Goal: Task Accomplishment & Management: Complete application form

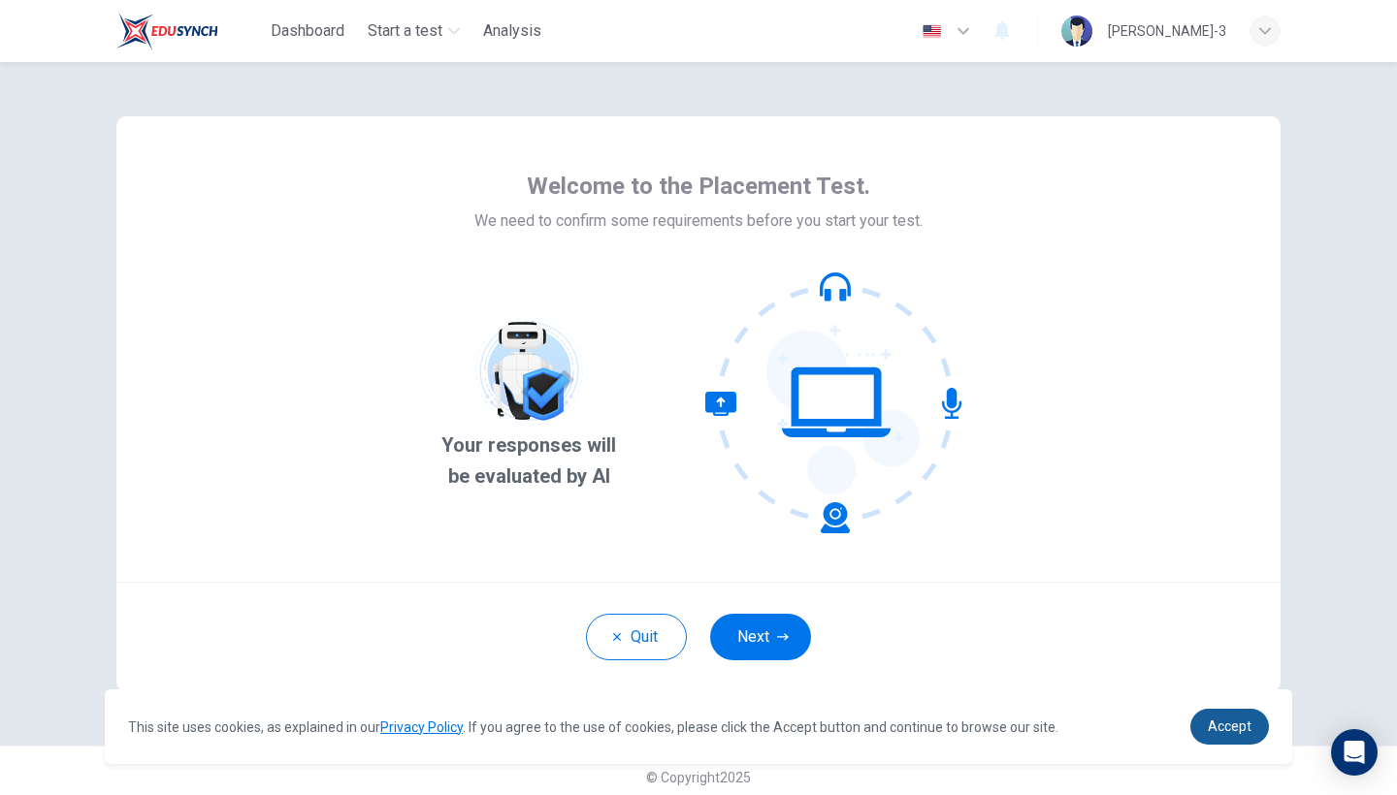
click at [1220, 717] on link "Accept" at bounding box center [1229, 727] width 79 height 36
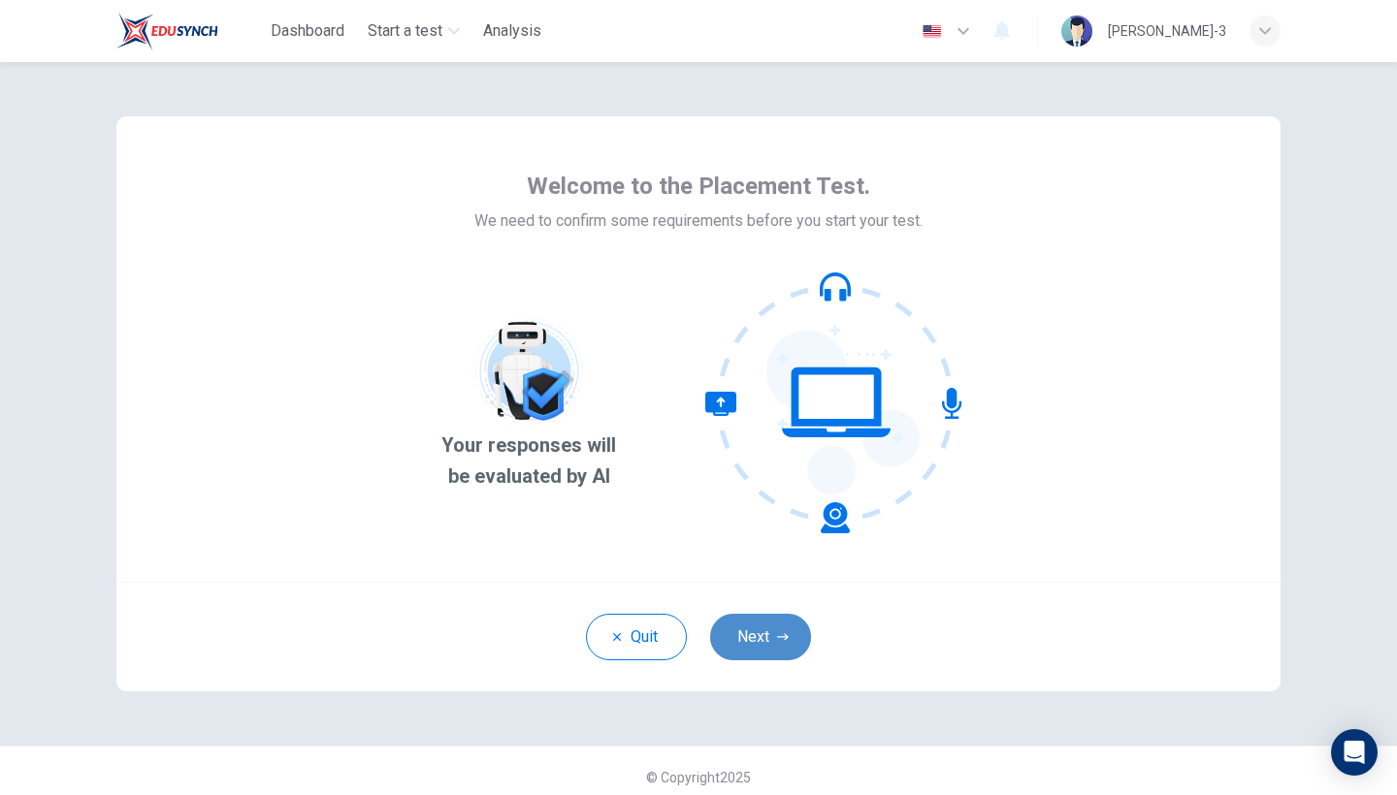
click at [780, 651] on button "Next" at bounding box center [760, 637] width 101 height 47
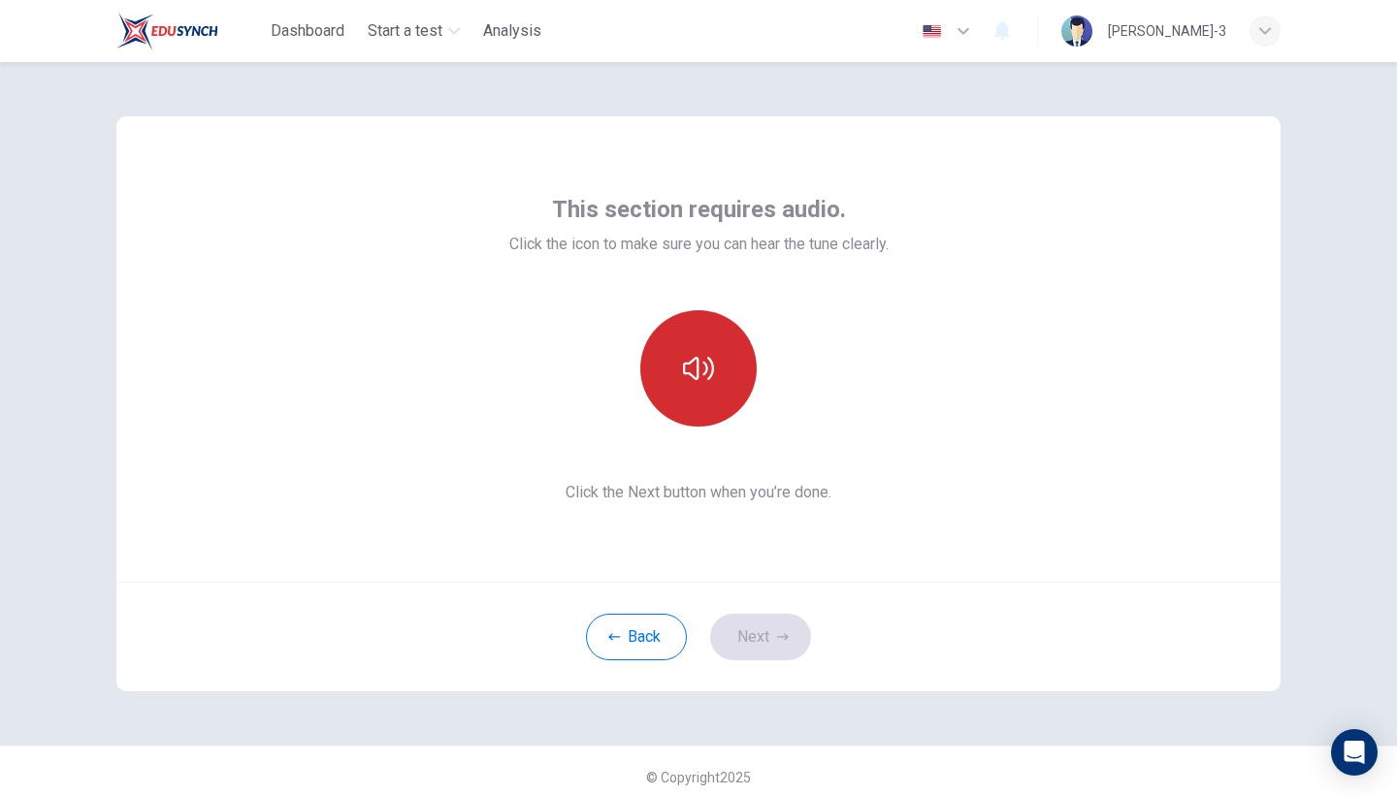
click at [702, 392] on button "button" at bounding box center [698, 368] width 116 height 116
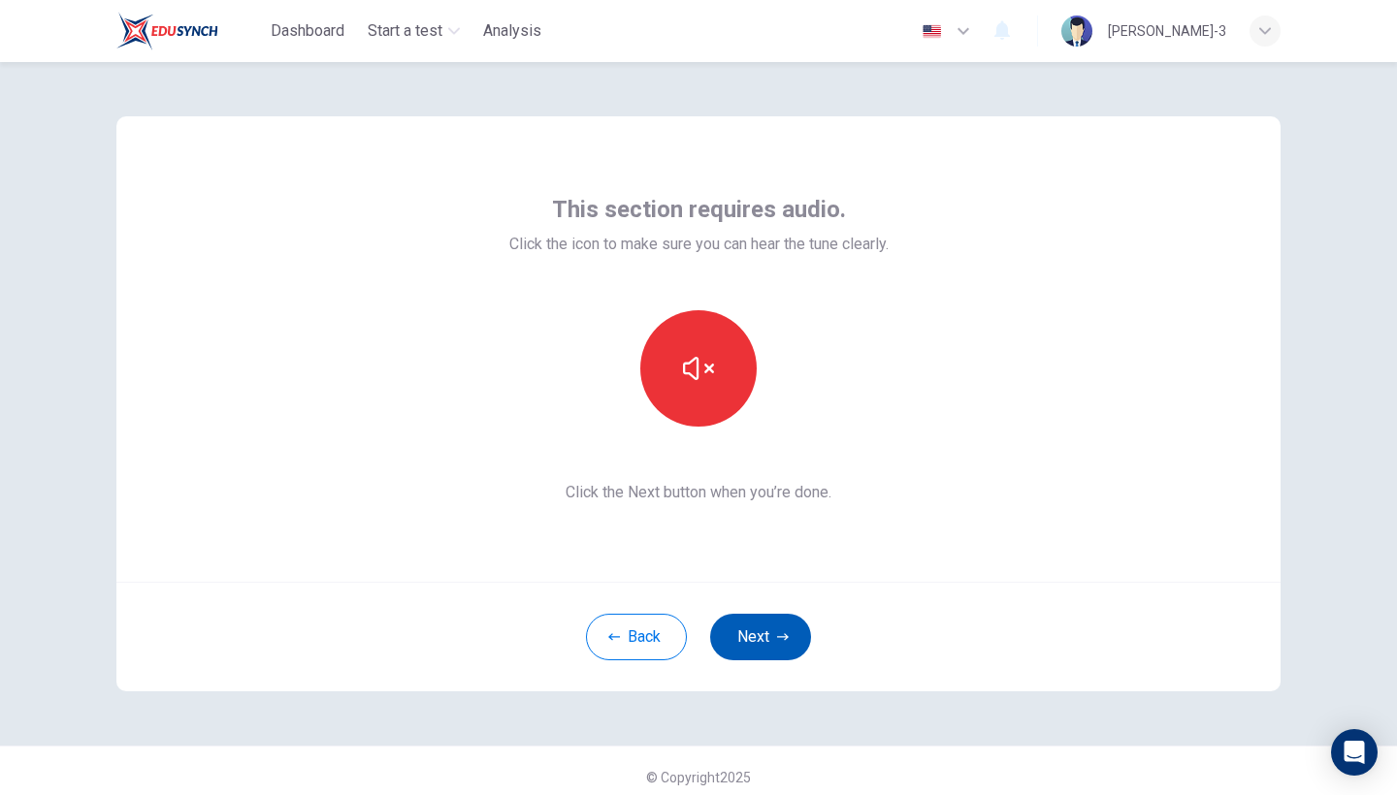
click at [794, 642] on button "Next" at bounding box center [760, 637] width 101 height 47
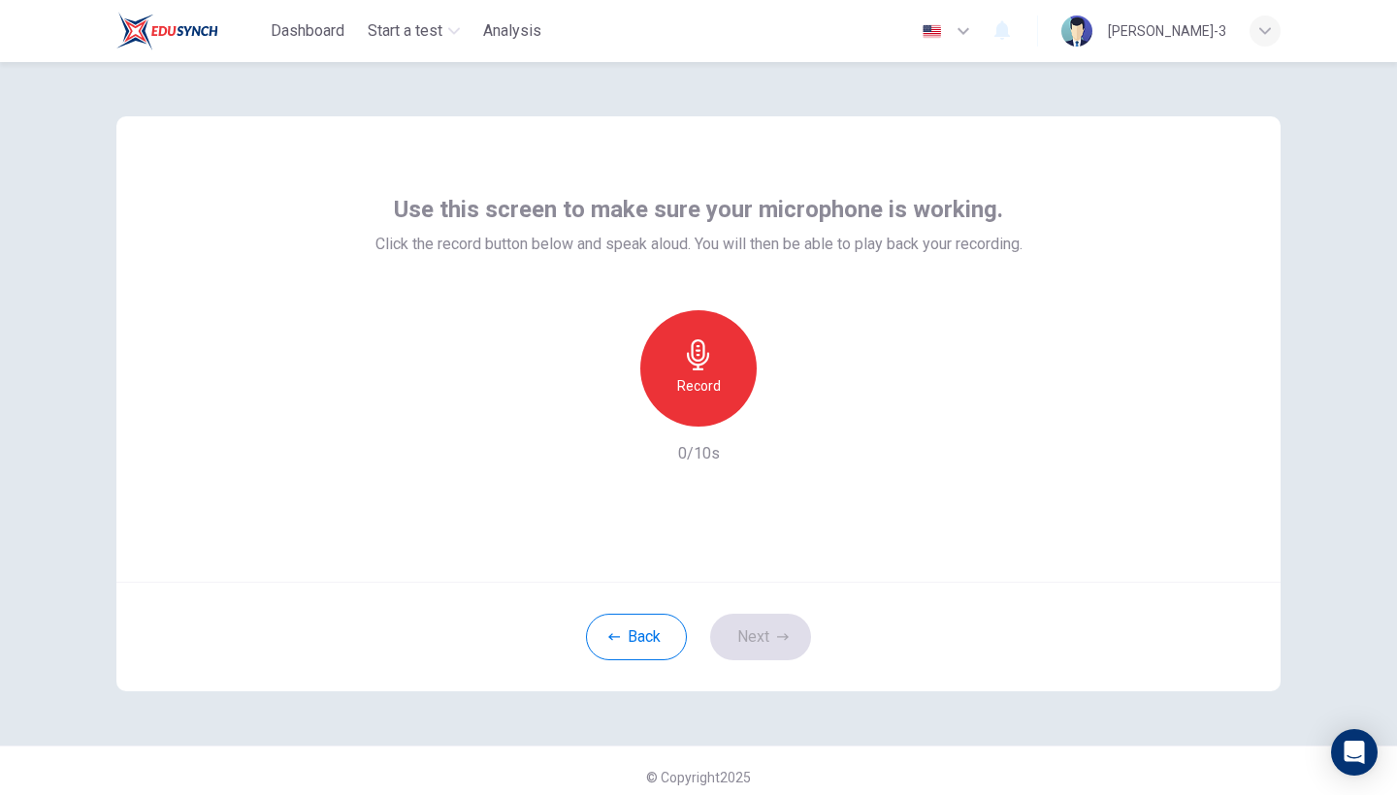
click at [720, 398] on div "Record" at bounding box center [698, 368] width 116 height 116
click at [720, 397] on div "Stop" at bounding box center [698, 368] width 116 height 116
click at [777, 406] on div "button" at bounding box center [787, 411] width 31 height 31
click at [748, 610] on div "Back Next" at bounding box center [698, 637] width 1164 height 110
click at [752, 631] on button "Next" at bounding box center [760, 637] width 101 height 47
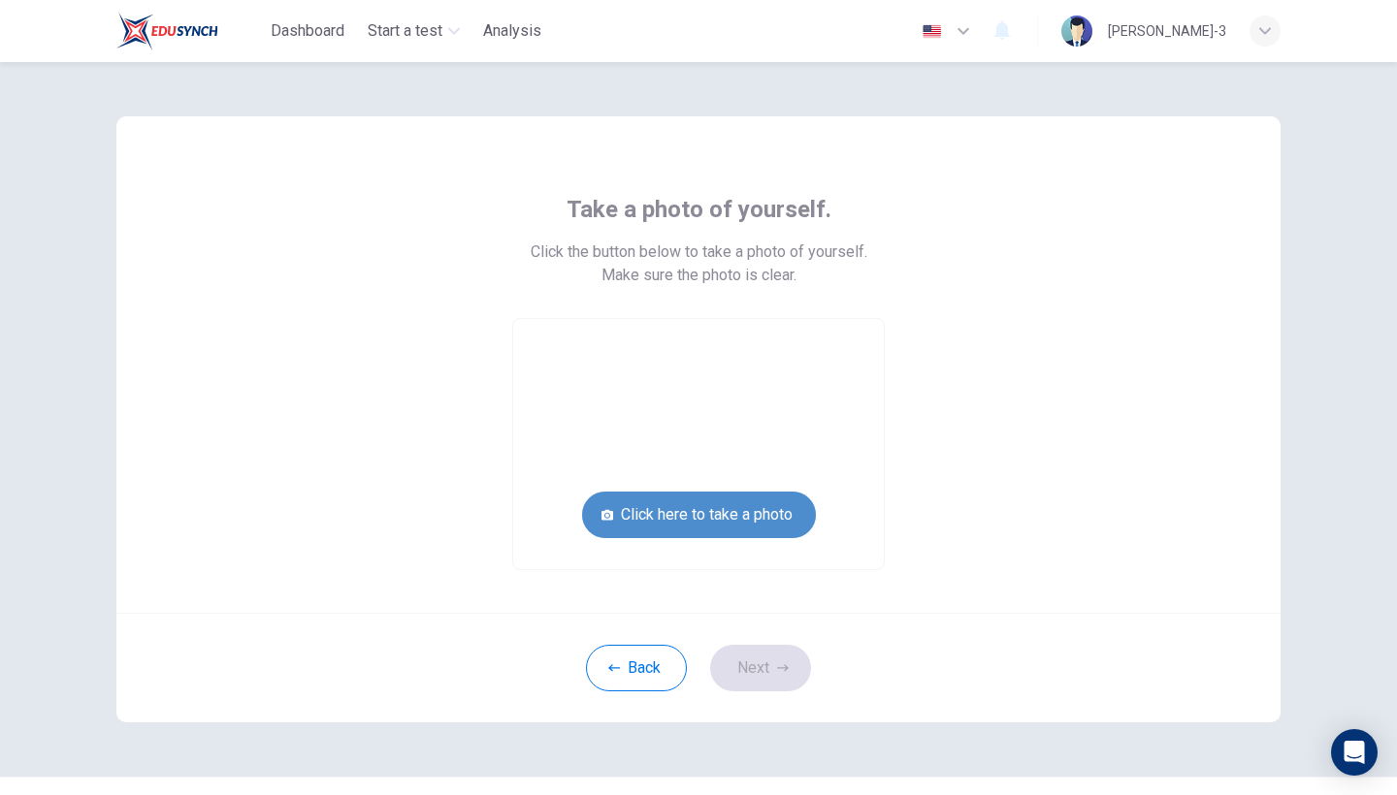
click at [753, 528] on button "Click here to take a photo" at bounding box center [699, 515] width 234 height 47
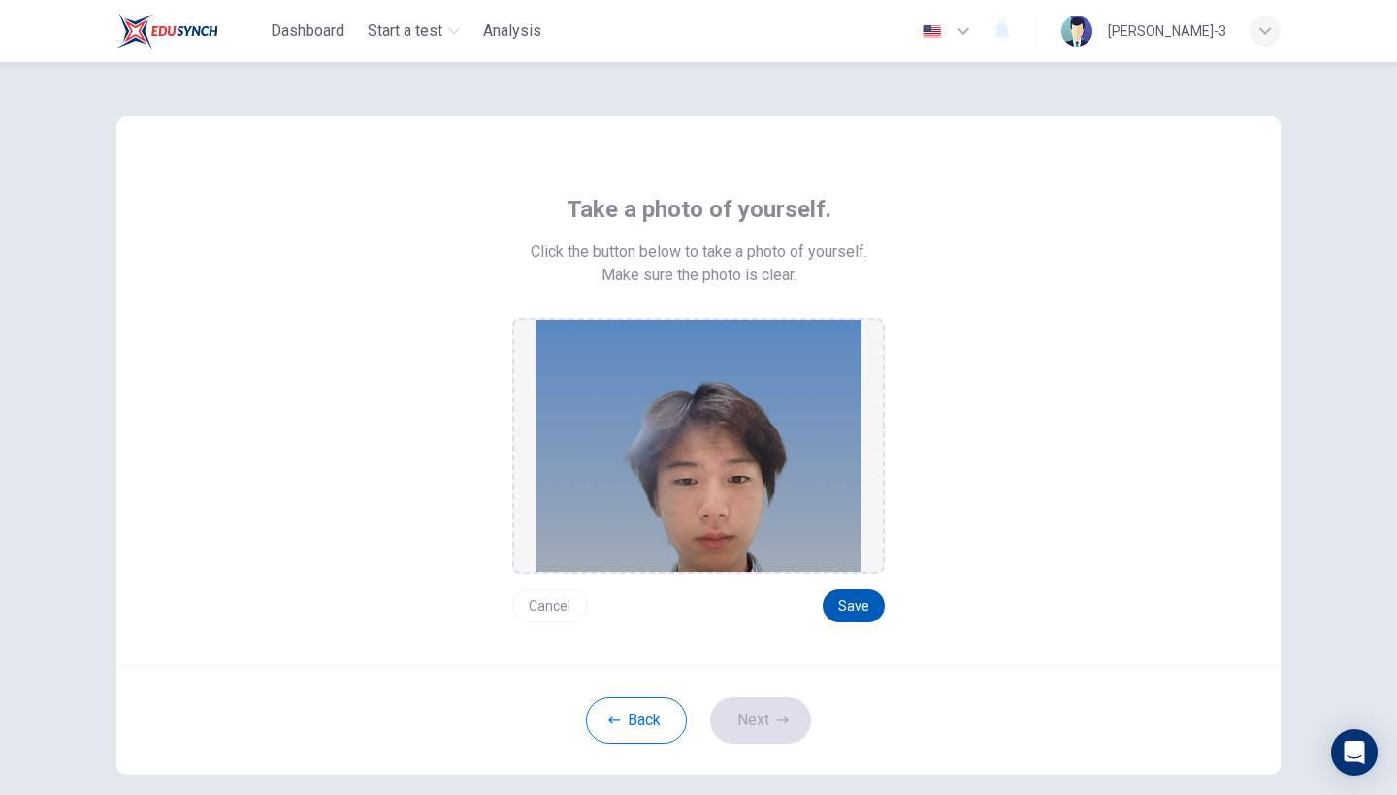
click at [841, 614] on button "Save" at bounding box center [853, 606] width 62 height 33
click at [767, 722] on button "Next" at bounding box center [760, 720] width 101 height 47
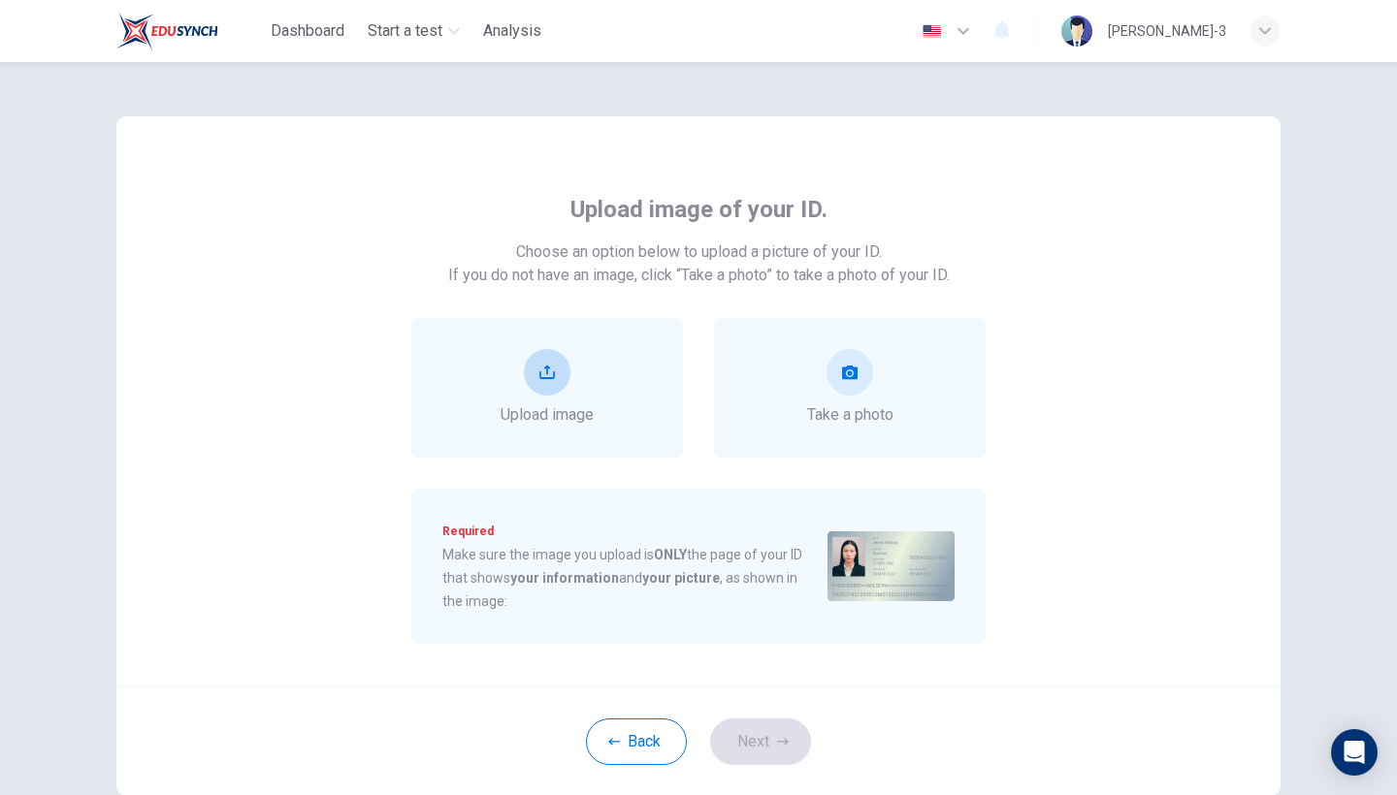
click at [564, 386] on button "upload" at bounding box center [547, 372] width 47 height 47
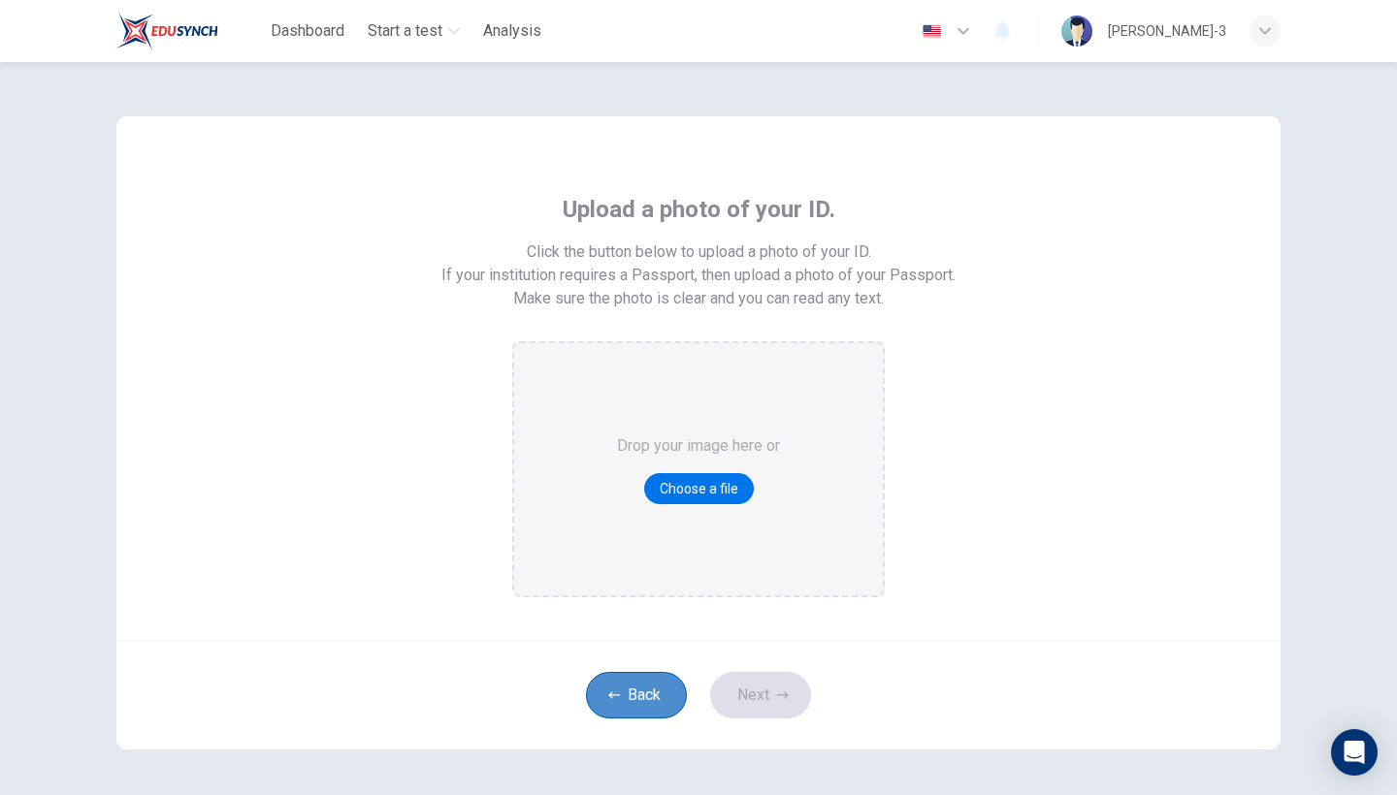
click at [619, 689] on button "Back" at bounding box center [636, 695] width 101 height 47
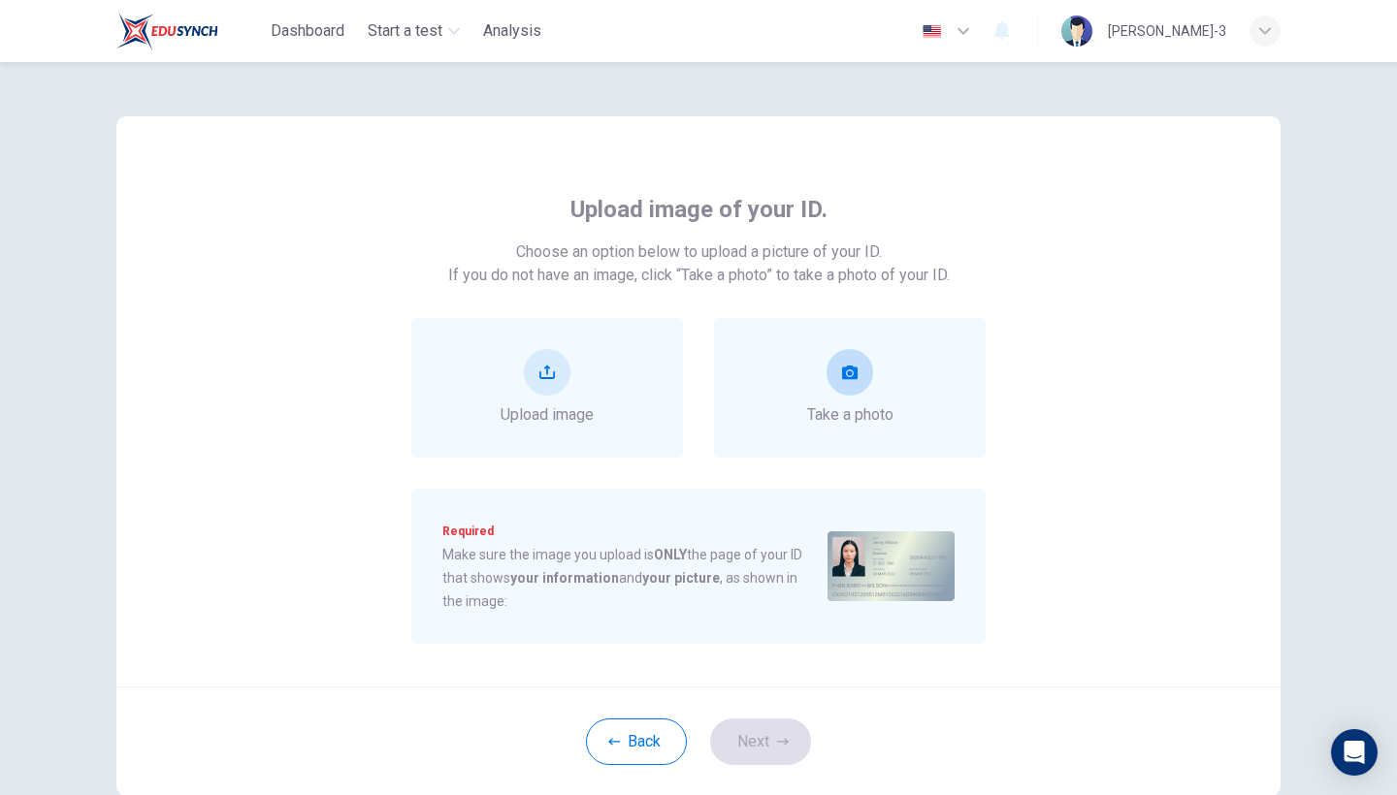
click at [868, 374] on button "take photo" at bounding box center [849, 372] width 47 height 47
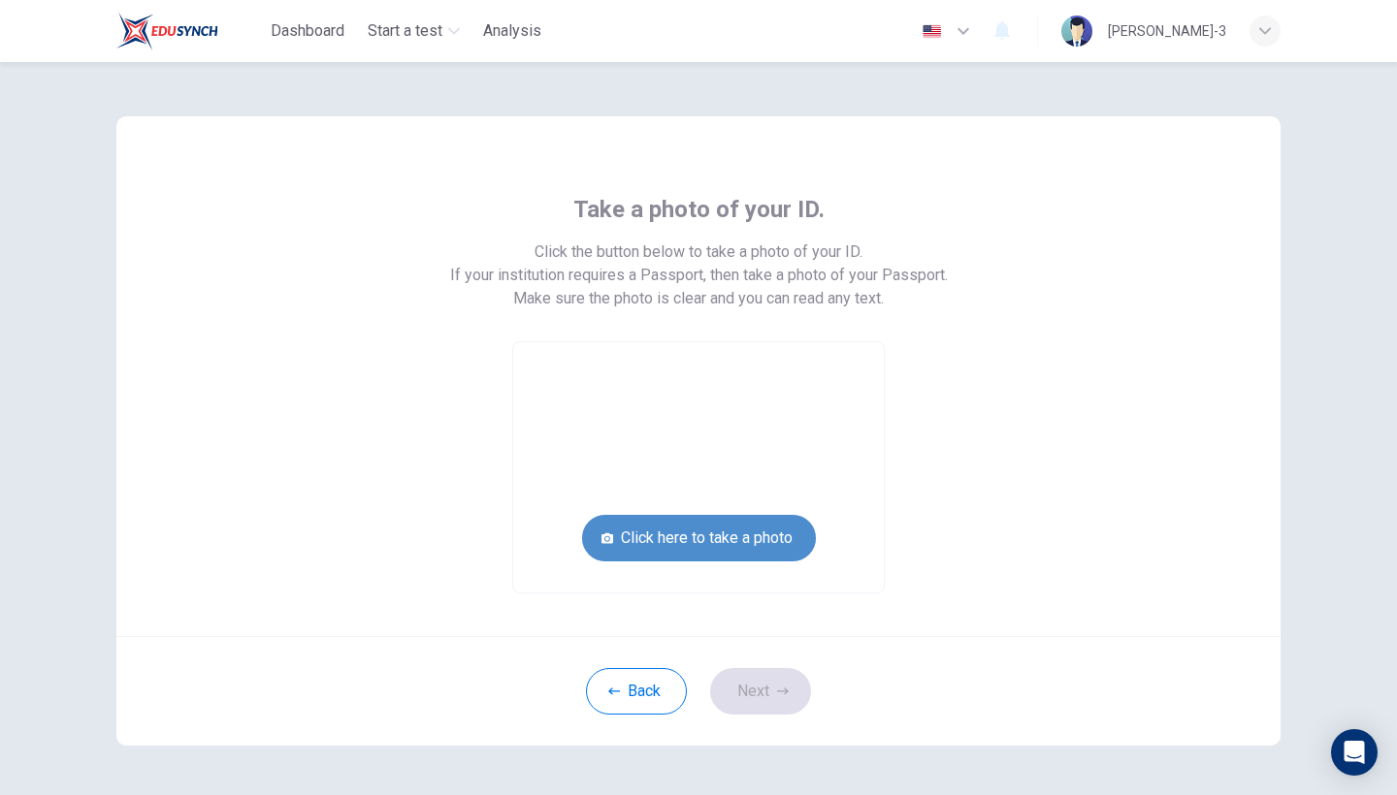
click at [754, 543] on button "Click here to take a photo" at bounding box center [699, 538] width 234 height 47
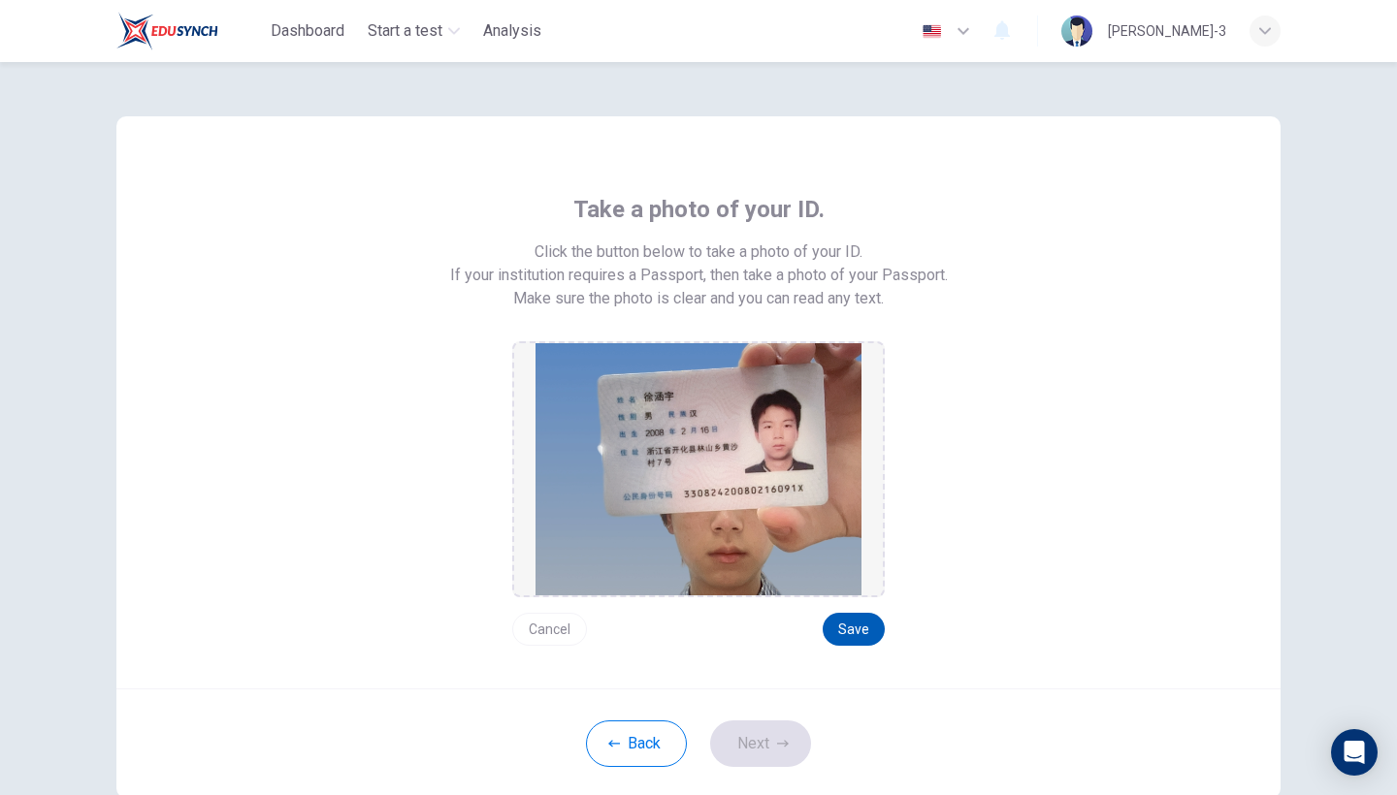
click at [857, 638] on button "Save" at bounding box center [853, 629] width 62 height 33
click at [773, 745] on button "Next" at bounding box center [760, 744] width 101 height 47
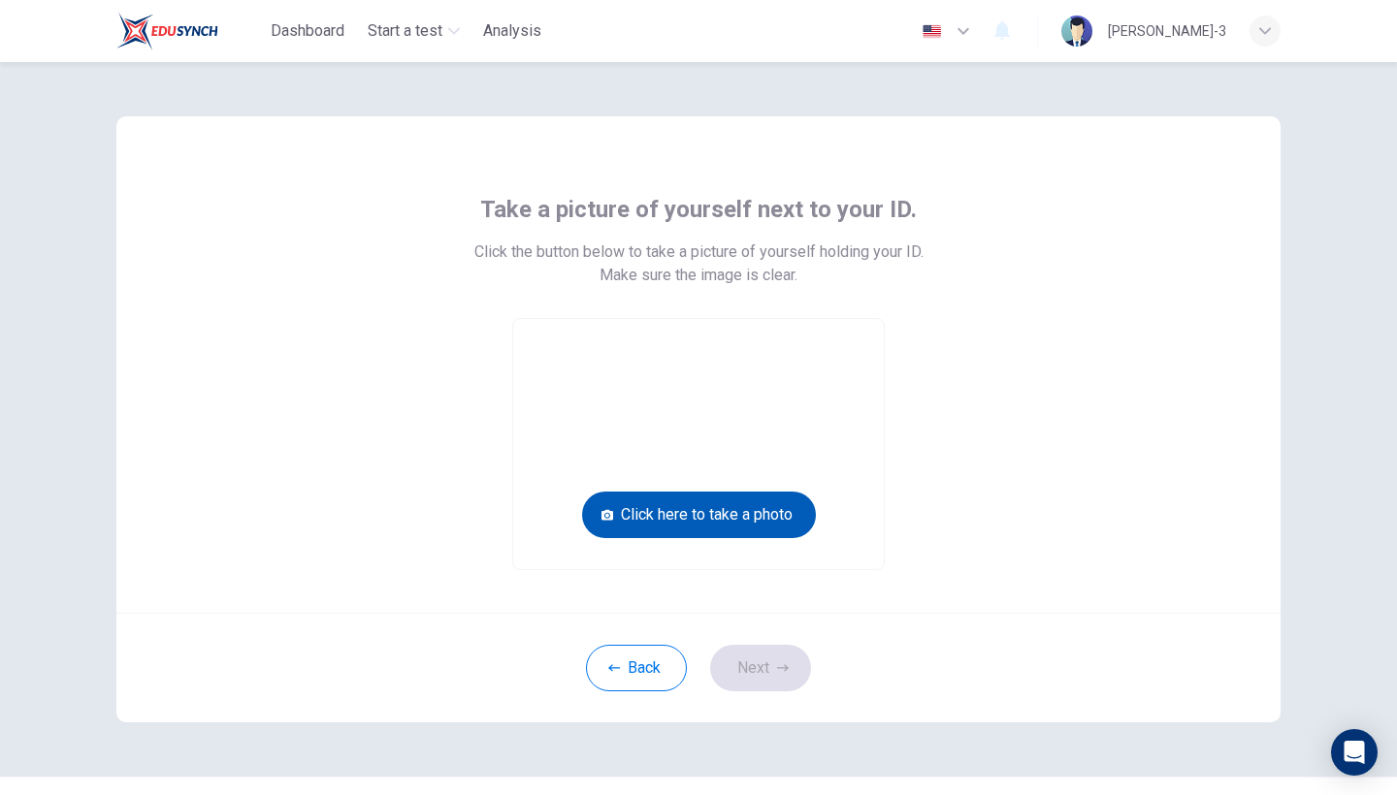
click at [777, 524] on button "Click here to take a photo" at bounding box center [699, 515] width 234 height 47
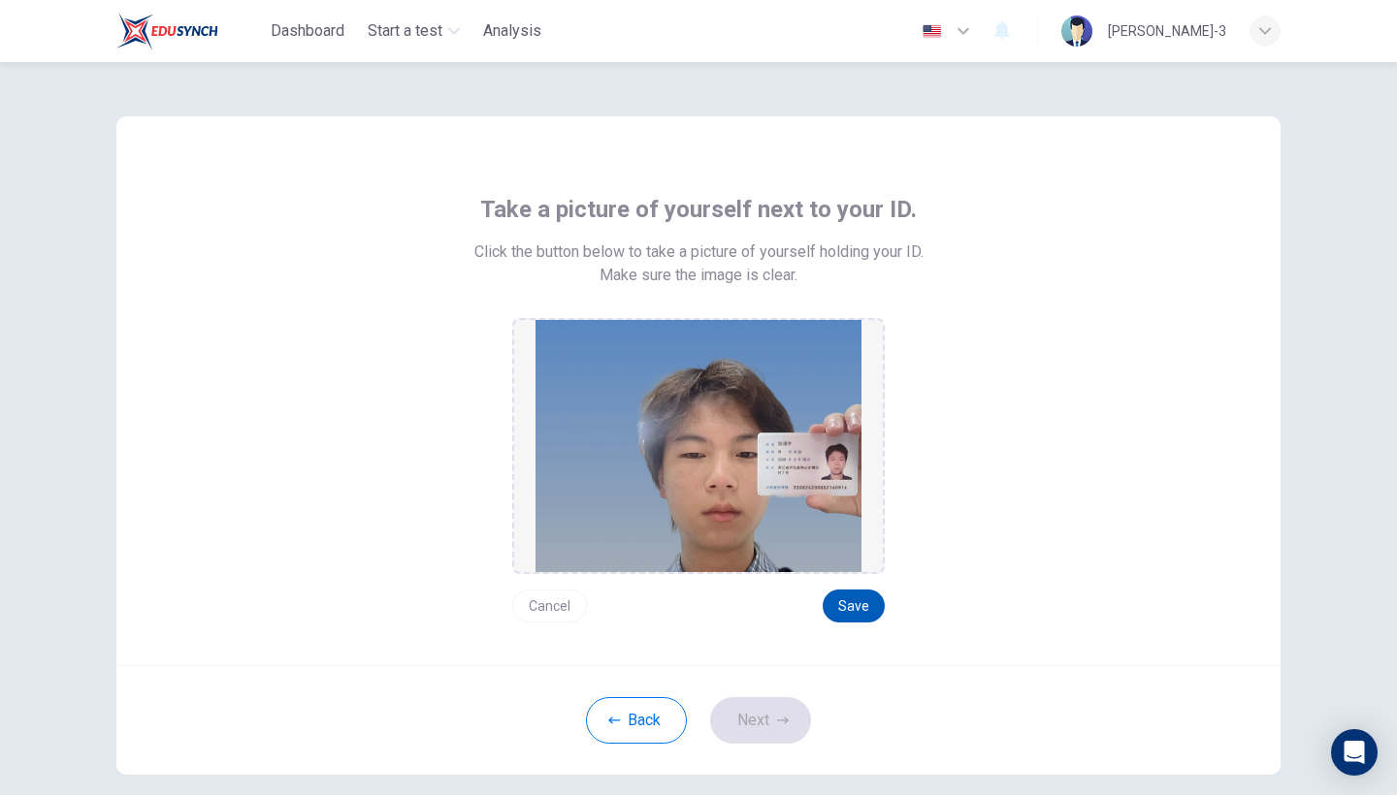
click at [859, 617] on button "Save" at bounding box center [853, 606] width 62 height 33
click at [768, 715] on button "Next" at bounding box center [760, 720] width 101 height 47
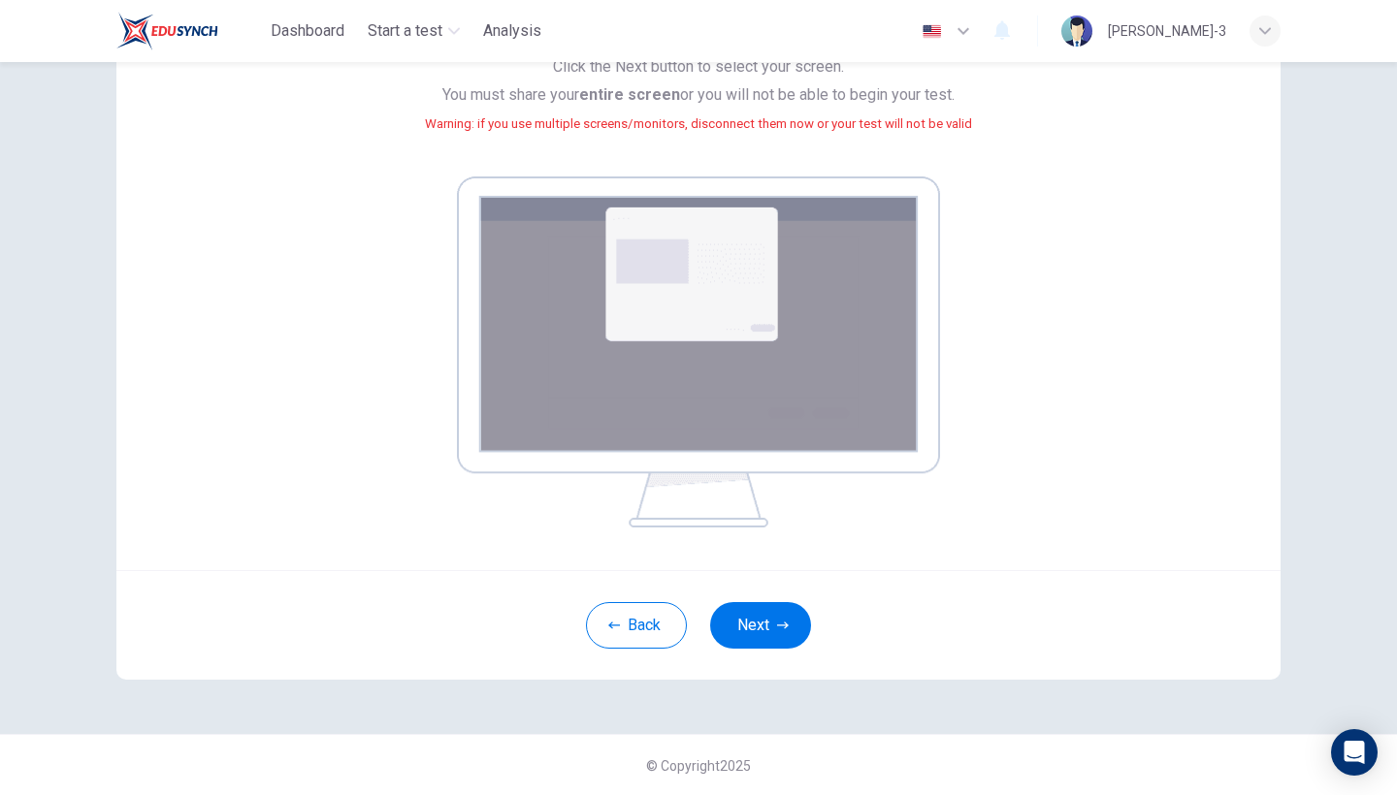
scroll to position [209, 0]
click at [768, 637] on button "Next" at bounding box center [760, 626] width 101 height 47
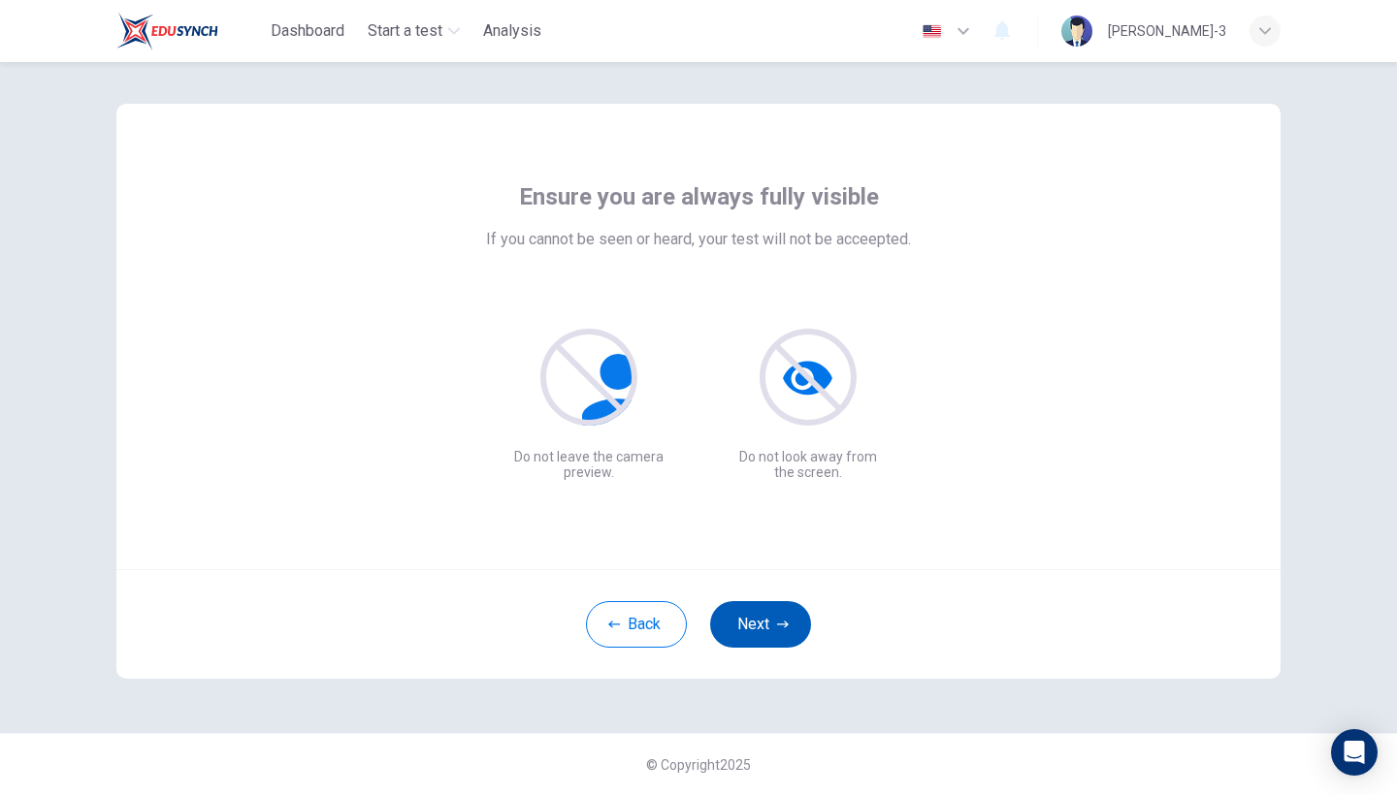
click at [754, 624] on button "Next" at bounding box center [760, 624] width 101 height 47
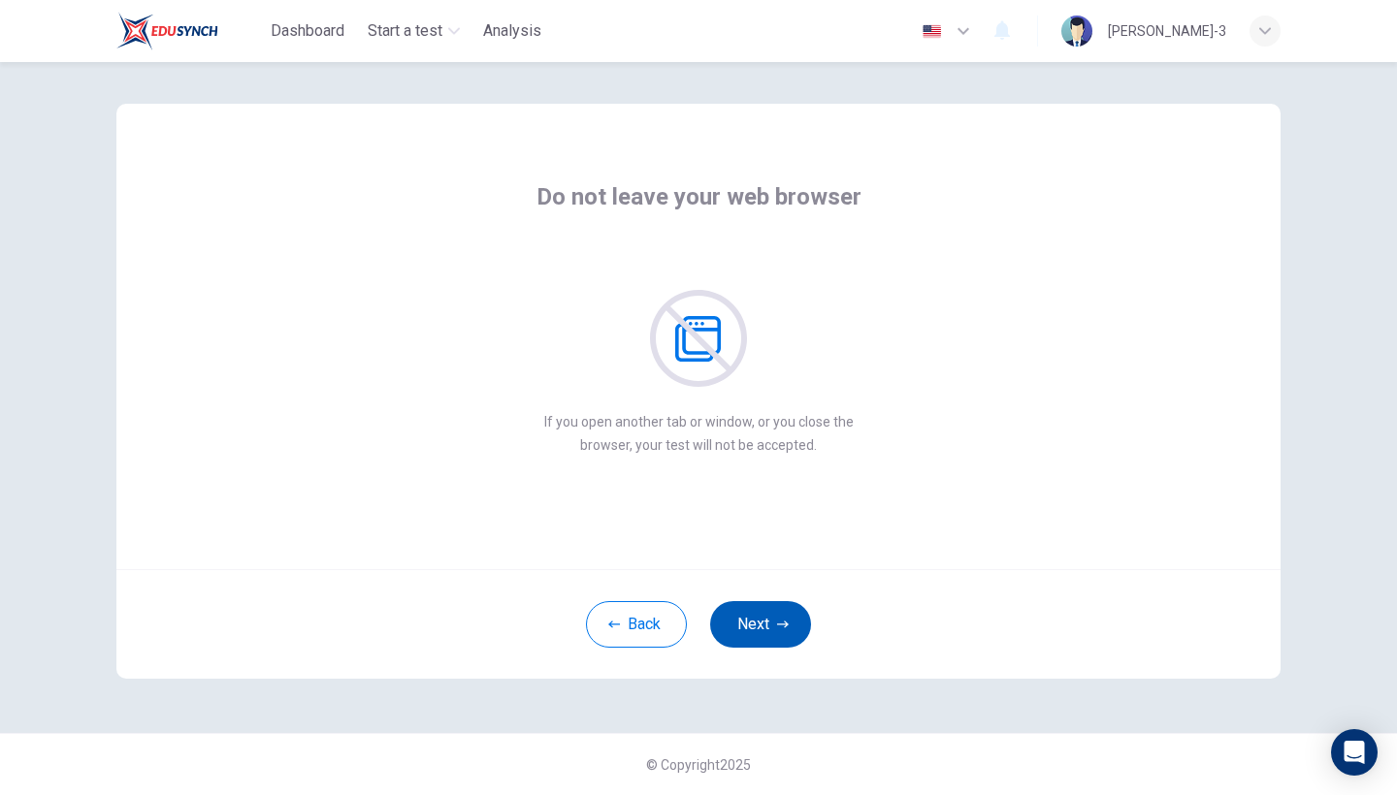
click at [754, 624] on button "Next" at bounding box center [760, 624] width 101 height 47
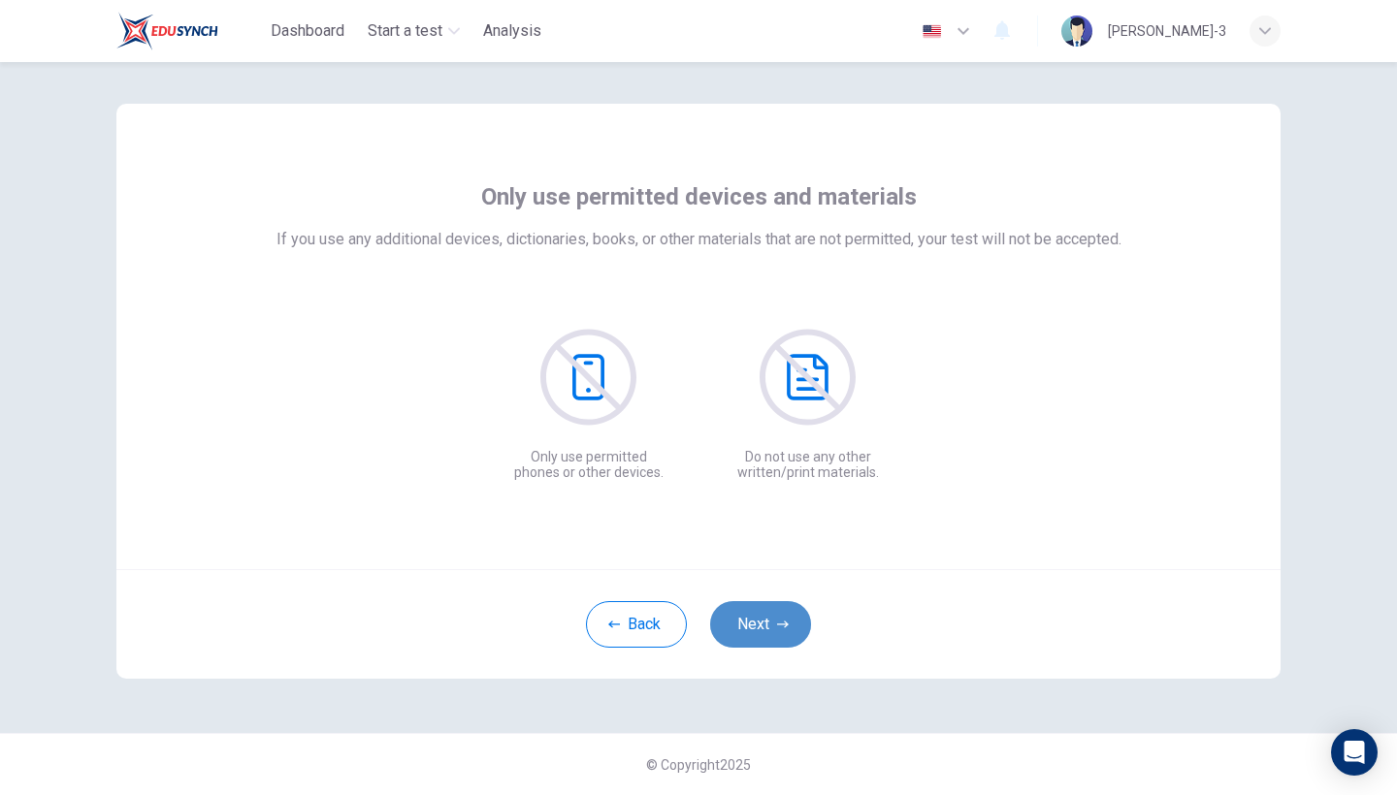
click at [754, 624] on button "Next" at bounding box center [760, 624] width 101 height 47
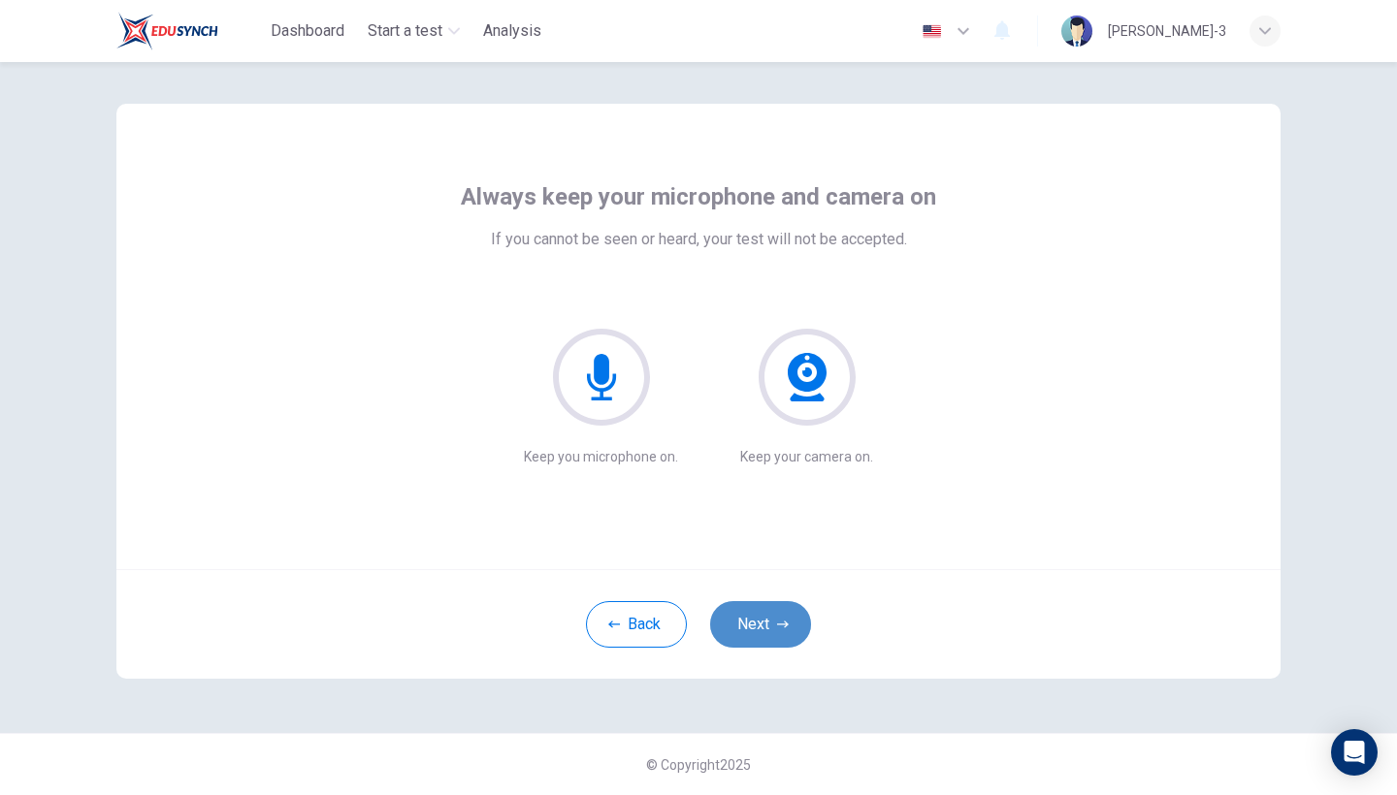
click at [754, 624] on button "Next" at bounding box center [760, 624] width 101 height 47
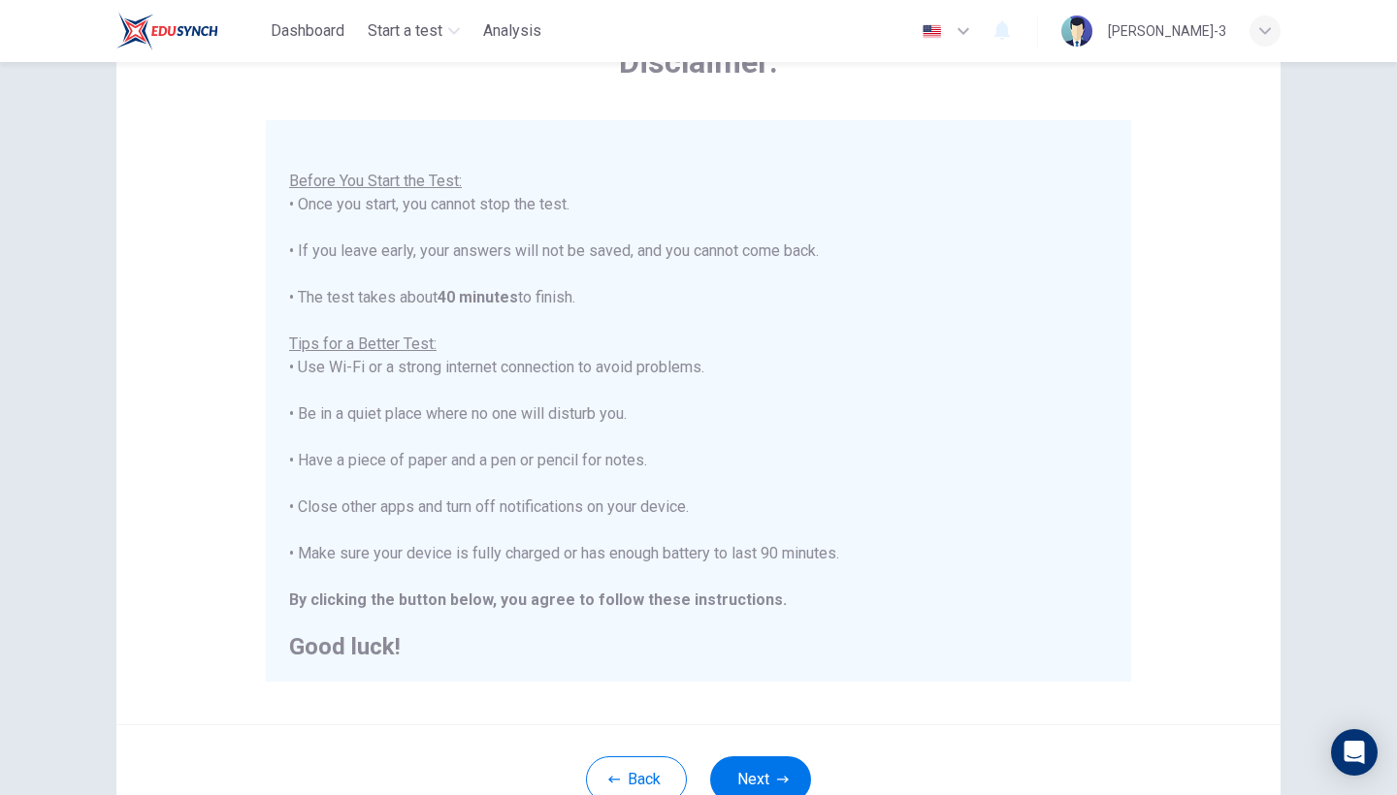
scroll to position [132, 0]
click at [770, 765] on button "Next" at bounding box center [760, 776] width 101 height 47
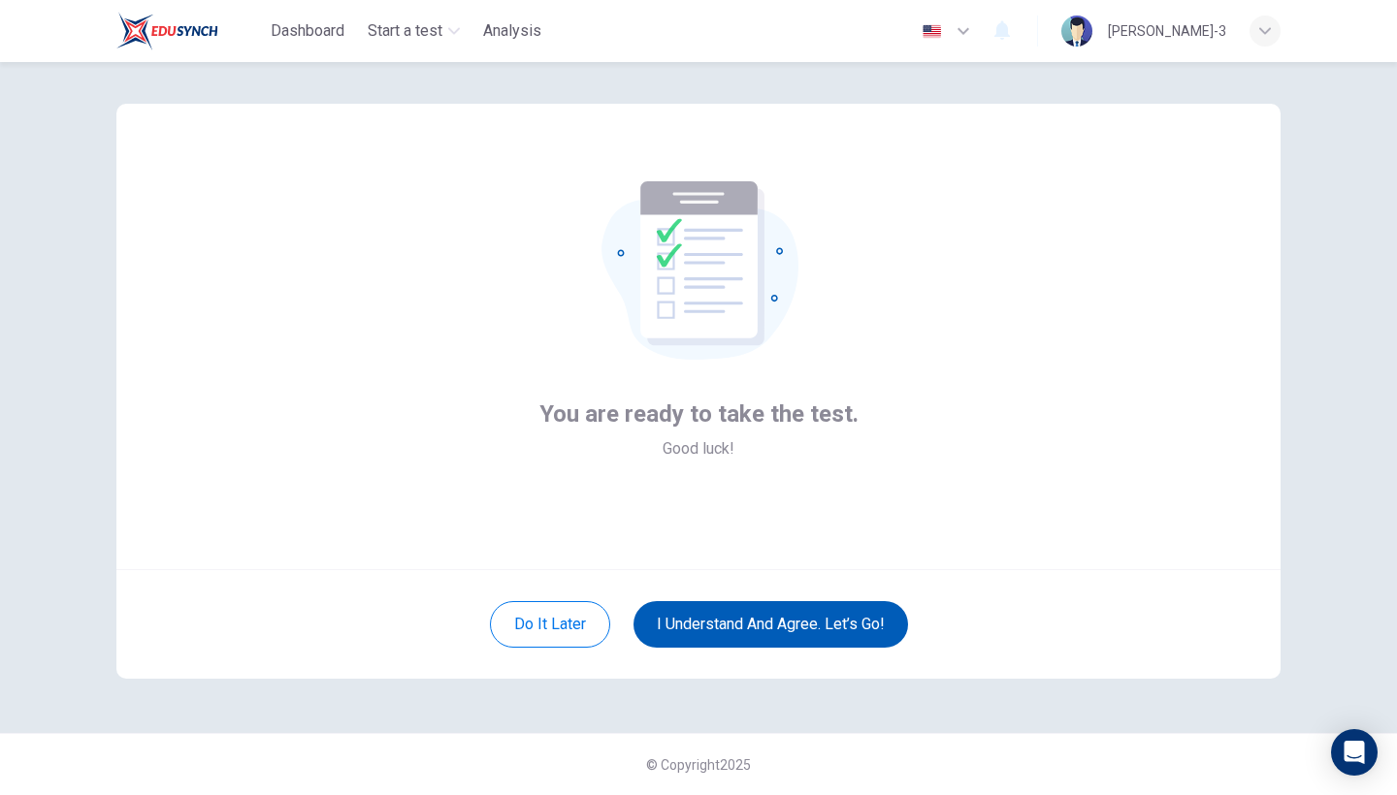
scroll to position [13, 0]
click at [787, 645] on button "I understand and agree. Let’s go!" at bounding box center [770, 624] width 274 height 47
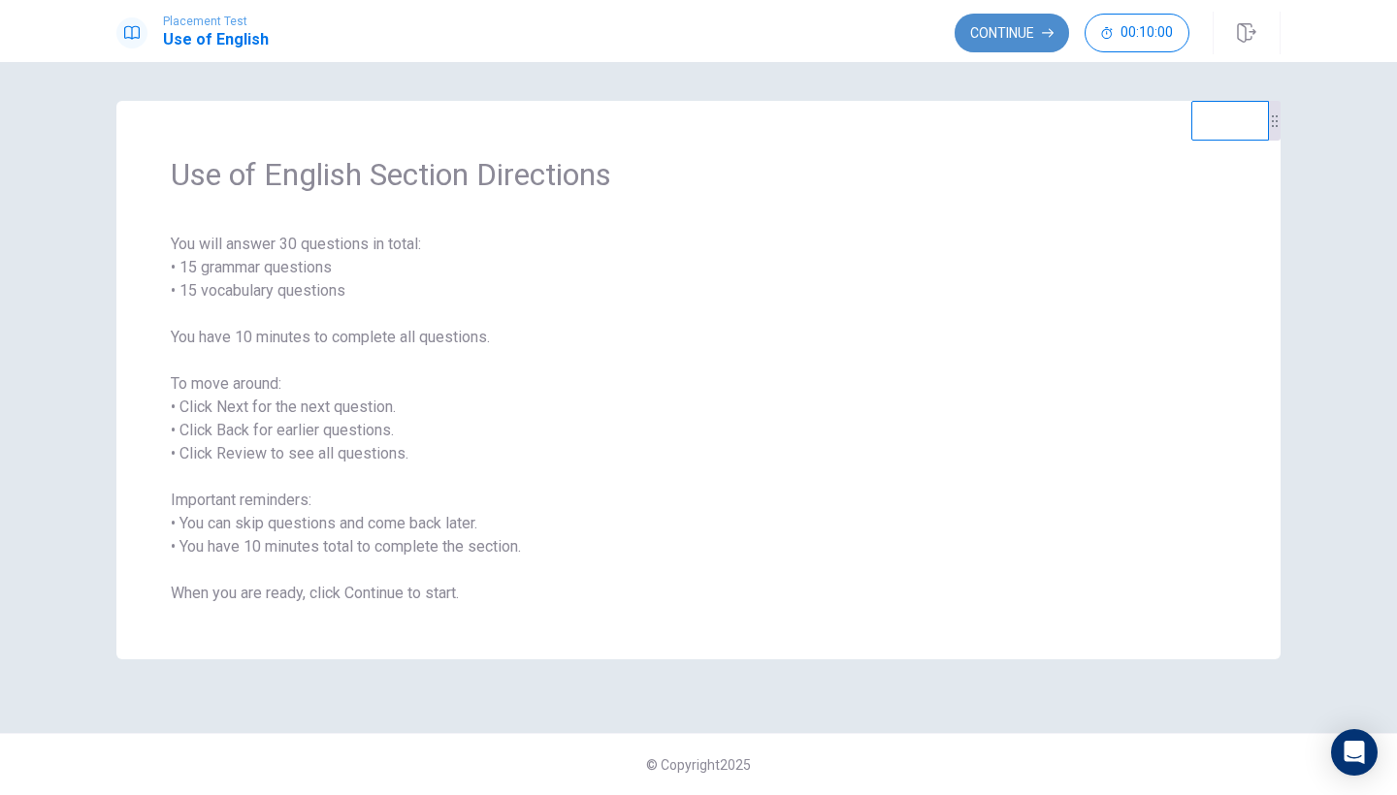
click at [1044, 44] on button "Continue" at bounding box center [1011, 33] width 114 height 39
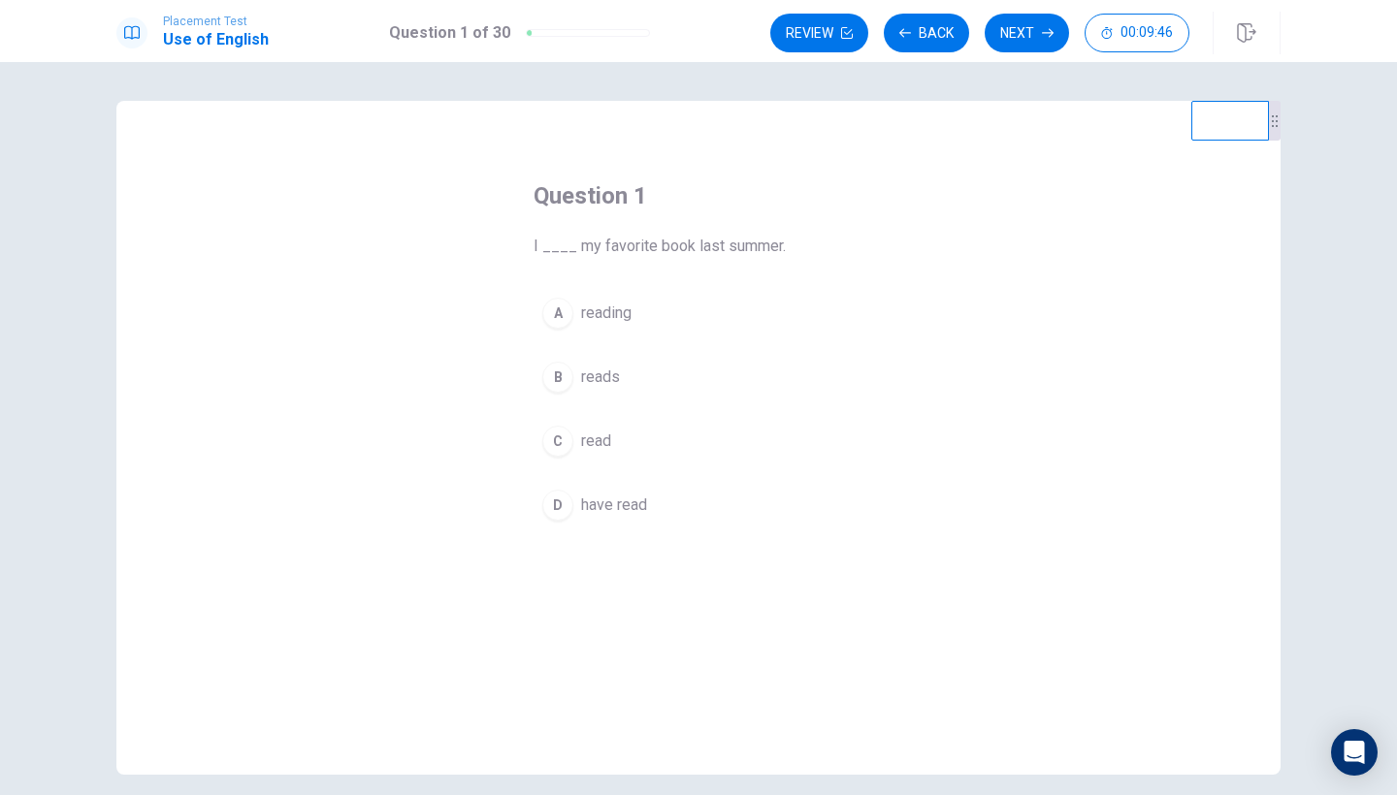
click at [579, 443] on button "C read" at bounding box center [698, 441] width 330 height 48
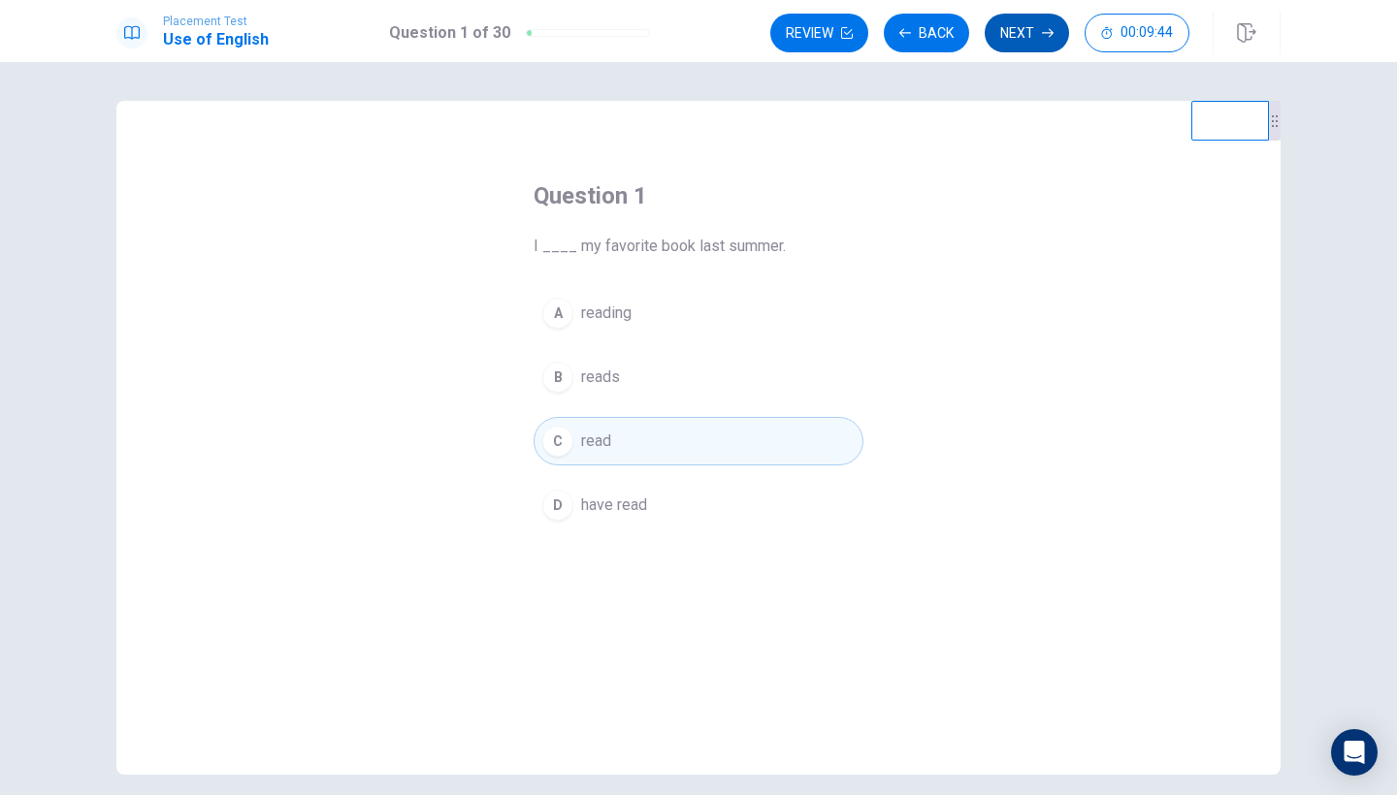
click at [1026, 45] on button "Next" at bounding box center [1026, 33] width 84 height 39
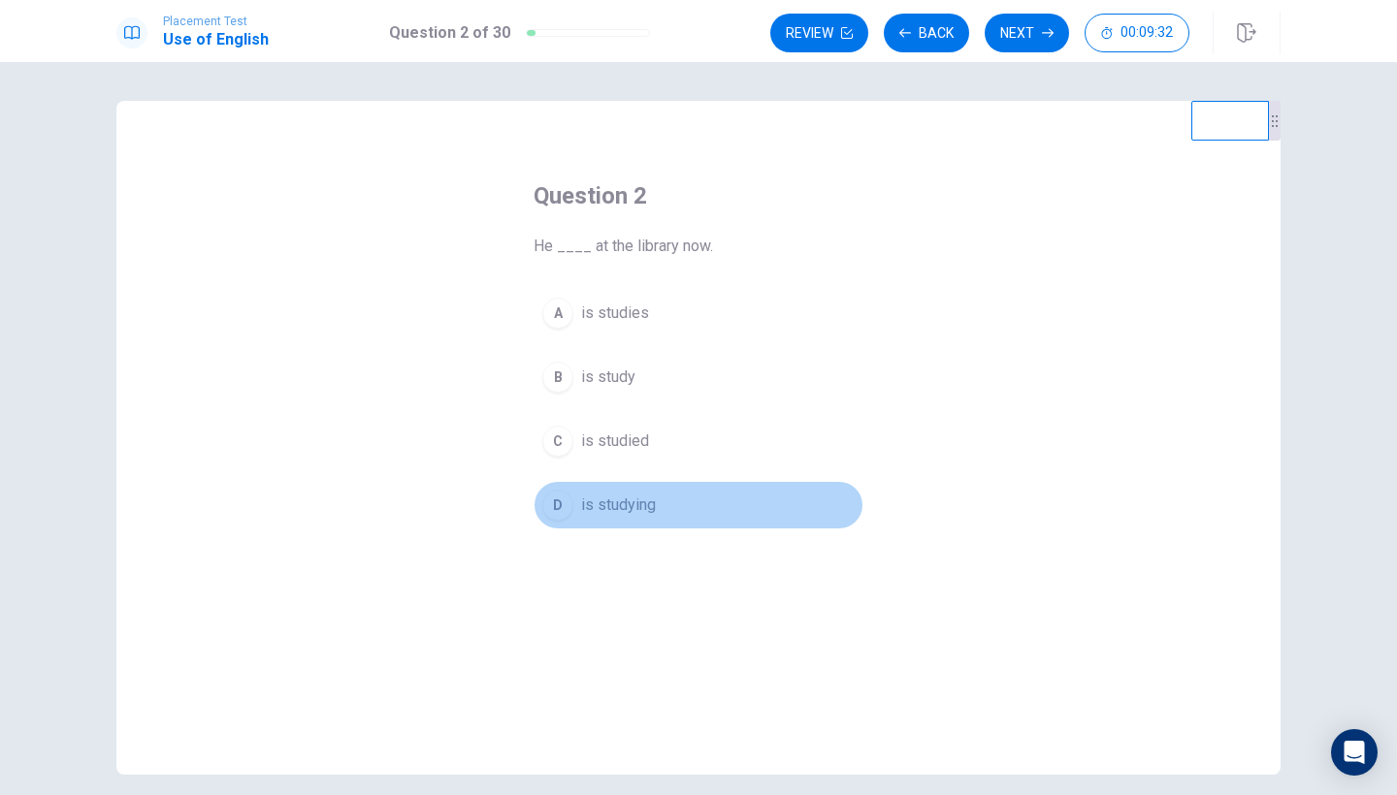
click at [627, 510] on span "is studying" at bounding box center [618, 505] width 75 height 23
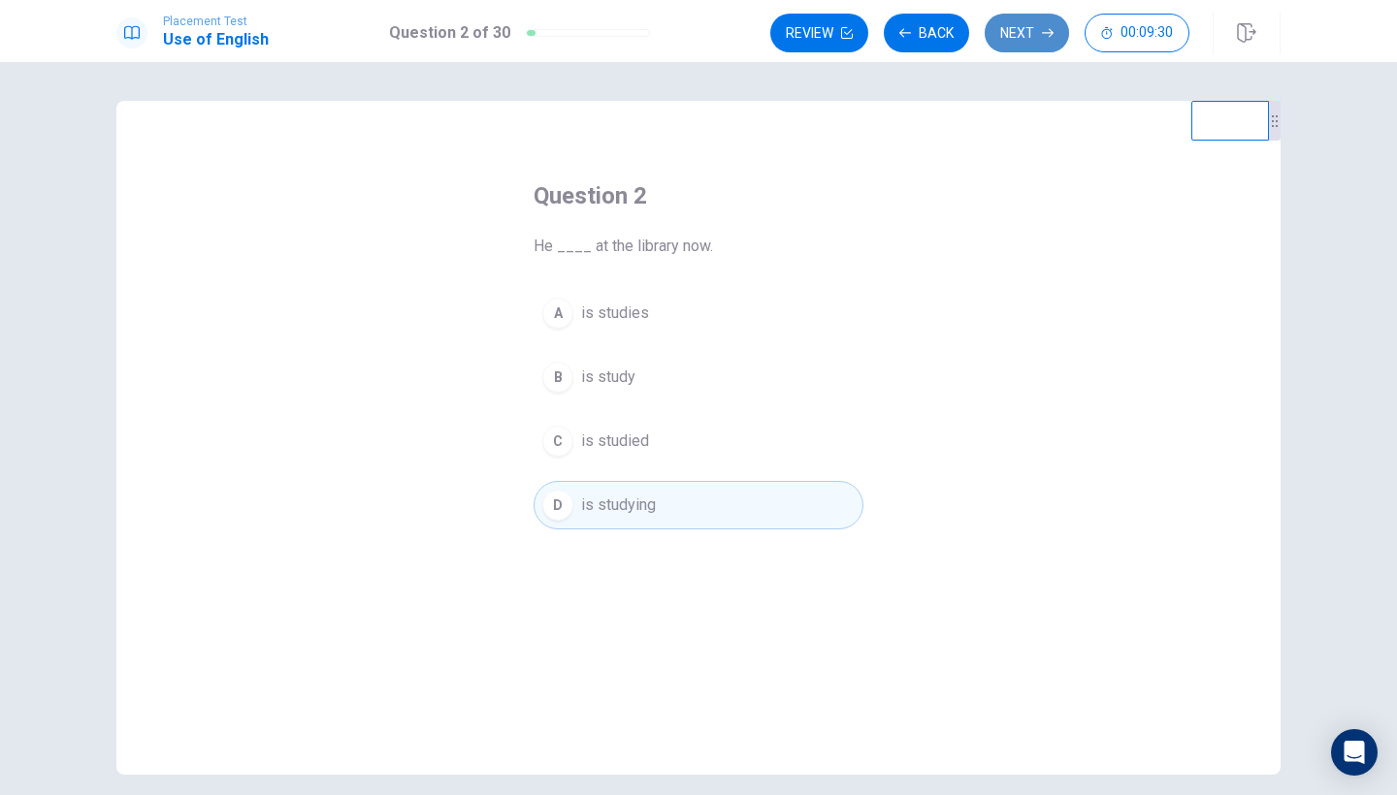
click at [1013, 40] on button "Next" at bounding box center [1026, 33] width 84 height 39
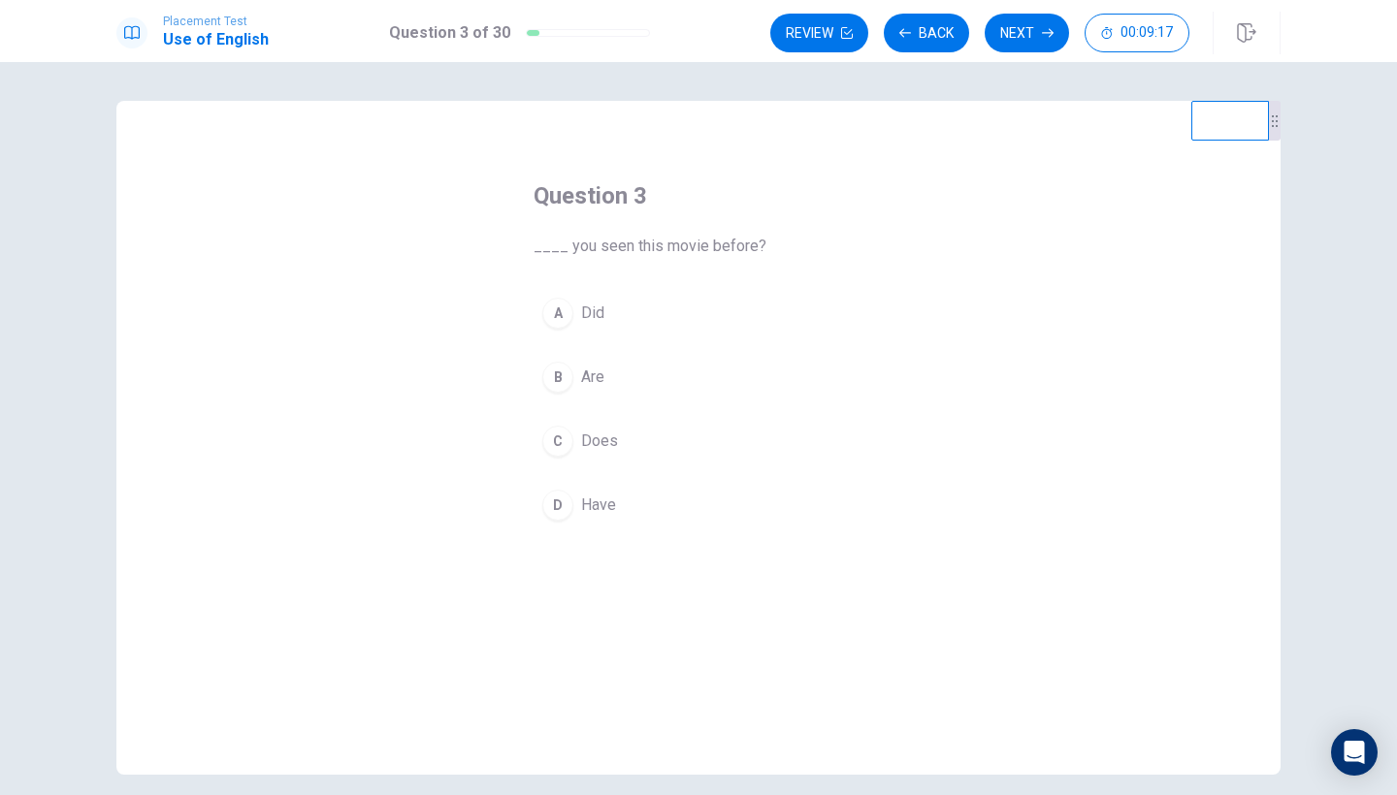
click at [608, 496] on span "Have" at bounding box center [598, 505] width 35 height 23
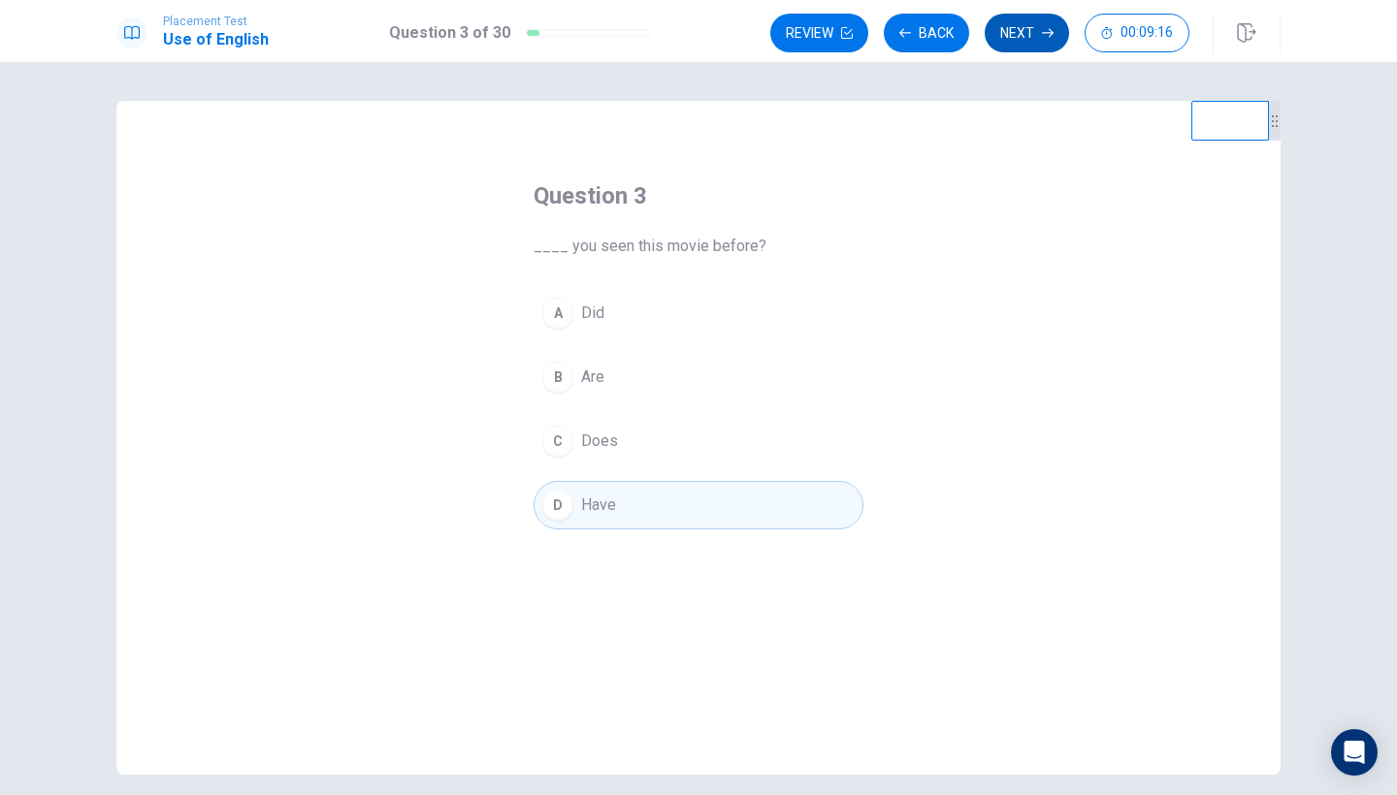
click at [1020, 34] on button "Next" at bounding box center [1026, 33] width 84 height 39
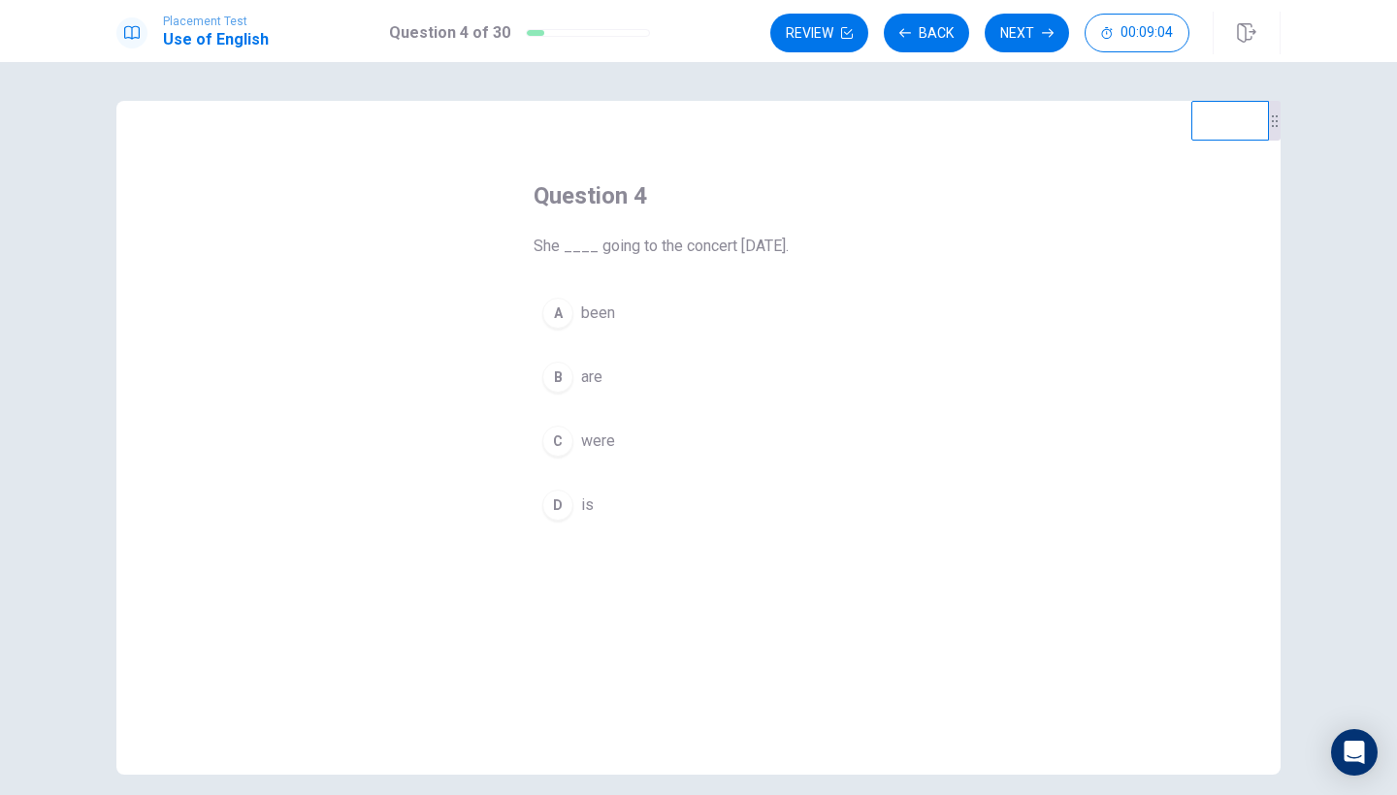
click at [580, 491] on button "D is" at bounding box center [698, 505] width 330 height 48
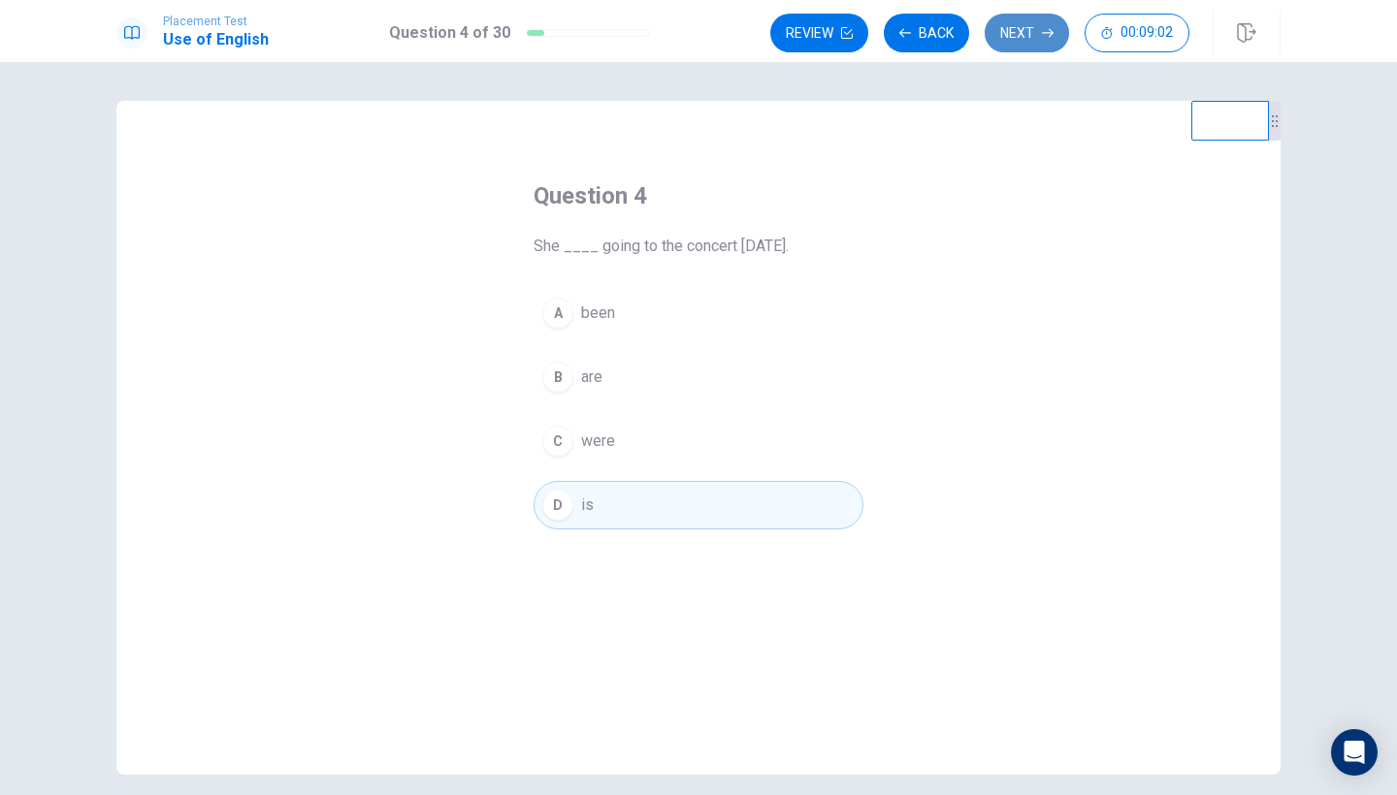
click at [1016, 47] on button "Next" at bounding box center [1026, 33] width 84 height 39
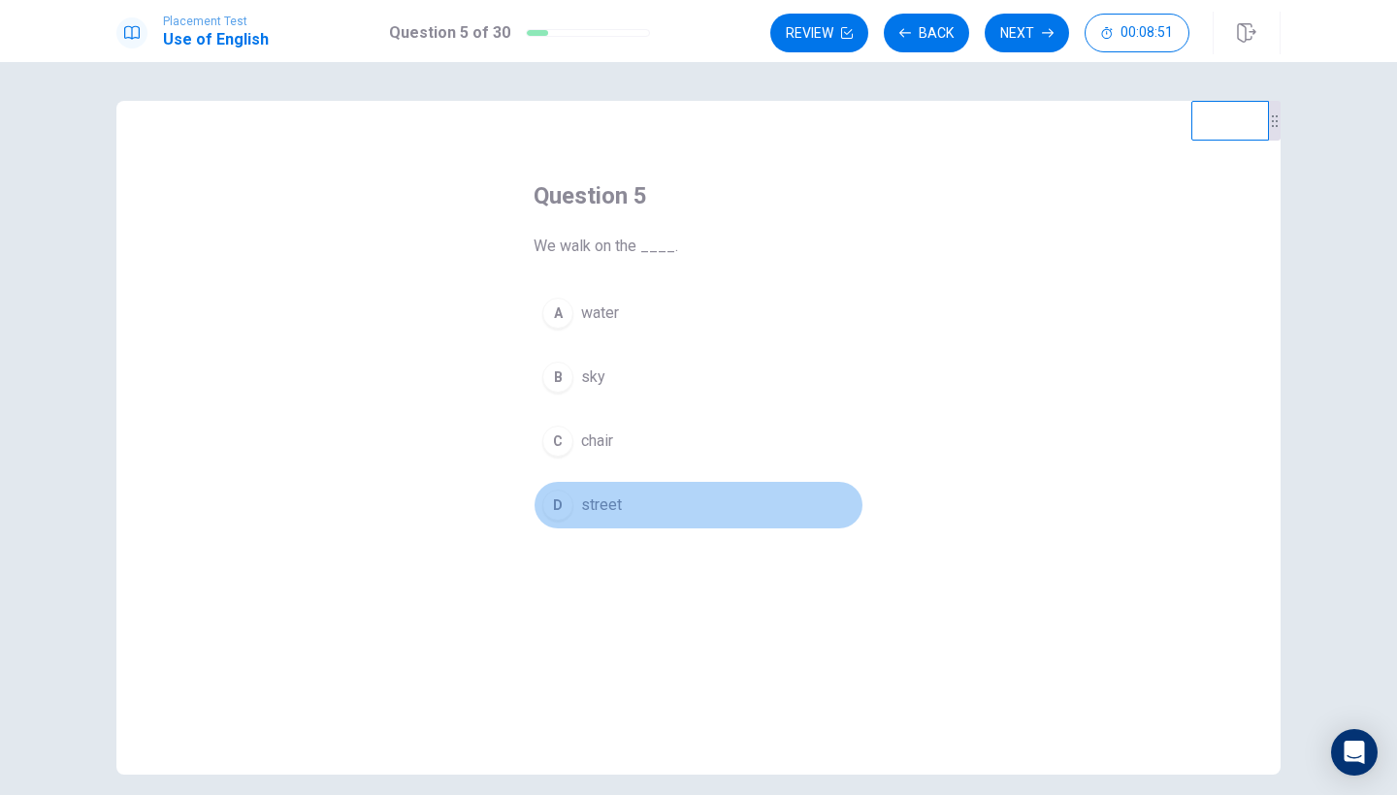
click at [626, 504] on button "D street" at bounding box center [698, 505] width 330 height 48
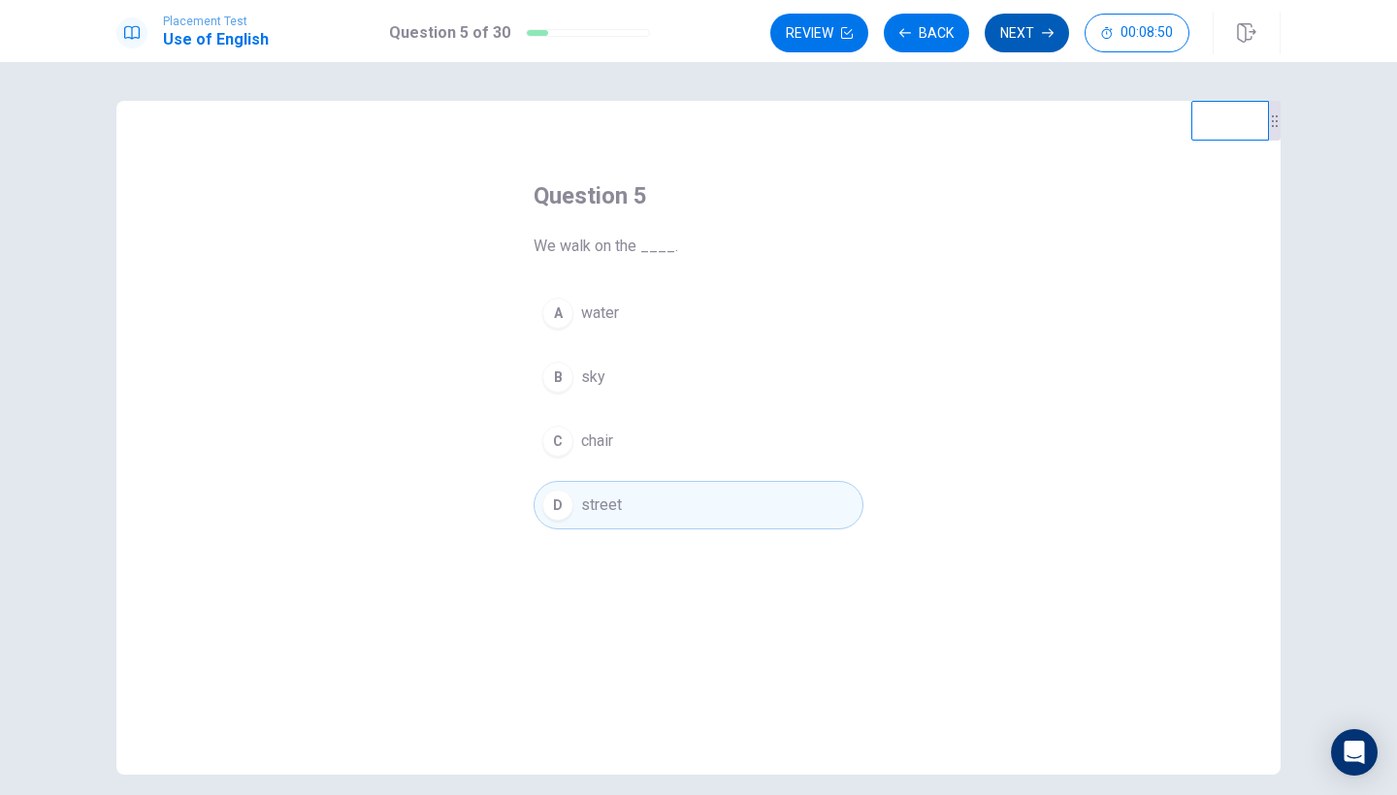
click at [1035, 45] on button "Next" at bounding box center [1026, 33] width 84 height 39
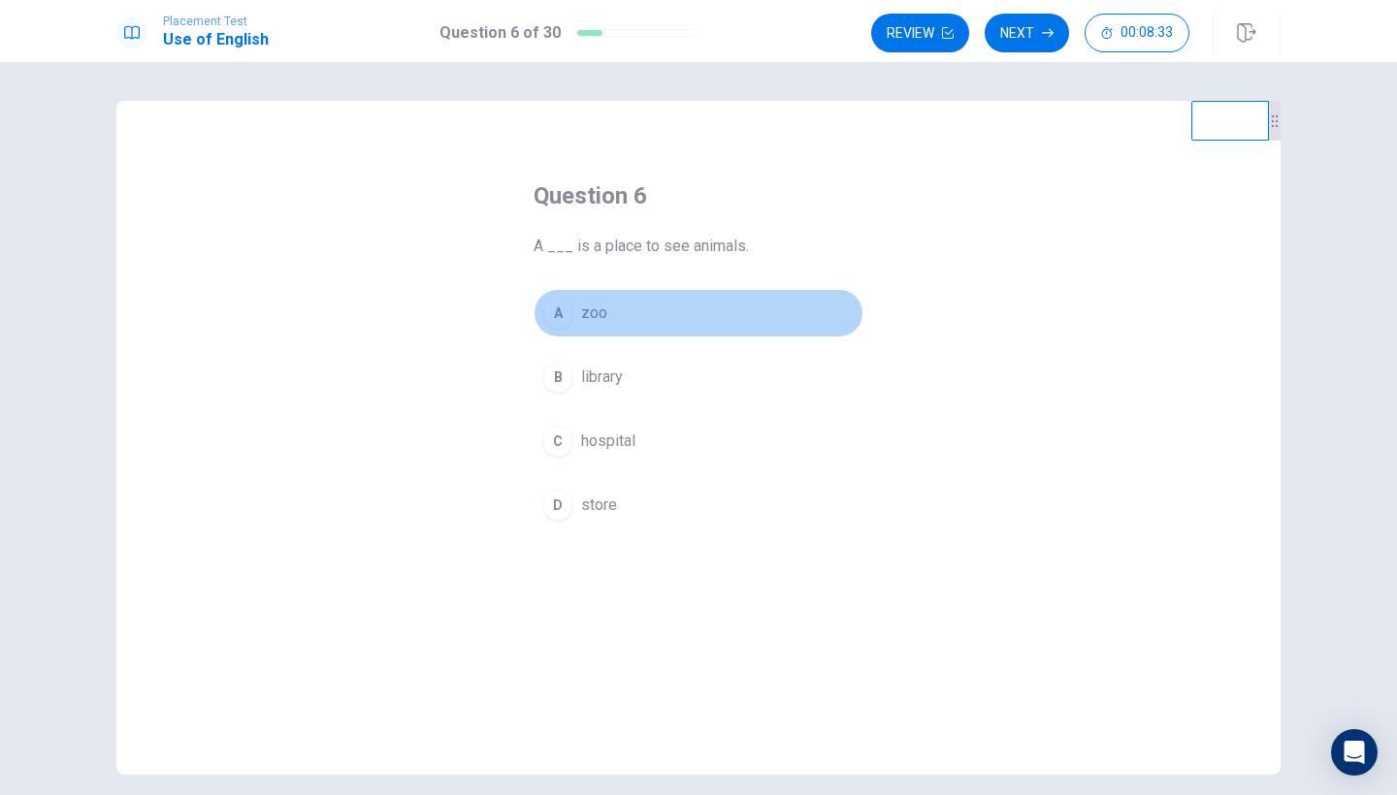
click at [609, 316] on button "A zoo" at bounding box center [698, 313] width 330 height 48
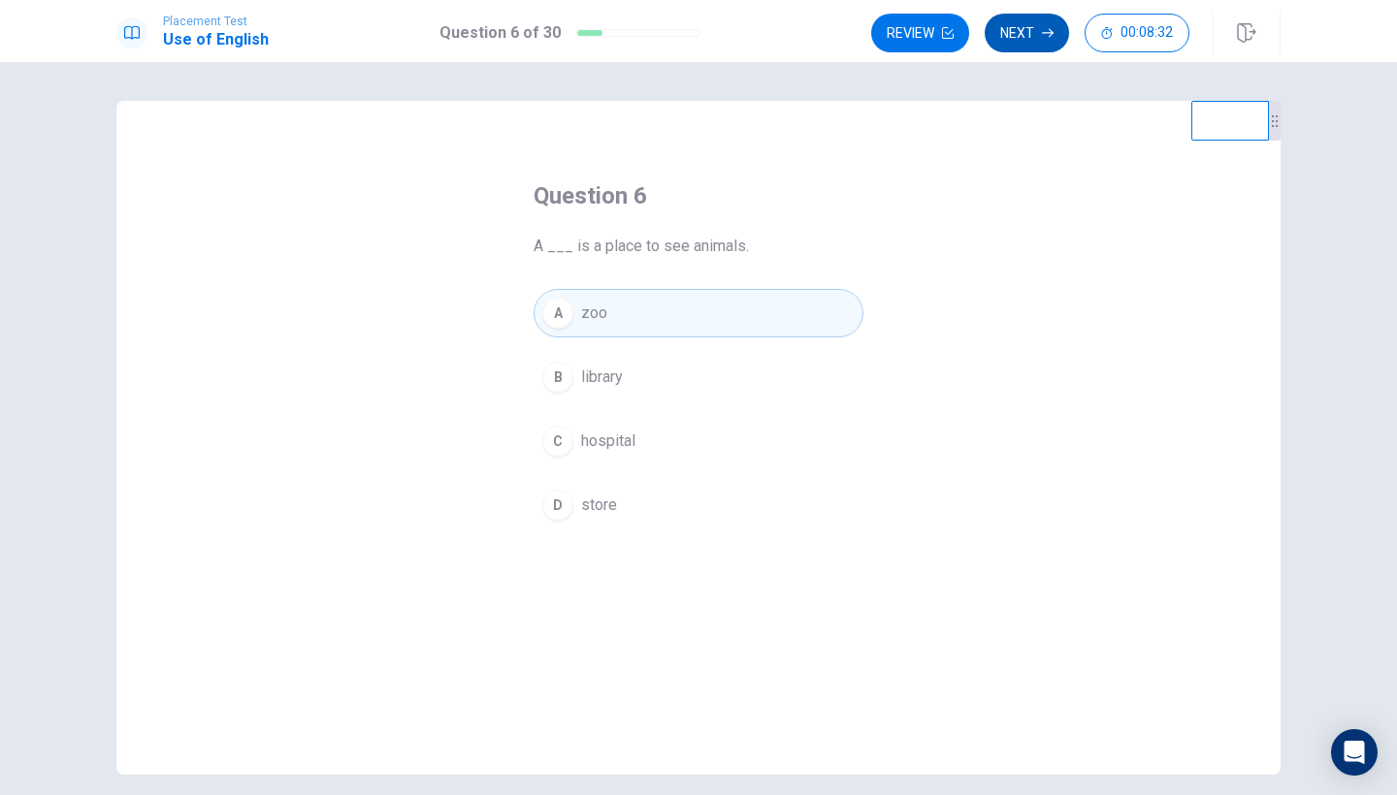
click at [1025, 33] on button "Next" at bounding box center [1026, 33] width 84 height 39
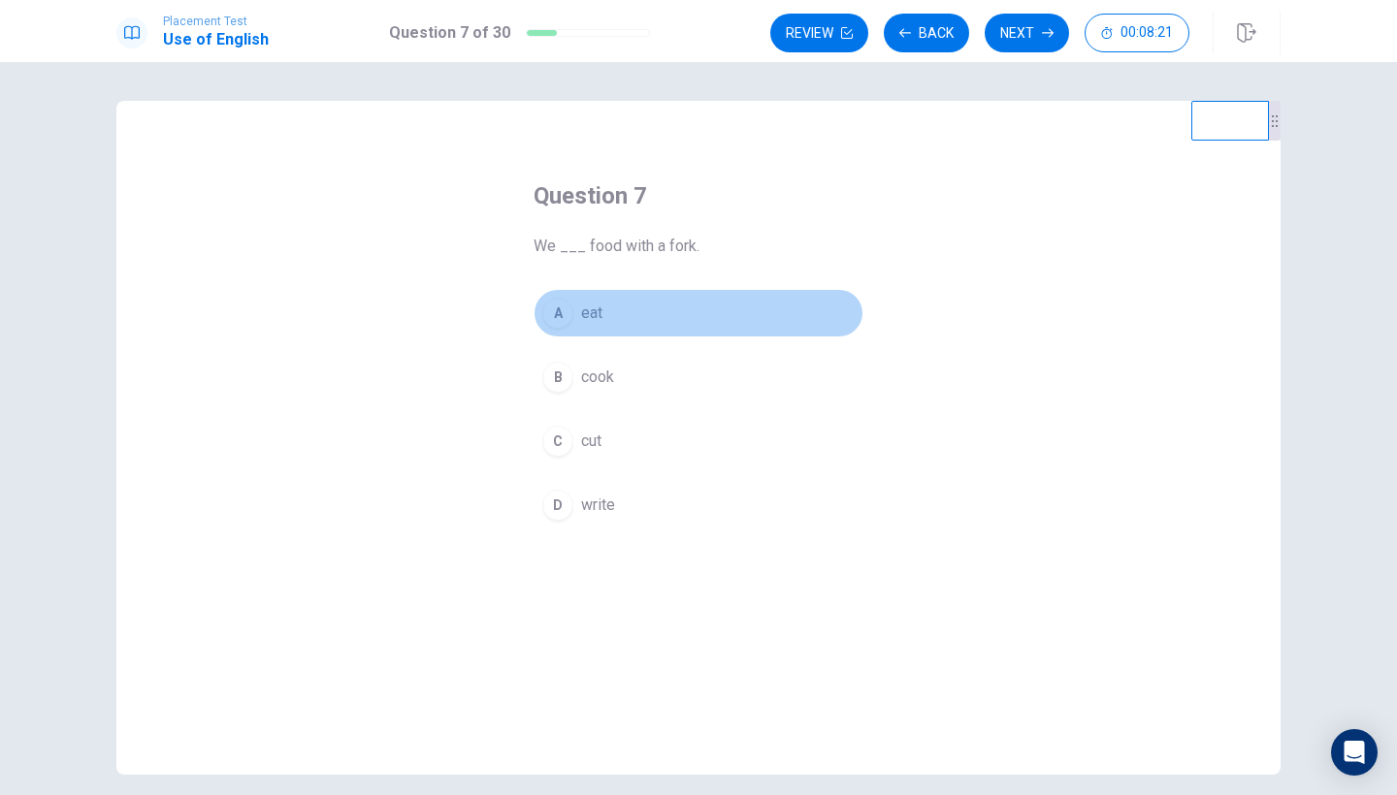
click at [621, 307] on button "A eat" at bounding box center [698, 313] width 330 height 48
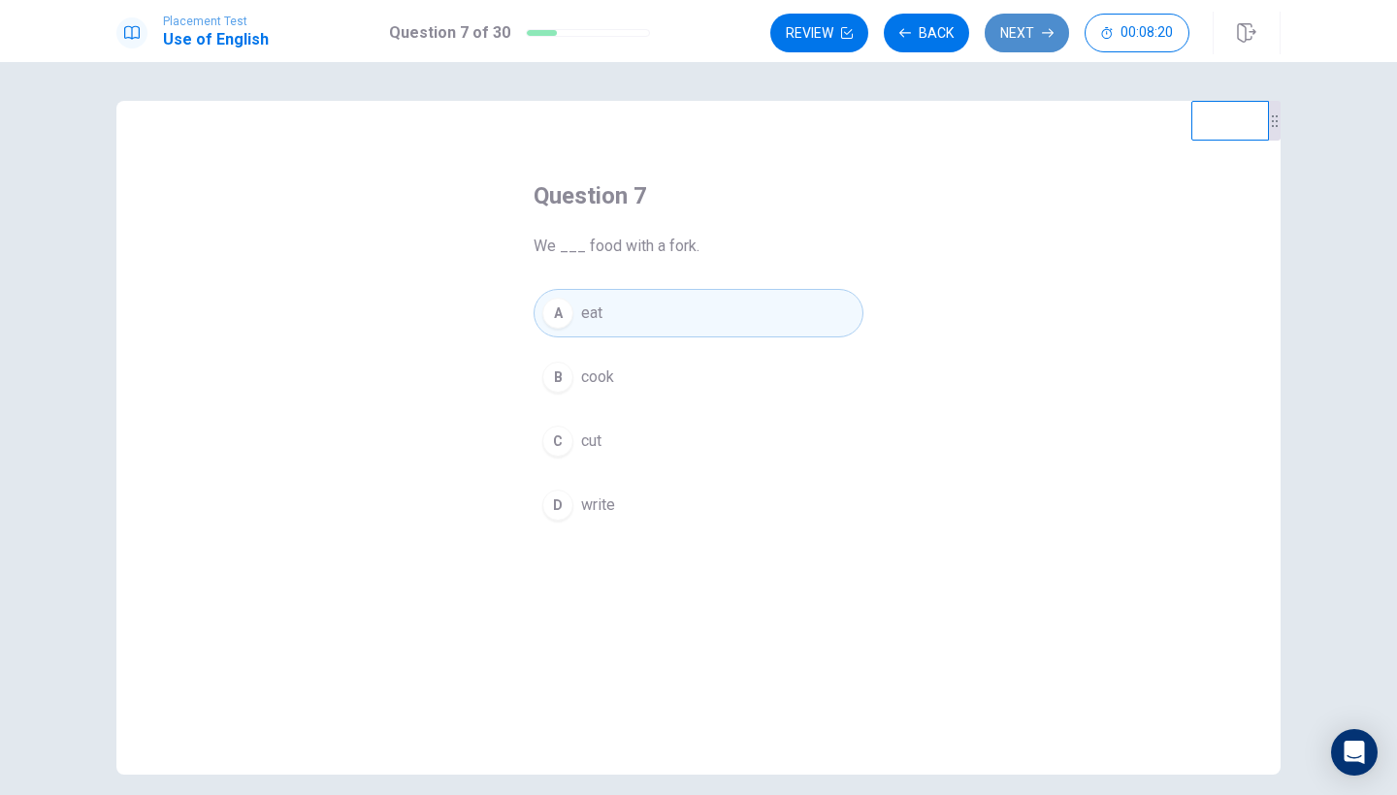
click at [1022, 45] on button "Next" at bounding box center [1026, 33] width 84 height 39
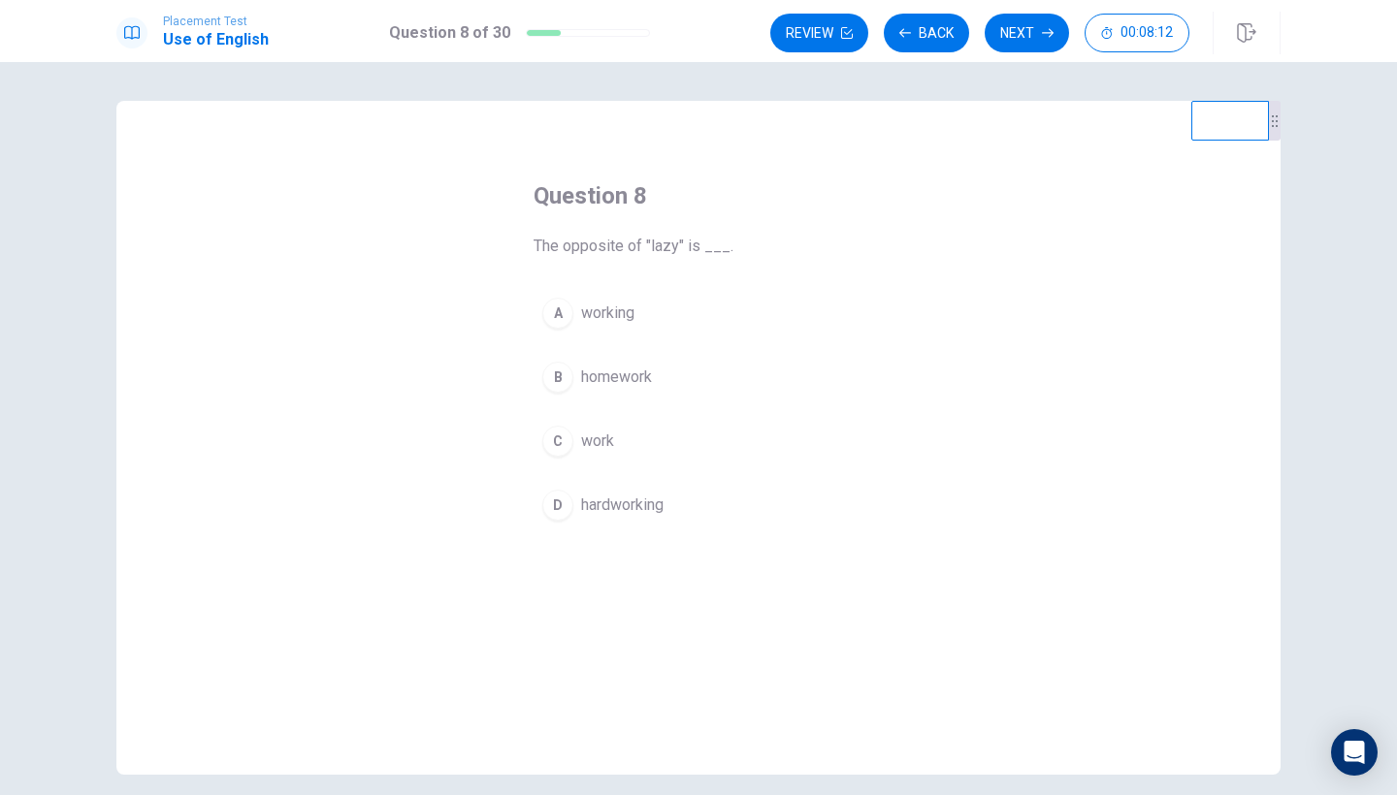
click at [559, 521] on button "D hardworking" at bounding box center [698, 505] width 330 height 48
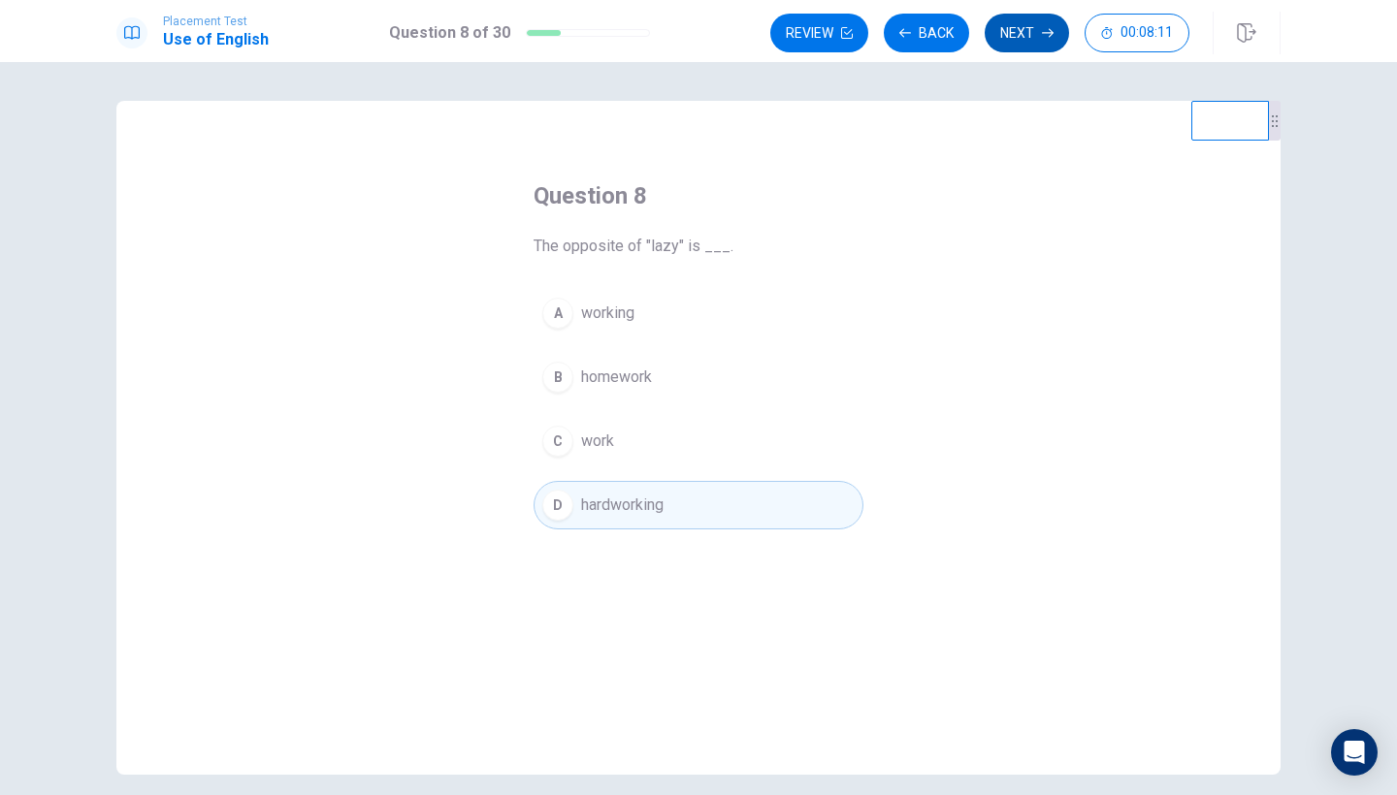
click at [999, 36] on button "Next" at bounding box center [1026, 33] width 84 height 39
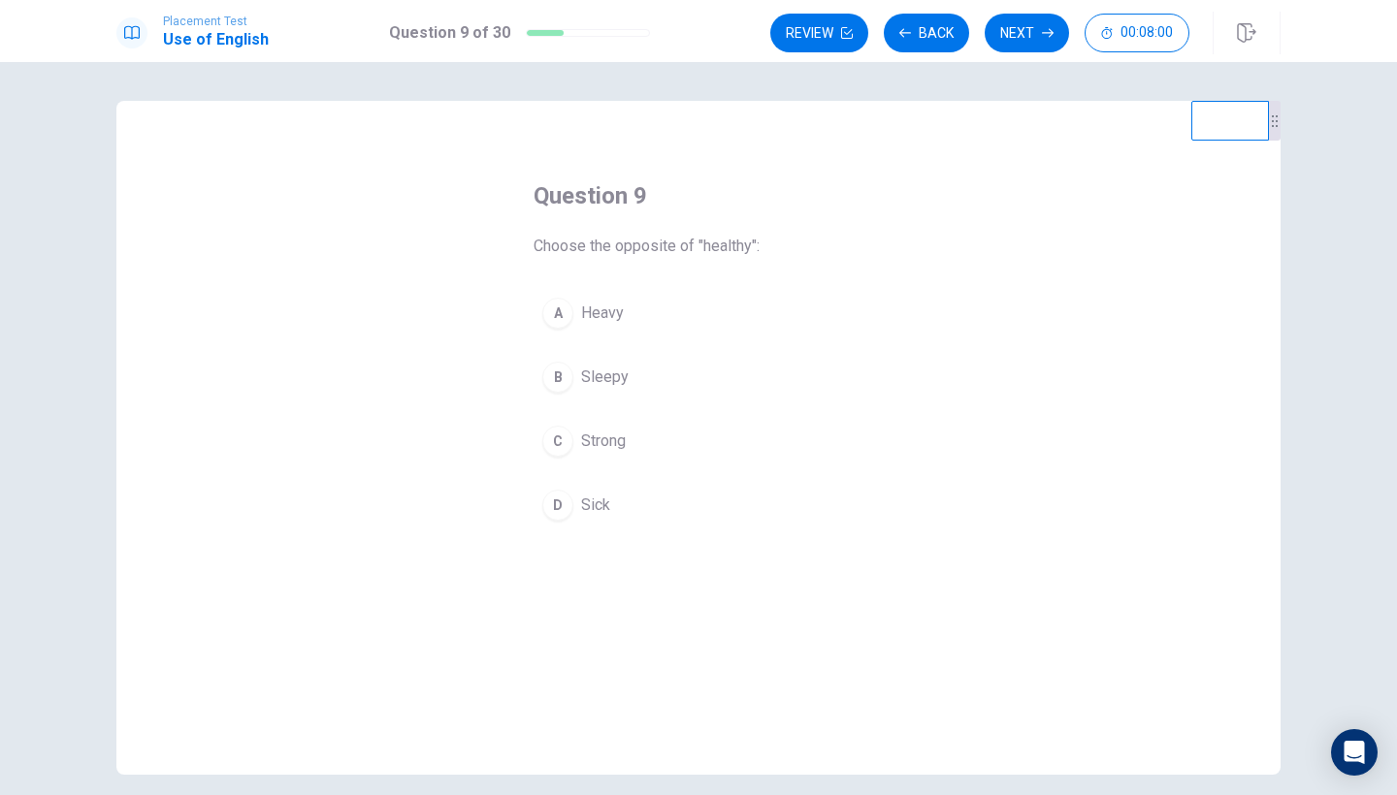
click at [582, 505] on span "Sick" at bounding box center [595, 505] width 29 height 23
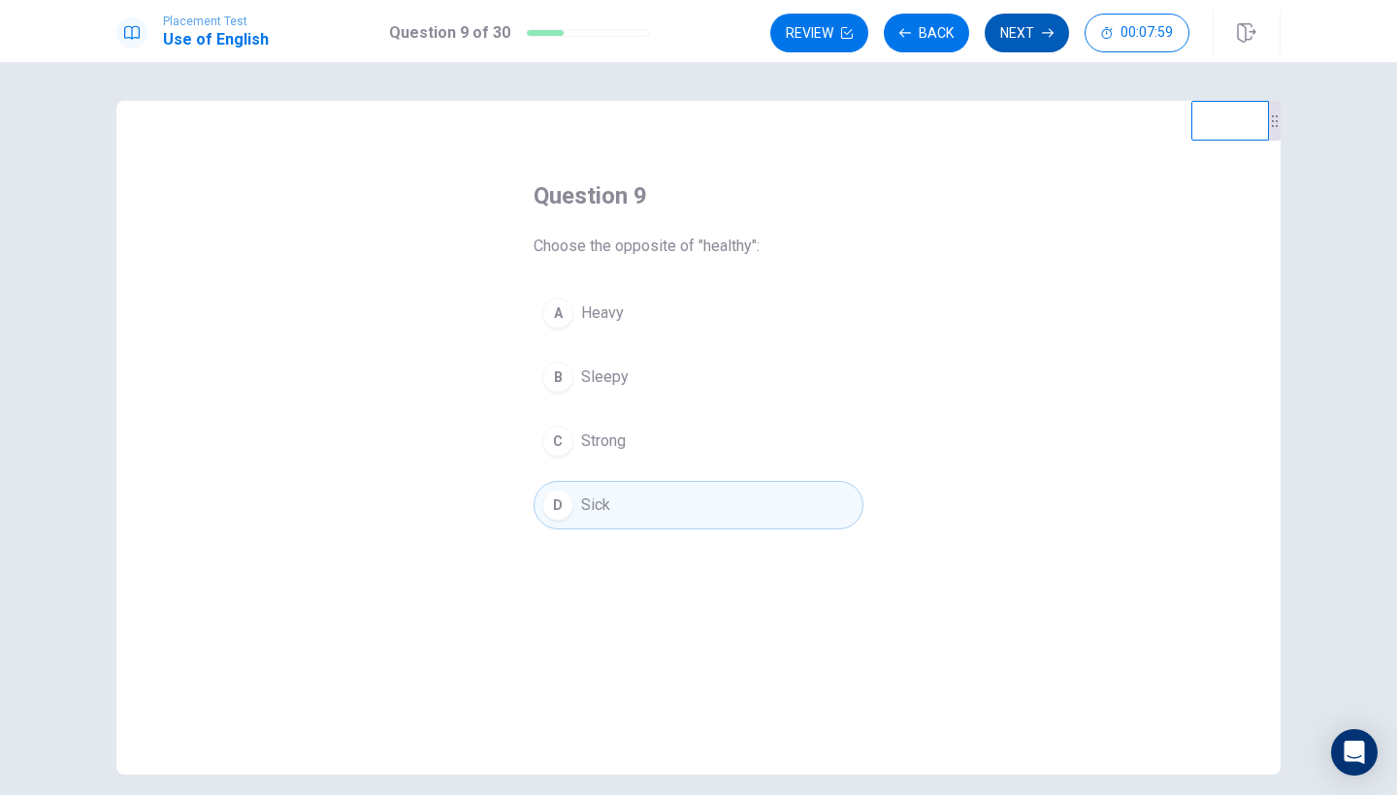
click at [1014, 20] on button "Next" at bounding box center [1026, 33] width 84 height 39
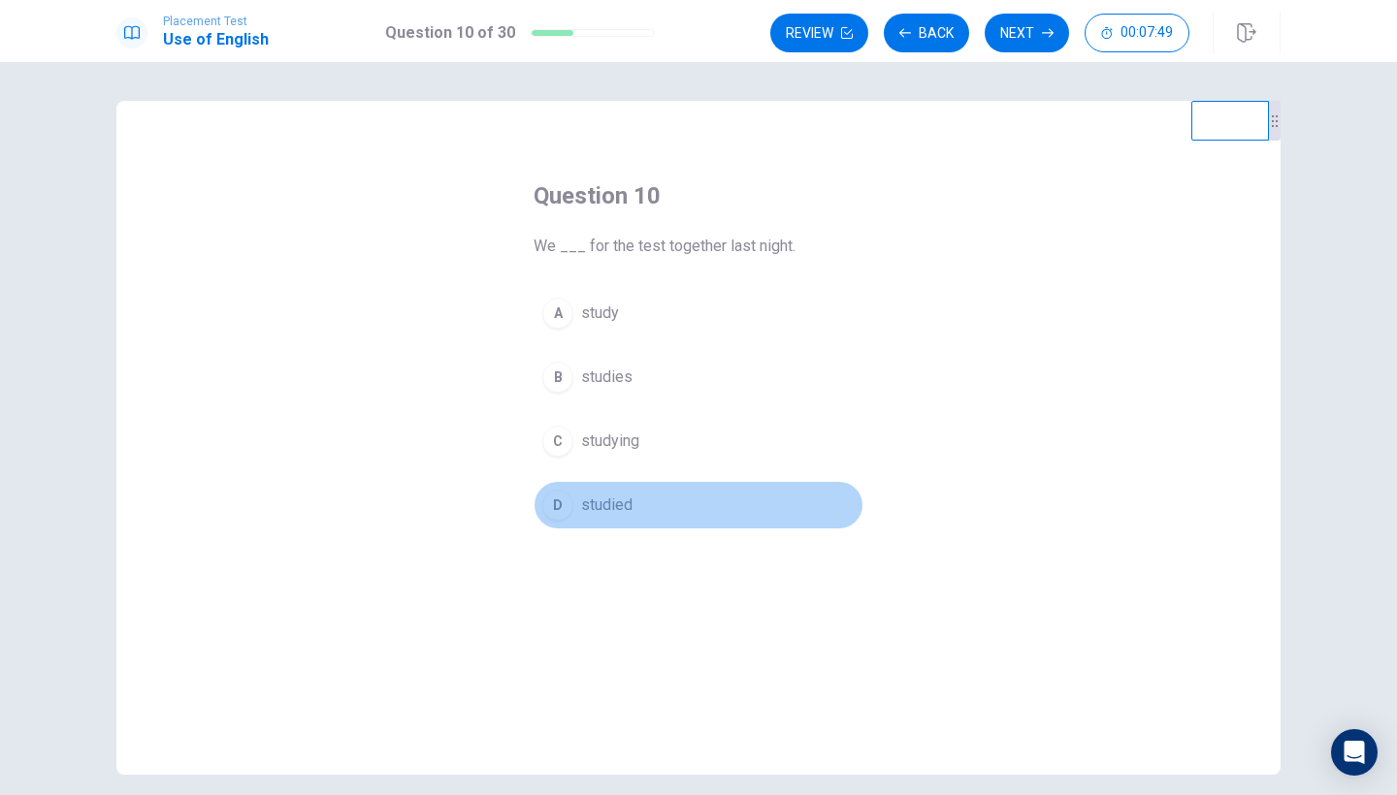
click at [648, 525] on button "D studied" at bounding box center [698, 505] width 330 height 48
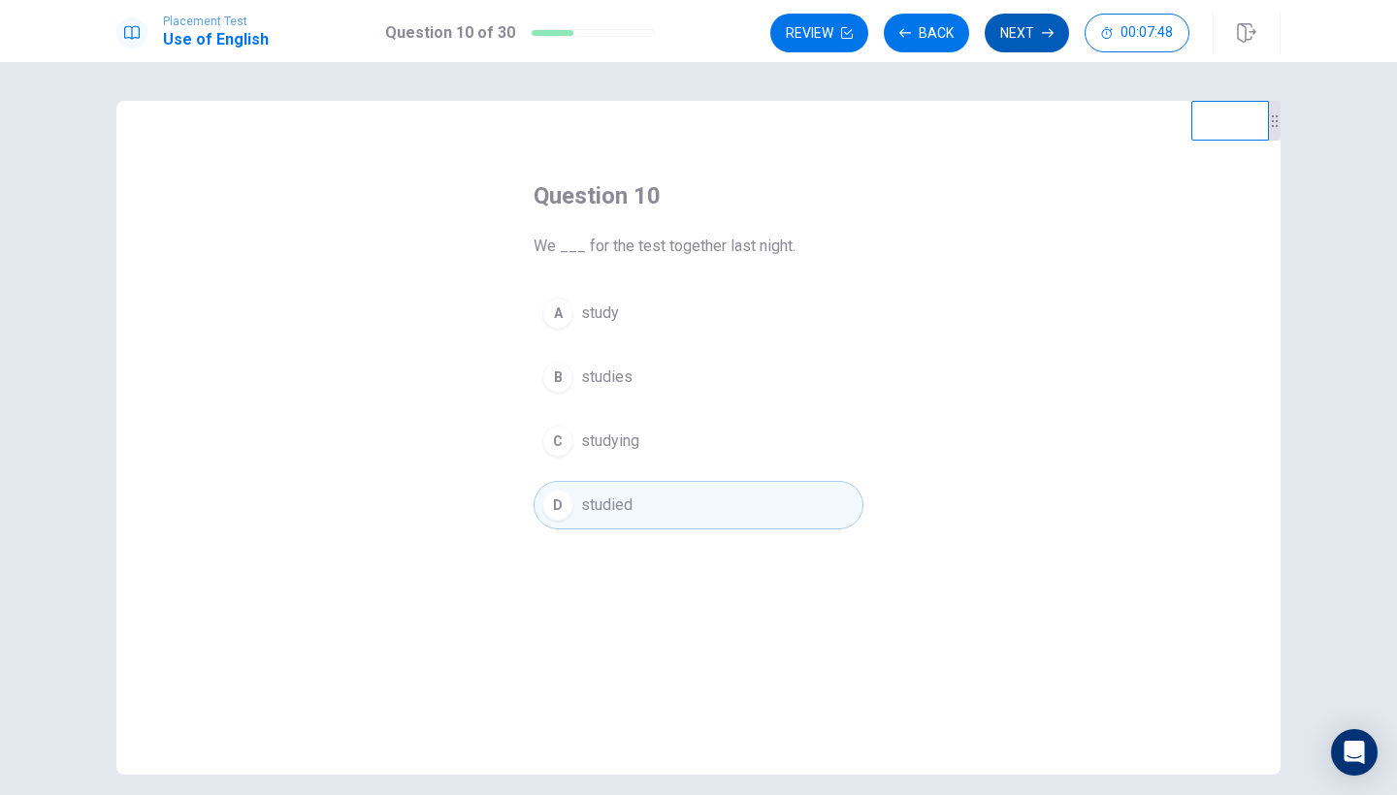
click at [1024, 27] on button "Next" at bounding box center [1026, 33] width 84 height 39
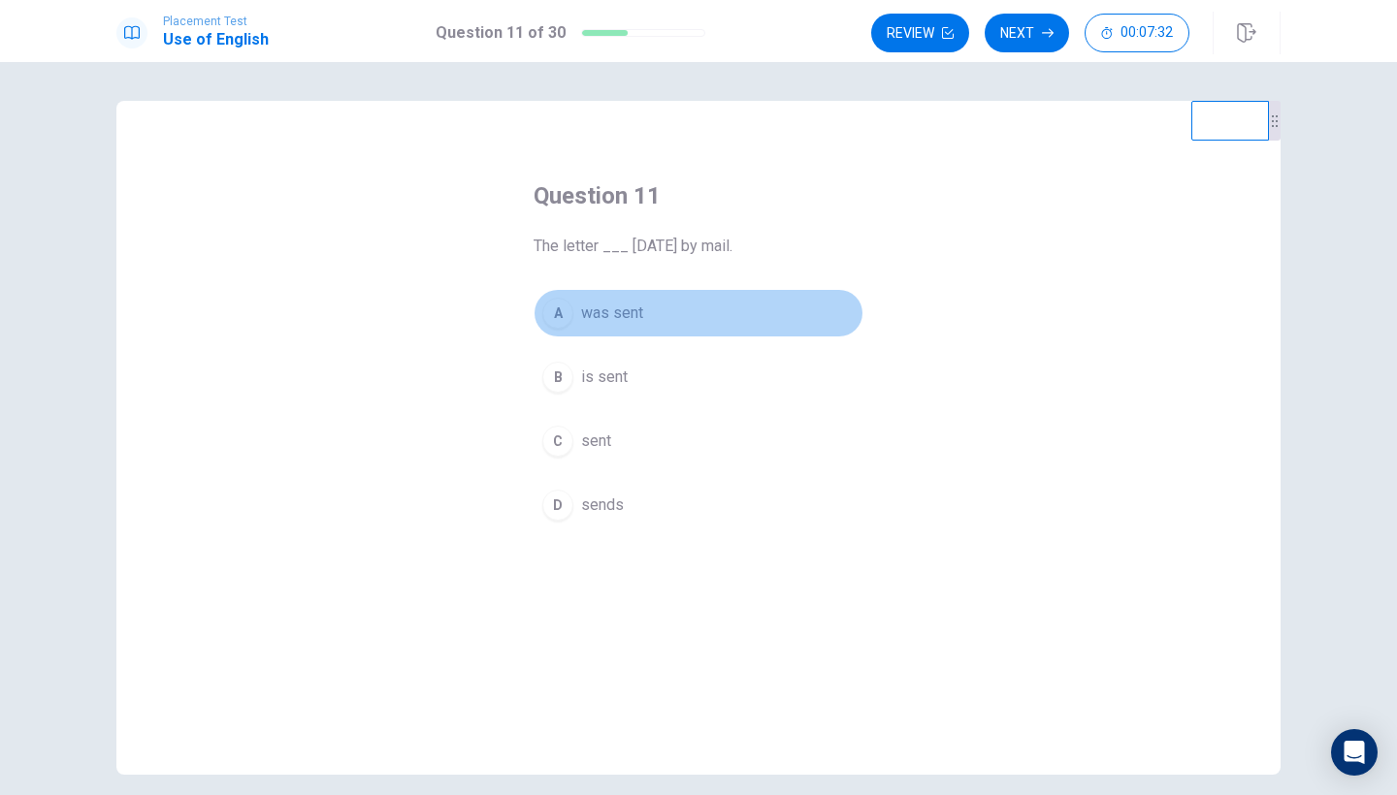
click at [636, 317] on span "was sent" at bounding box center [612, 313] width 62 height 23
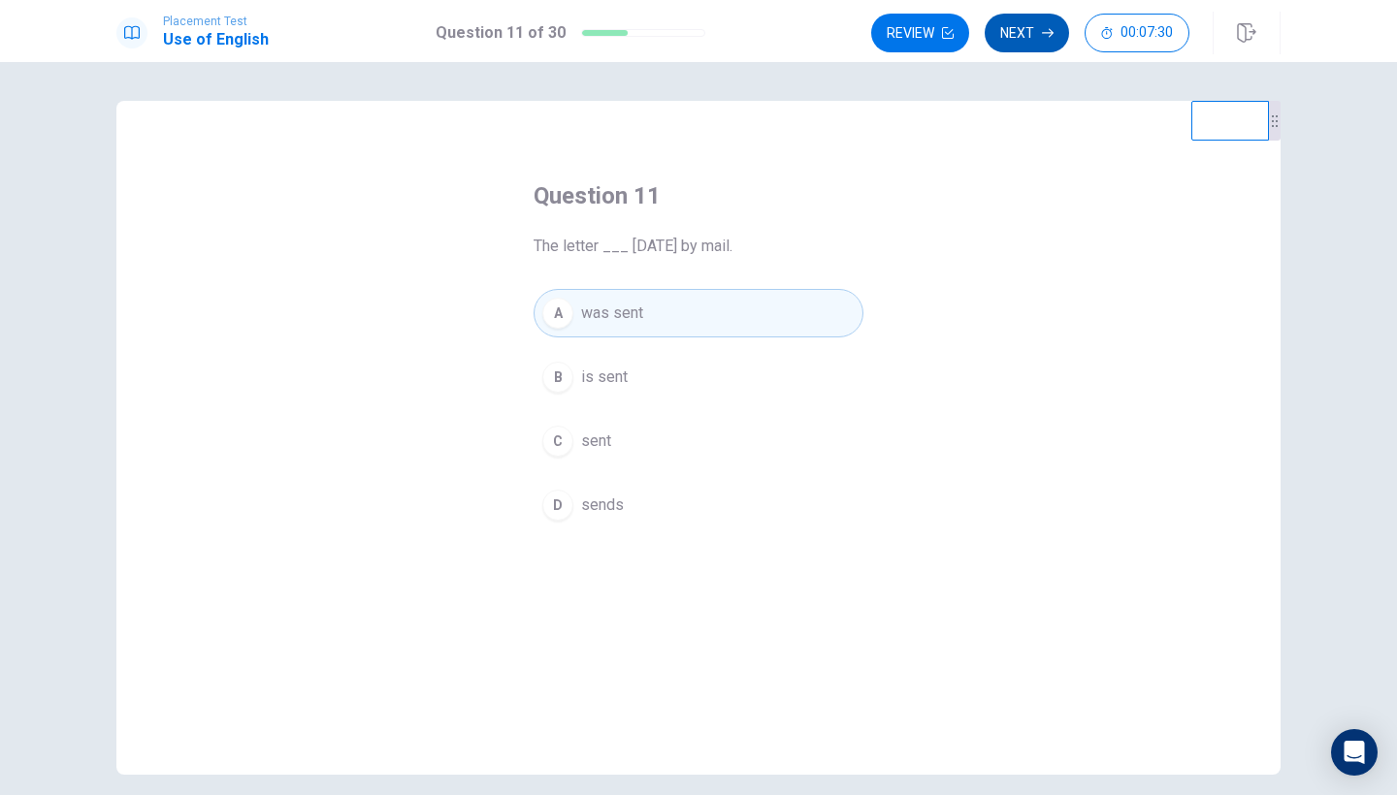
click at [1038, 34] on button "Next" at bounding box center [1026, 33] width 84 height 39
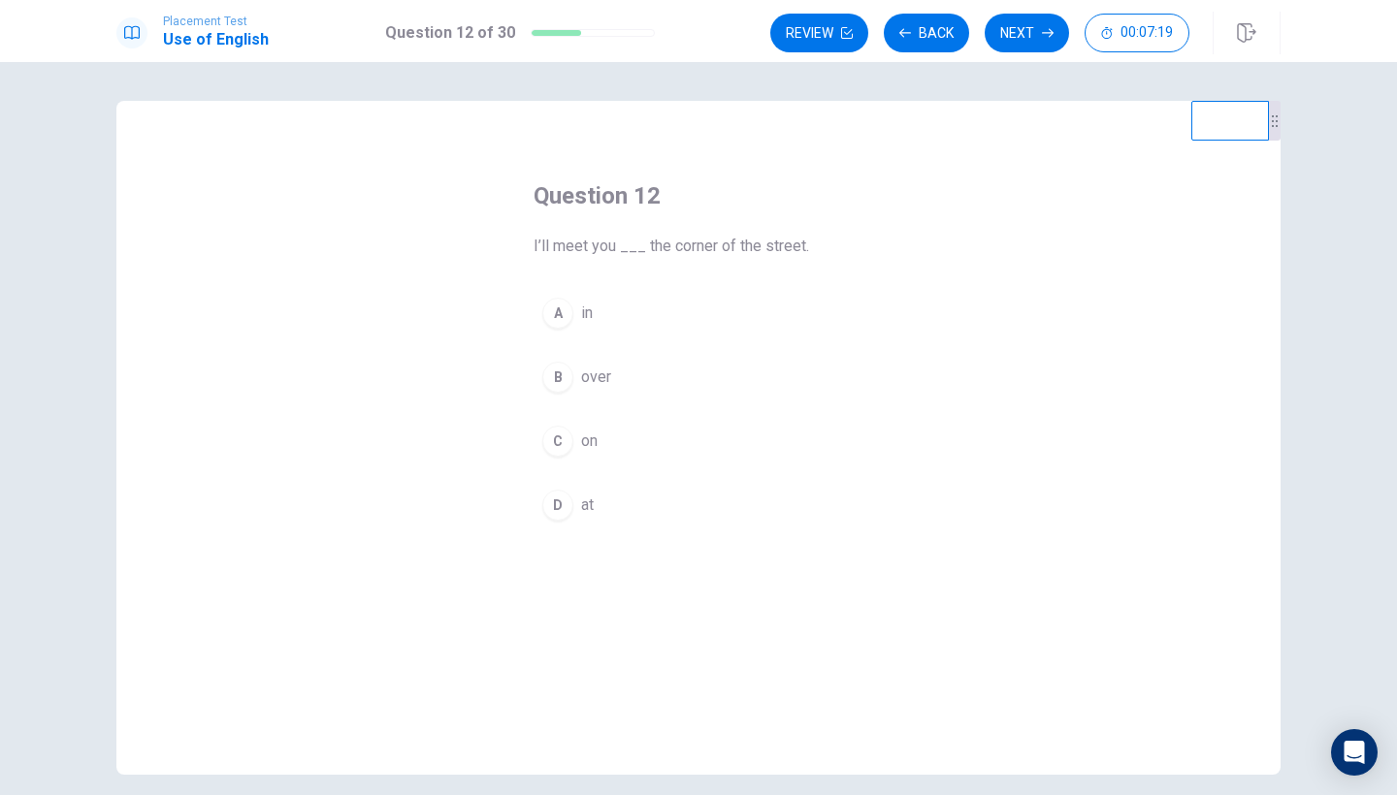
click at [596, 489] on button "D at" at bounding box center [698, 505] width 330 height 48
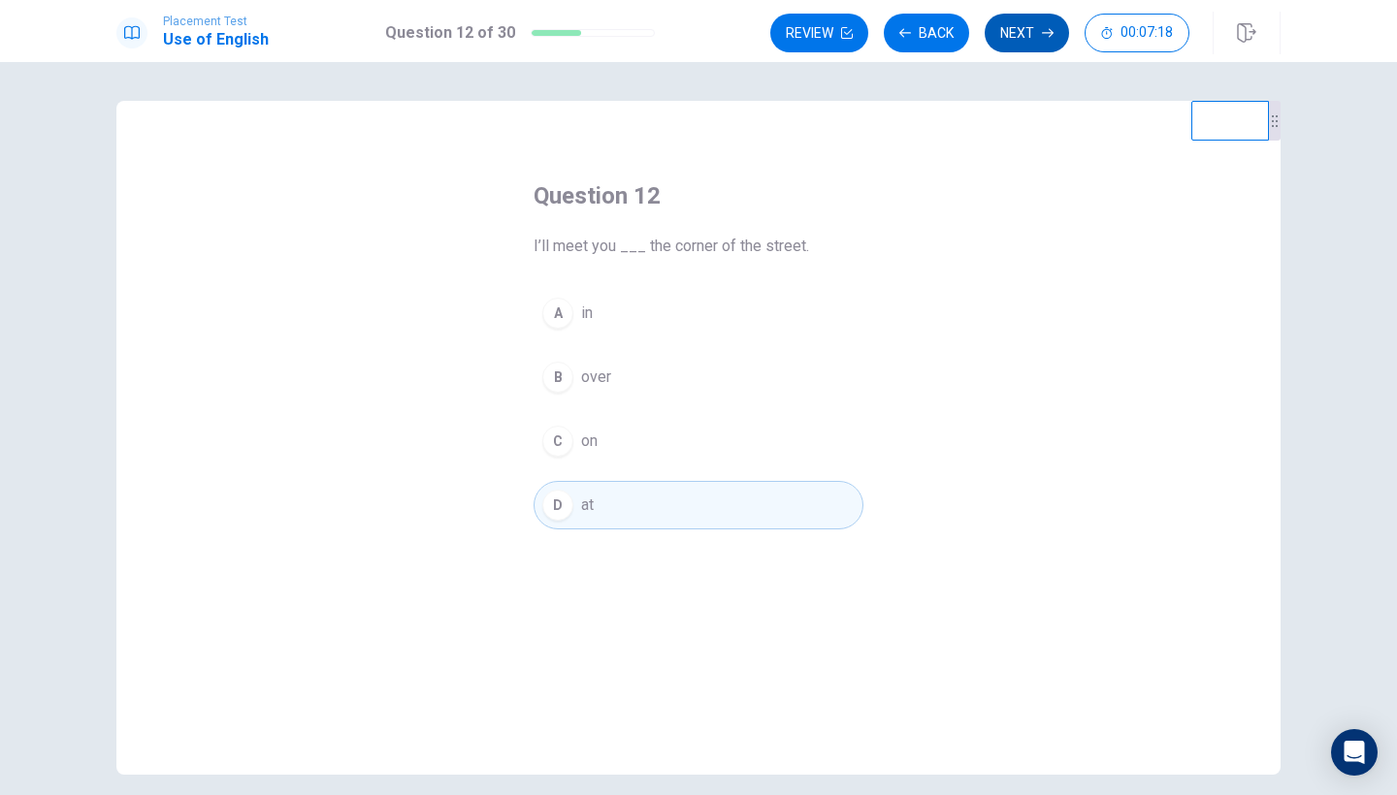
click at [1024, 31] on button "Next" at bounding box center [1026, 33] width 84 height 39
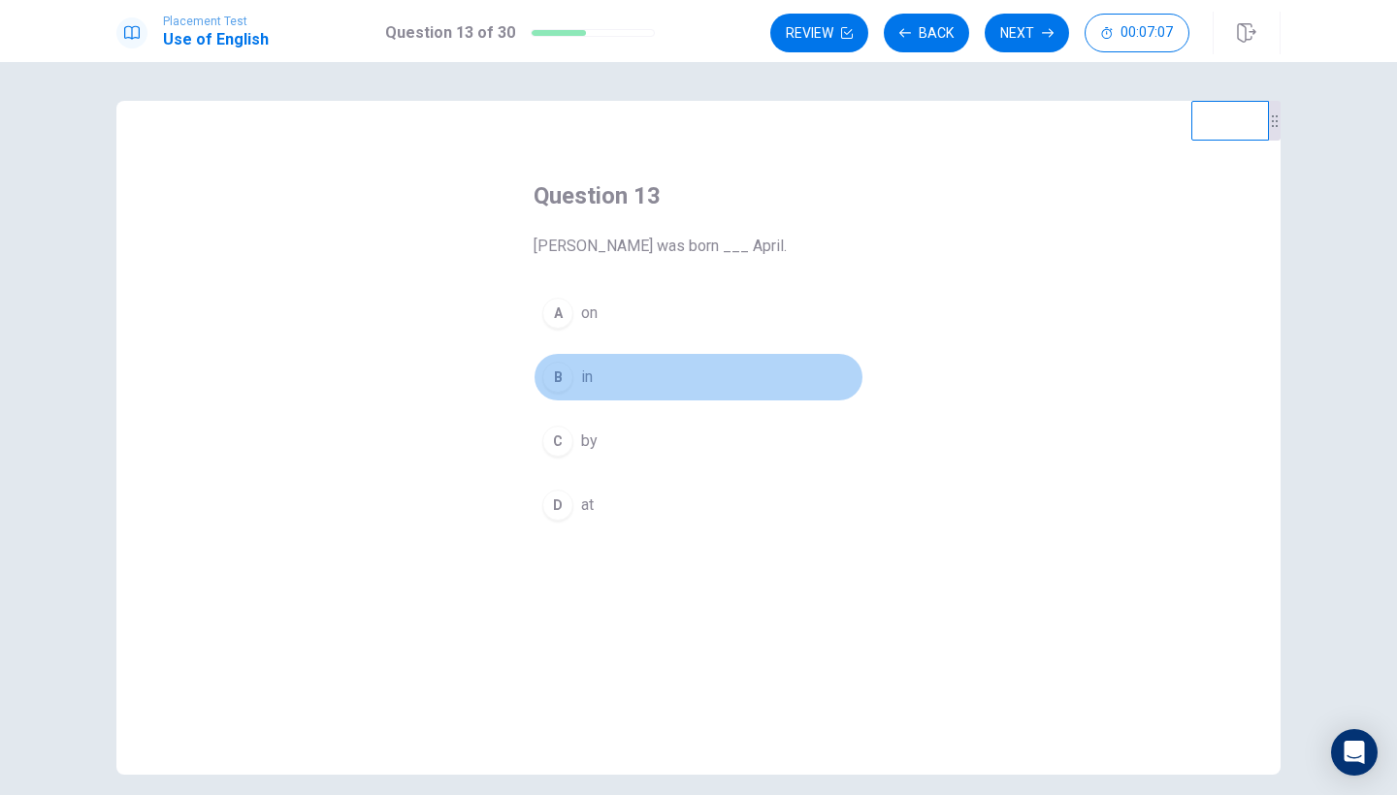
click at [603, 363] on button "B in" at bounding box center [698, 377] width 330 height 48
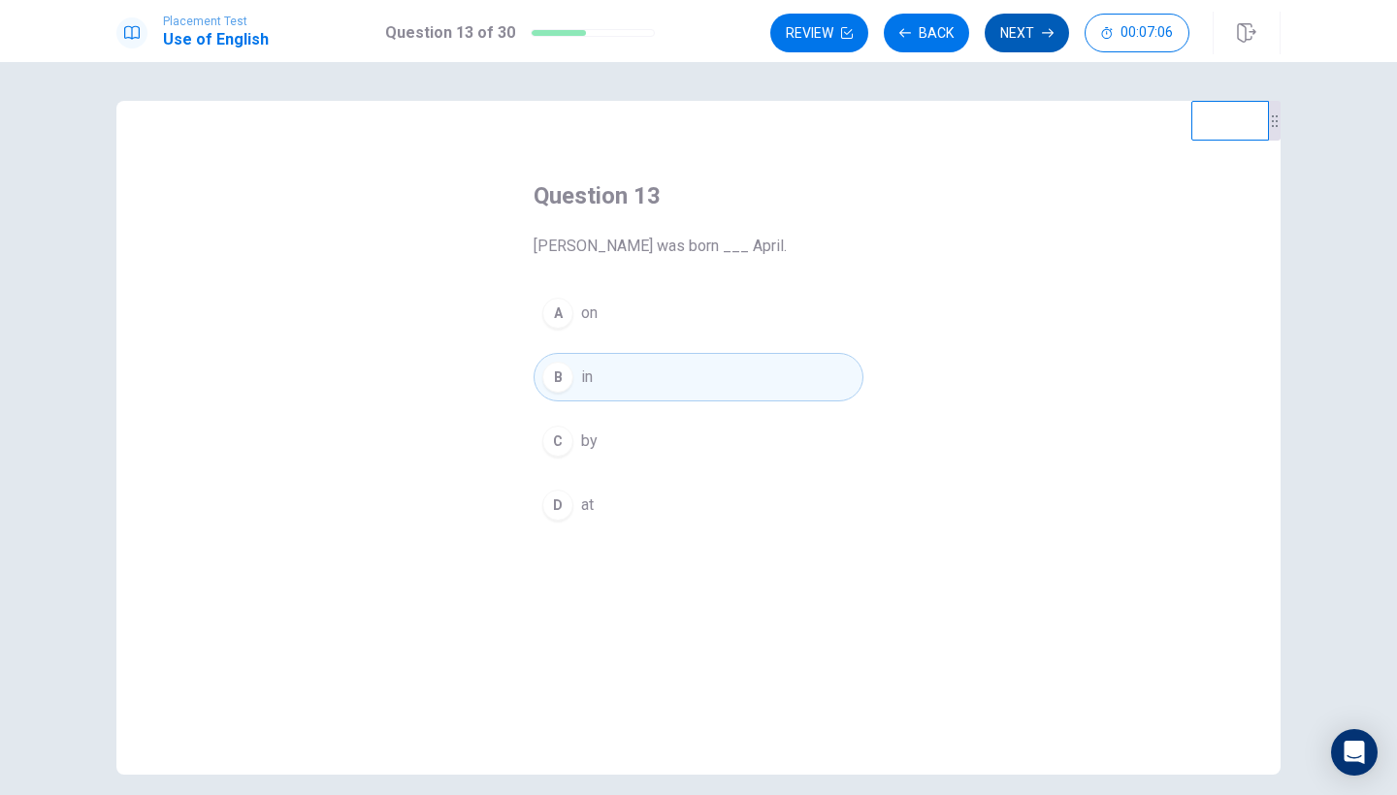
click at [1008, 46] on button "Next" at bounding box center [1026, 33] width 84 height 39
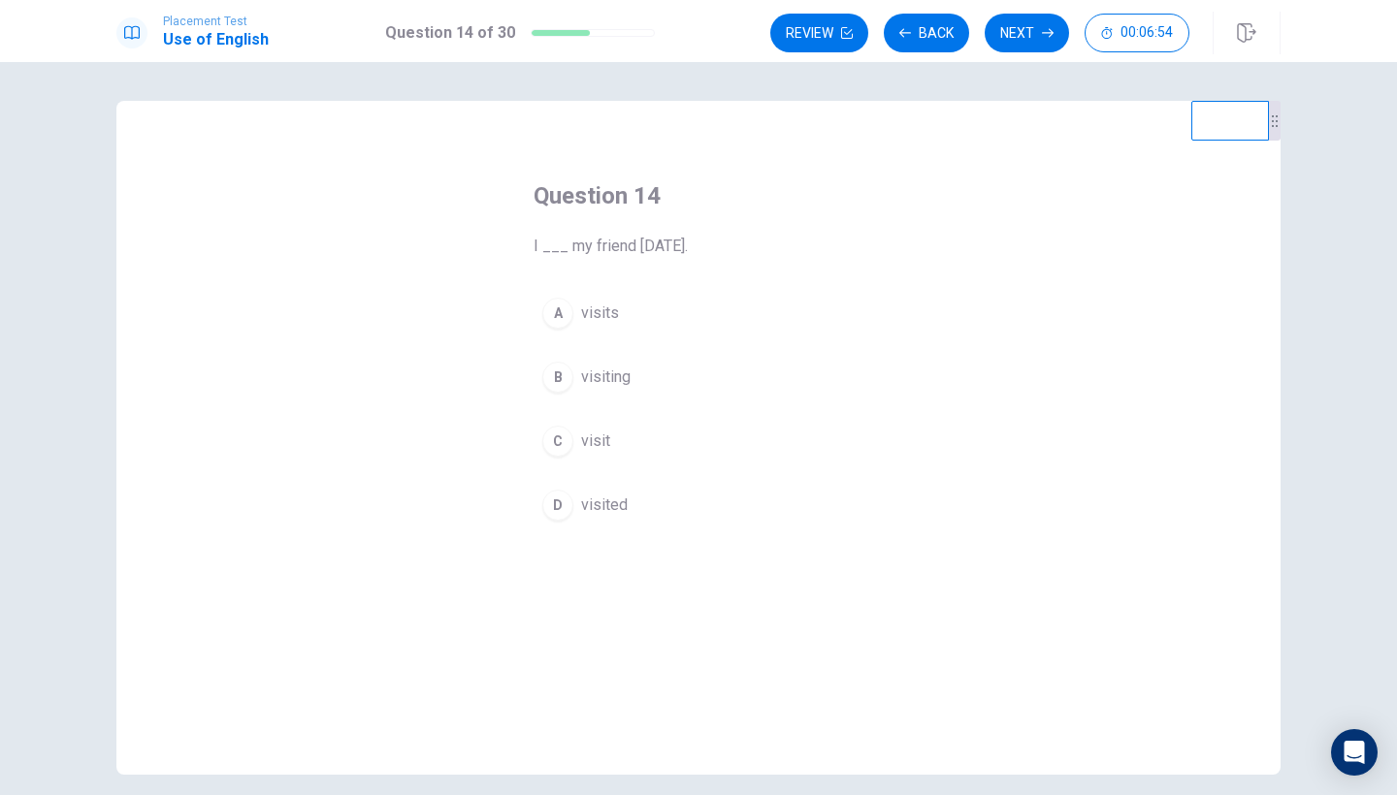
click at [632, 500] on button "D visited" at bounding box center [698, 505] width 330 height 48
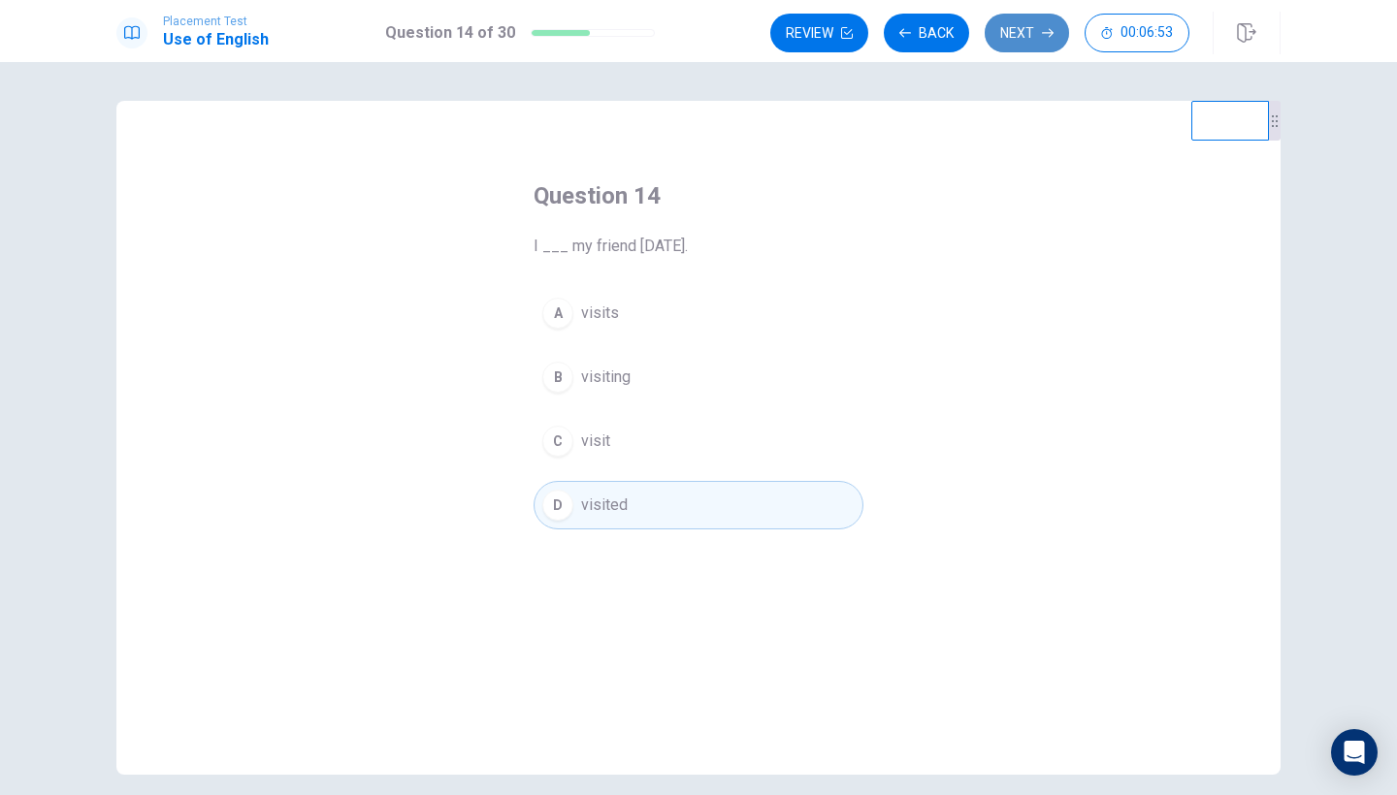
click at [1031, 34] on button "Next" at bounding box center [1026, 33] width 84 height 39
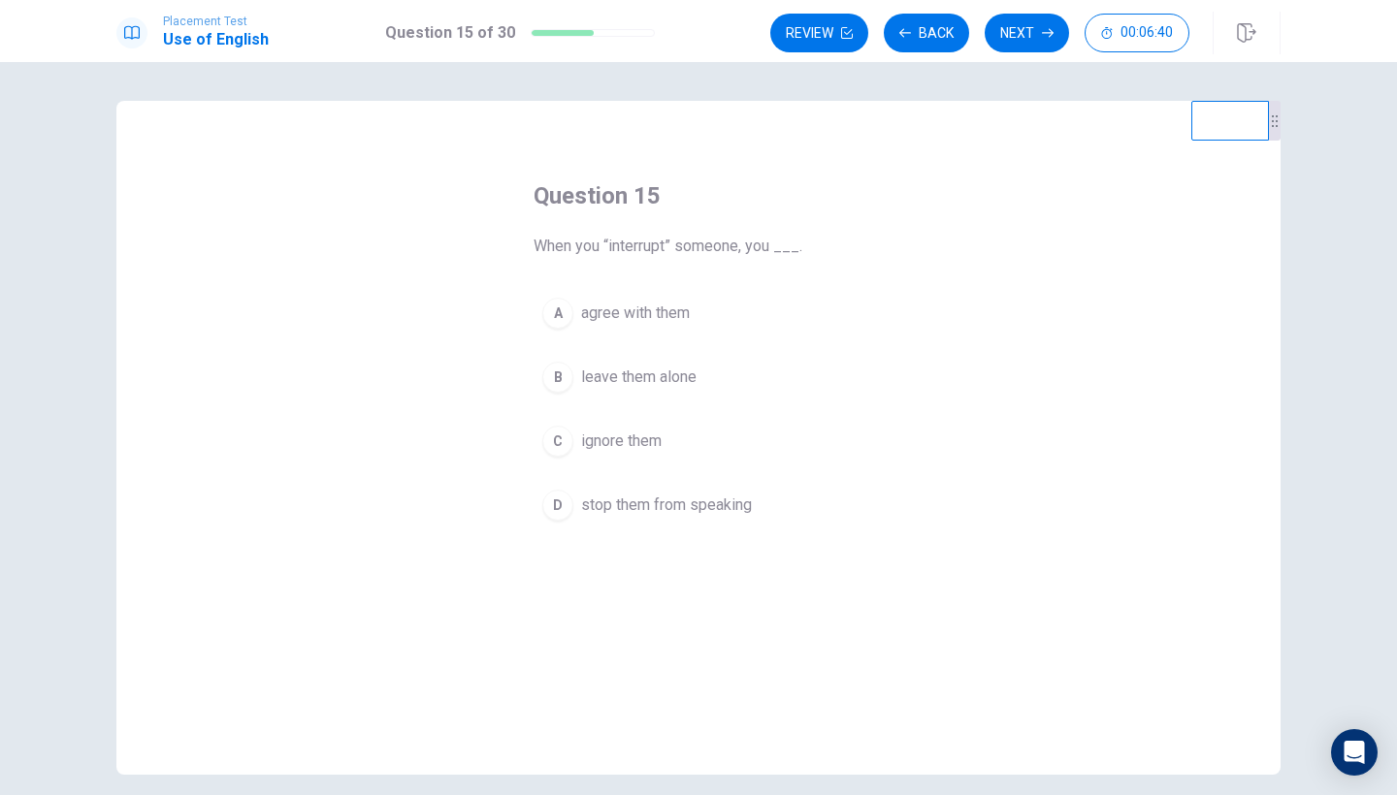
click at [571, 508] on div "D" at bounding box center [557, 505] width 31 height 31
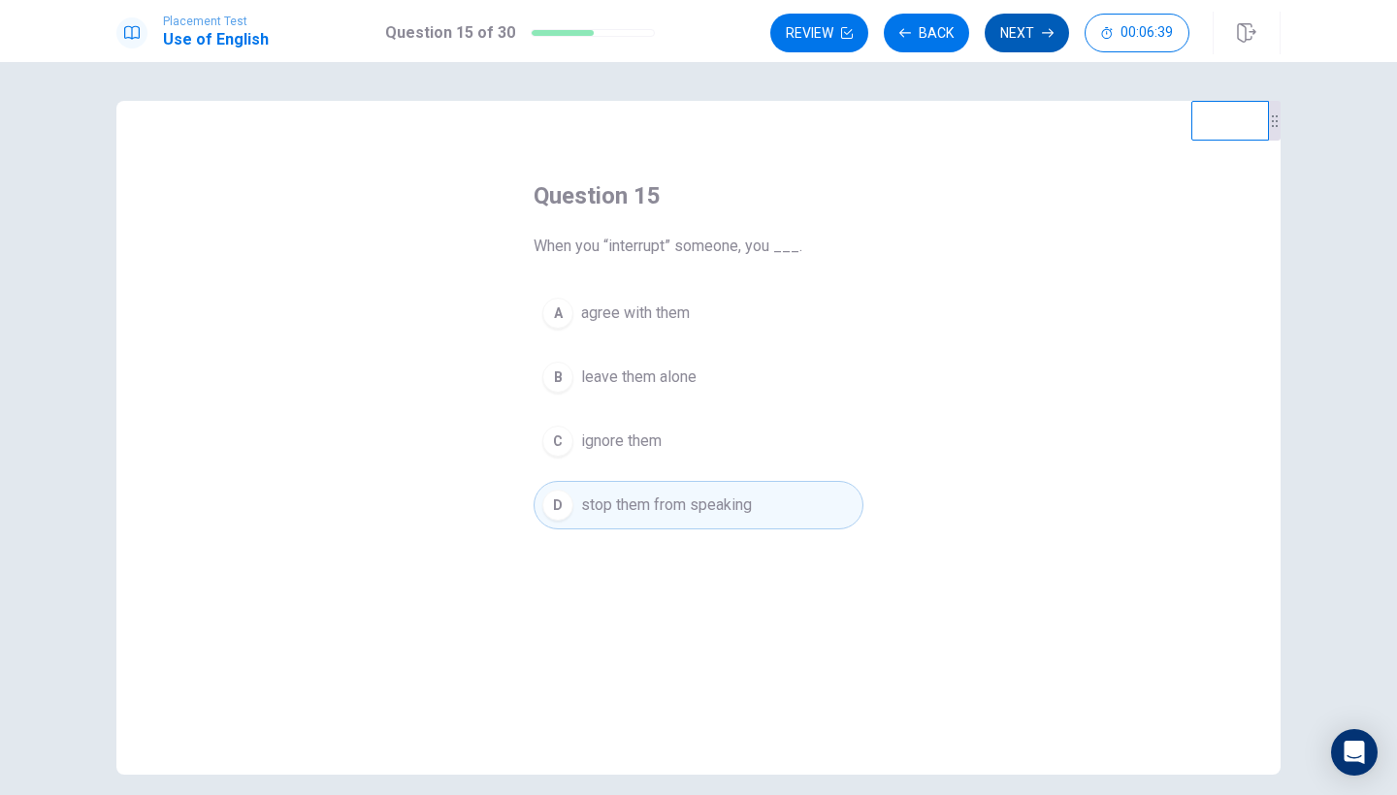
click at [1024, 39] on button "Next" at bounding box center [1026, 33] width 84 height 39
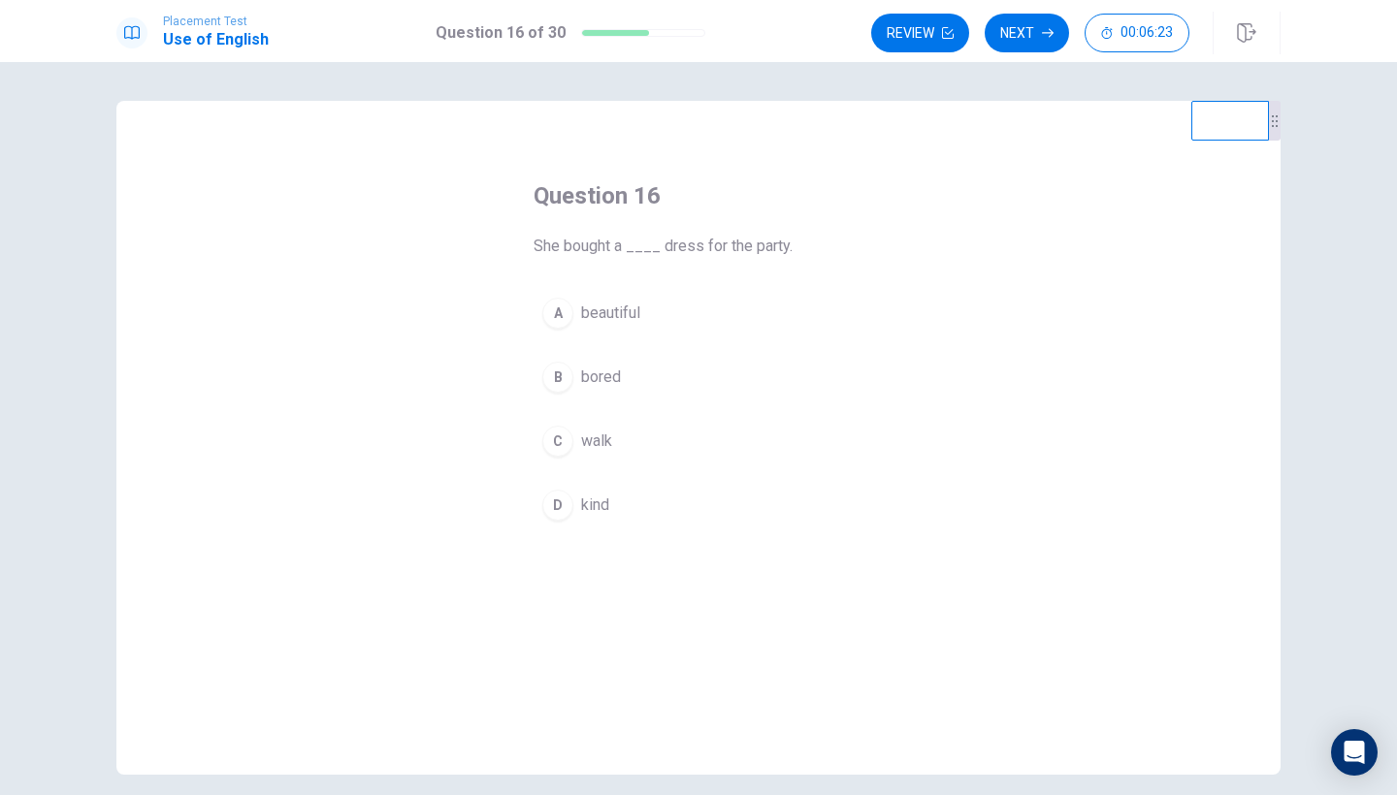
click at [608, 327] on button "A beautiful" at bounding box center [698, 313] width 330 height 48
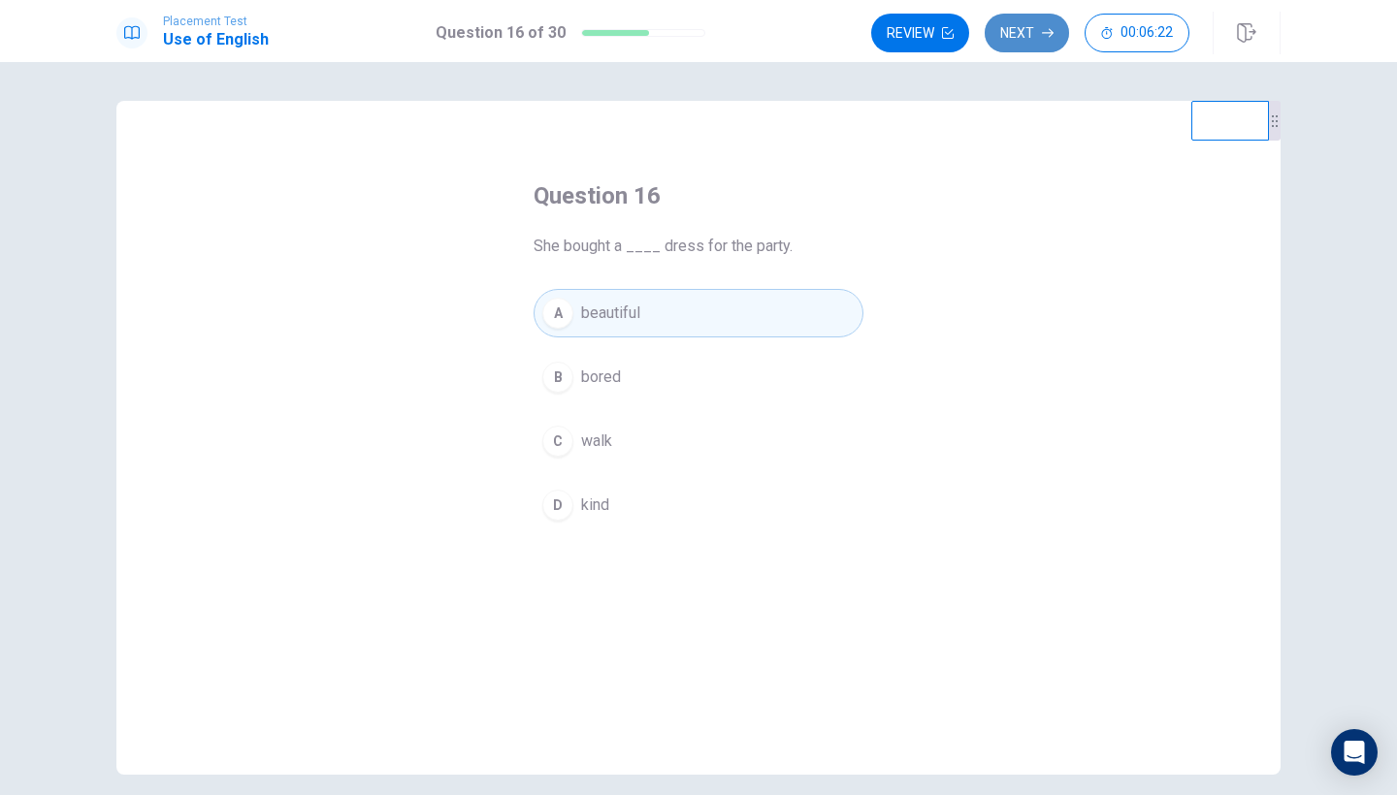
click at [1033, 31] on button "Next" at bounding box center [1026, 33] width 84 height 39
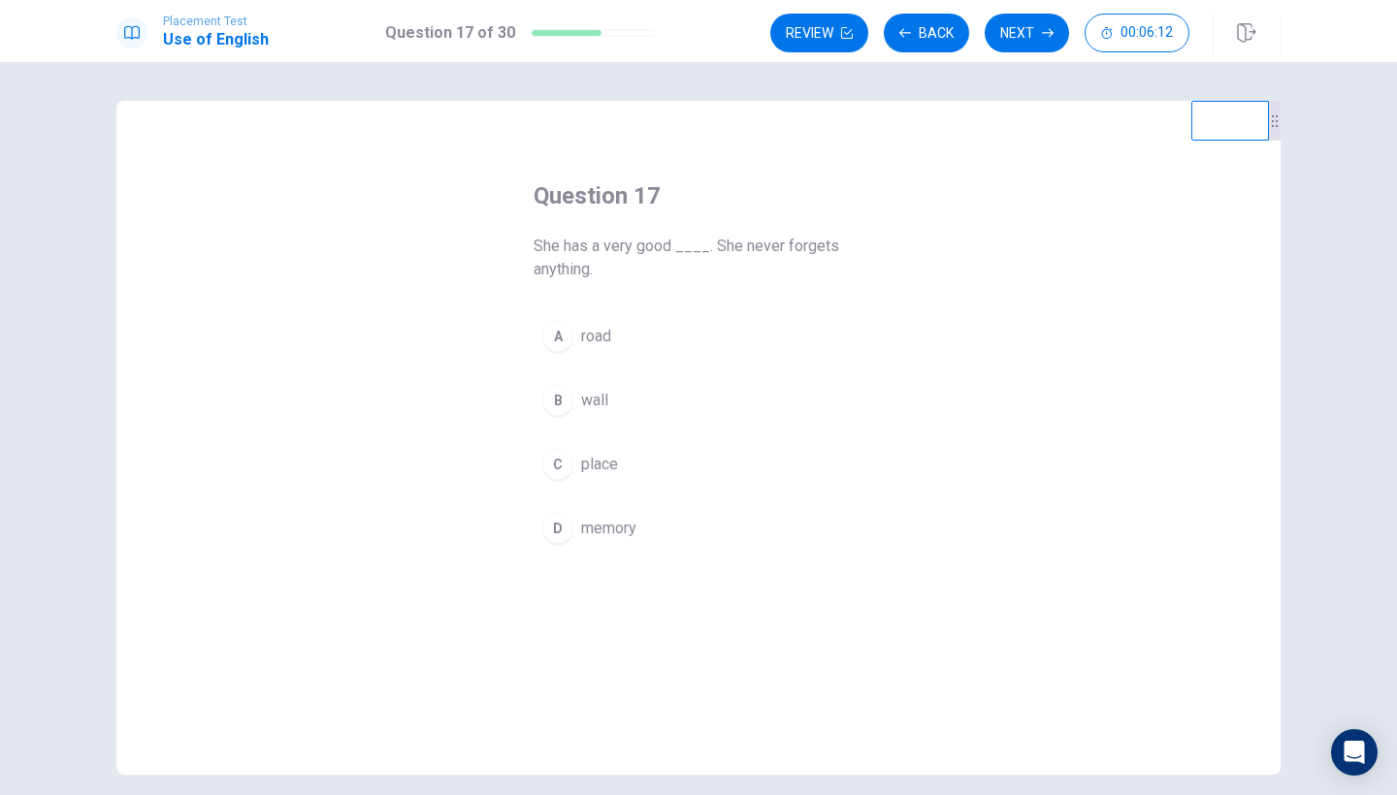
click at [575, 534] on button "D memory" at bounding box center [698, 528] width 330 height 48
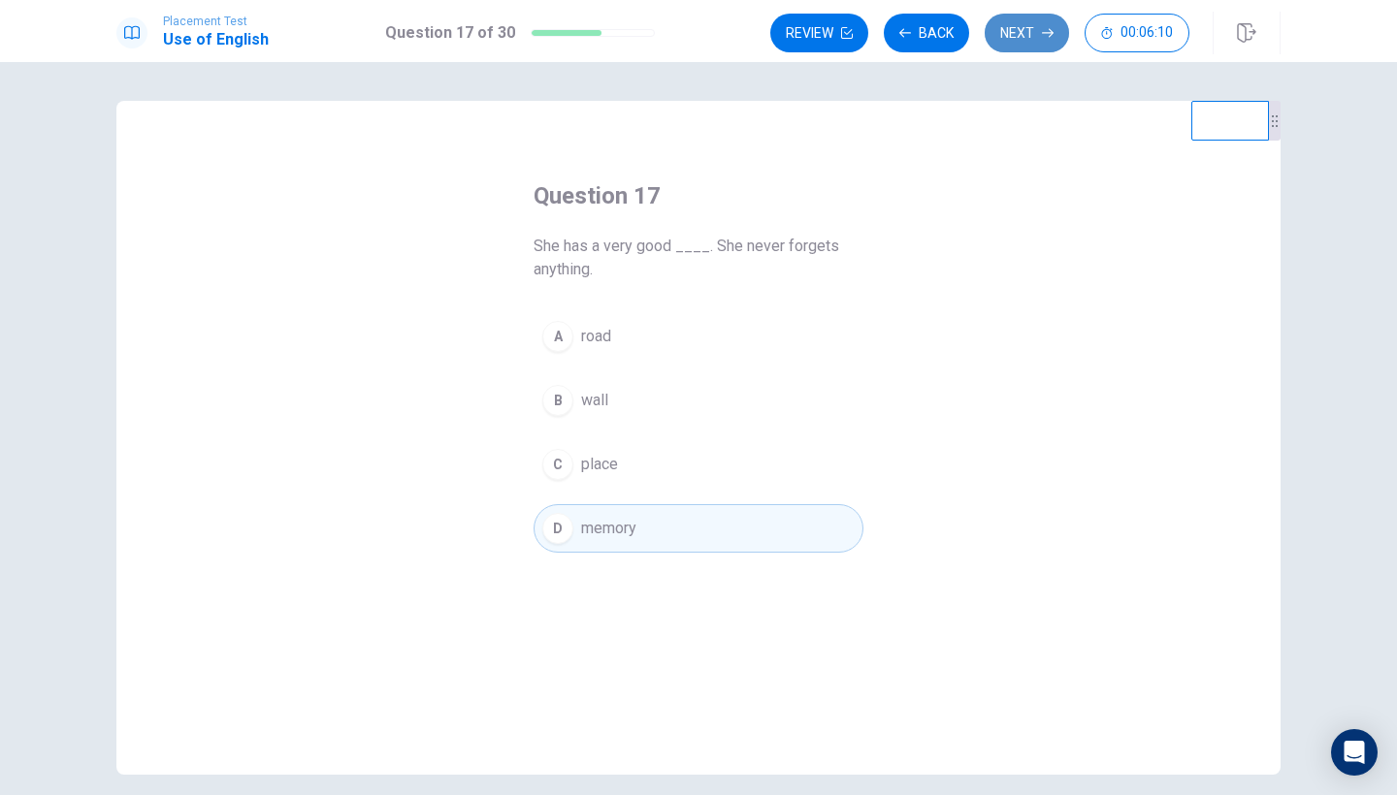
click at [1011, 36] on button "Next" at bounding box center [1026, 33] width 84 height 39
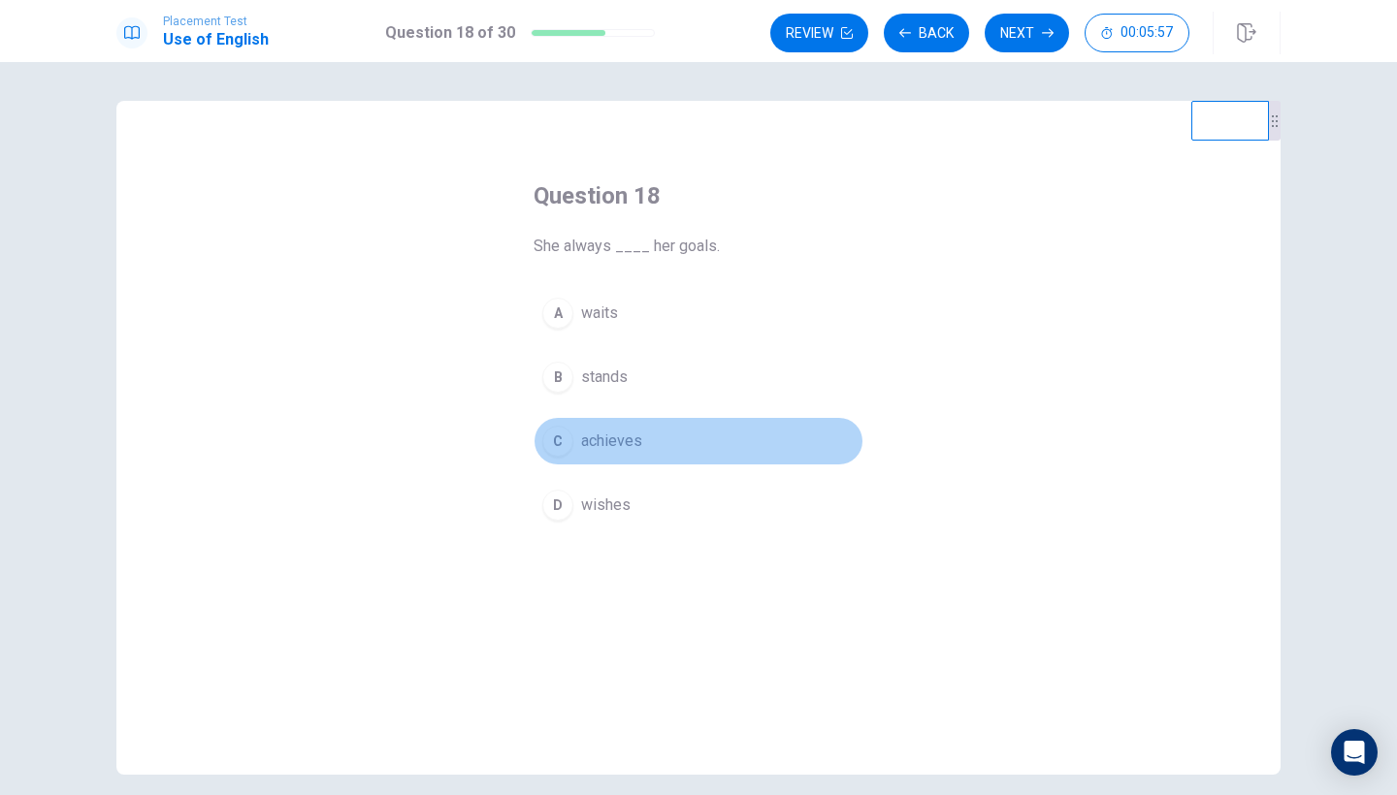
click at [638, 453] on button "C achieves" at bounding box center [698, 441] width 330 height 48
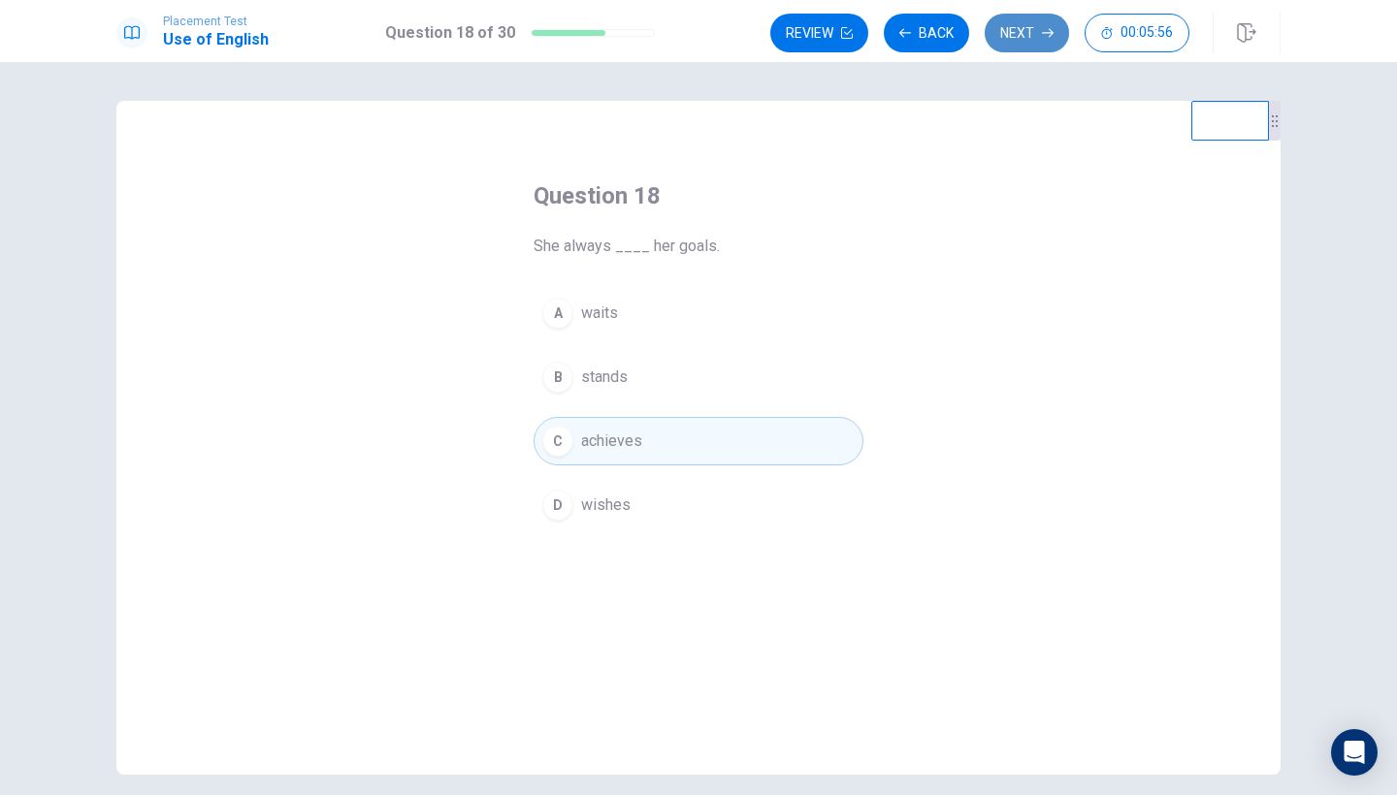
click at [1011, 45] on button "Next" at bounding box center [1026, 33] width 84 height 39
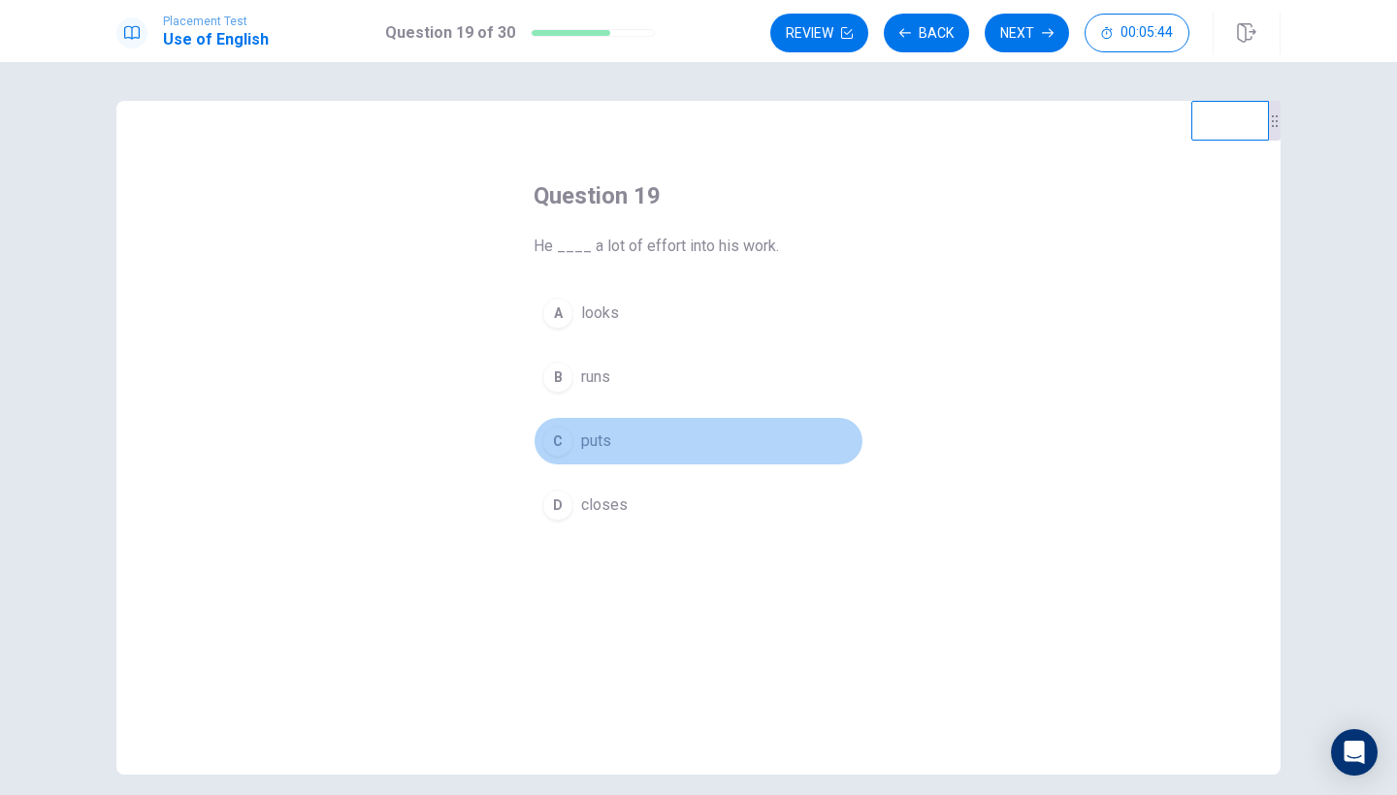
click at [605, 451] on span "puts" at bounding box center [596, 441] width 30 height 23
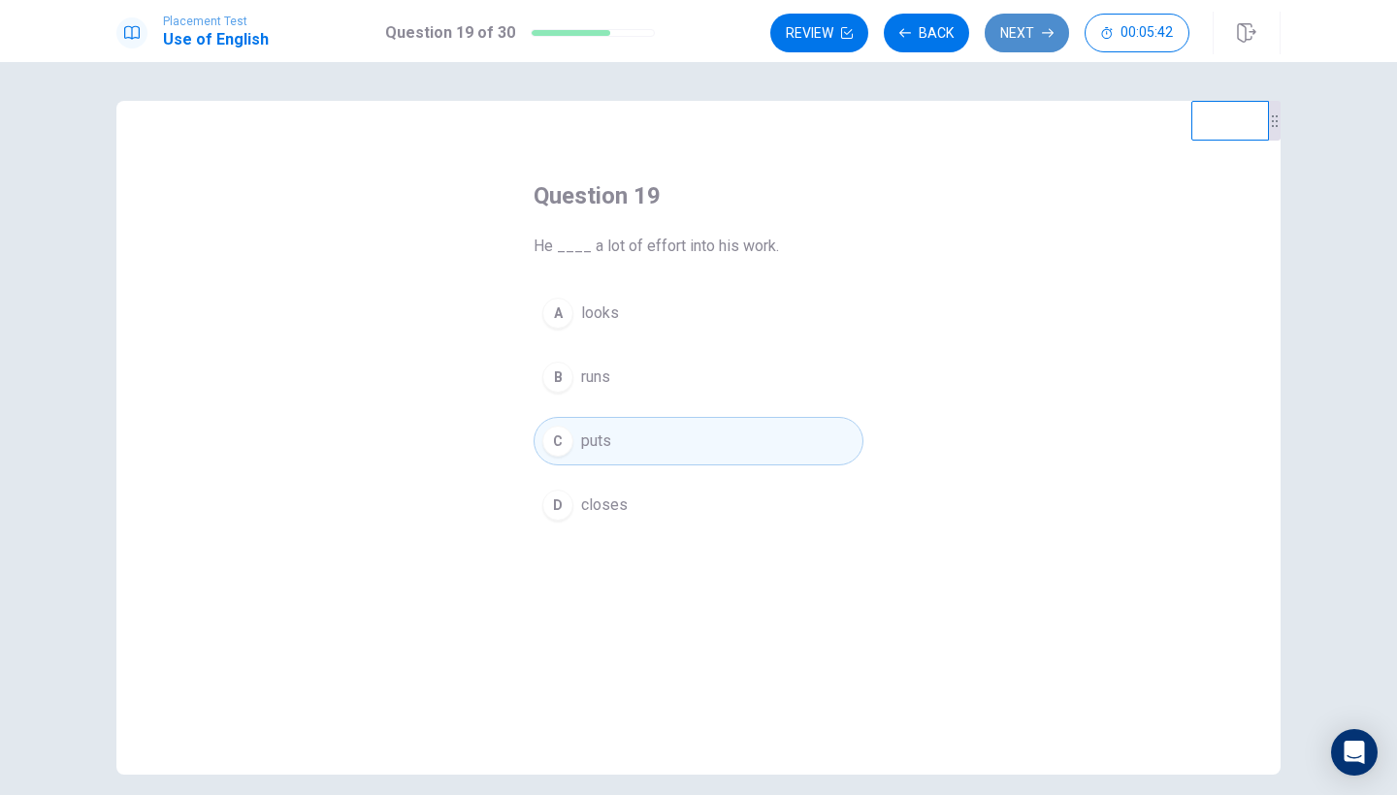
click at [1010, 38] on button "Next" at bounding box center [1026, 33] width 84 height 39
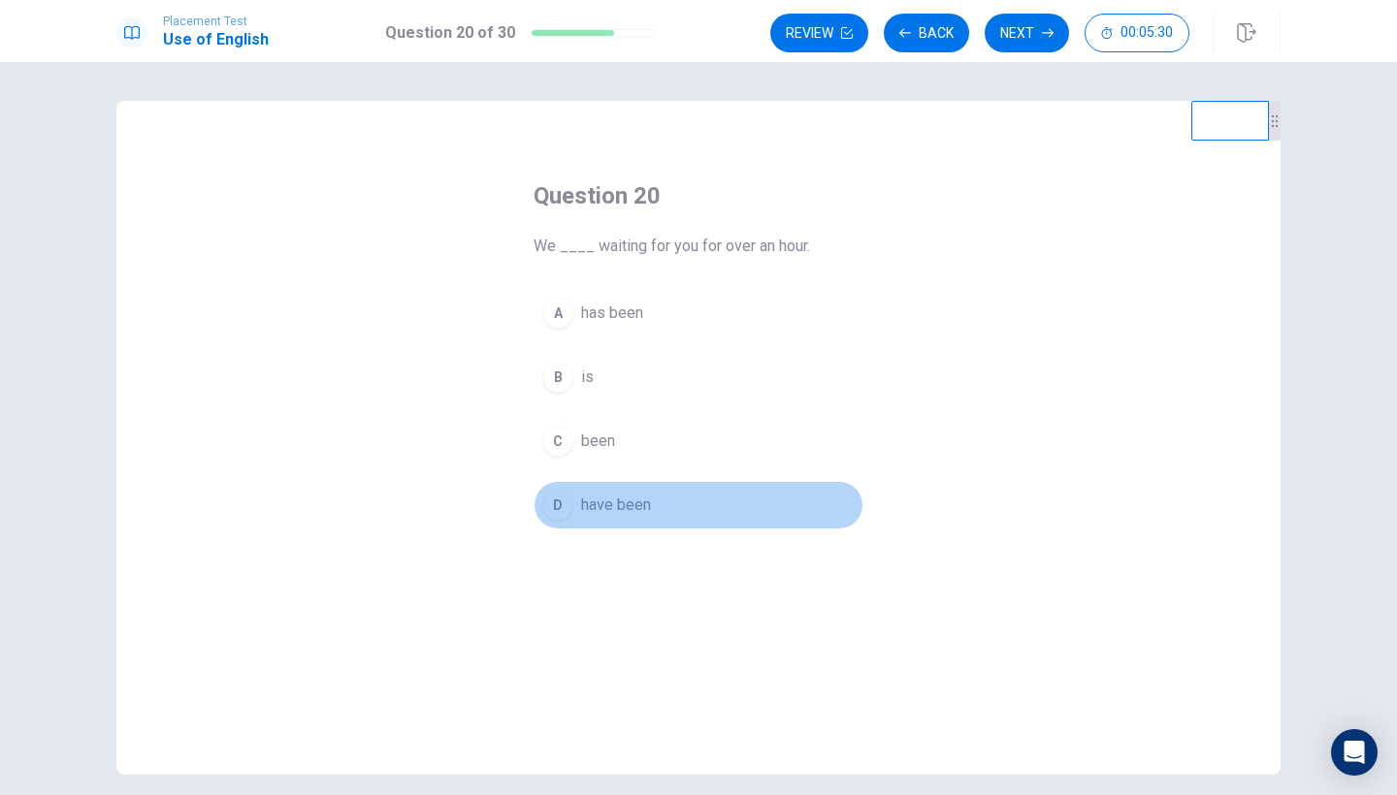
click at [612, 523] on button "D have been" at bounding box center [698, 505] width 330 height 48
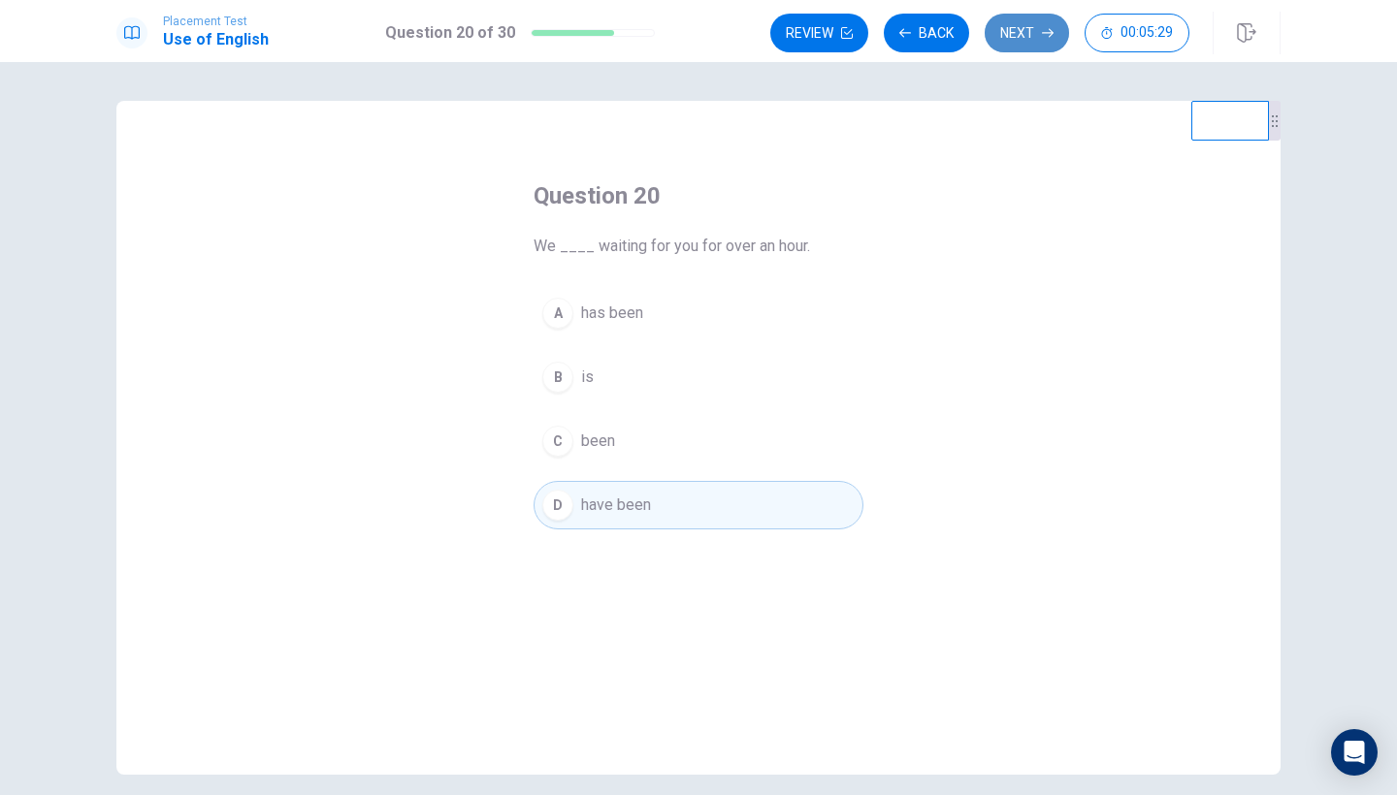
click at [1024, 25] on button "Next" at bounding box center [1026, 33] width 84 height 39
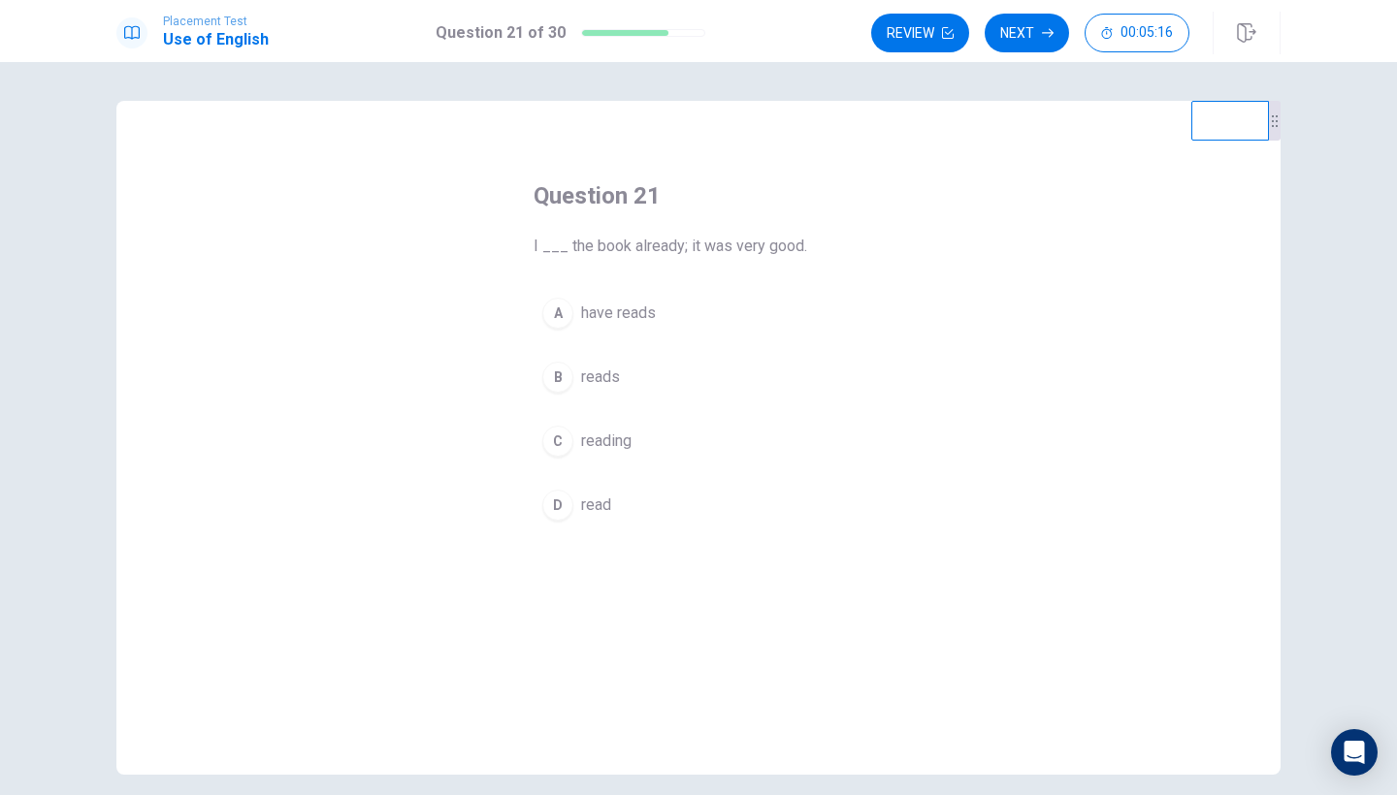
click at [615, 522] on button "D read" at bounding box center [698, 505] width 330 height 48
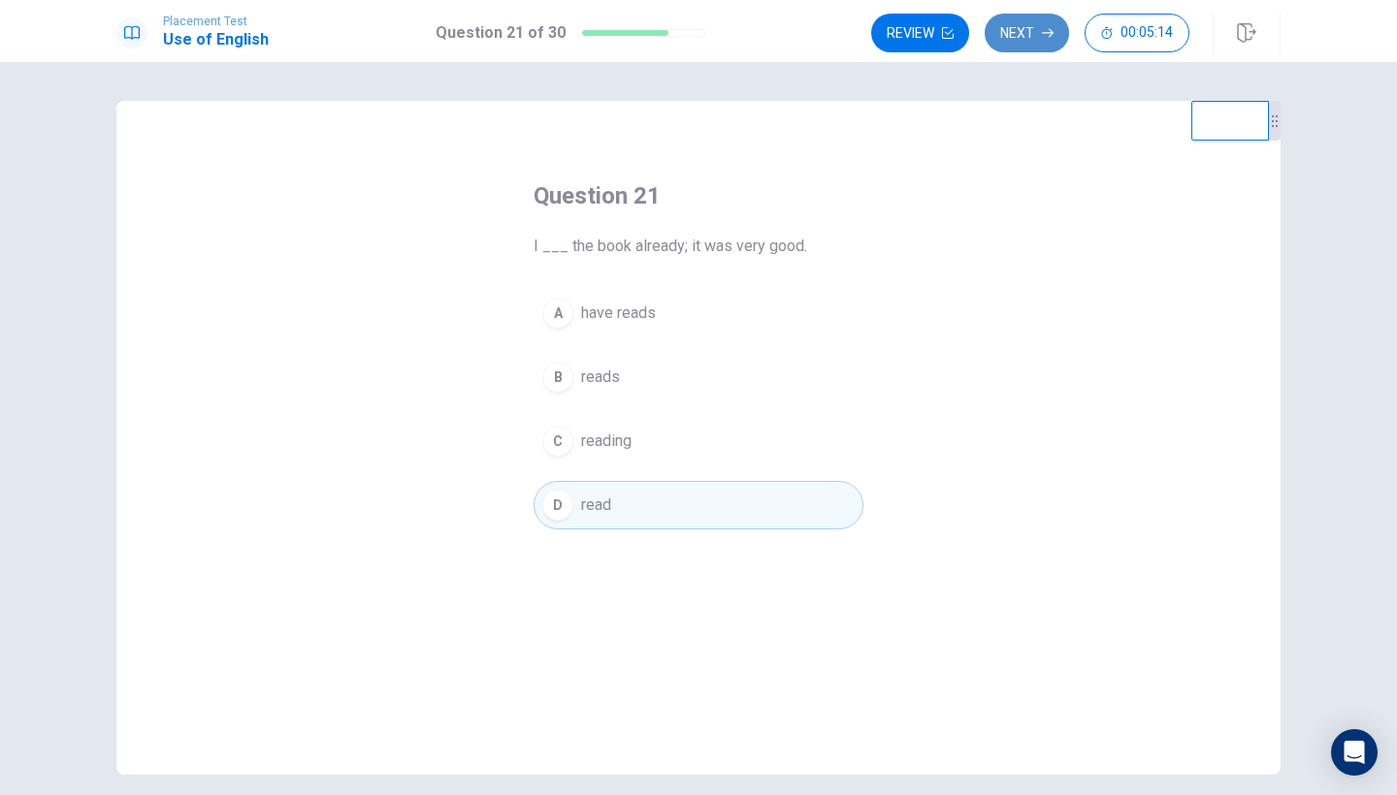
click at [1021, 32] on button "Next" at bounding box center [1026, 33] width 84 height 39
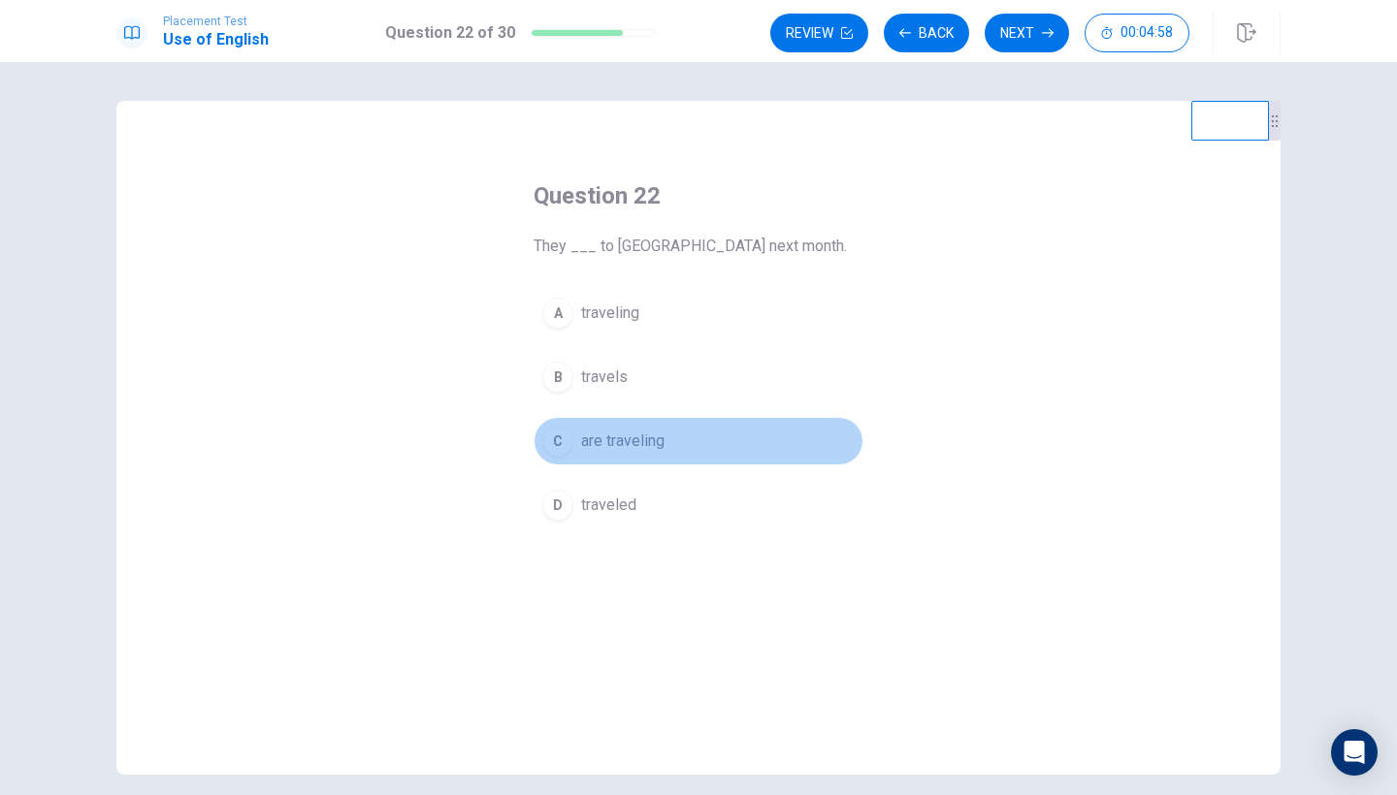
click at [684, 429] on button "C are traveling" at bounding box center [698, 441] width 330 height 48
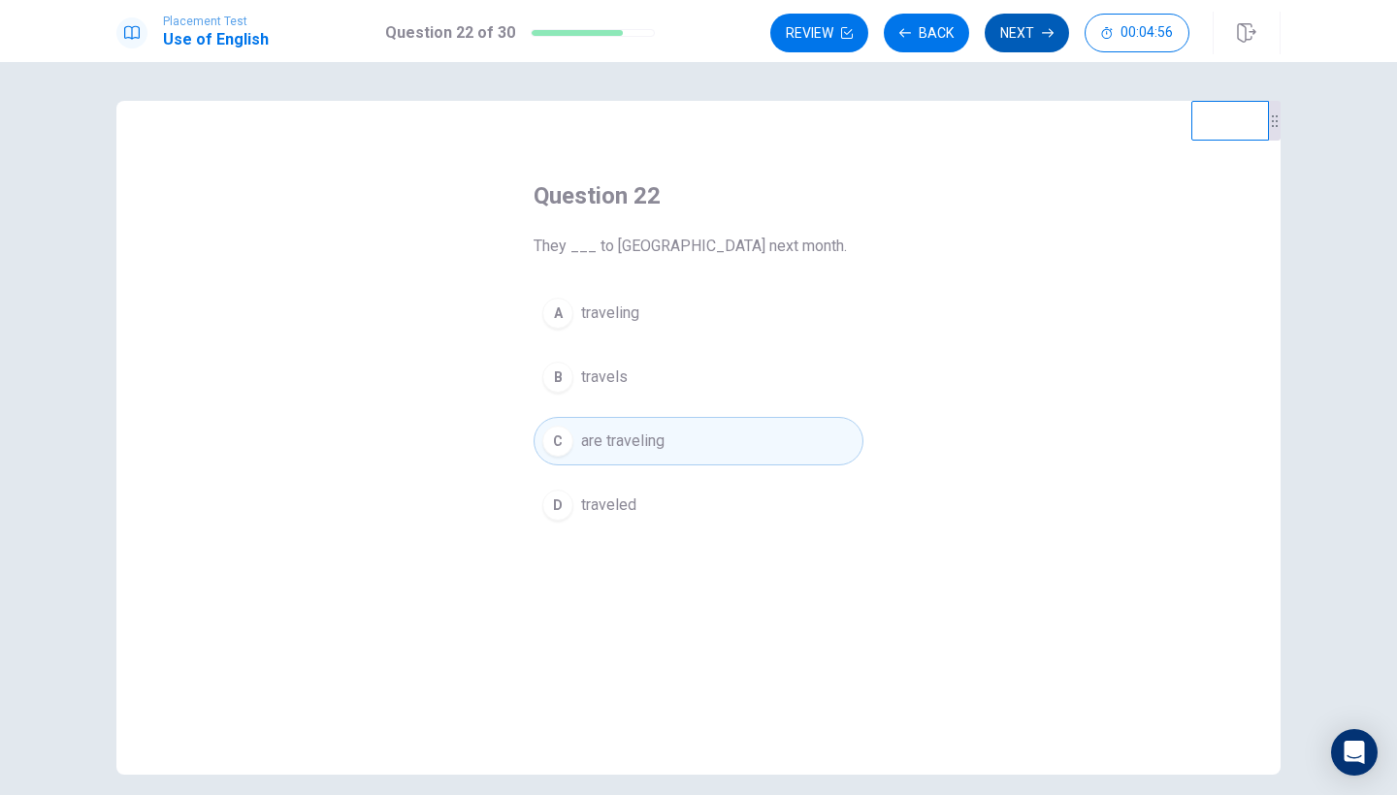
click at [1036, 21] on button "Next" at bounding box center [1026, 33] width 84 height 39
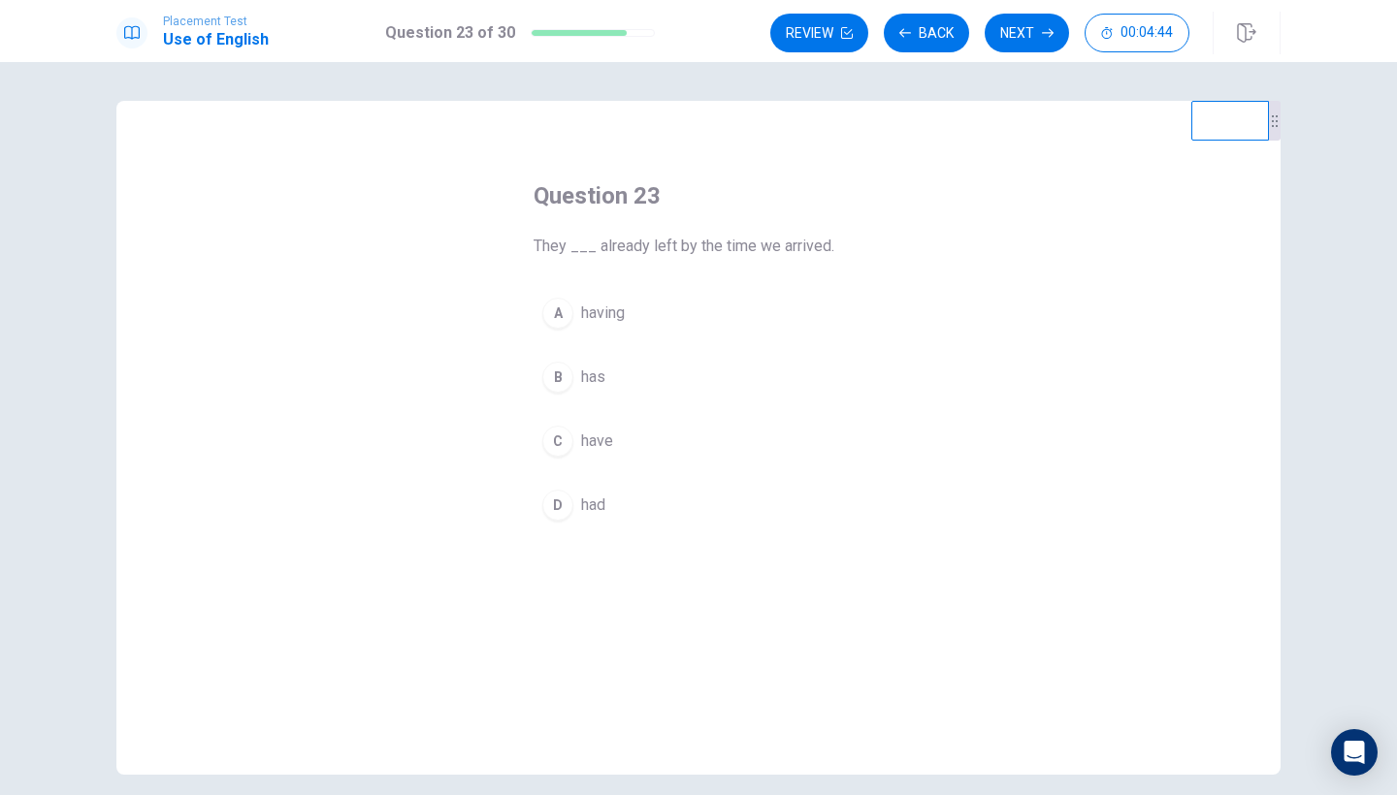
click at [607, 497] on button "D had" at bounding box center [698, 505] width 330 height 48
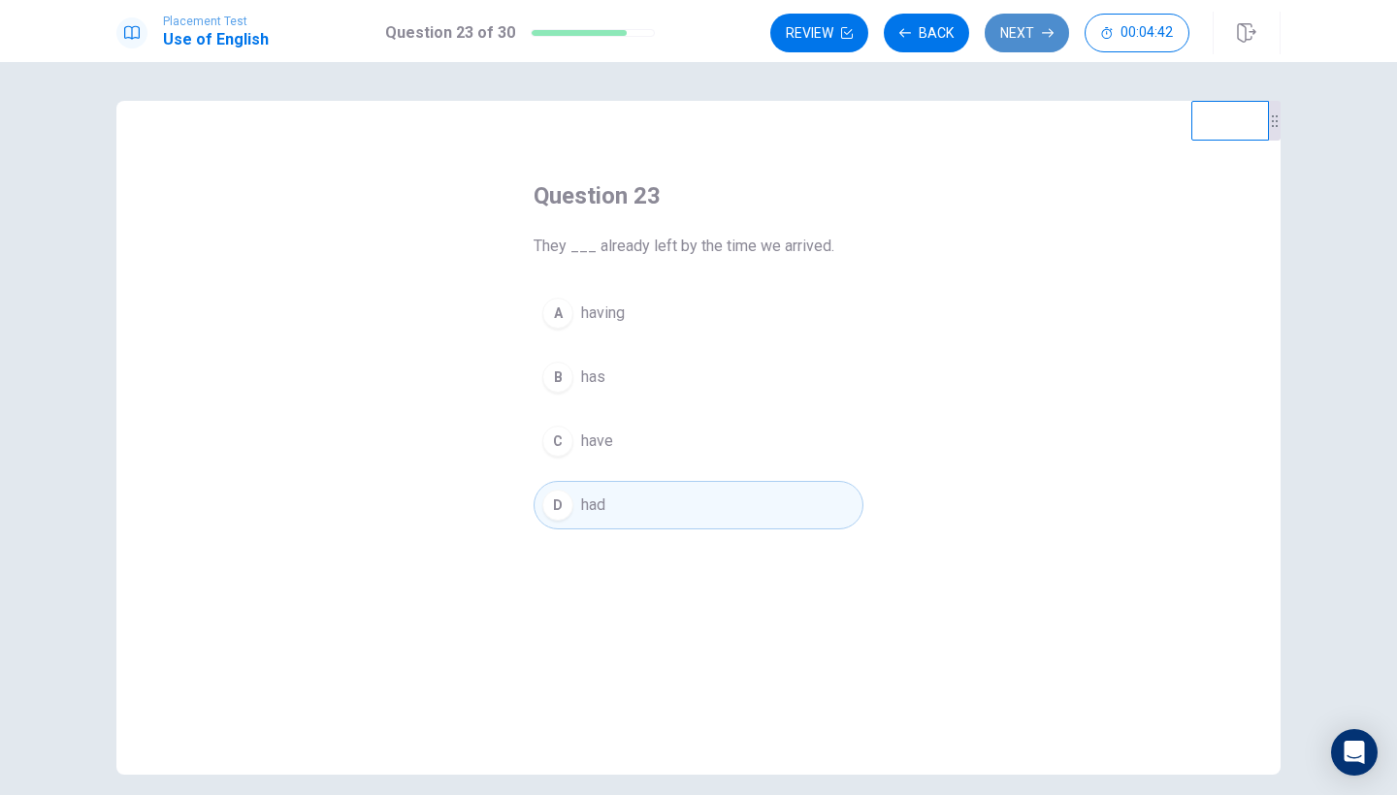
click at [1019, 45] on button "Next" at bounding box center [1026, 33] width 84 height 39
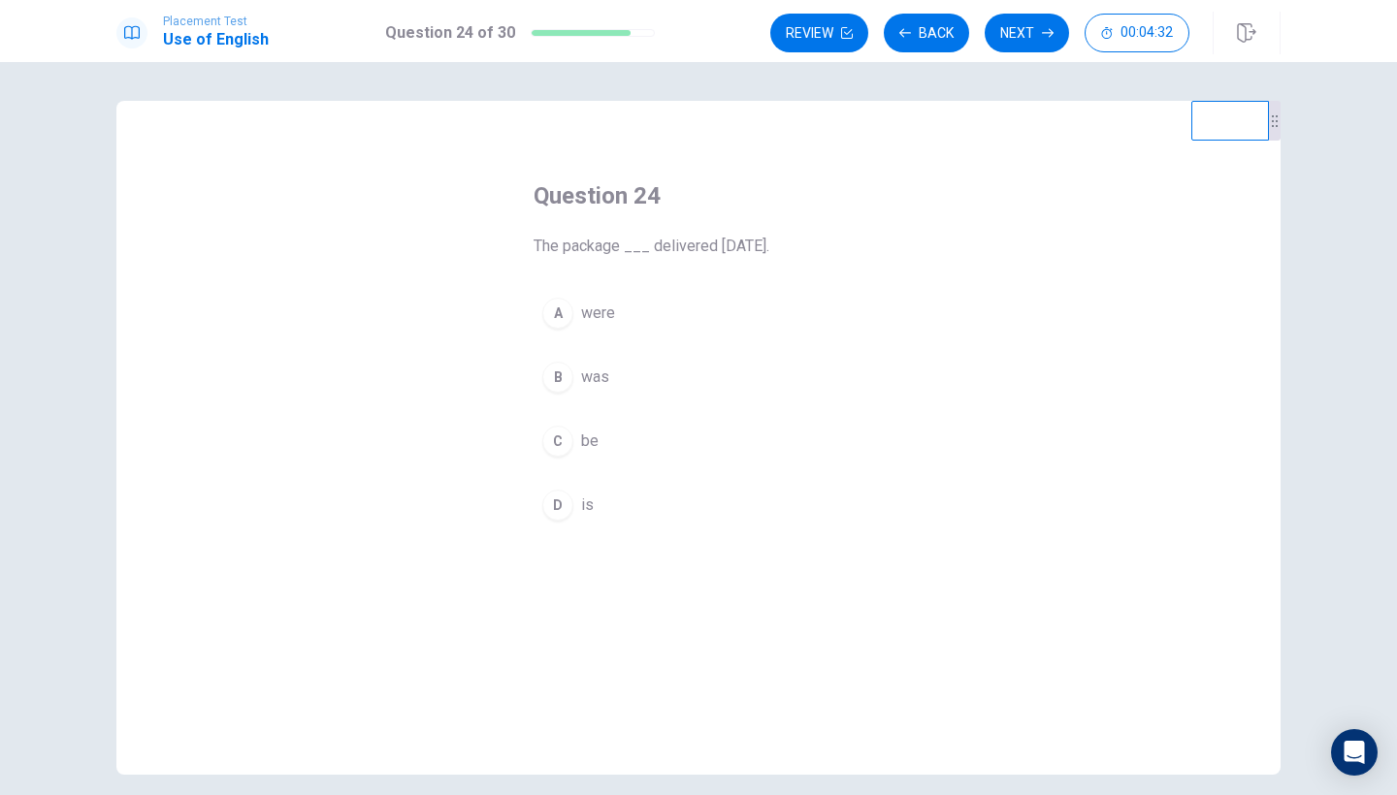
click at [655, 372] on button "B was" at bounding box center [698, 377] width 330 height 48
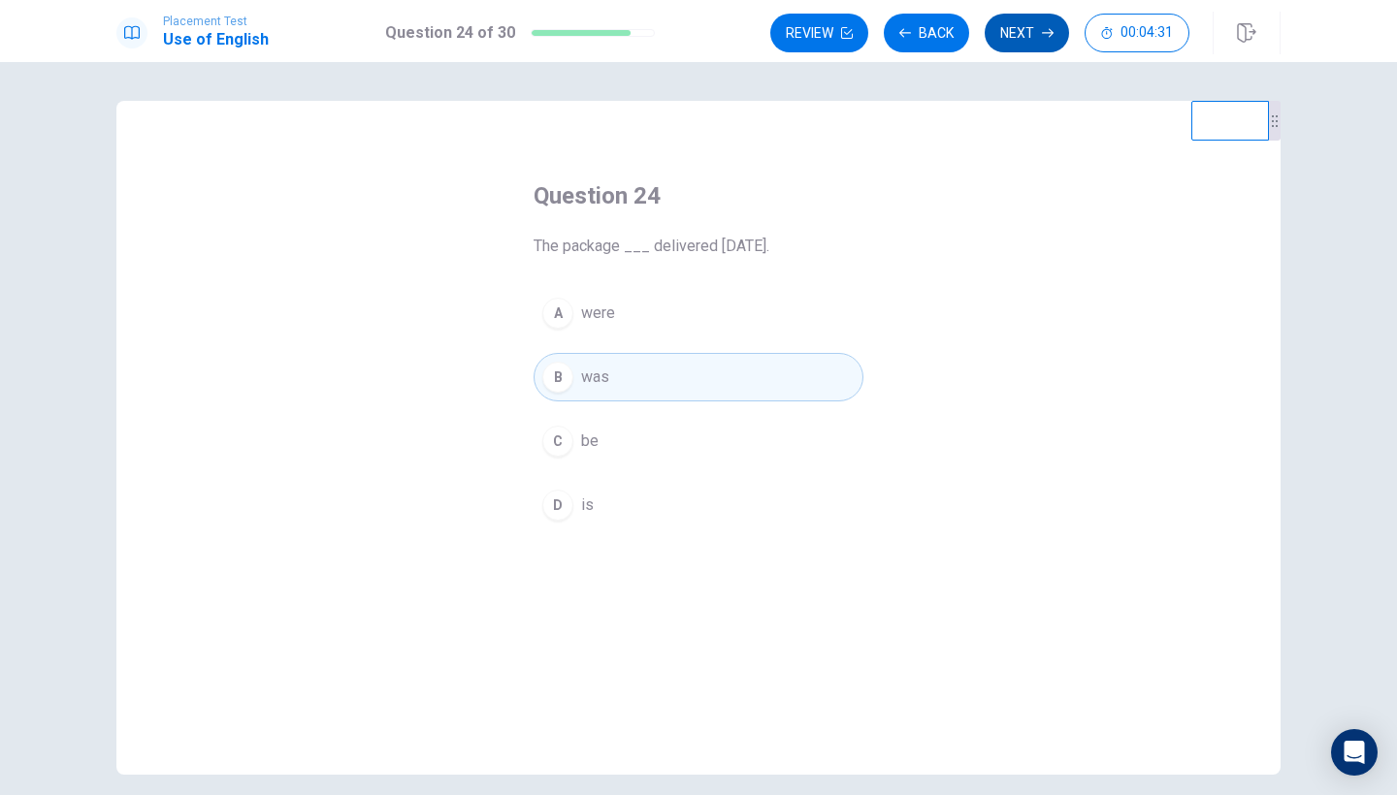
click at [1025, 29] on button "Next" at bounding box center [1026, 33] width 84 height 39
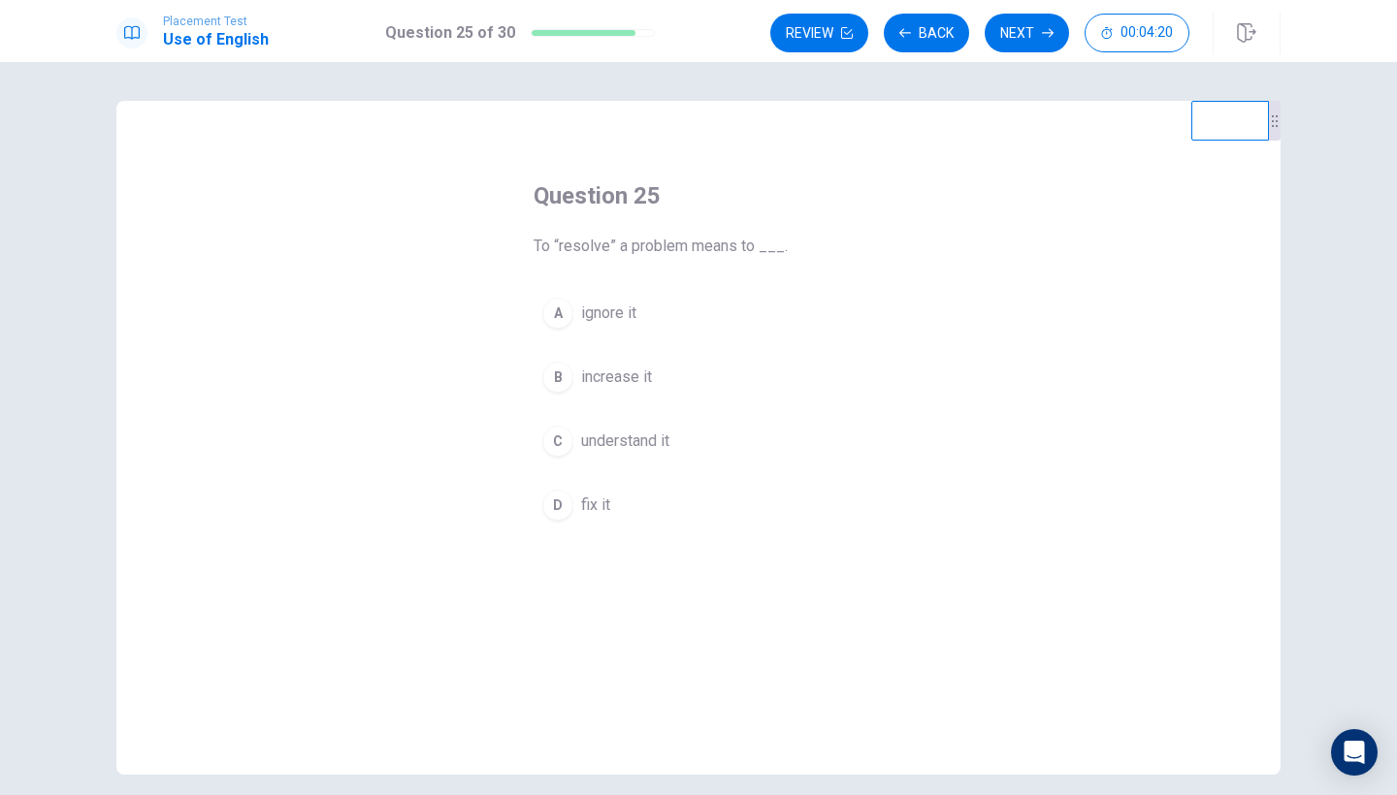
click at [604, 505] on span "fix it" at bounding box center [595, 505] width 29 height 23
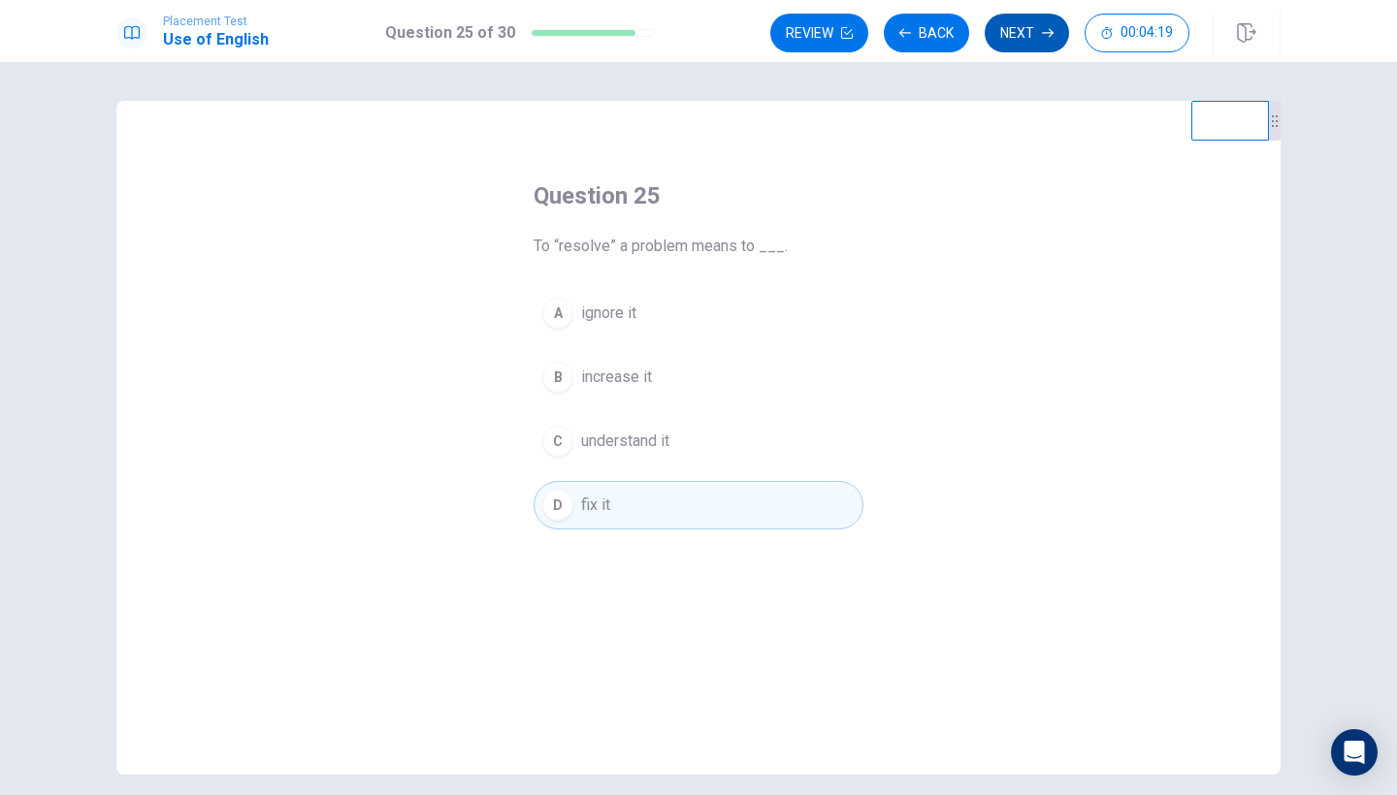
click at [1029, 31] on button "Next" at bounding box center [1026, 33] width 84 height 39
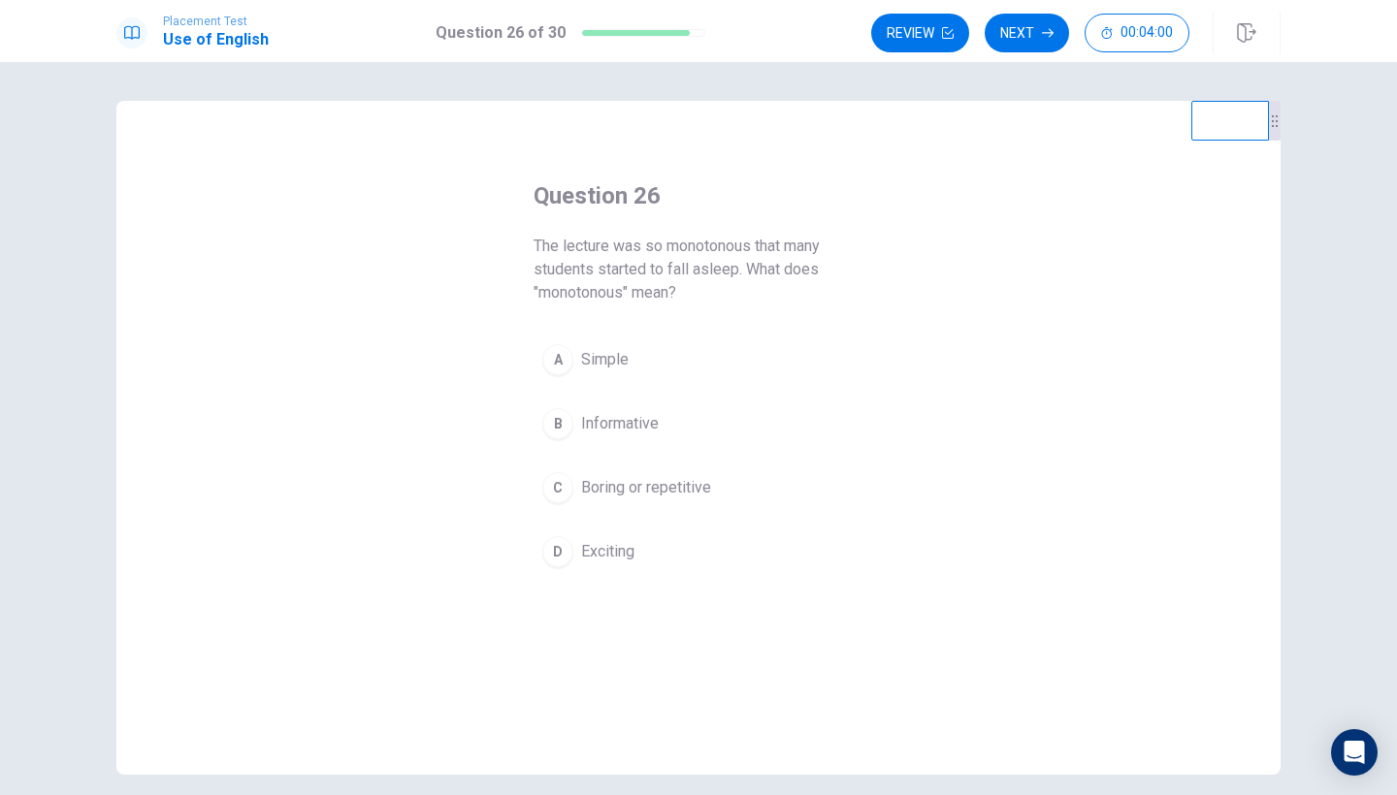
click at [604, 479] on span "Boring or repetitive" at bounding box center [646, 487] width 130 height 23
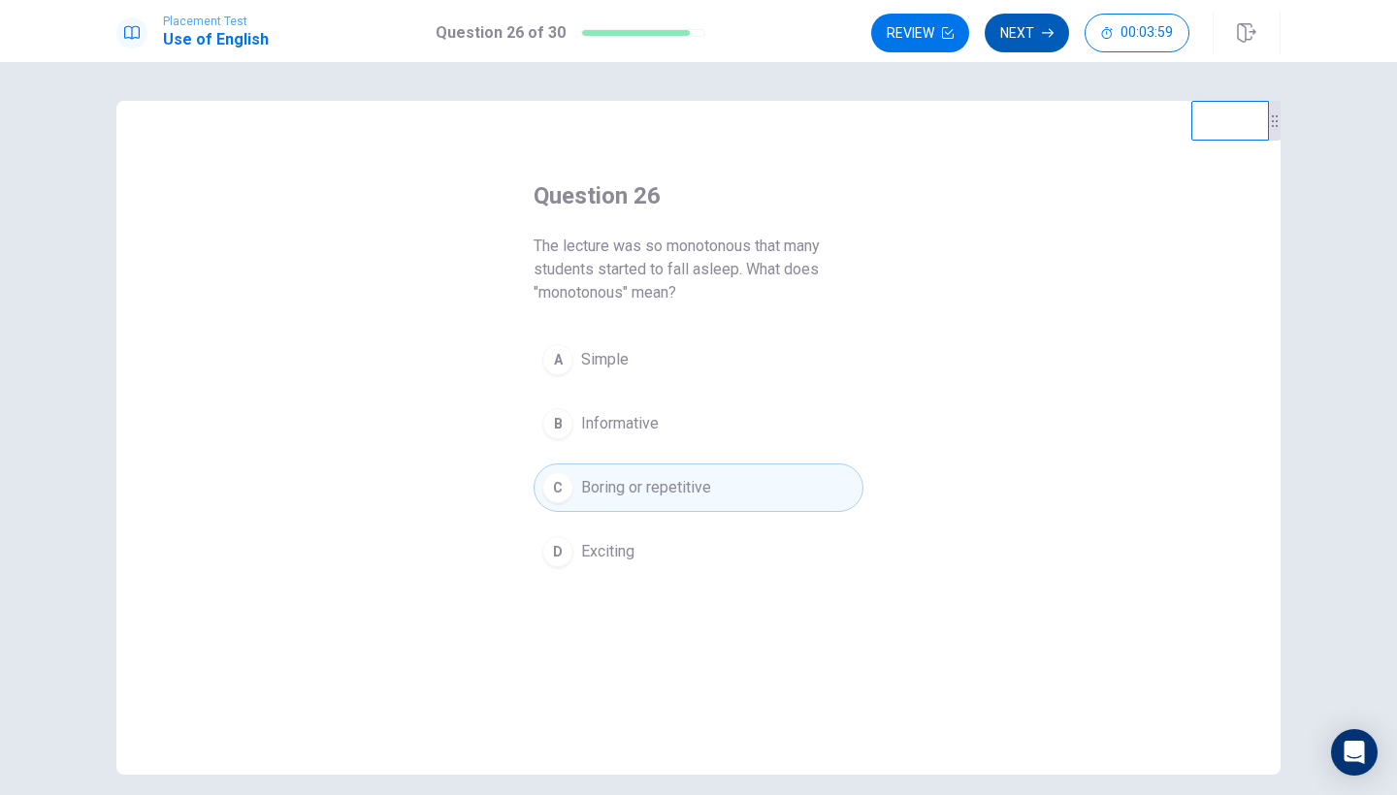
click at [1022, 36] on button "Next" at bounding box center [1026, 33] width 84 height 39
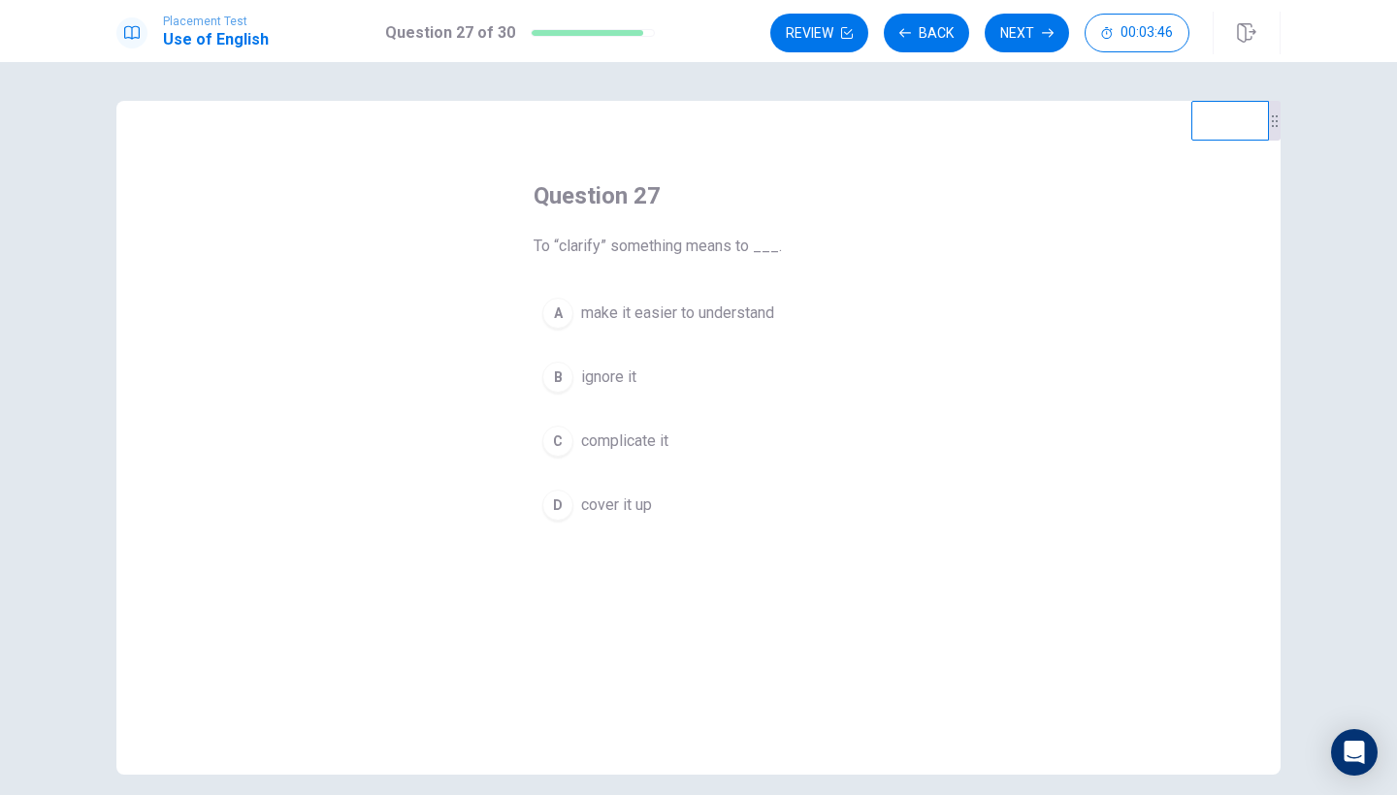
click at [671, 315] on span "make it easier to understand" at bounding box center [677, 313] width 193 height 23
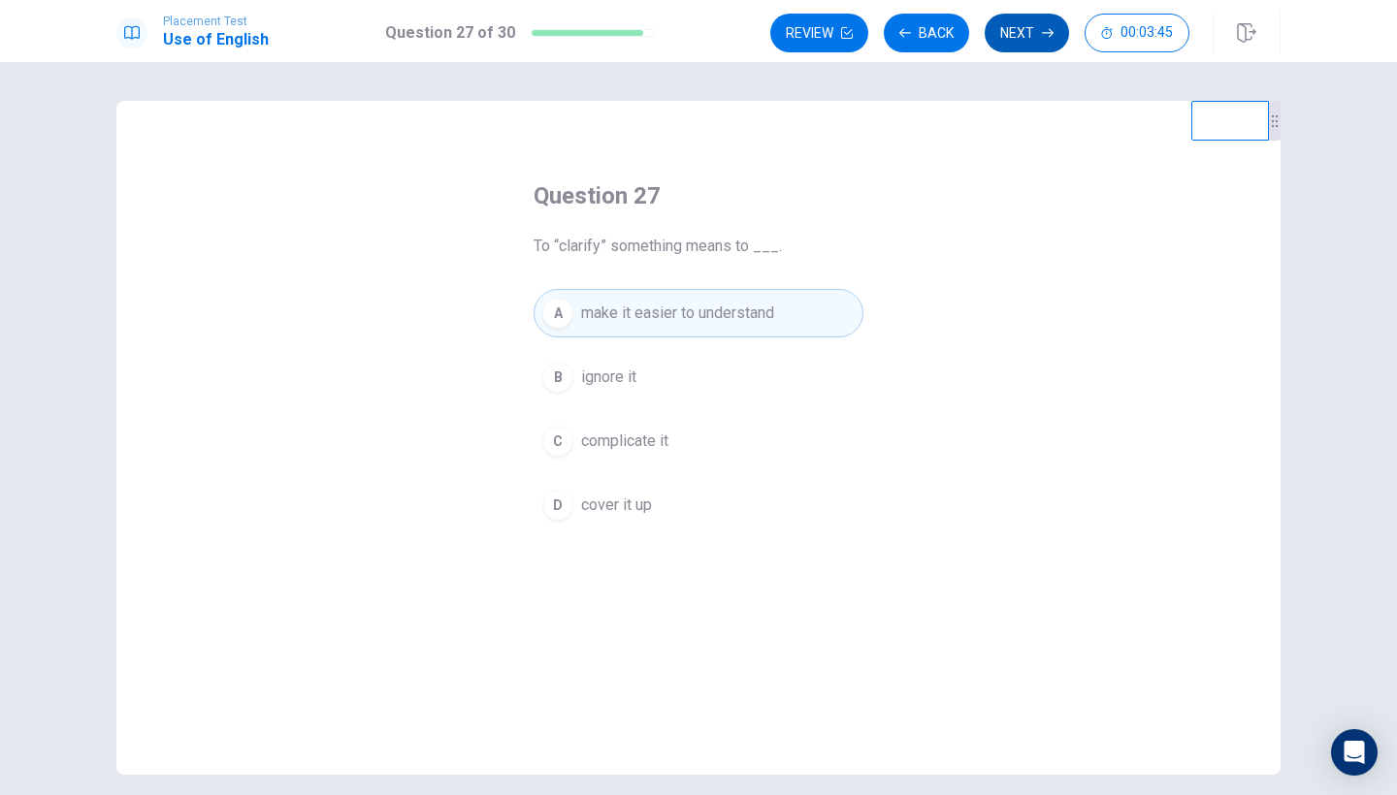
click at [1012, 44] on button "Next" at bounding box center [1026, 33] width 84 height 39
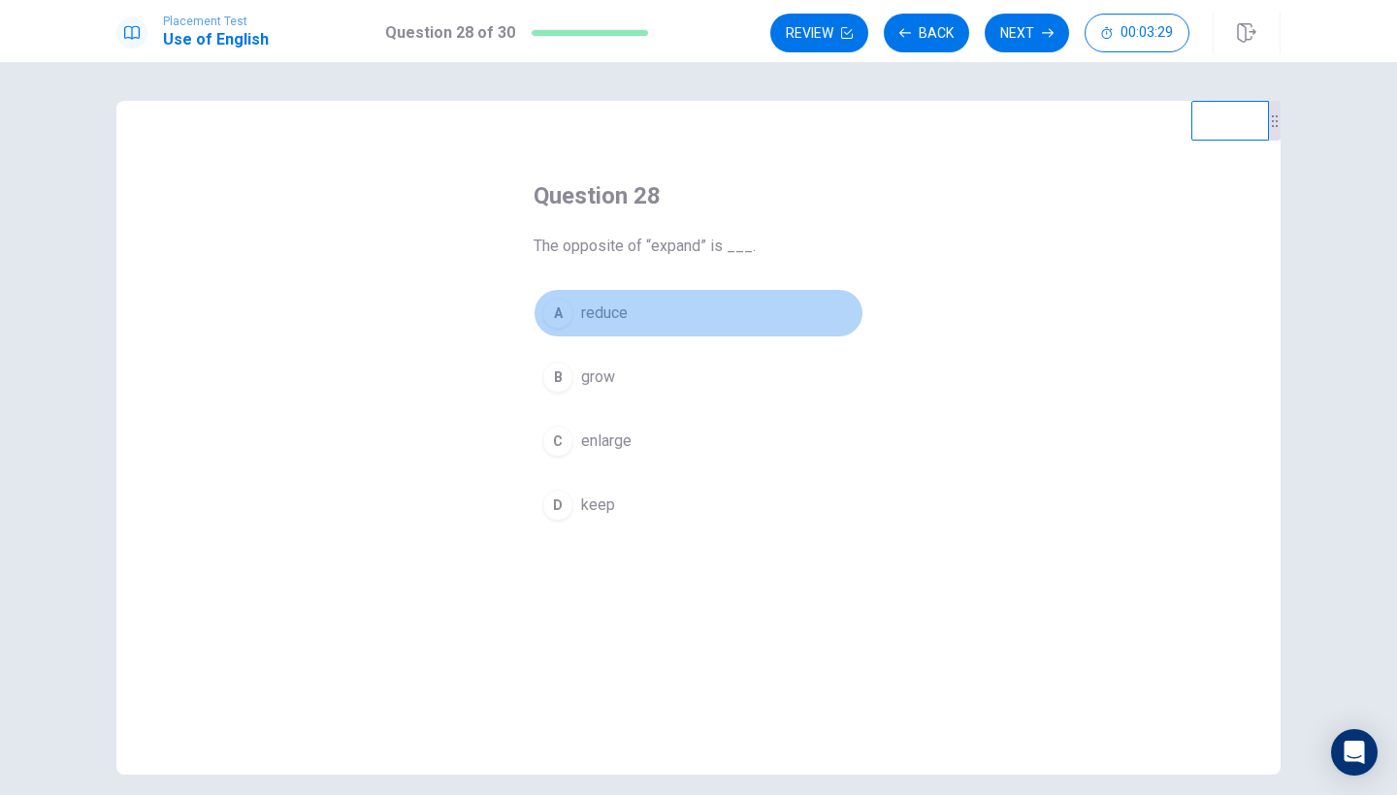
click at [624, 306] on span "reduce" at bounding box center [604, 313] width 47 height 23
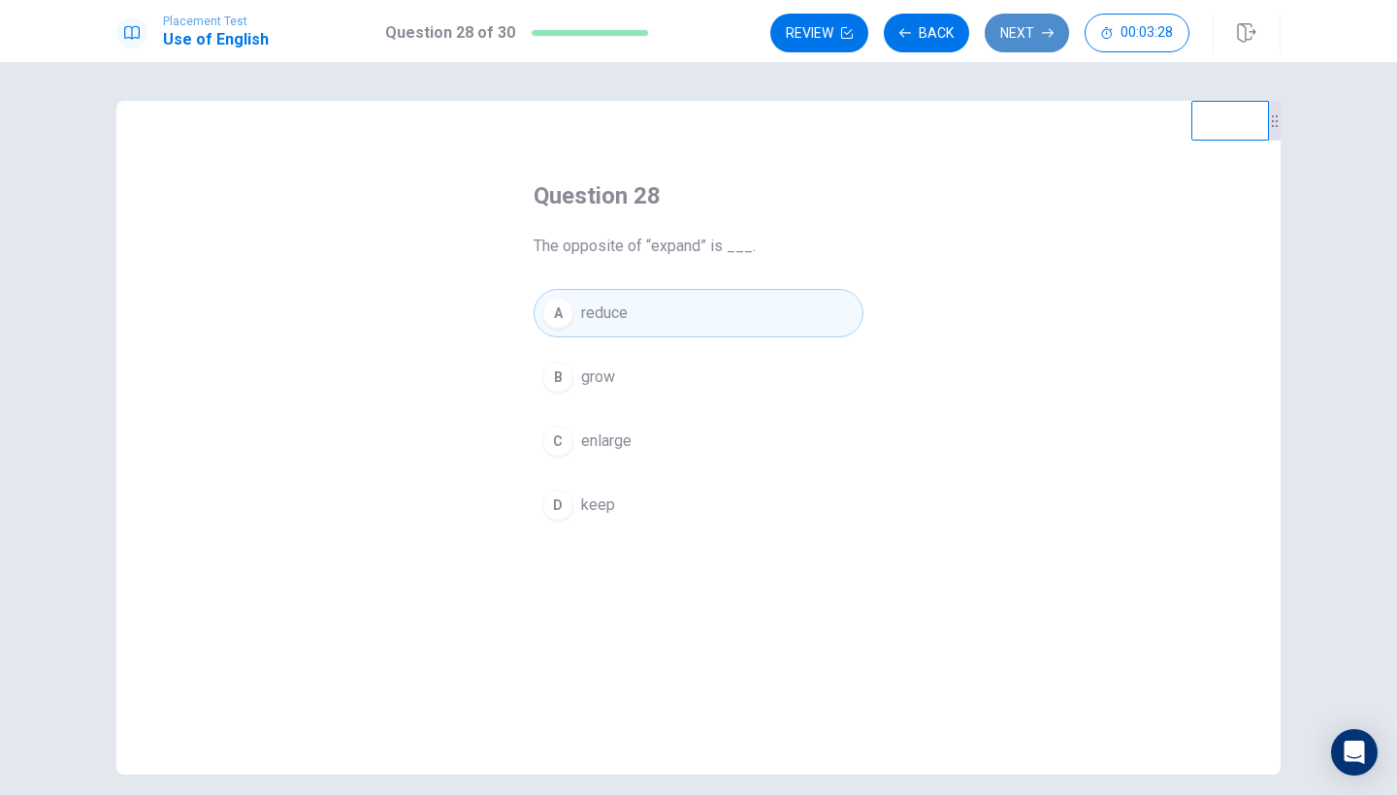
click at [1012, 41] on button "Next" at bounding box center [1026, 33] width 84 height 39
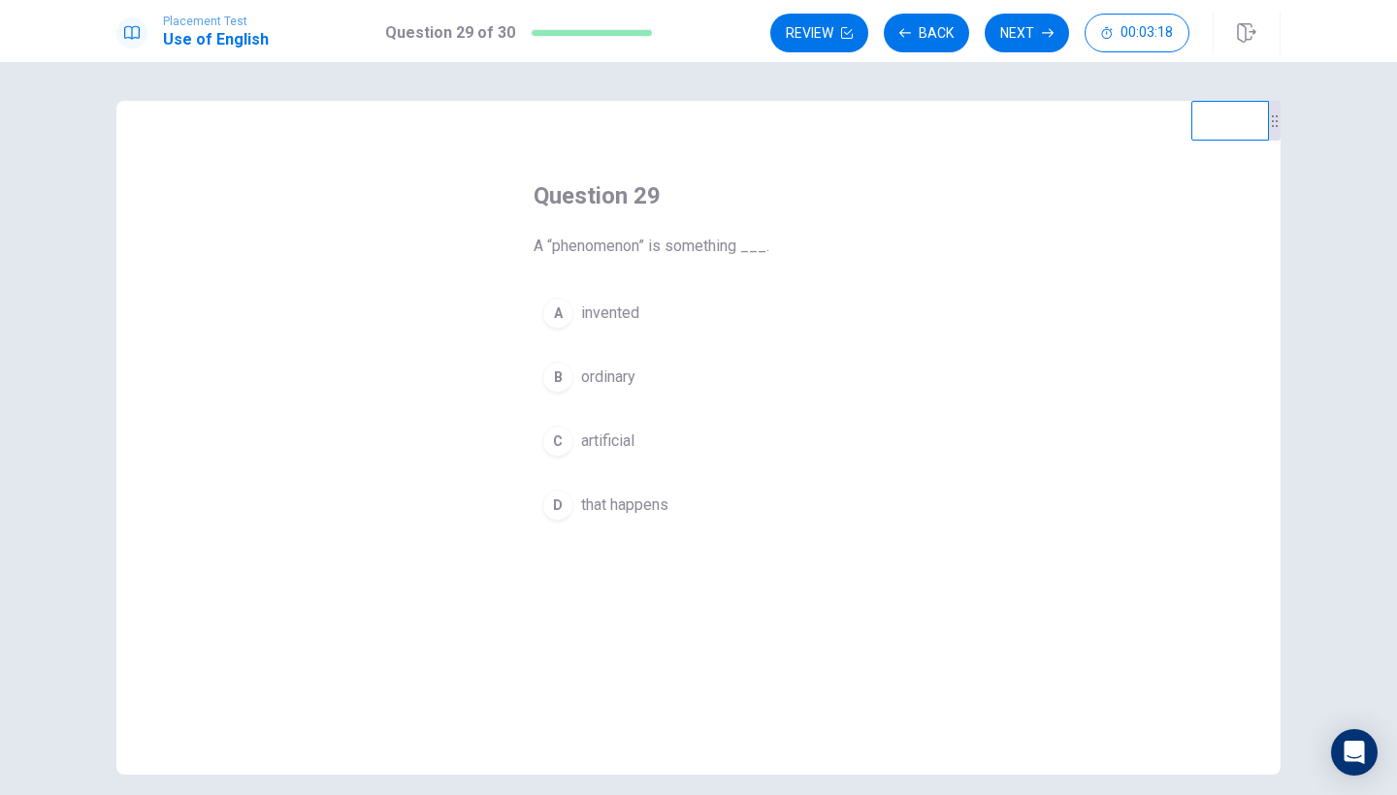
click at [611, 497] on span "that happens" at bounding box center [624, 505] width 87 height 23
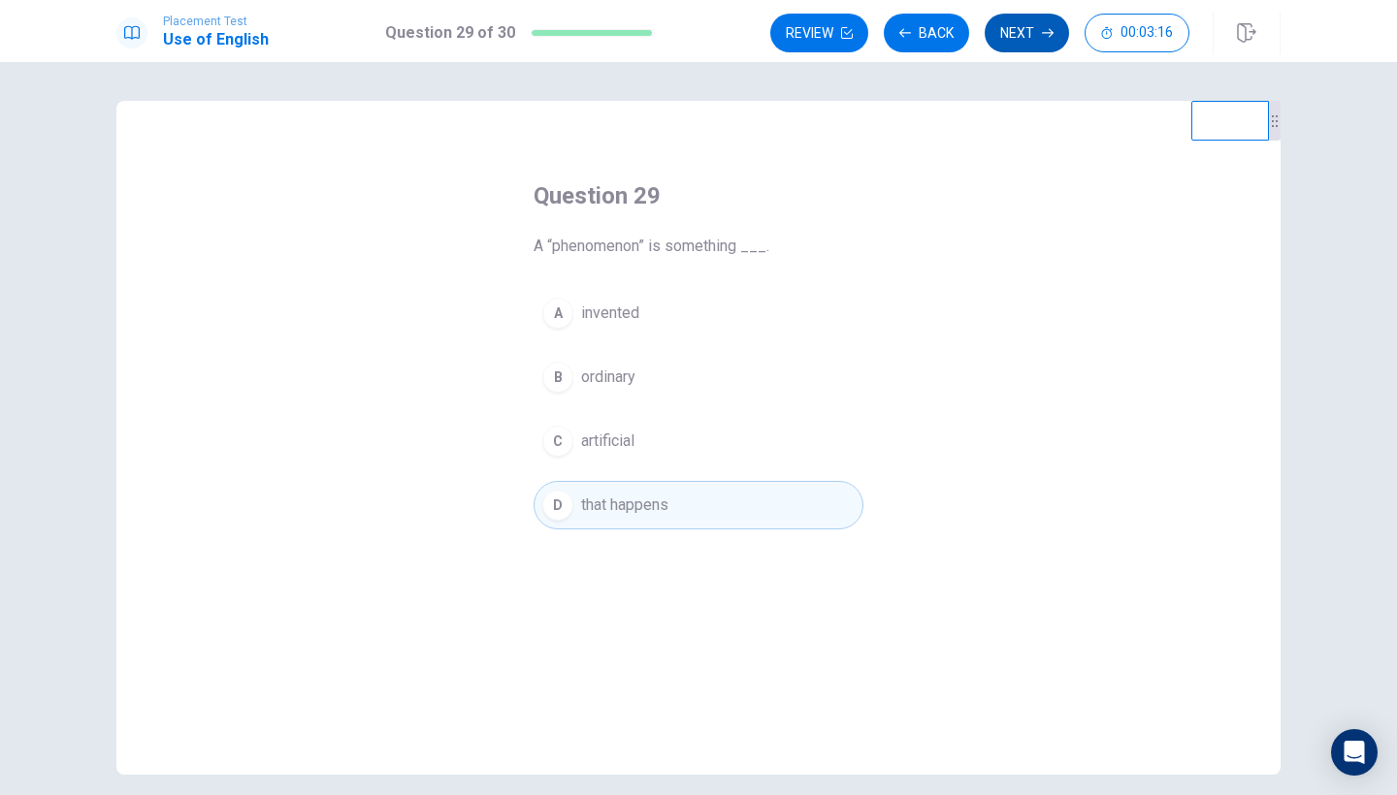
click at [997, 38] on button "Next" at bounding box center [1026, 33] width 84 height 39
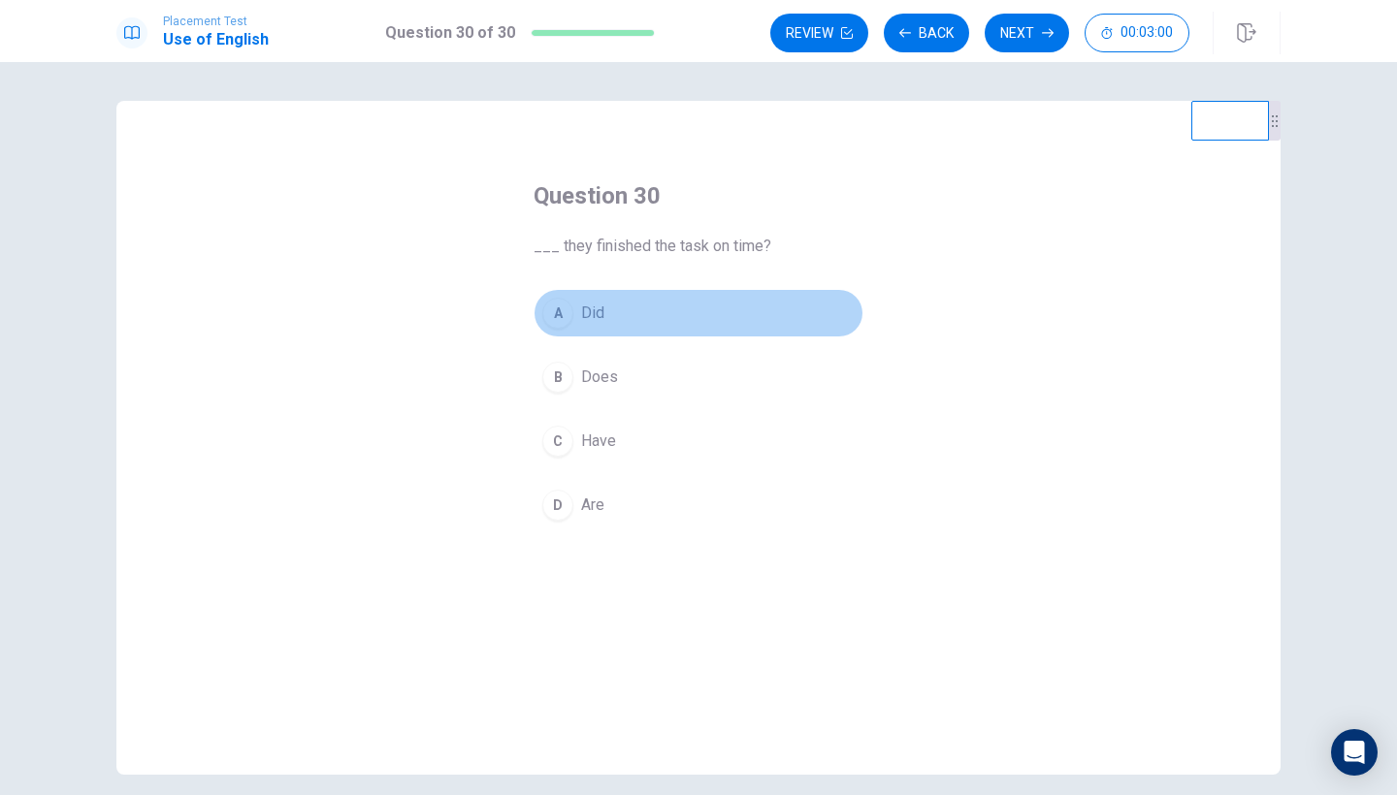
click at [625, 330] on button "A Did" at bounding box center [698, 313] width 330 height 48
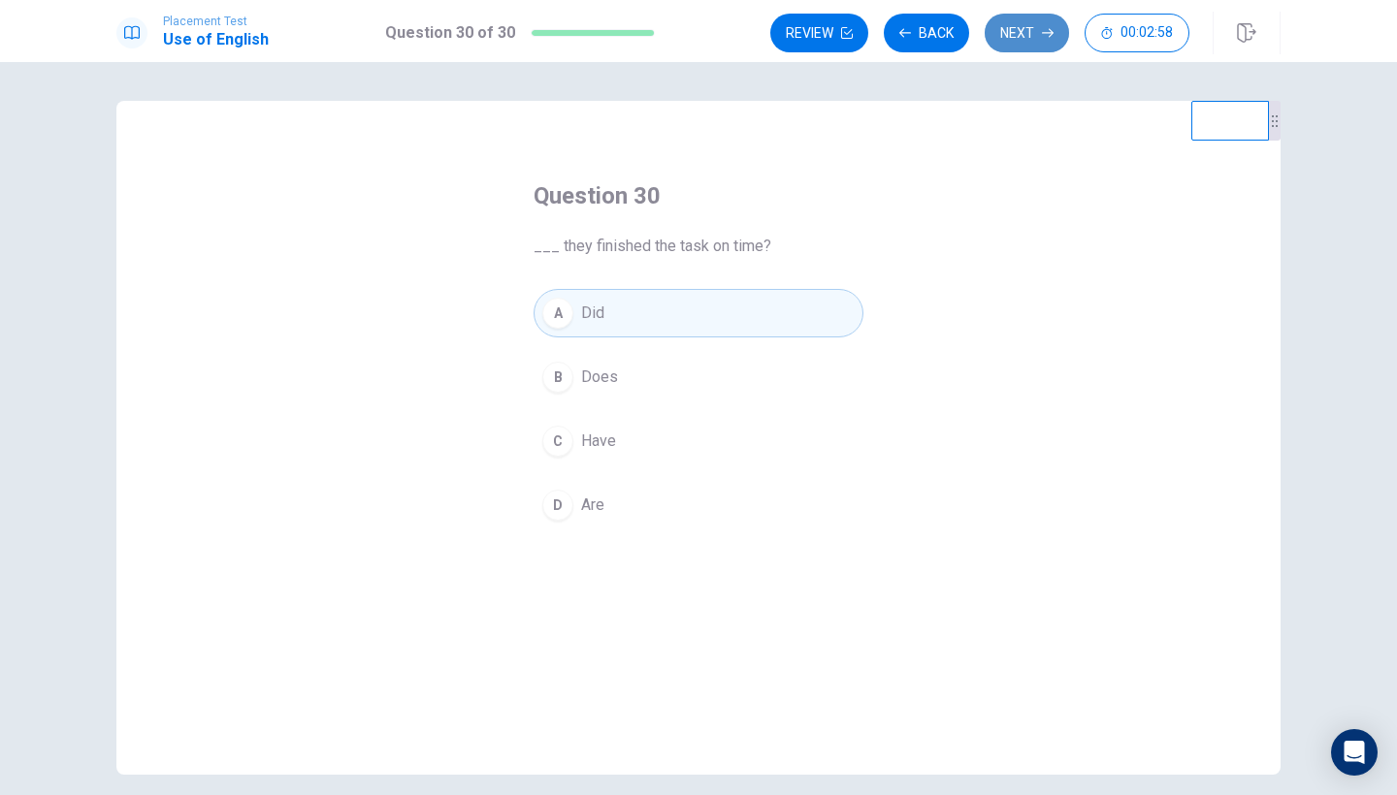
click at [1004, 31] on button "Next" at bounding box center [1026, 33] width 84 height 39
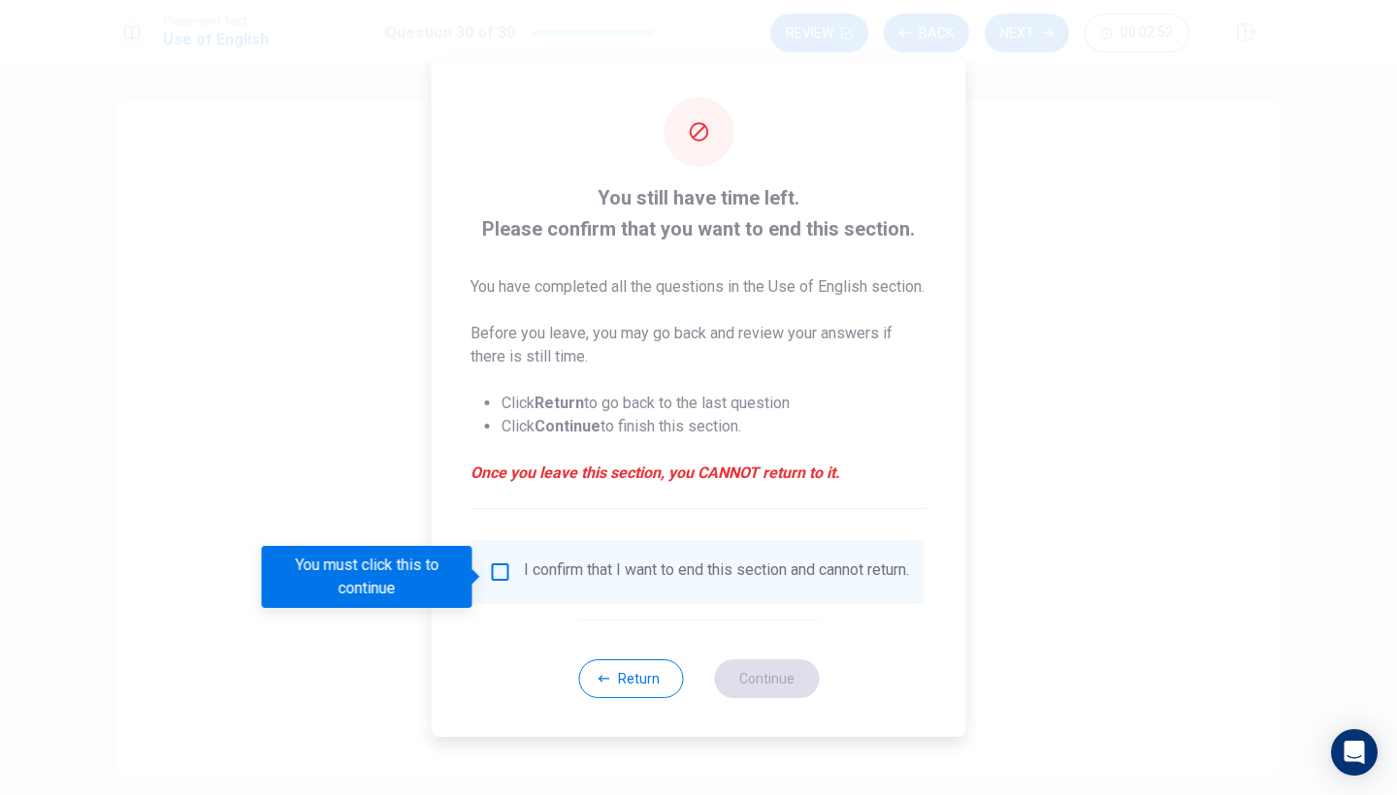
click at [510, 580] on div "I confirm that I want to end this section and cannot return." at bounding box center [699, 572] width 420 height 23
click at [499, 577] on input "You must click this to continue" at bounding box center [500, 572] width 23 height 23
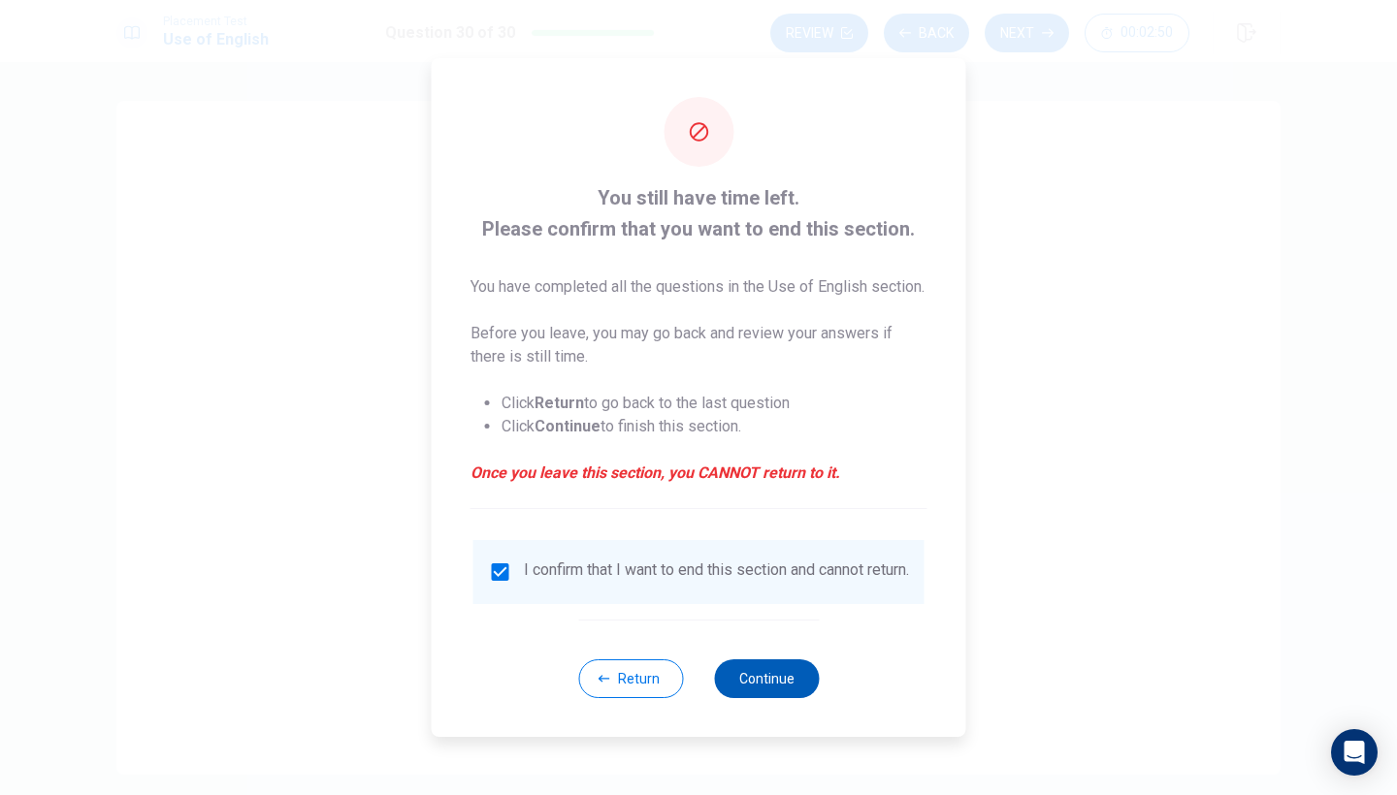
click at [749, 690] on button "Continue" at bounding box center [766, 678] width 105 height 39
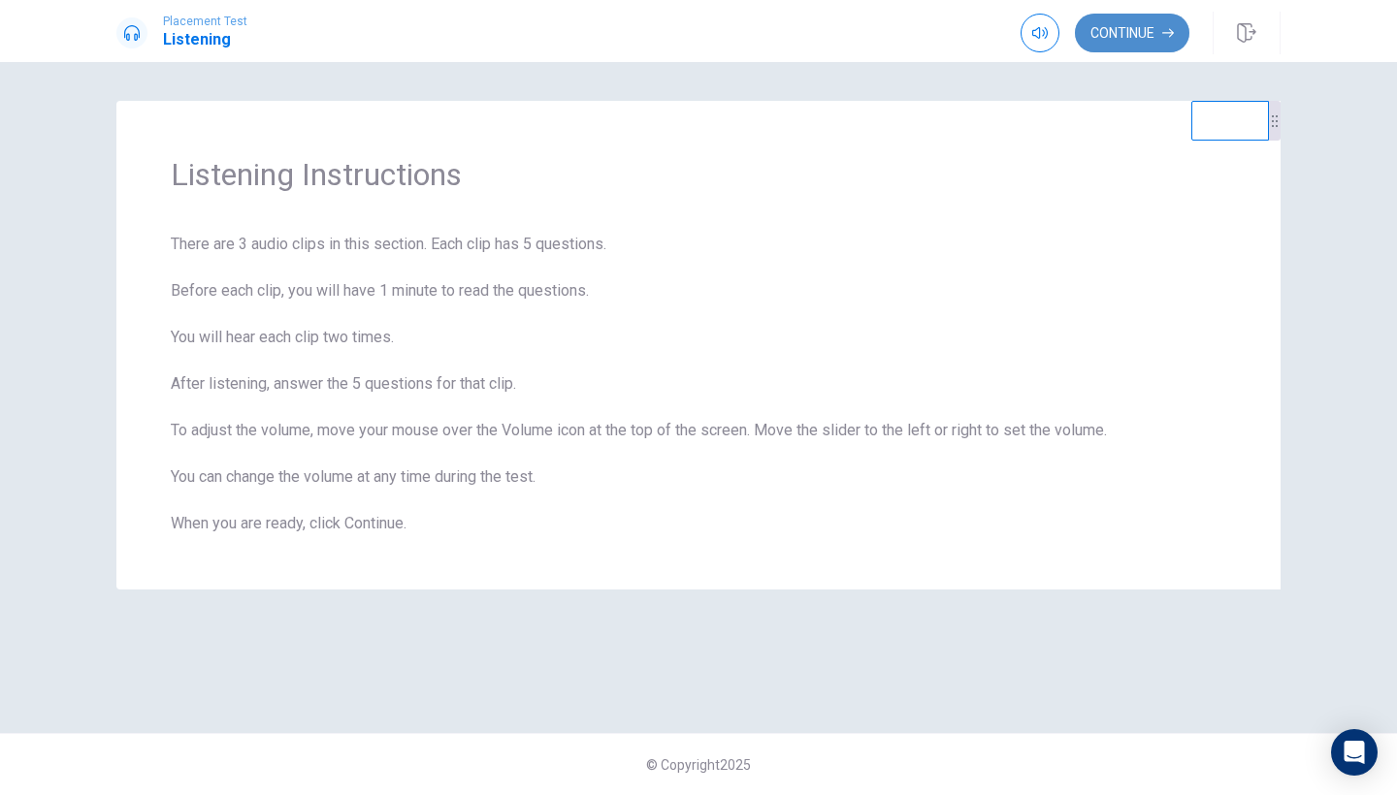
click at [1127, 43] on button "Continue" at bounding box center [1132, 33] width 114 height 39
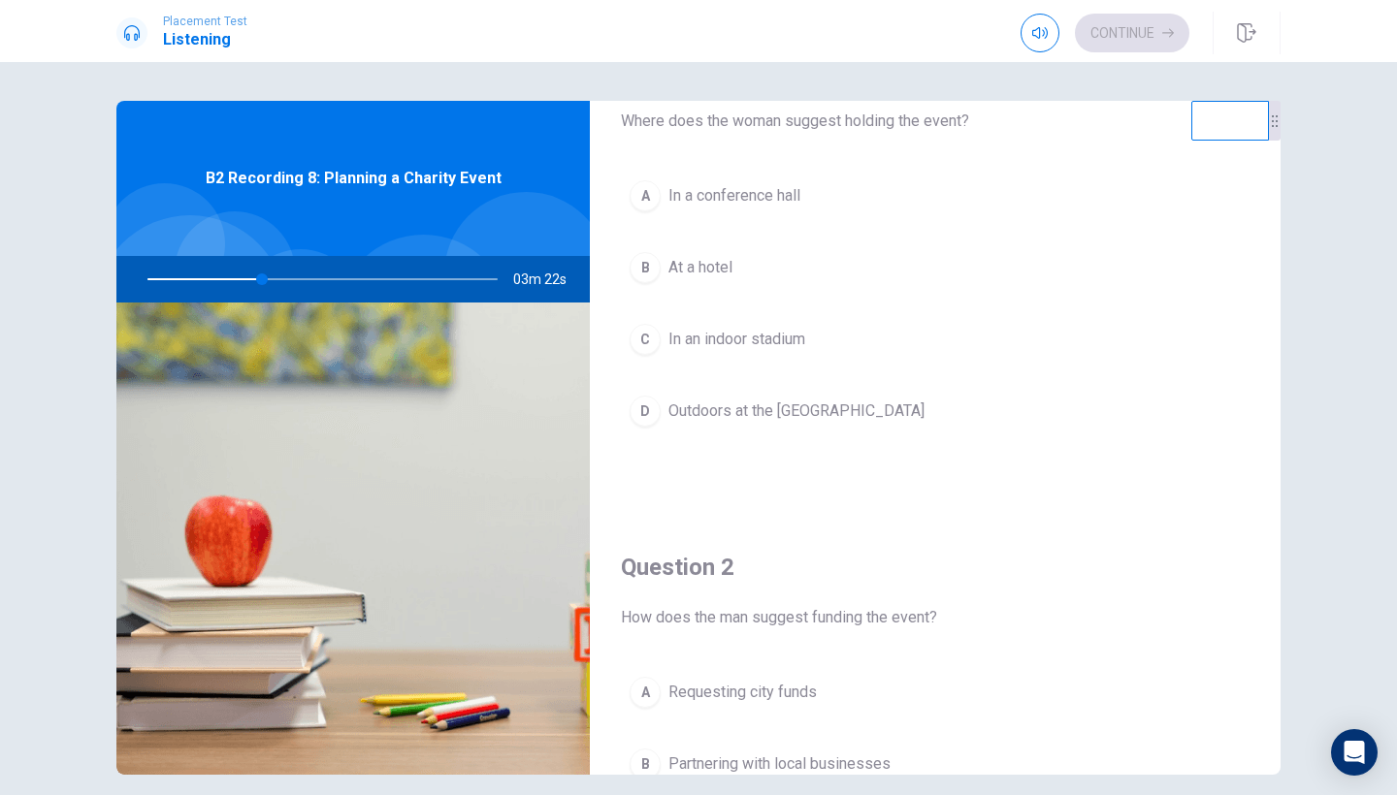
scroll to position [83, 0]
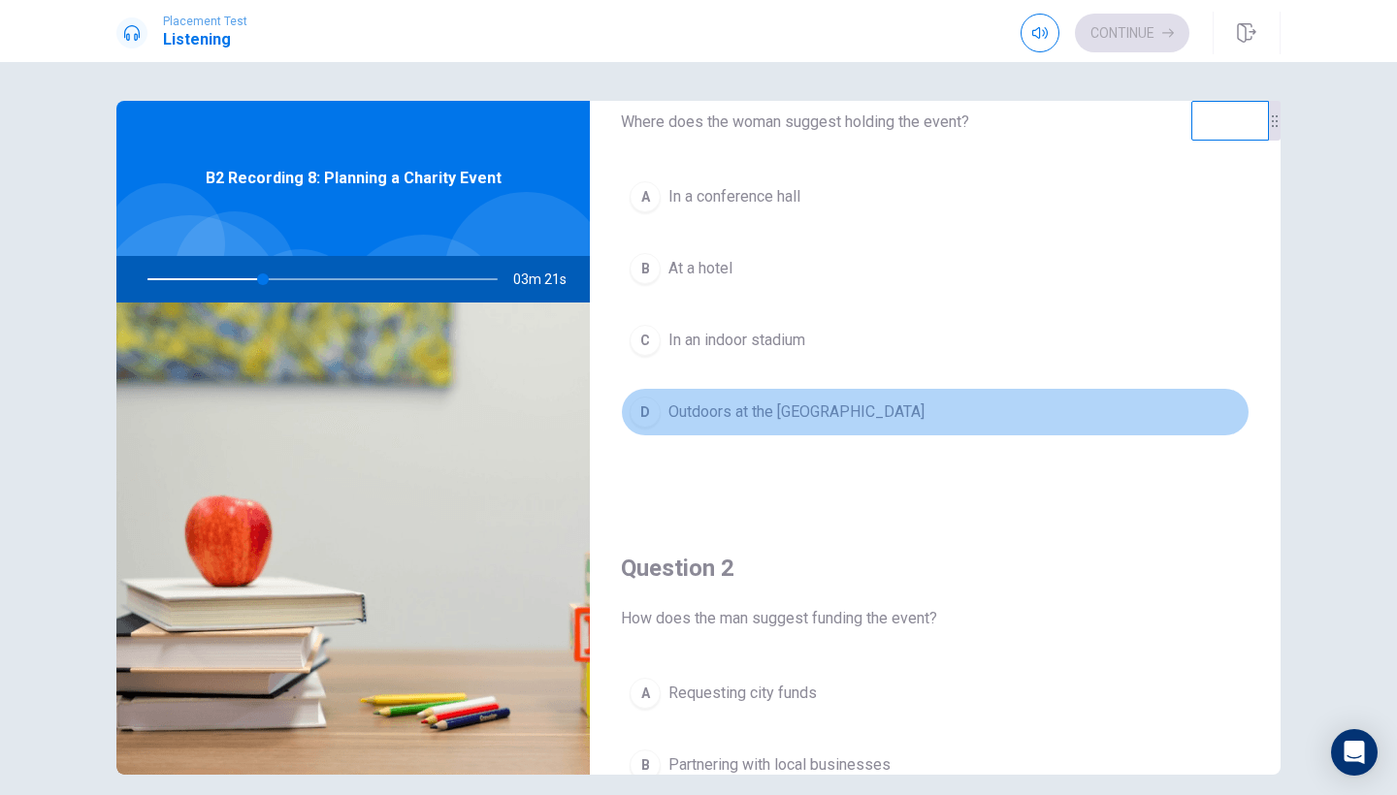
click at [727, 429] on button "D Outdoors at the [GEOGRAPHIC_DATA]" at bounding box center [935, 412] width 628 height 48
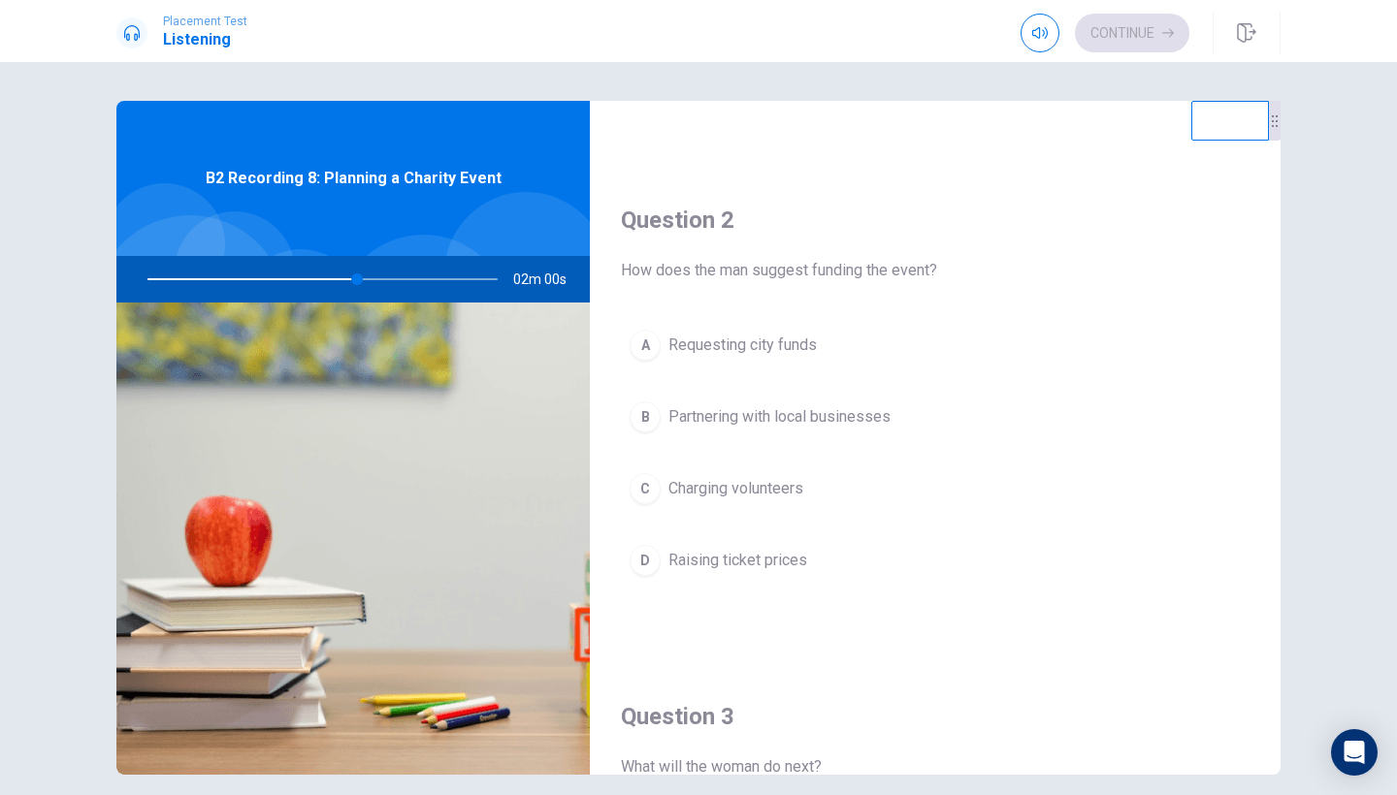
scroll to position [452, 0]
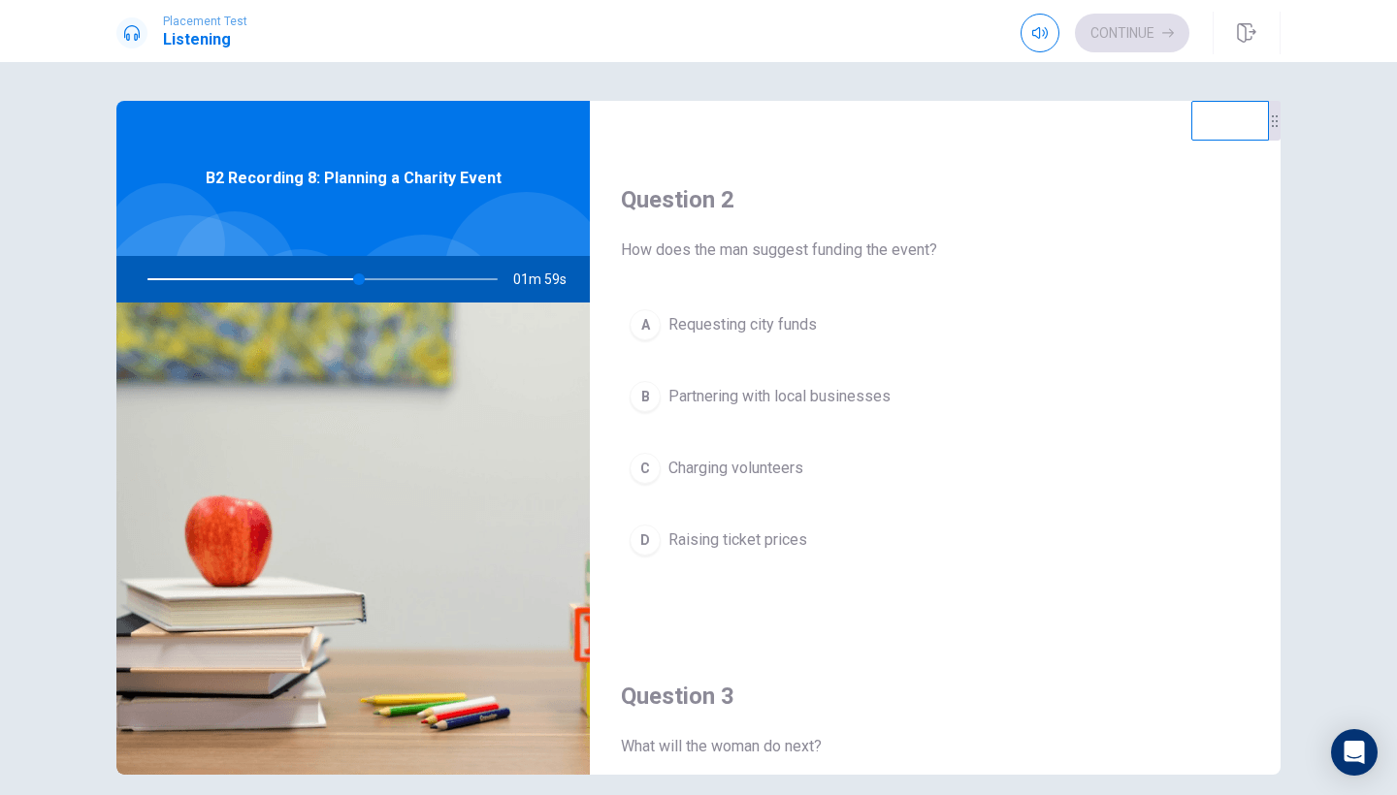
click at [814, 403] on span "Partnering with local businesses" at bounding box center [779, 396] width 222 height 23
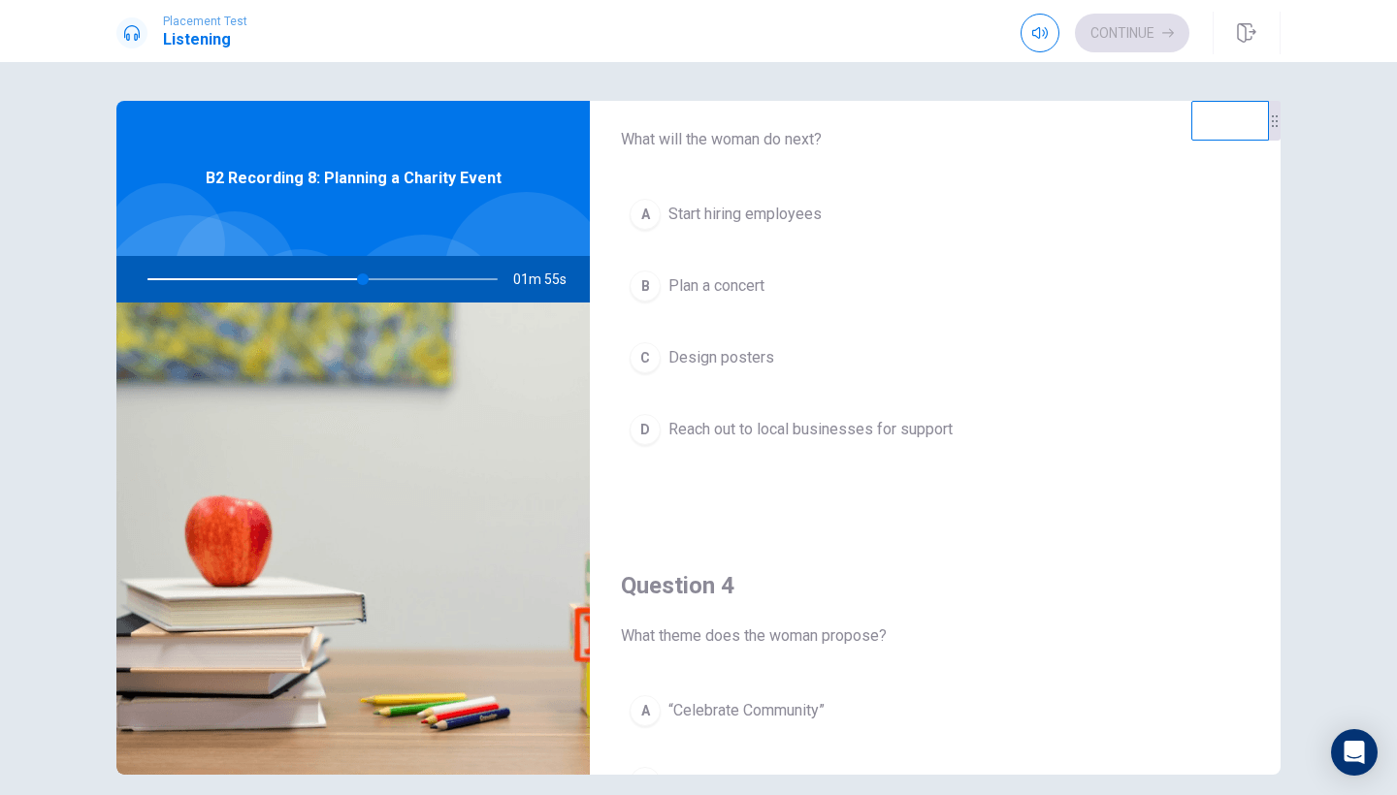
scroll to position [1044, 0]
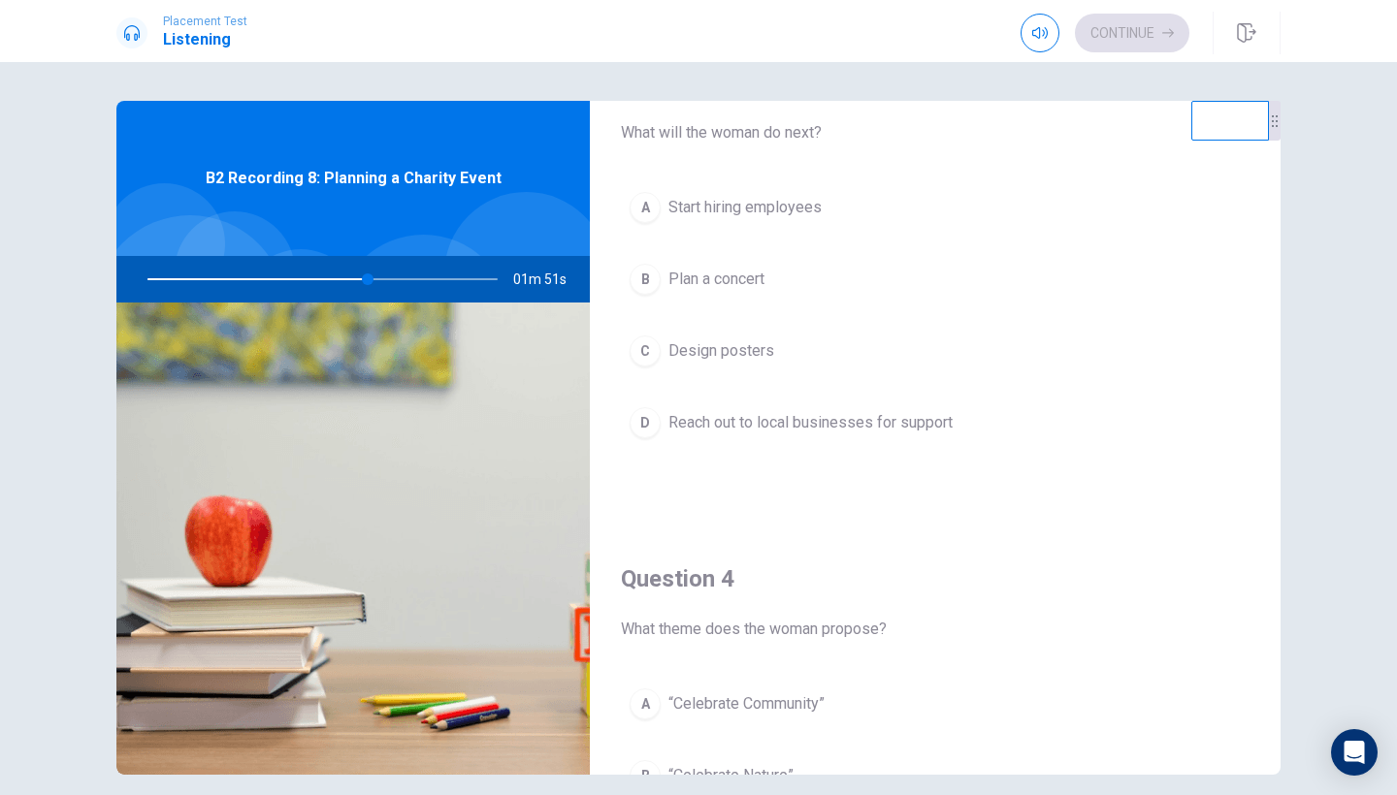
click at [810, 422] on span "Reach out to local businesses for support" at bounding box center [810, 422] width 284 height 23
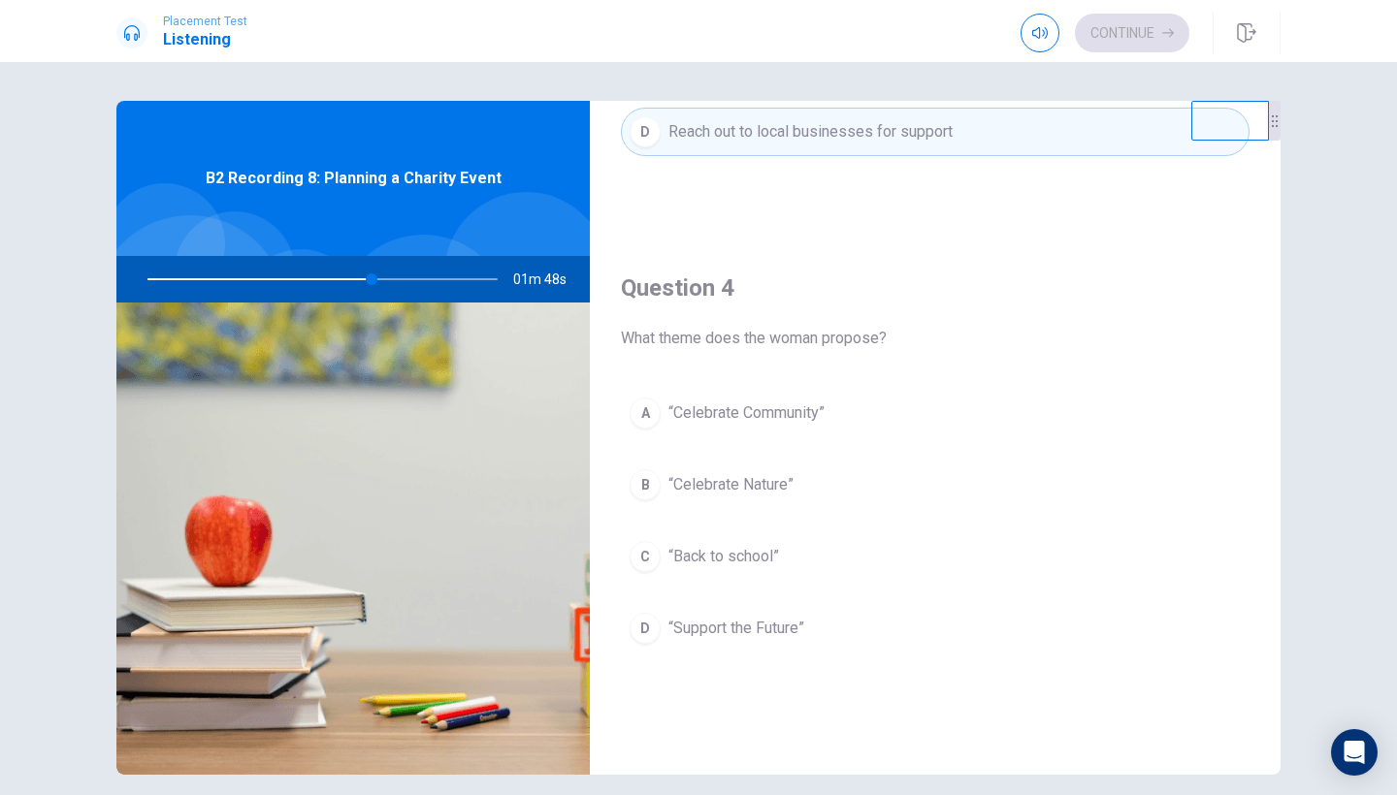
scroll to position [1357, 0]
click at [753, 611] on button "D “Support the Future”" at bounding box center [935, 628] width 628 height 48
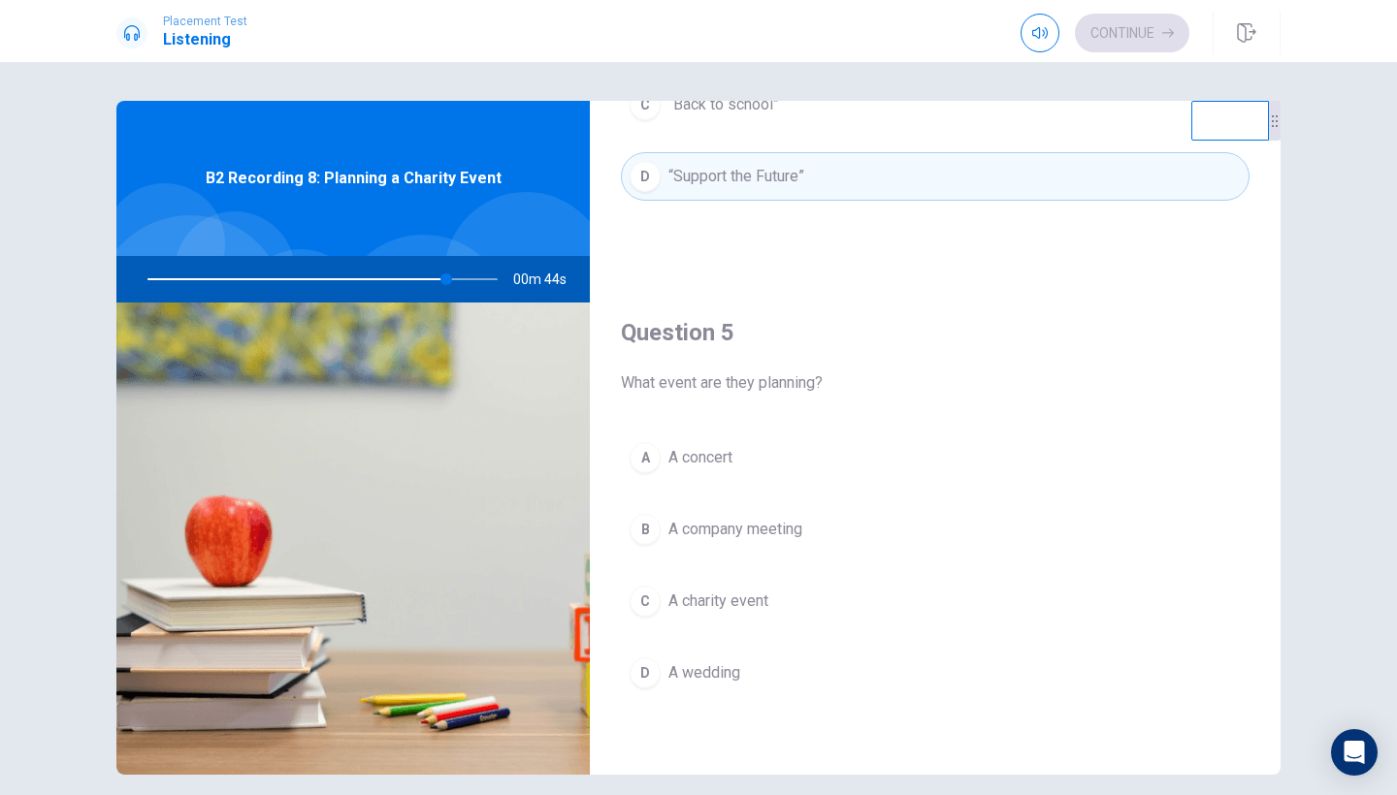
scroll to position [1809, 0]
click at [763, 613] on button "C A charity event" at bounding box center [935, 601] width 628 height 48
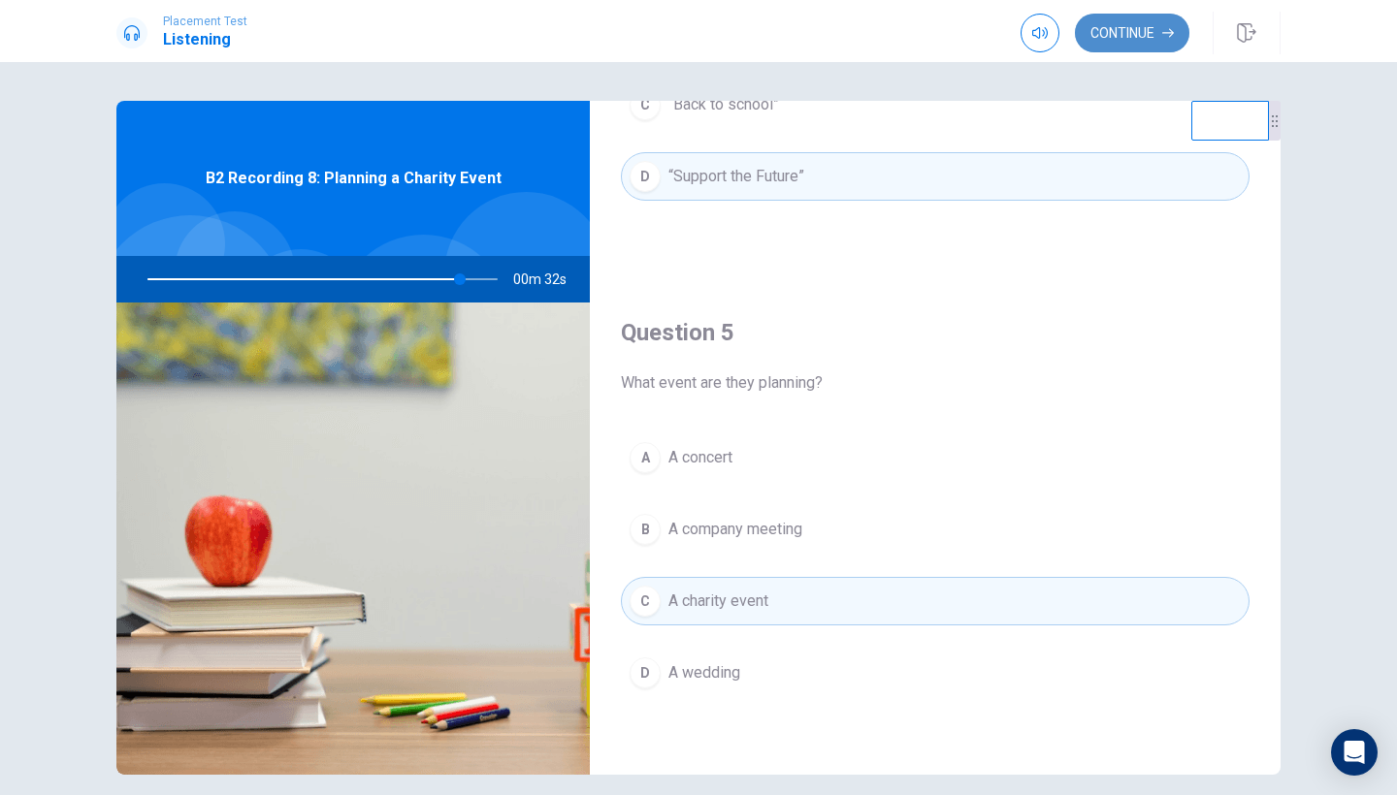
click at [1119, 35] on button "Continue" at bounding box center [1132, 33] width 114 height 39
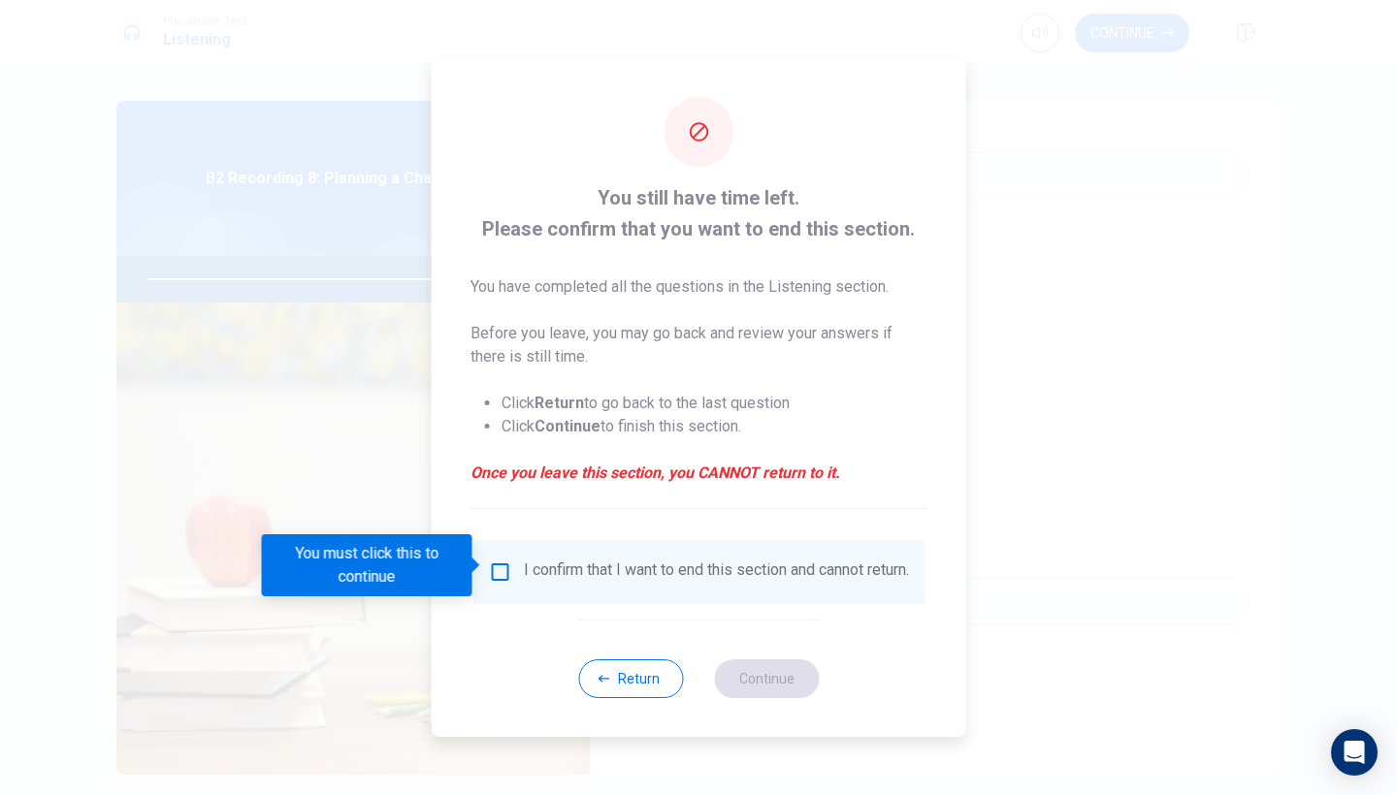
click at [497, 567] on input "You must click this to continue" at bounding box center [500, 572] width 23 height 23
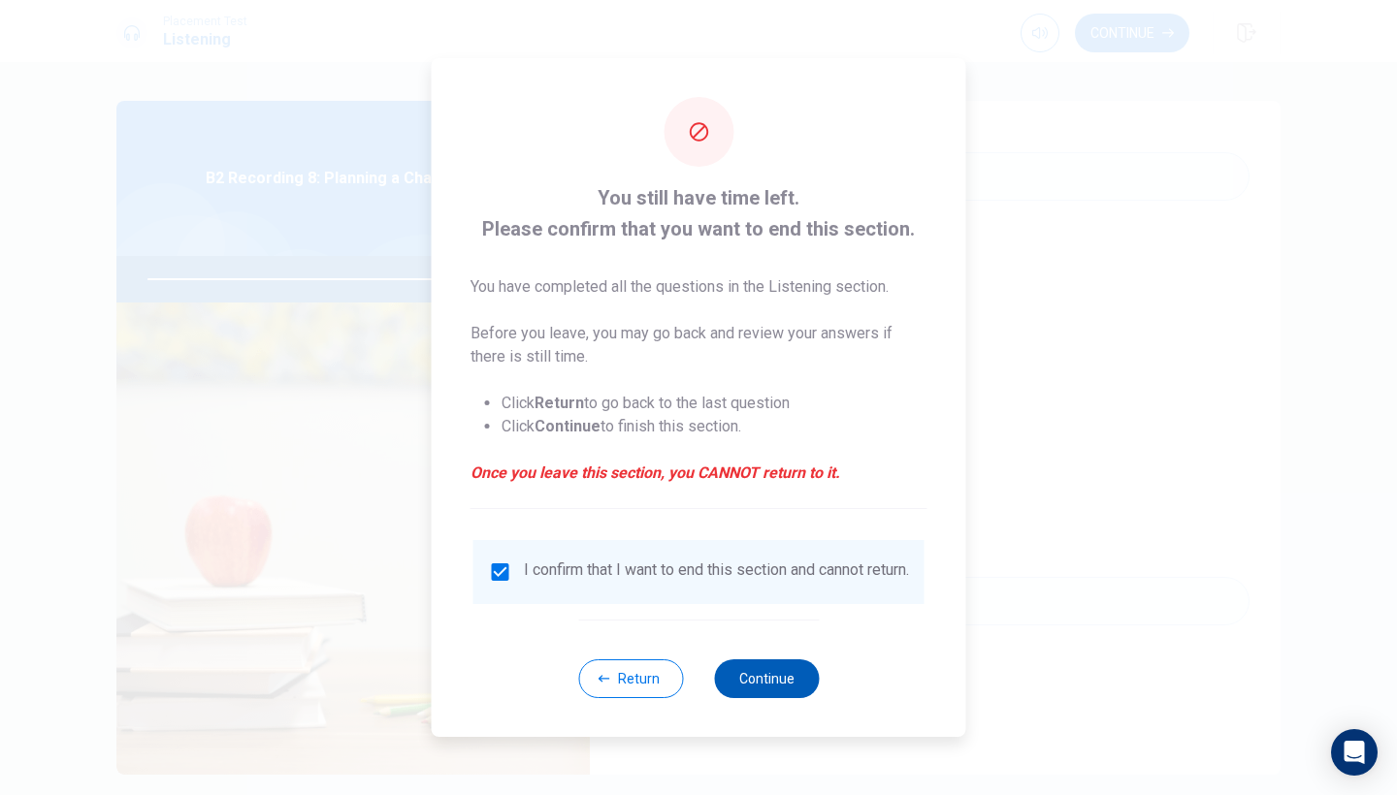
click at [736, 676] on button "Continue" at bounding box center [766, 678] width 105 height 39
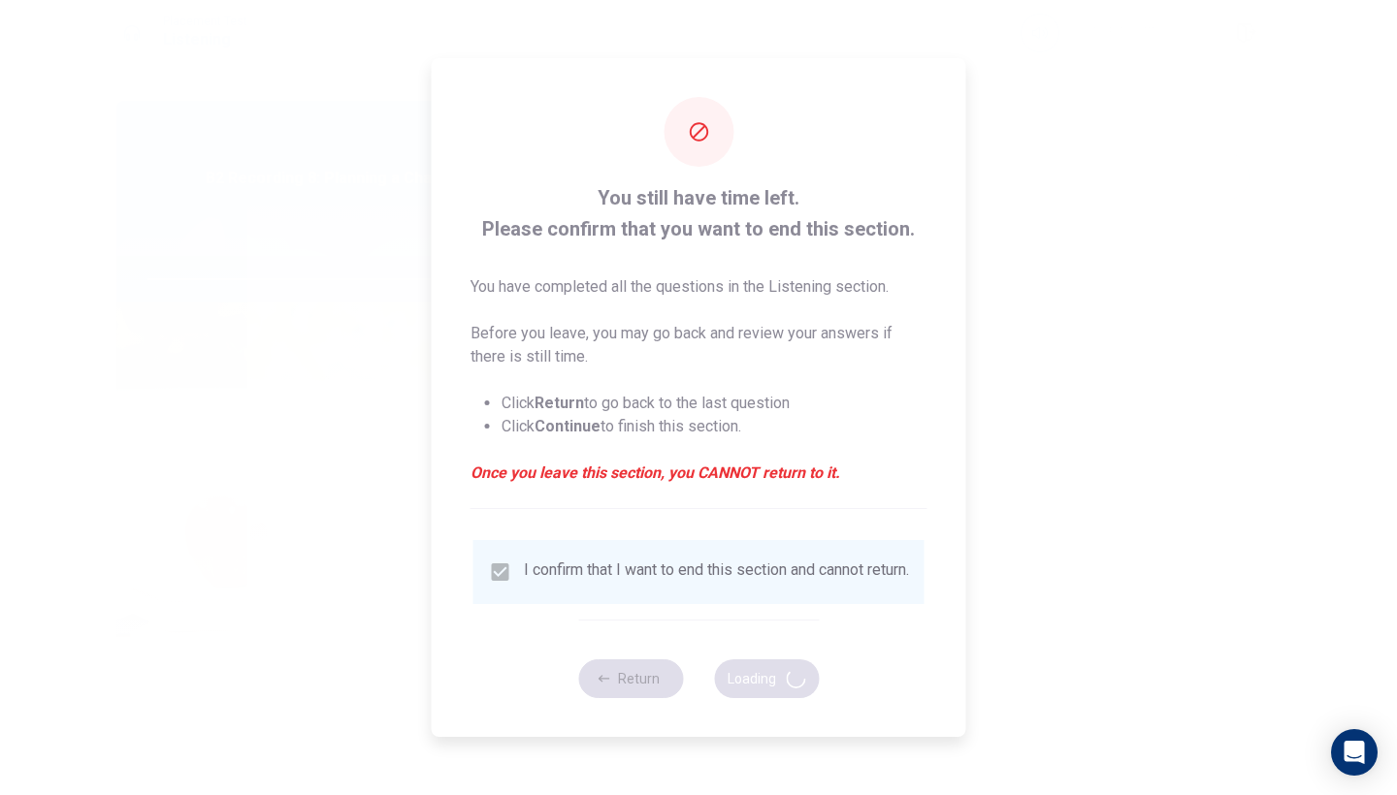
type input "92"
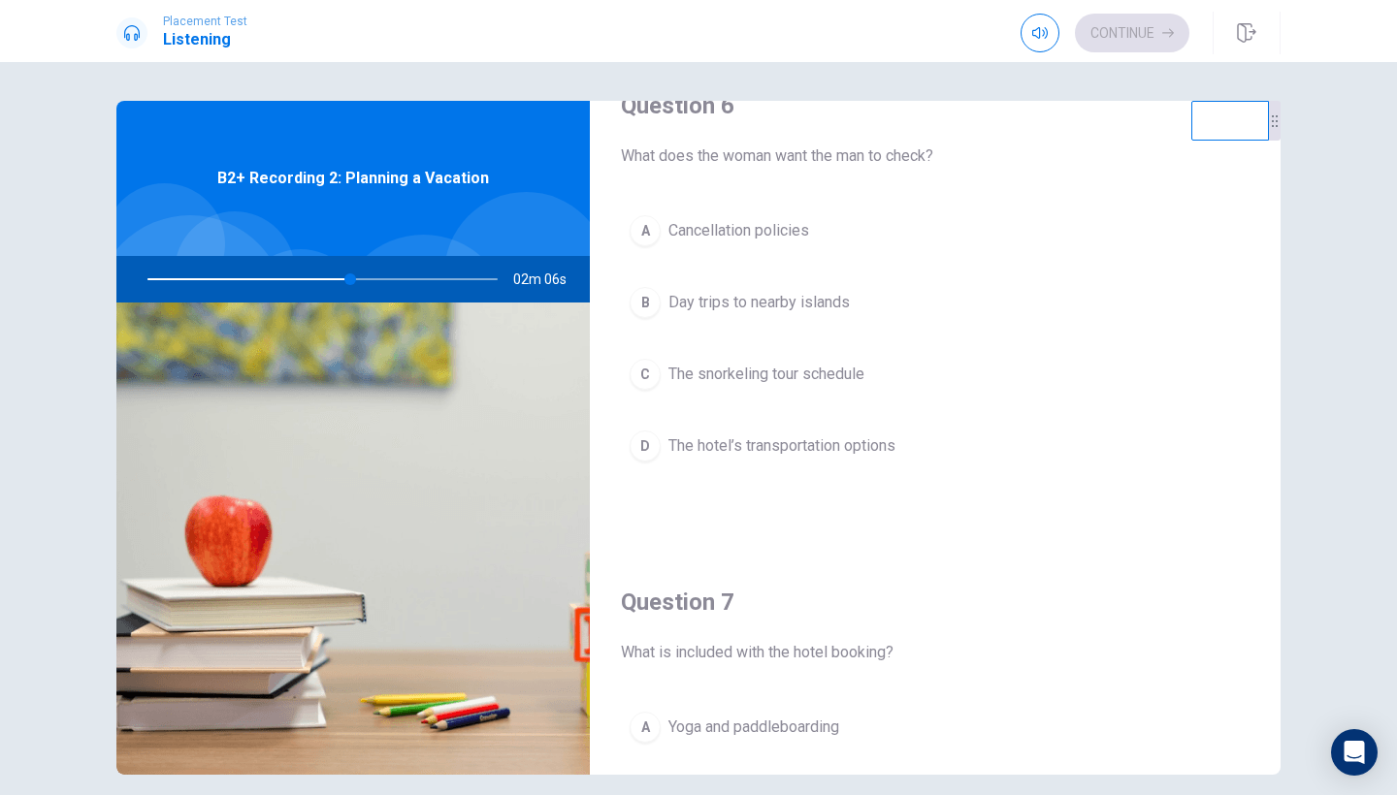
scroll to position [48, 0]
click at [789, 369] on span "The snorkeling tour schedule" at bounding box center [766, 375] width 196 height 23
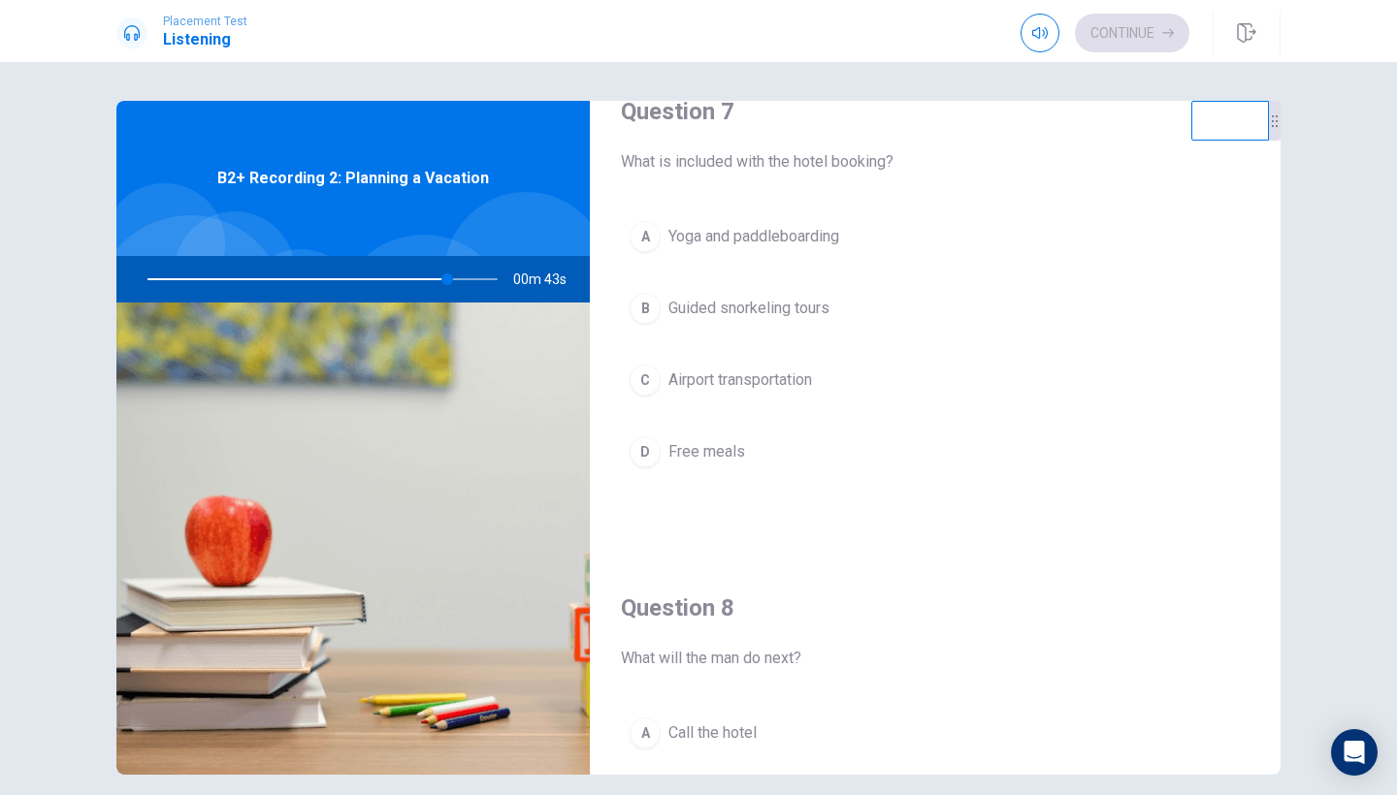
click at [749, 247] on span "Yoga and paddleboarding" at bounding box center [753, 236] width 171 height 23
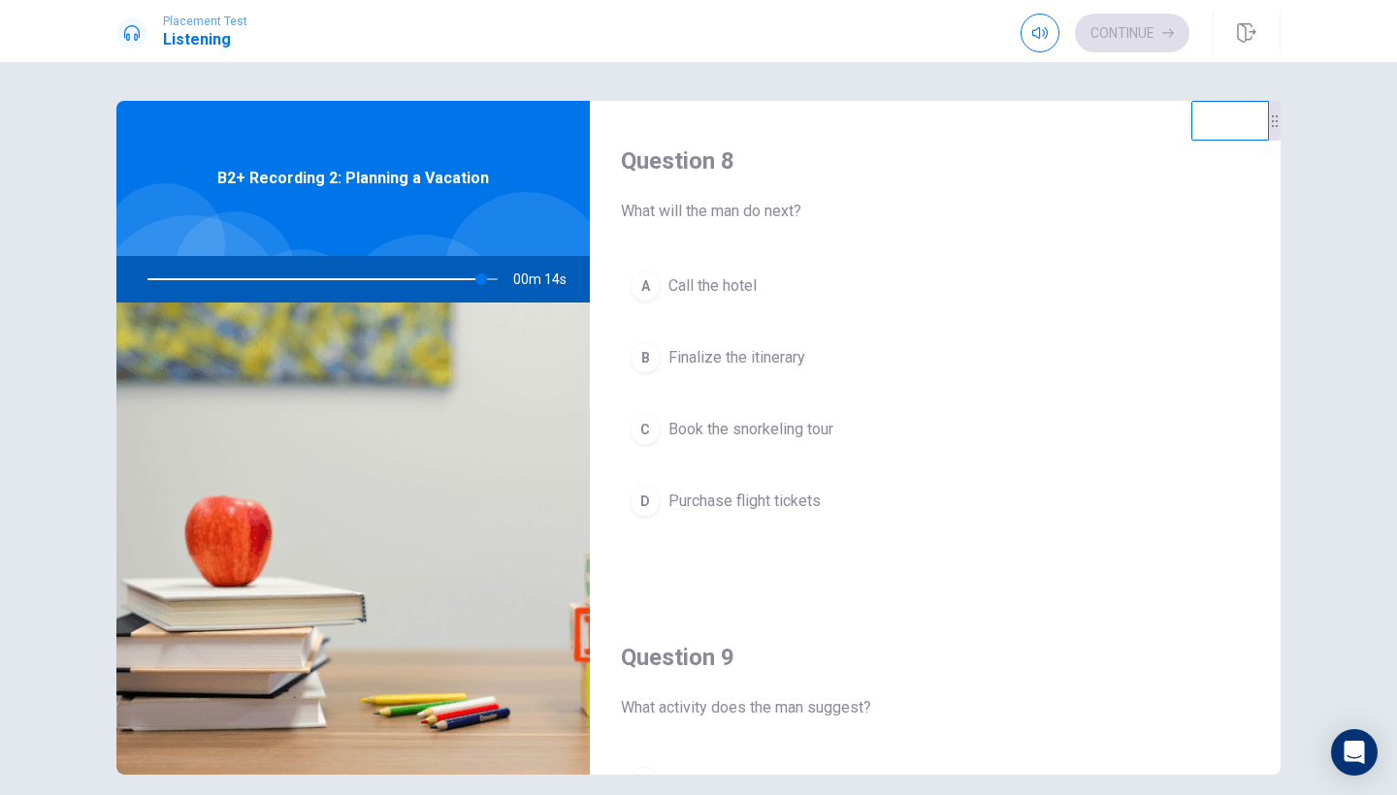
scroll to position [1000, 0]
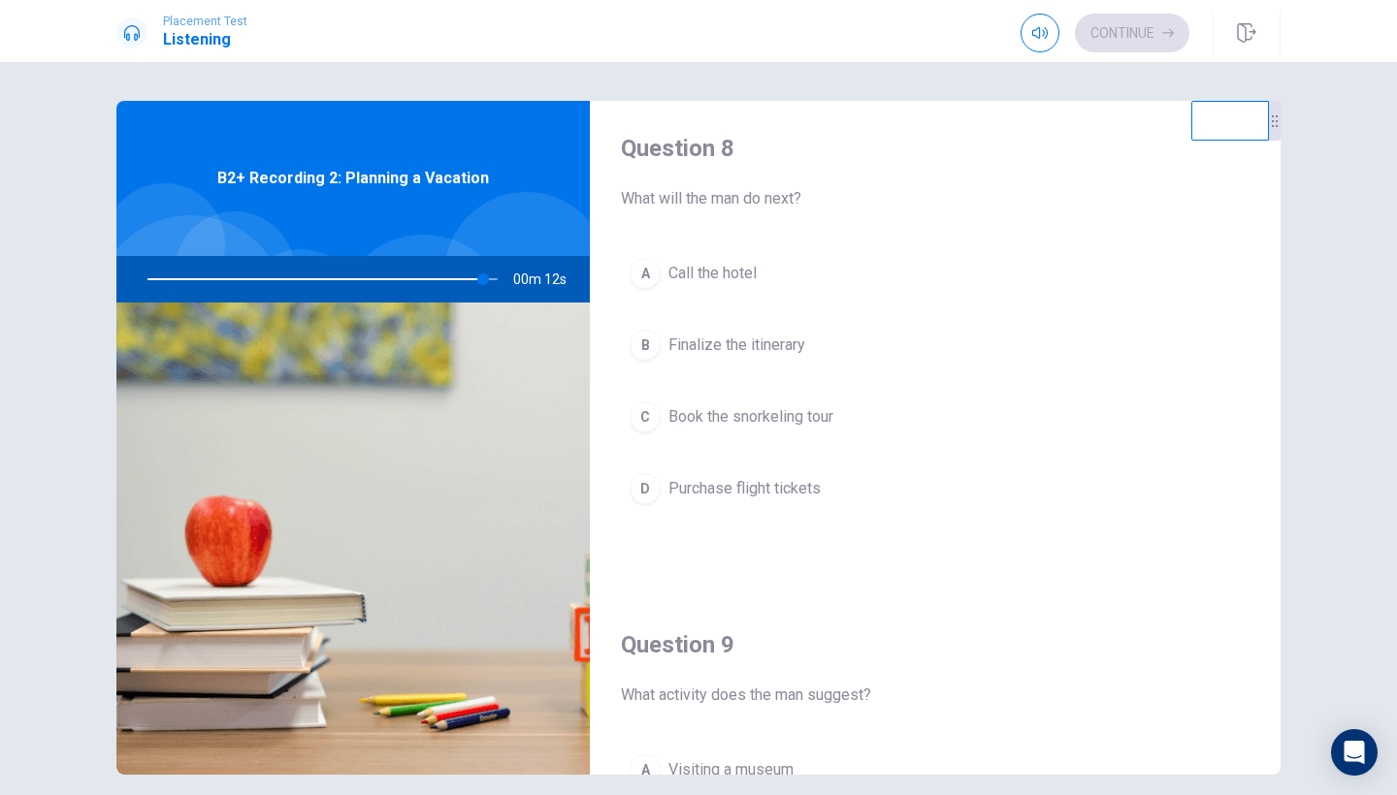
click at [753, 273] on span "Call the hotel" at bounding box center [712, 273] width 88 height 23
click at [755, 278] on span "Visiting a museum" at bounding box center [730, 274] width 125 height 23
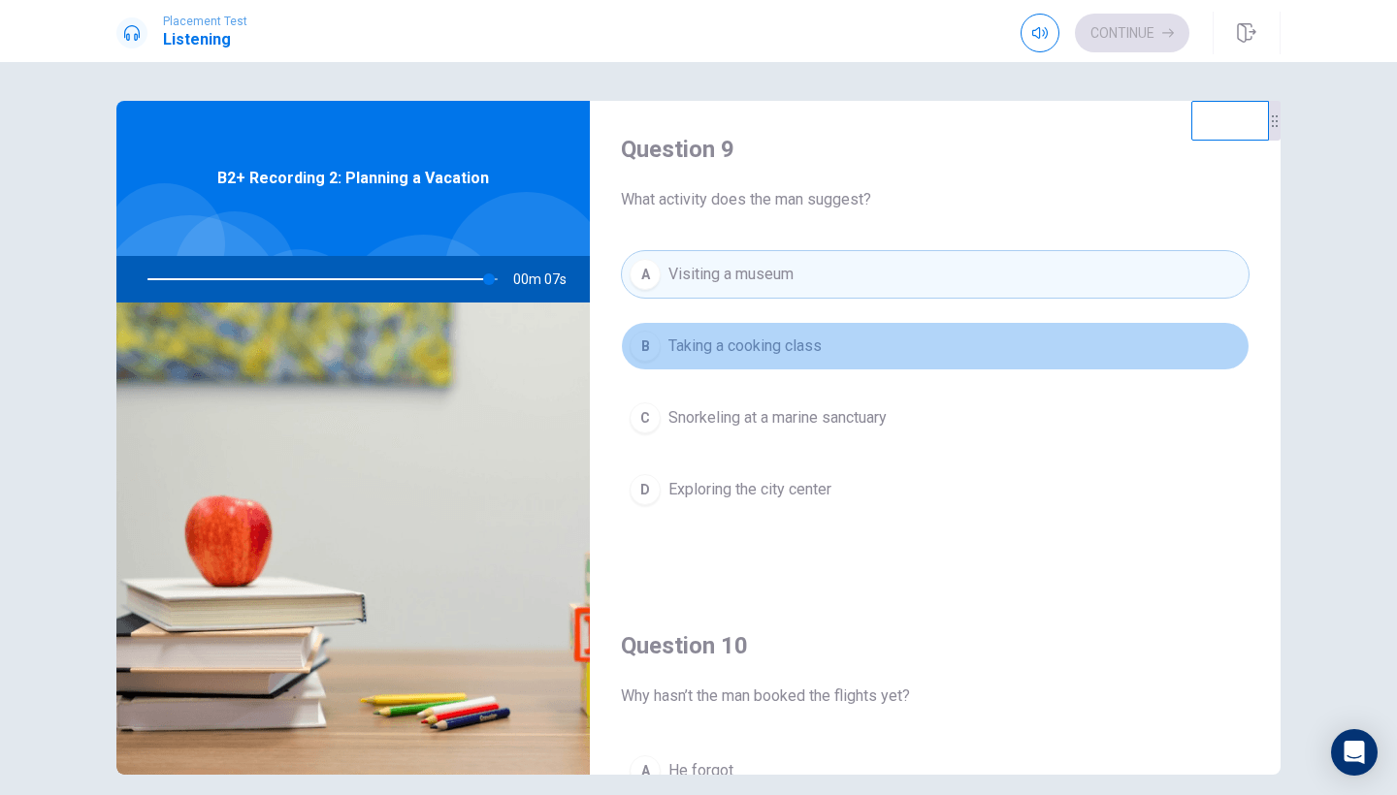
click at [750, 353] on span "Taking a cooking class" at bounding box center [744, 346] width 153 height 23
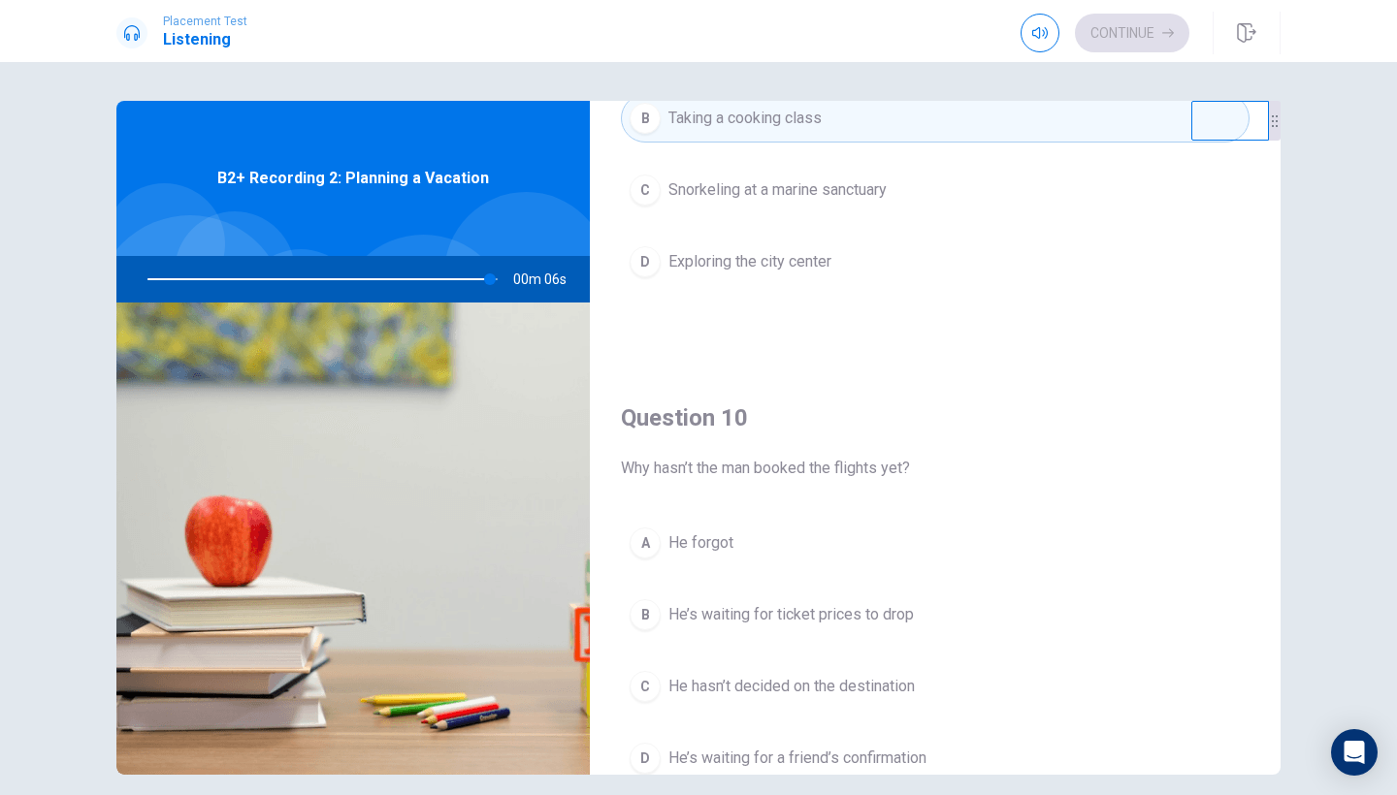
scroll to position [1725, 0]
click at [762, 594] on button "B He’s waiting for ticket prices to drop" at bounding box center [935, 613] width 628 height 48
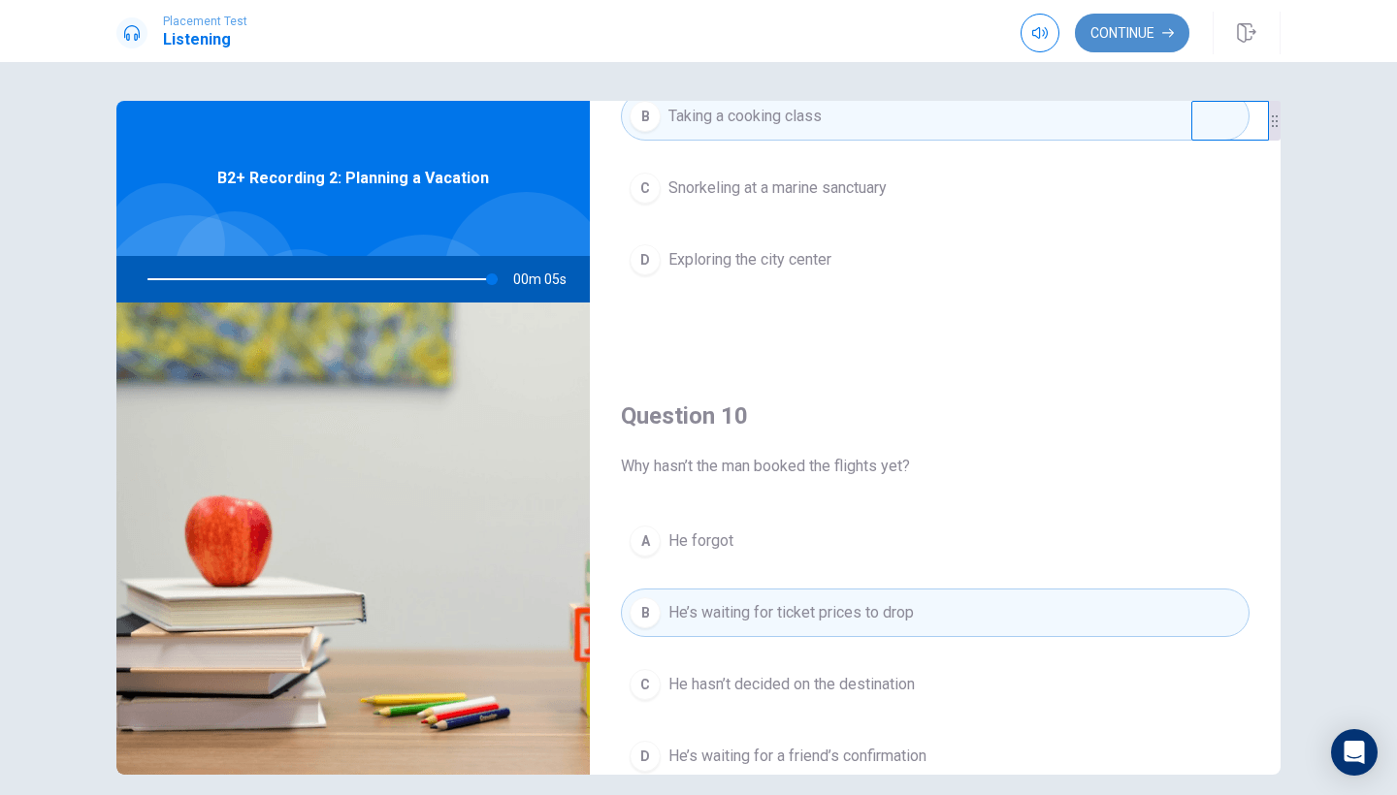
click at [1123, 31] on button "Continue" at bounding box center [1132, 33] width 114 height 39
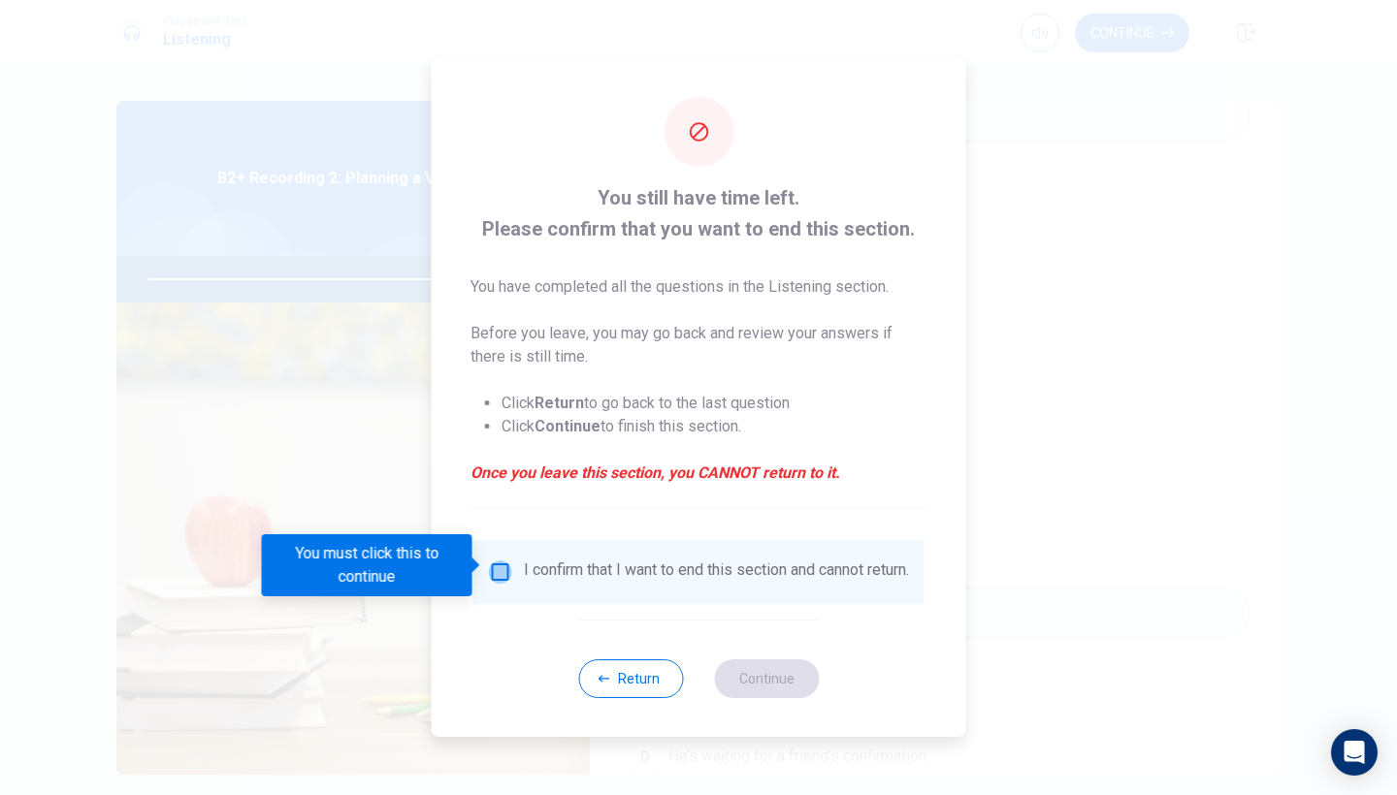
click at [494, 564] on input "You must click this to continue" at bounding box center [500, 572] width 23 height 23
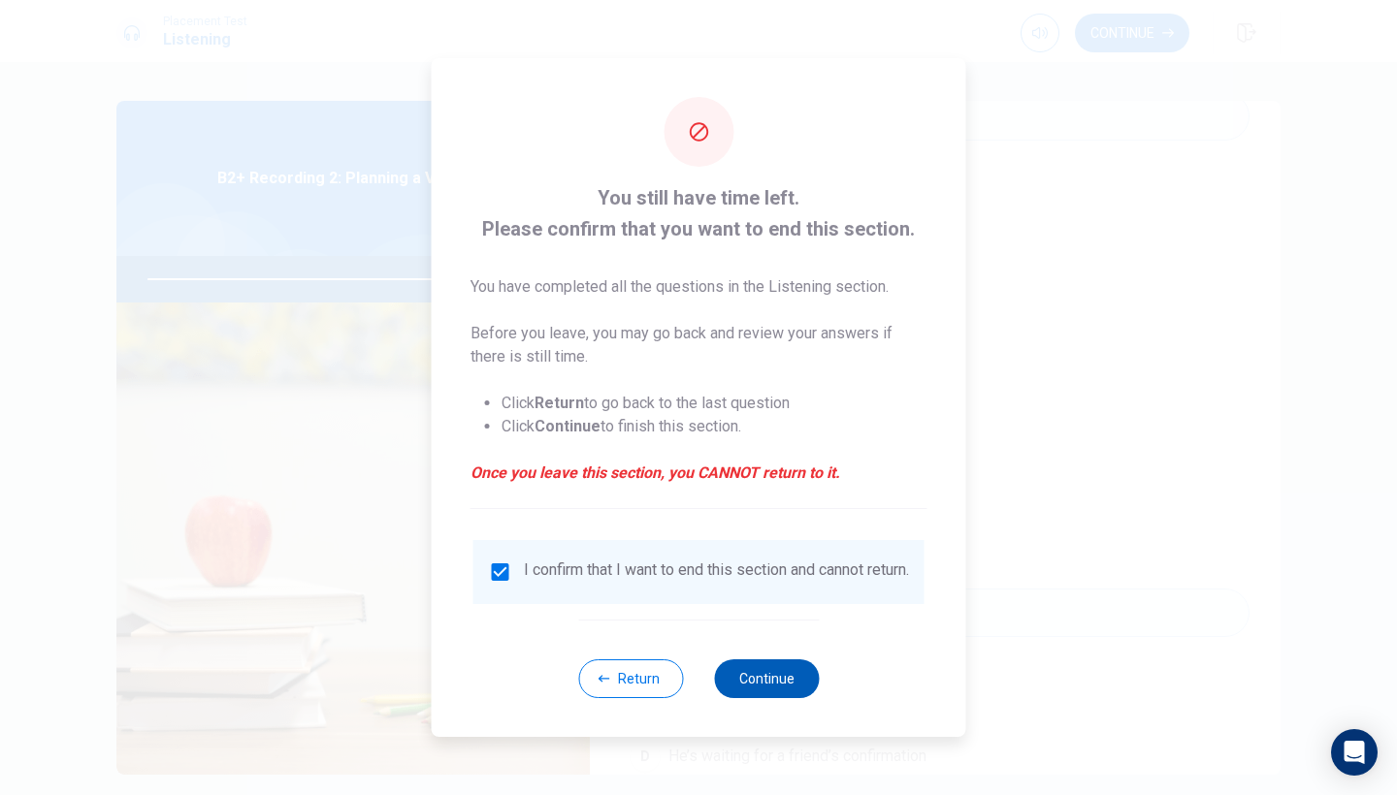
click at [764, 693] on button "Continue" at bounding box center [766, 678] width 105 height 39
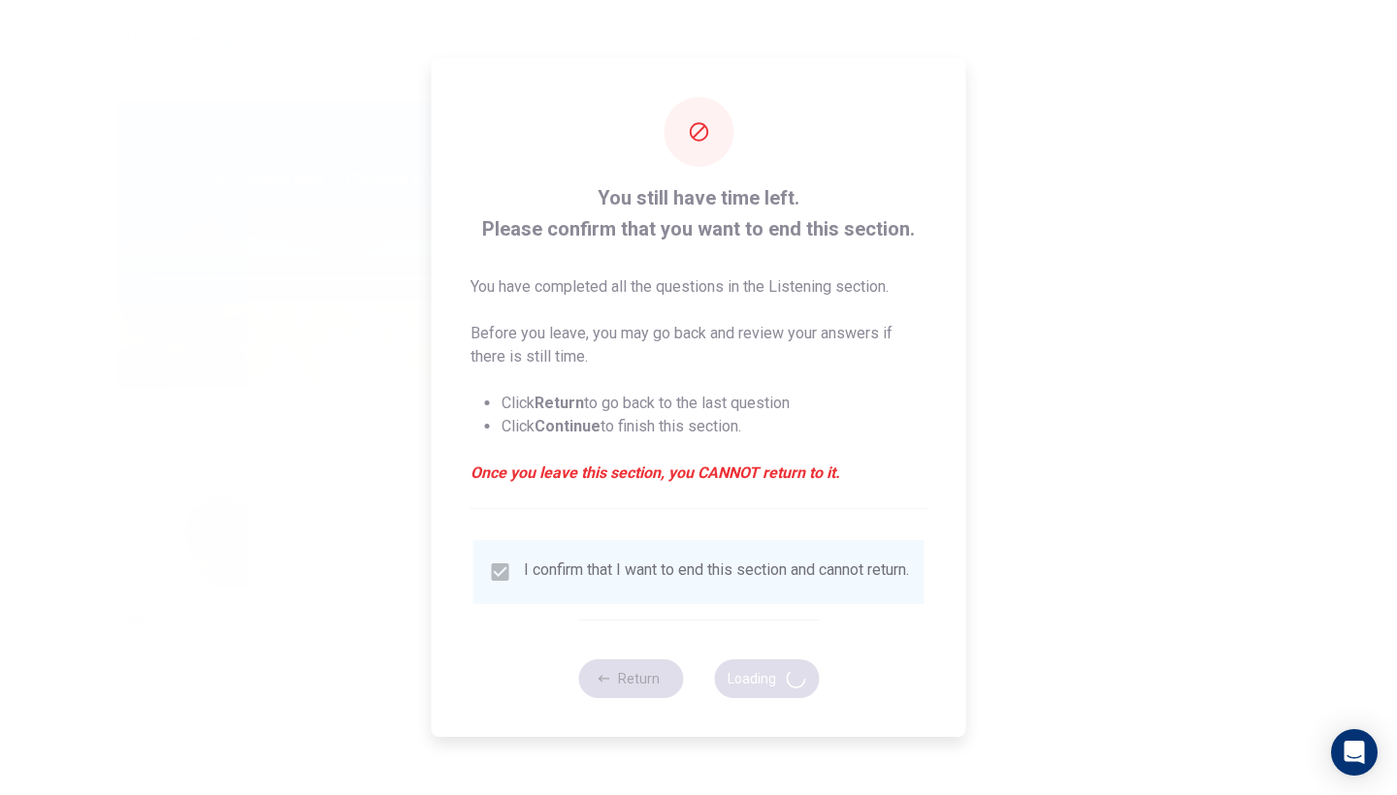
type input "0"
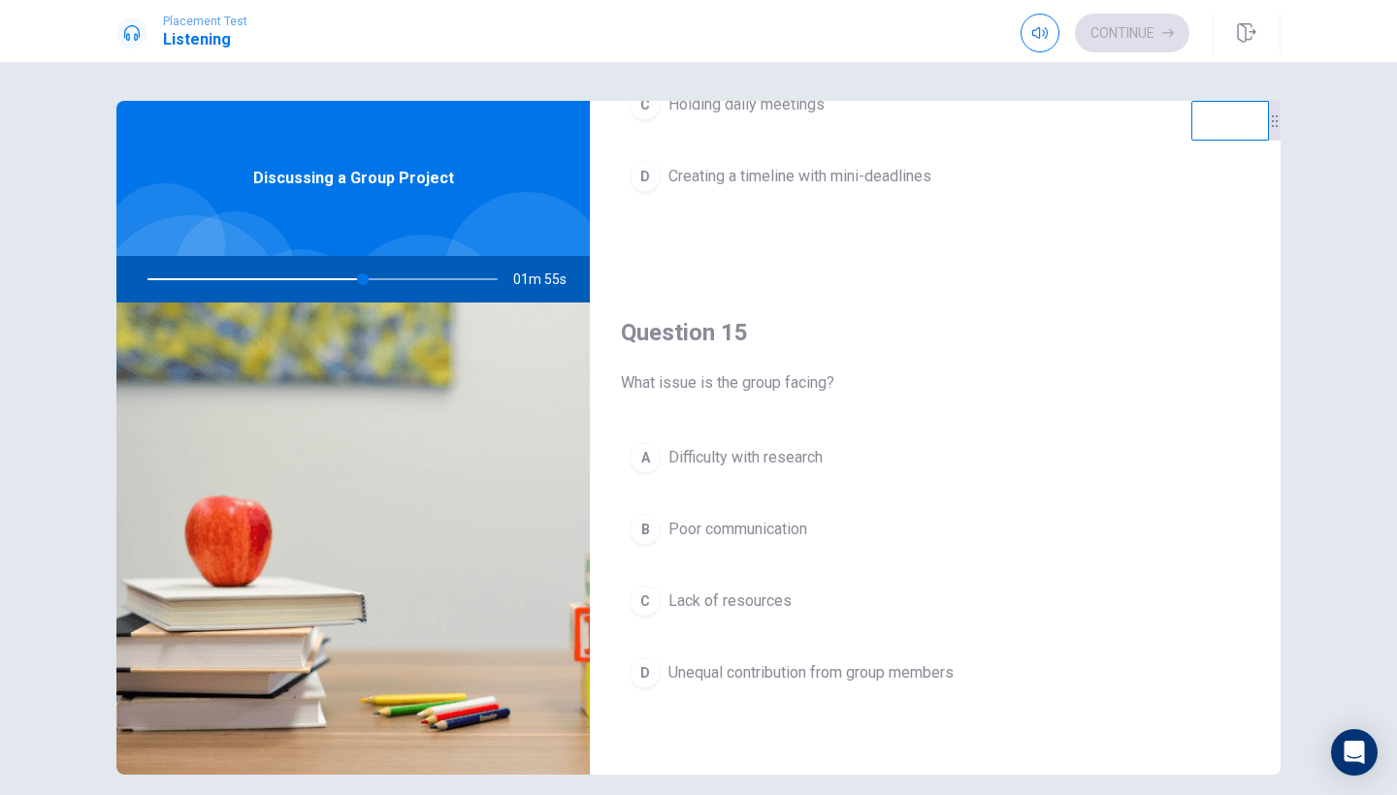
scroll to position [1809, 0]
click at [734, 683] on span "Unequal contribution from group members" at bounding box center [810, 672] width 285 height 23
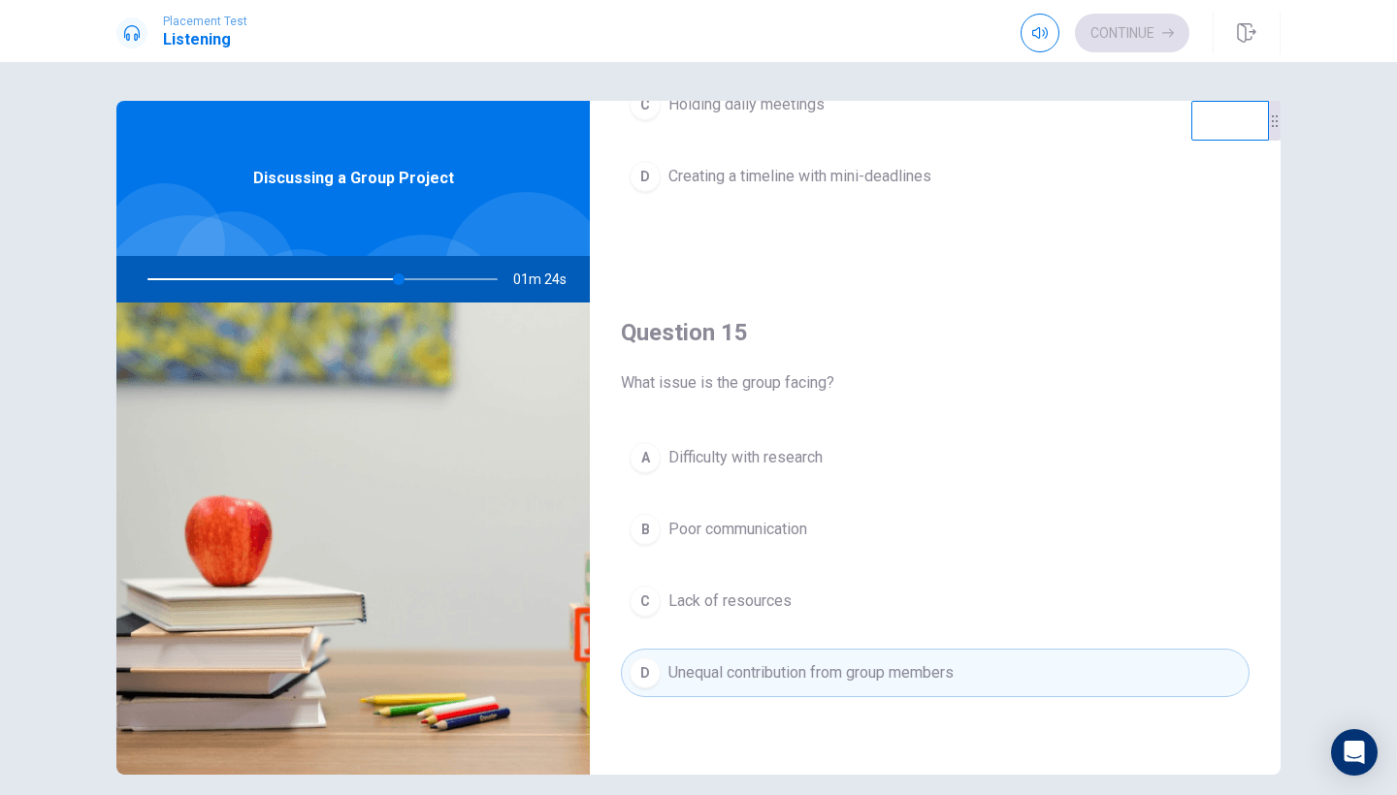
click at [925, 190] on button "D Creating a timeline with mini-deadlines" at bounding box center [935, 176] width 628 height 48
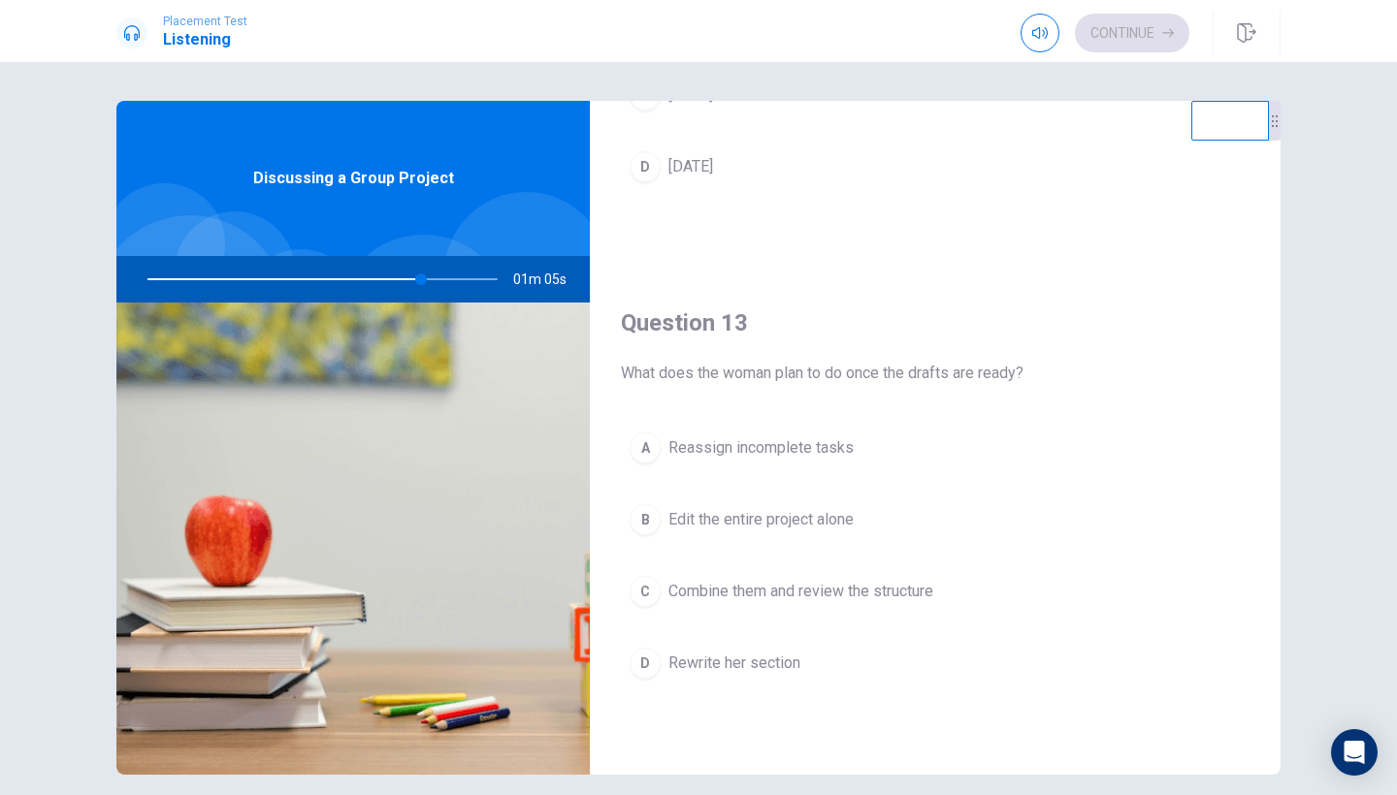
scroll to position [823, 0]
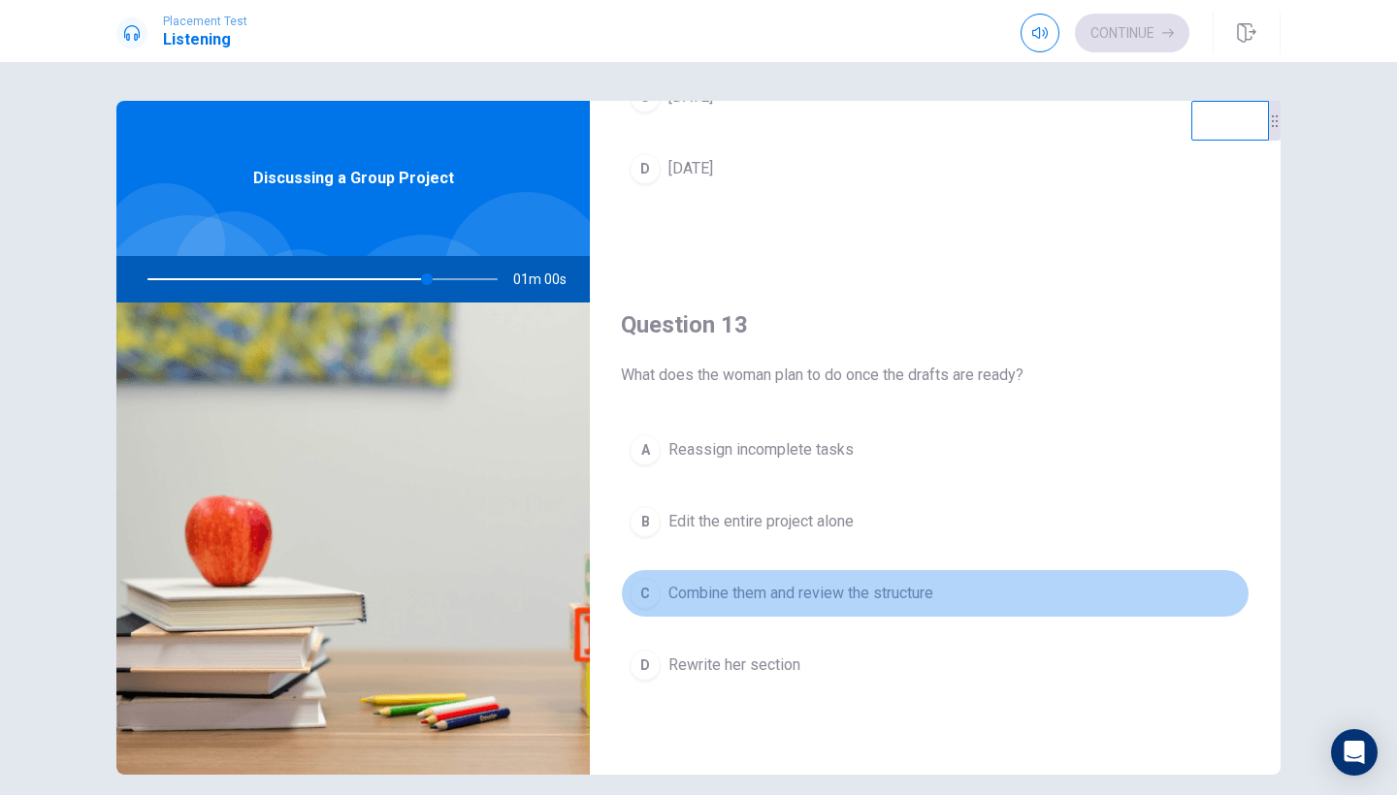
click at [791, 588] on span "Combine them and review the structure" at bounding box center [800, 593] width 265 height 23
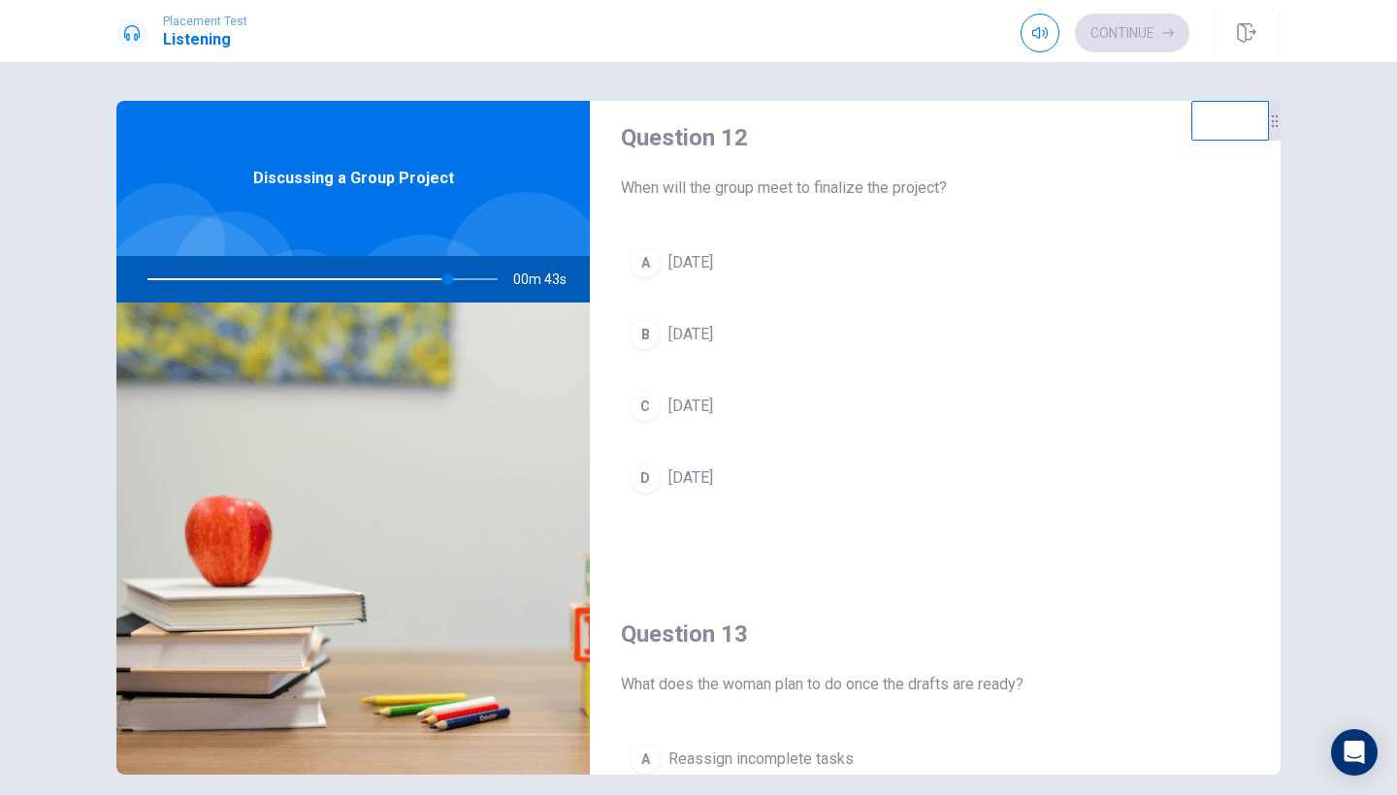
scroll to position [521, 0]
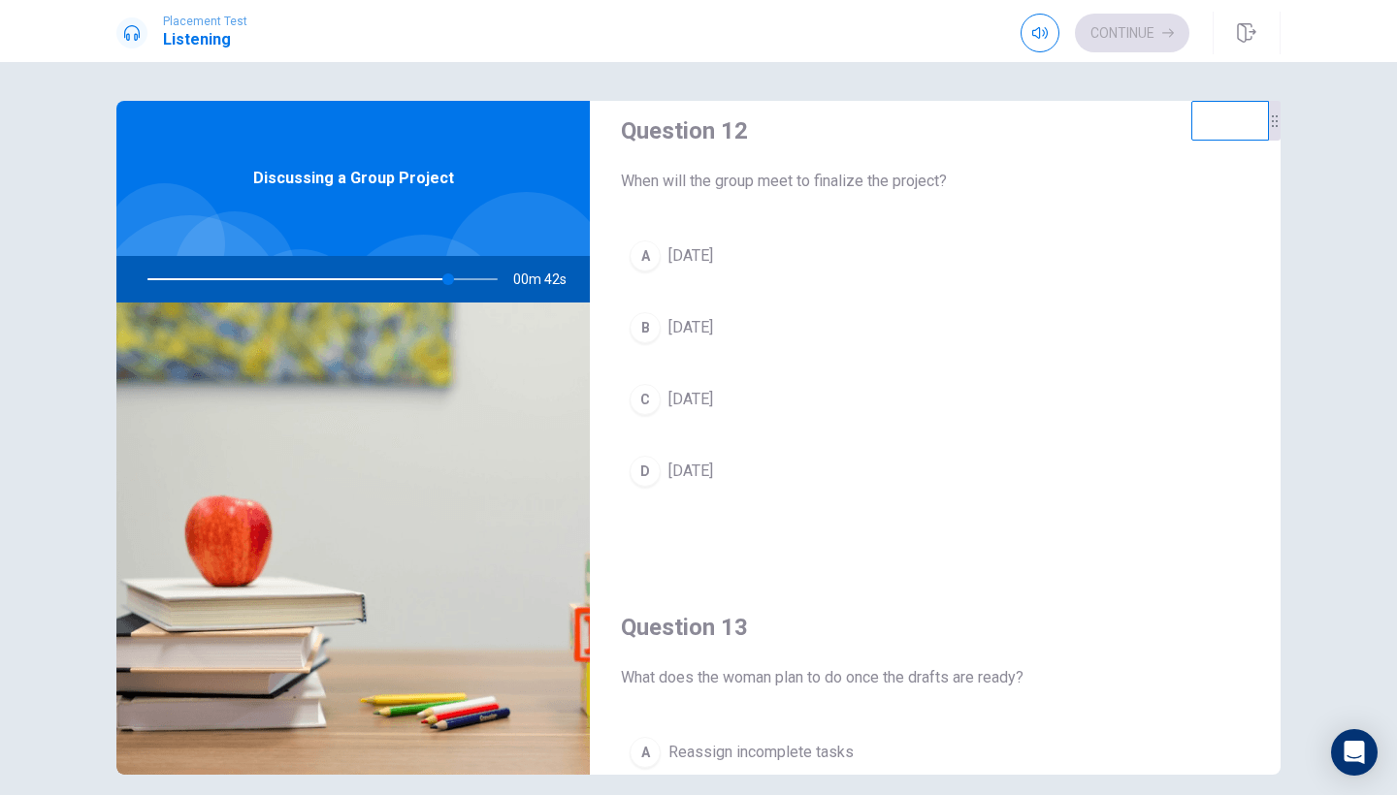
click at [787, 407] on button "C [DATE]" at bounding box center [935, 399] width 628 height 48
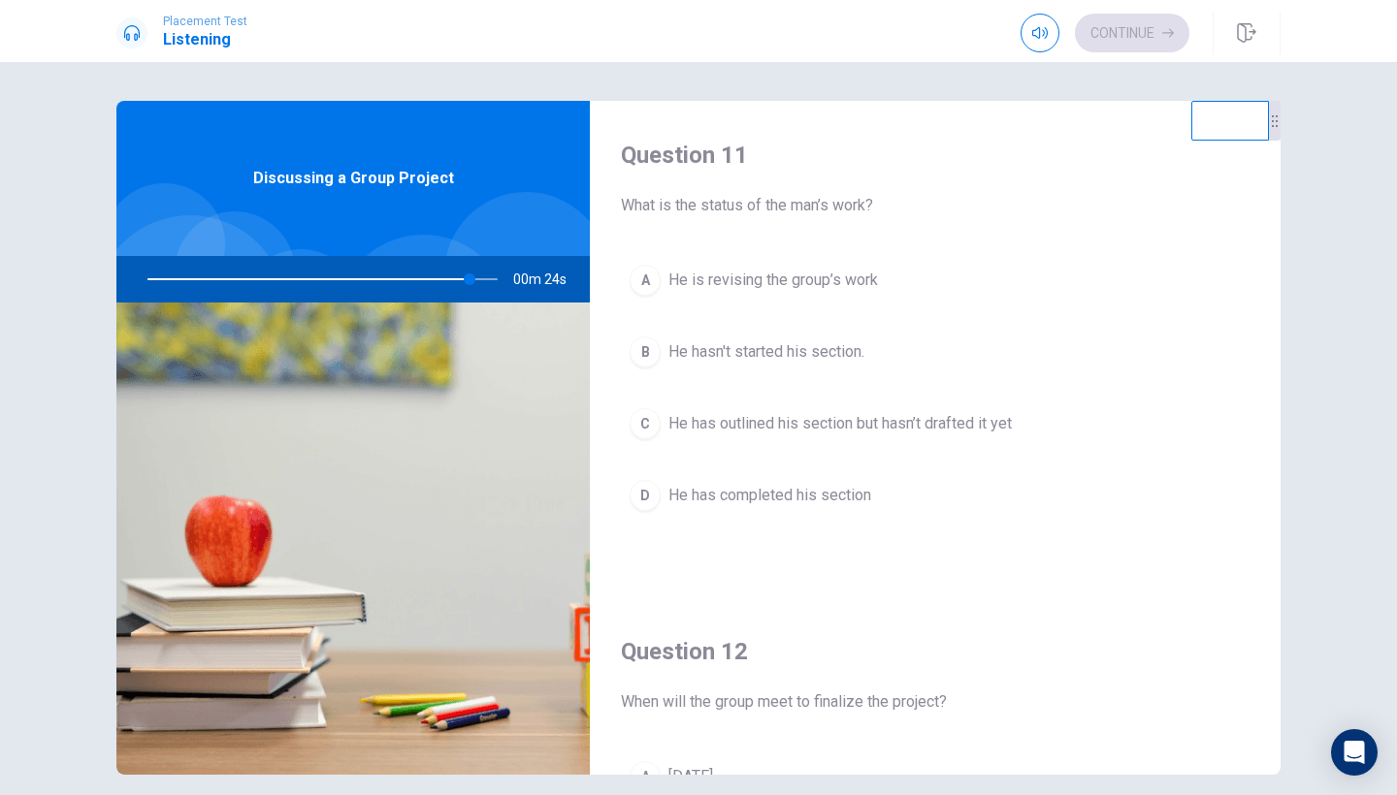
scroll to position [0, 0]
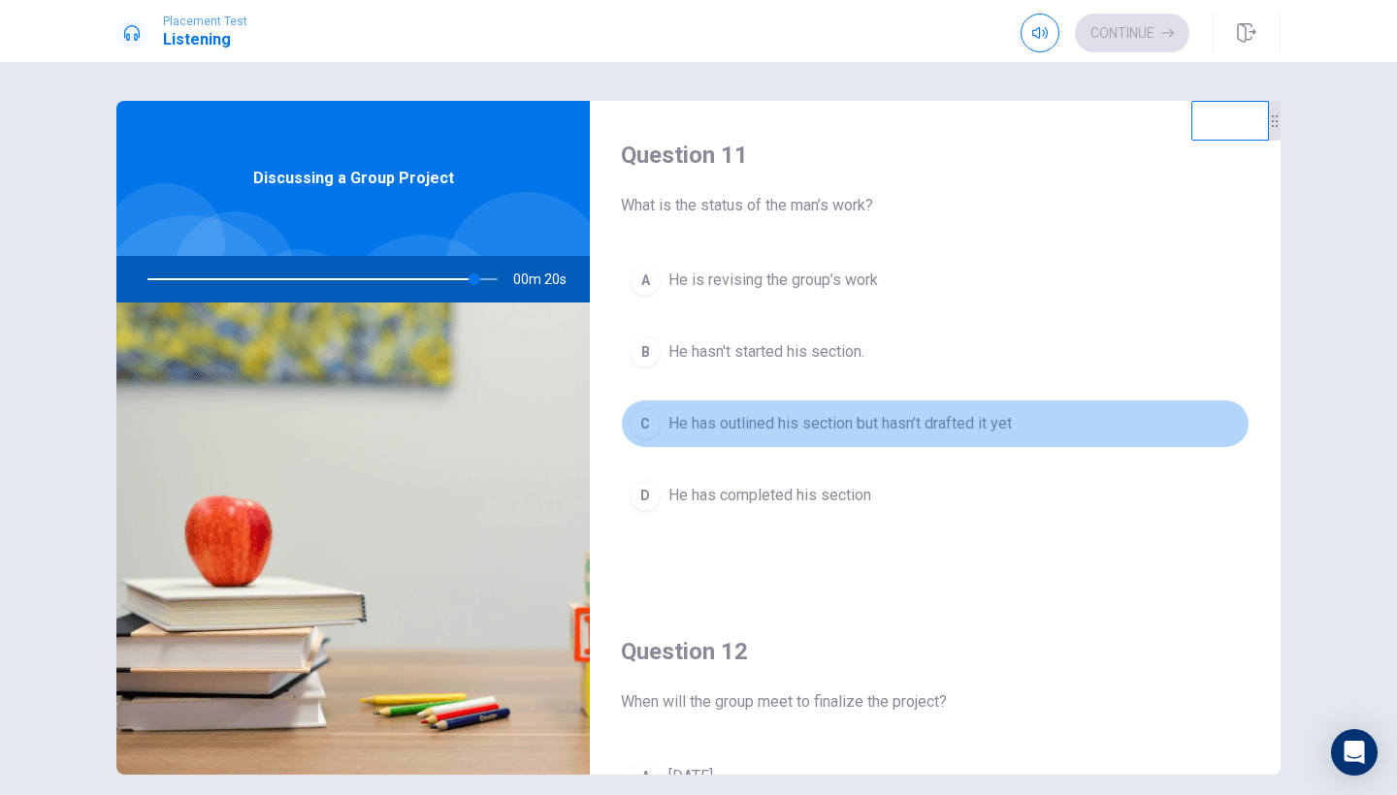
click at [762, 413] on span "He has outlined his section but hasn’t drafted it yet" at bounding box center [839, 423] width 343 height 23
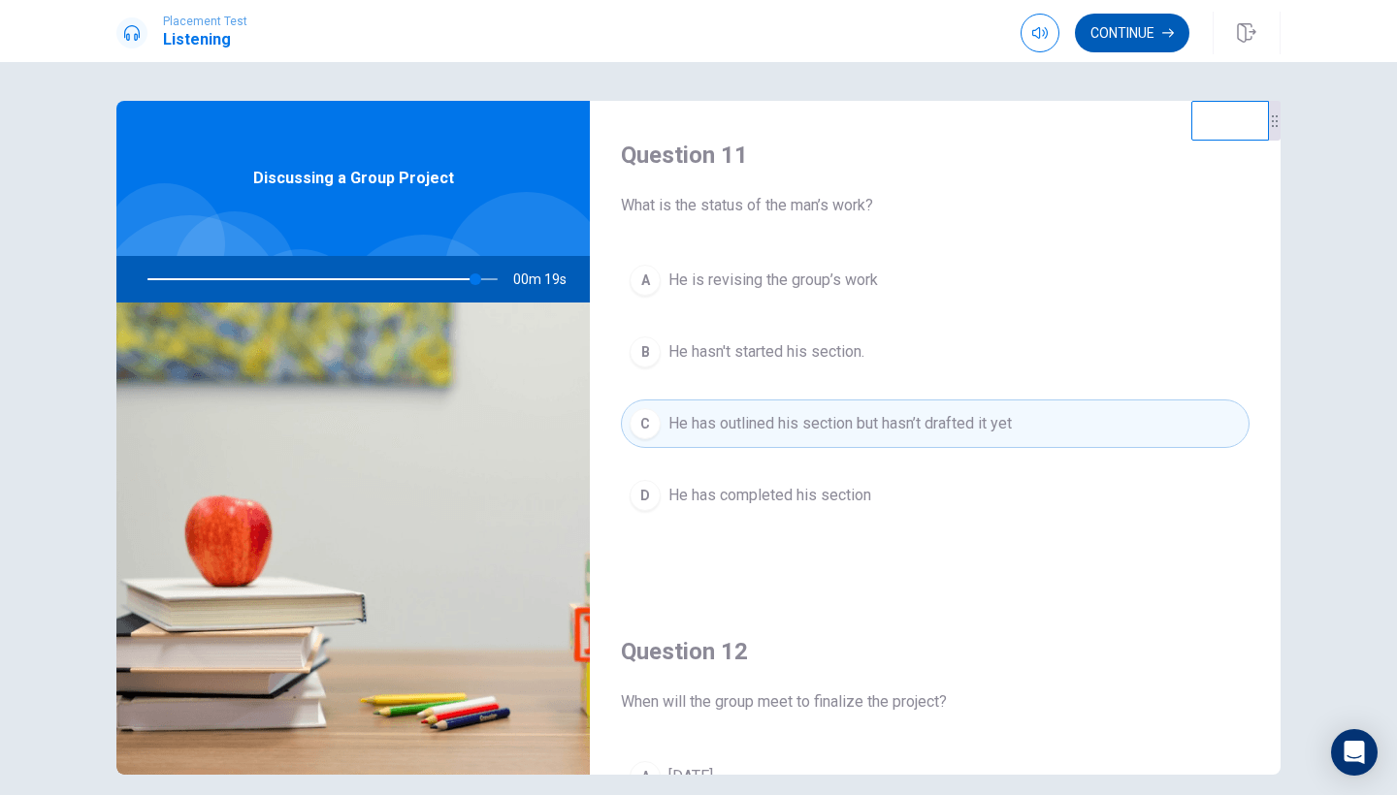
click at [1121, 38] on button "Continue" at bounding box center [1132, 33] width 114 height 39
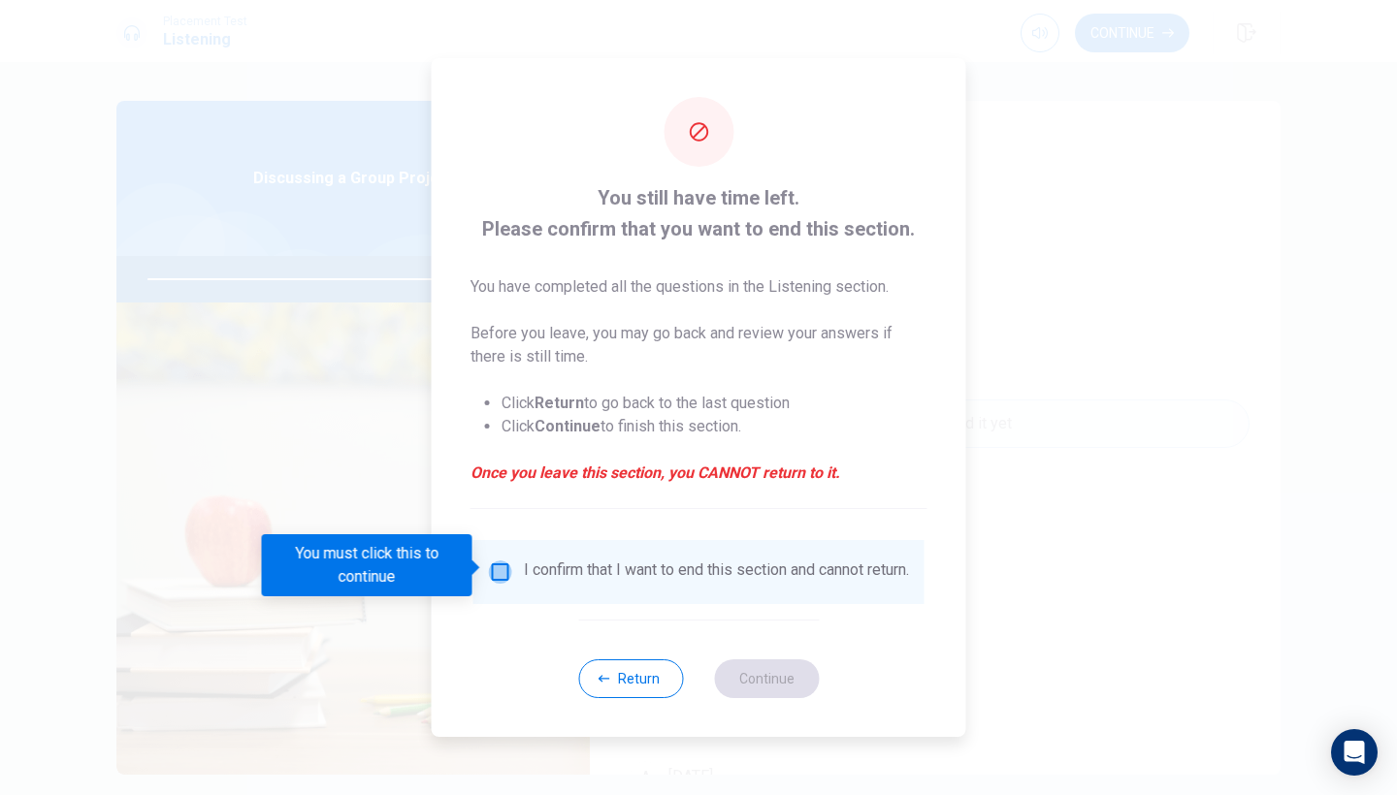
click at [489, 561] on input "You must click this to continue" at bounding box center [500, 572] width 23 height 23
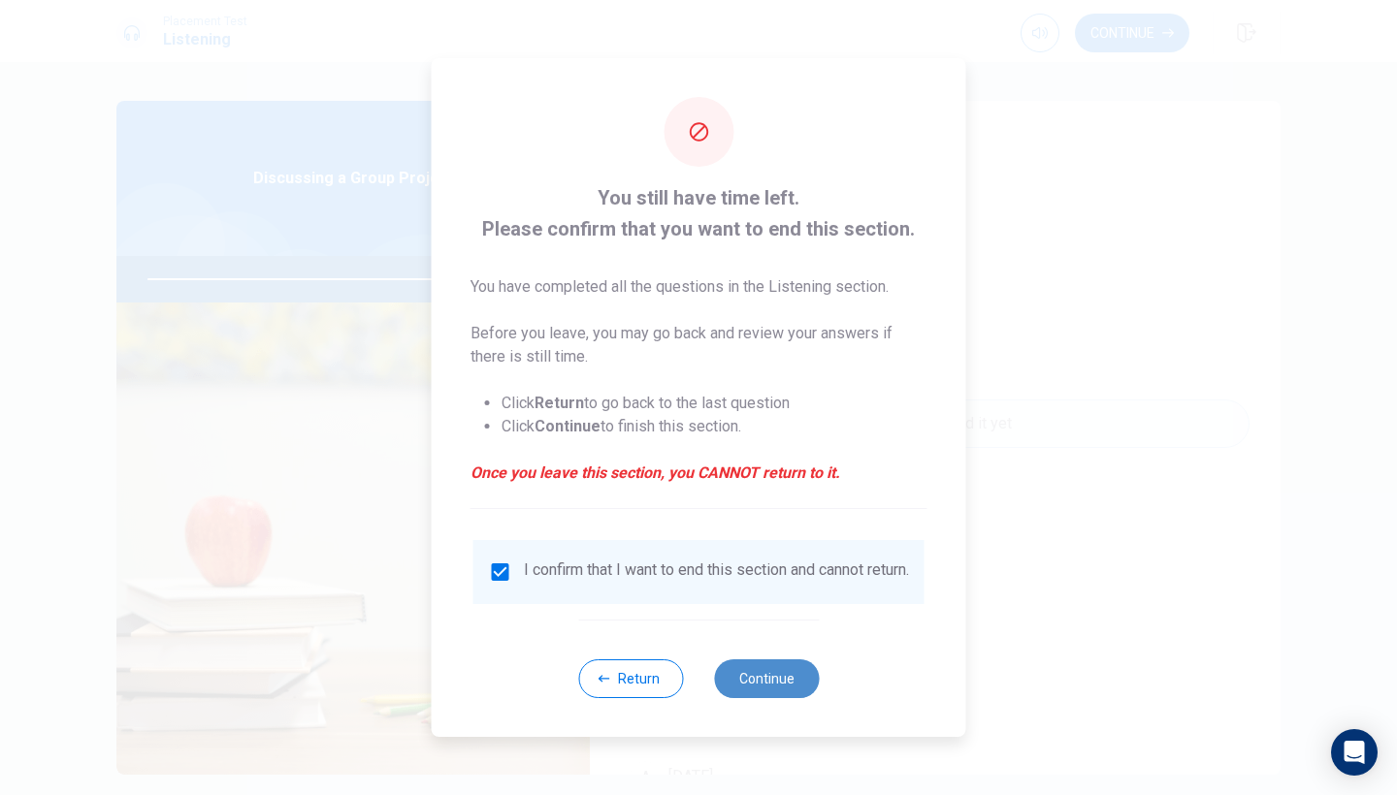
click at [778, 697] on button "Continue" at bounding box center [766, 678] width 105 height 39
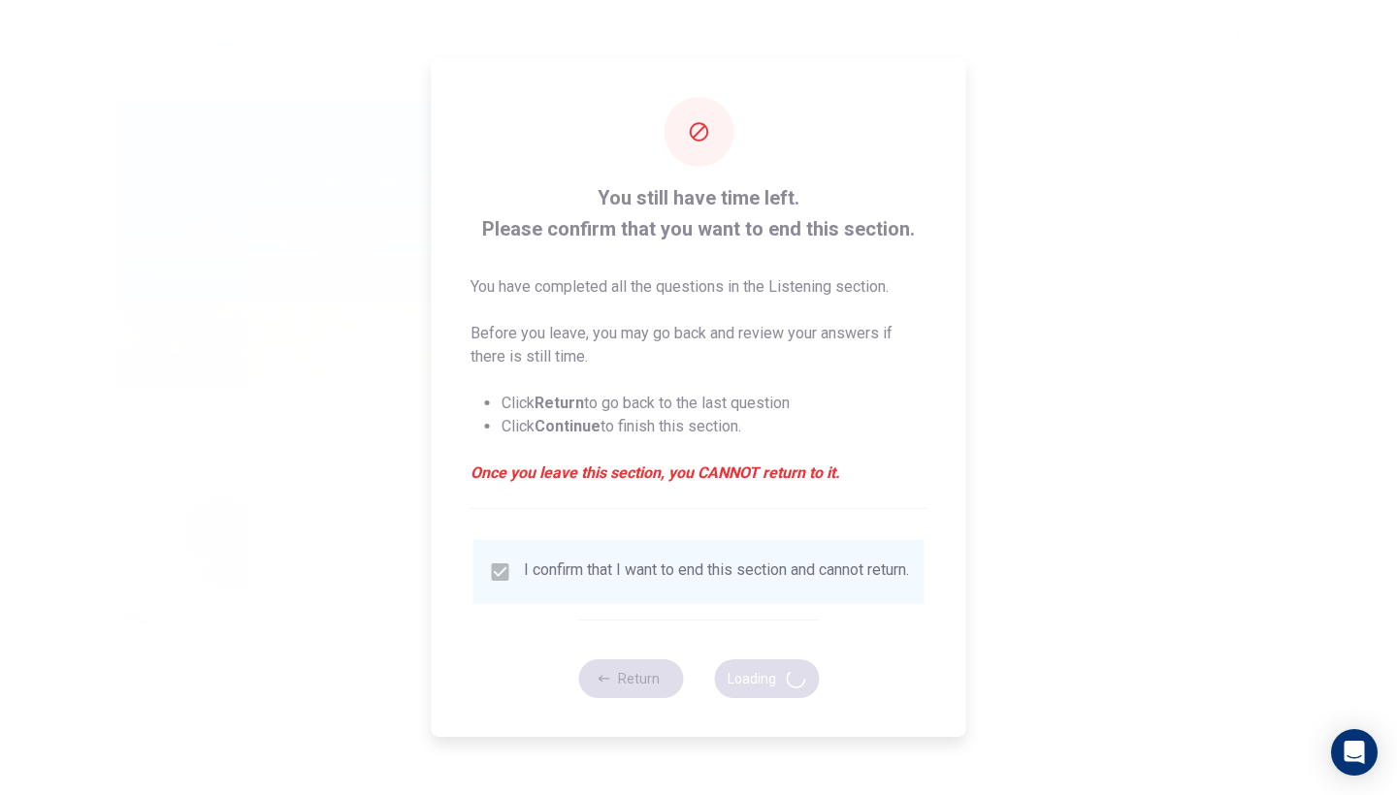
type input "96"
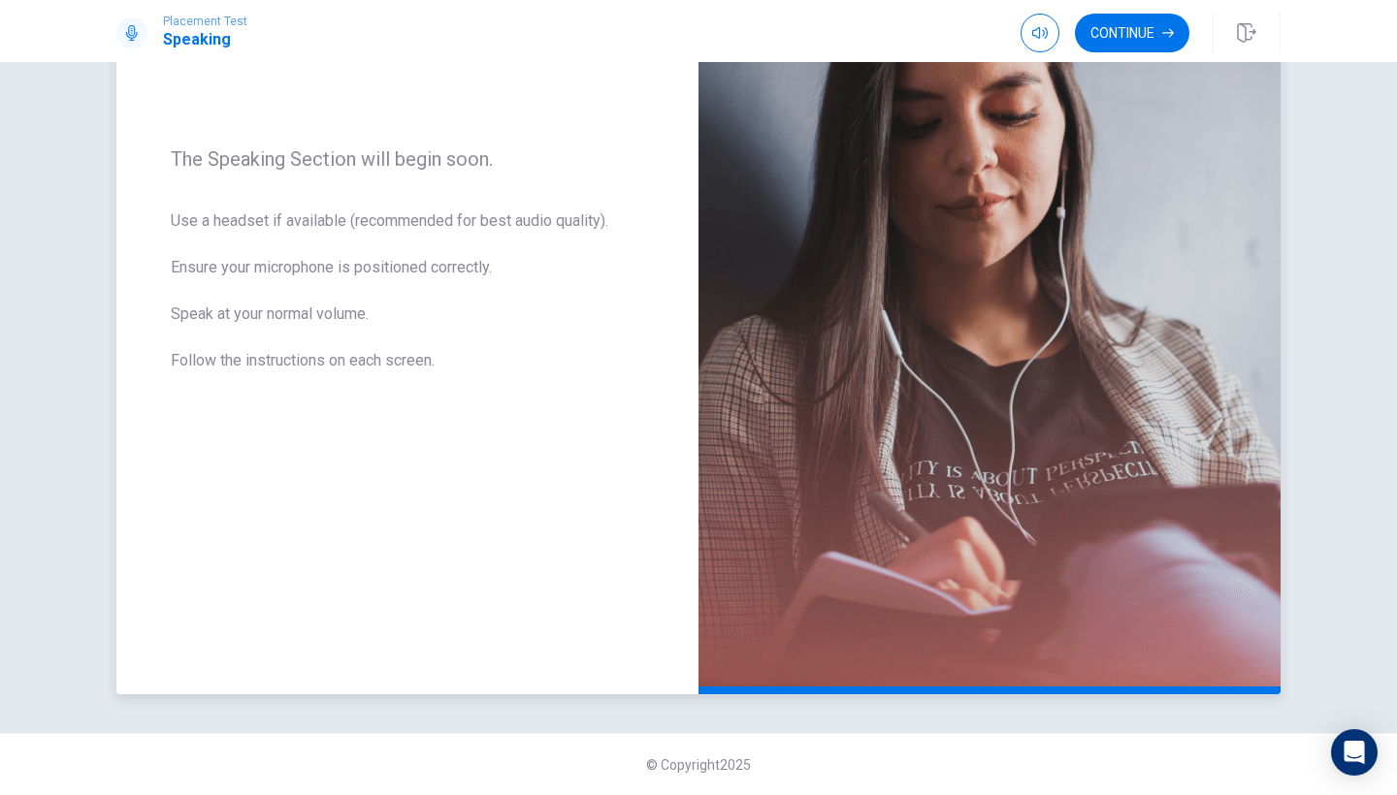
scroll to position [252, 0]
click at [1143, 34] on button "Continue" at bounding box center [1132, 33] width 114 height 39
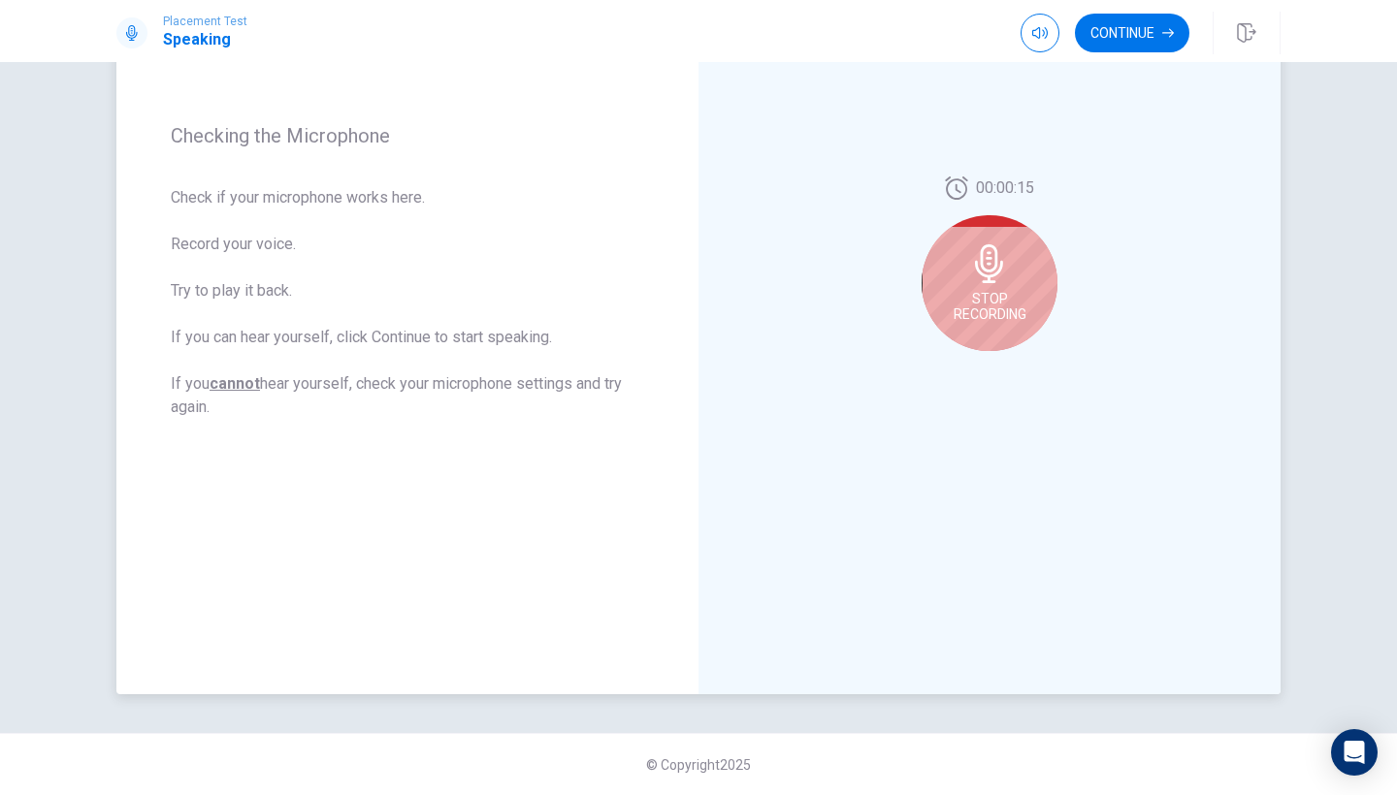
click at [985, 296] on span "Stop Recording" at bounding box center [989, 306] width 73 height 31
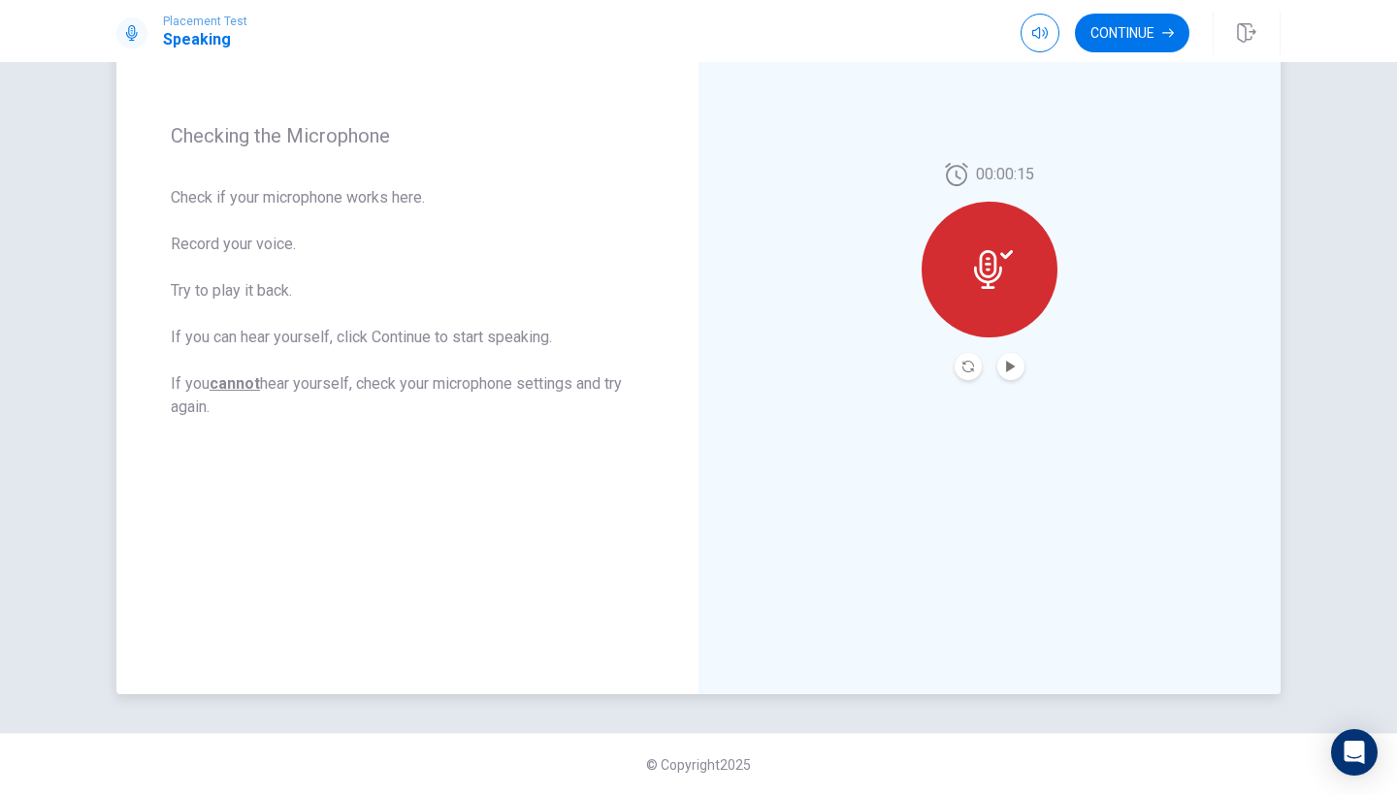
click at [996, 293] on div at bounding box center [989, 270] width 136 height 136
click at [1012, 369] on icon "Play Audio" at bounding box center [1010, 367] width 9 height 12
click at [991, 292] on div at bounding box center [989, 270] width 136 height 136
click at [957, 361] on button "Record Again" at bounding box center [967, 366] width 27 height 27
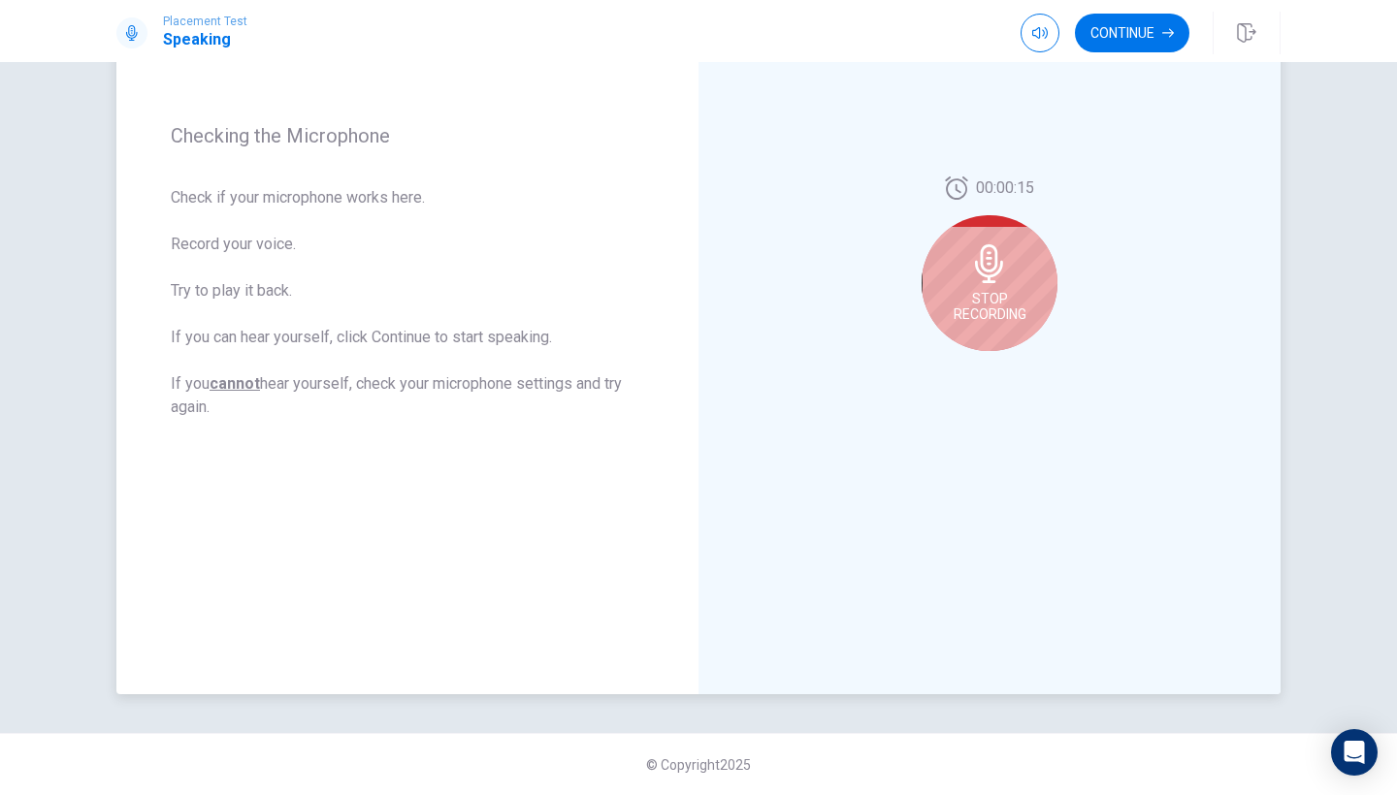
click at [994, 292] on span "Stop Recording" at bounding box center [989, 306] width 73 height 31
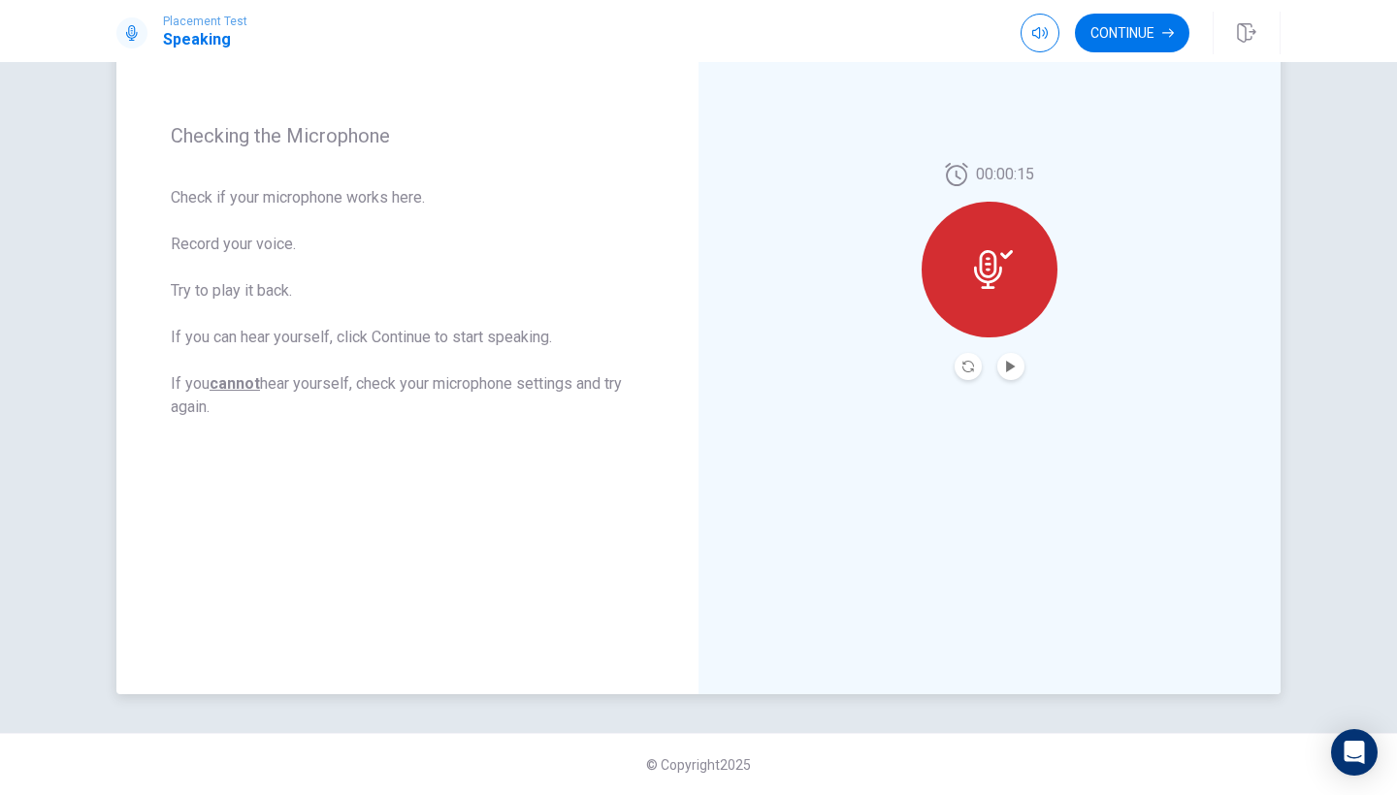
click at [967, 373] on button "Record Again" at bounding box center [967, 366] width 27 height 27
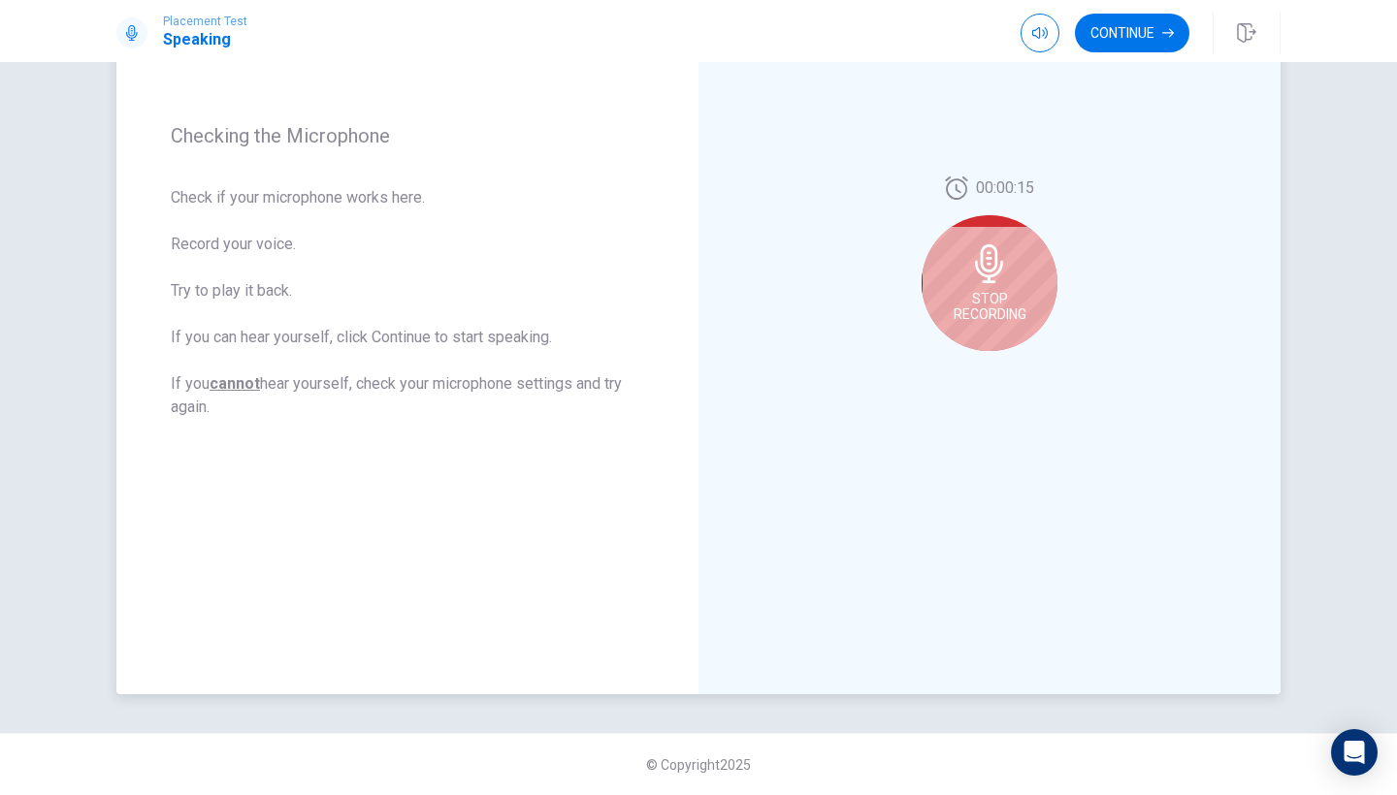
click at [985, 303] on span "Stop Recording" at bounding box center [989, 306] width 73 height 31
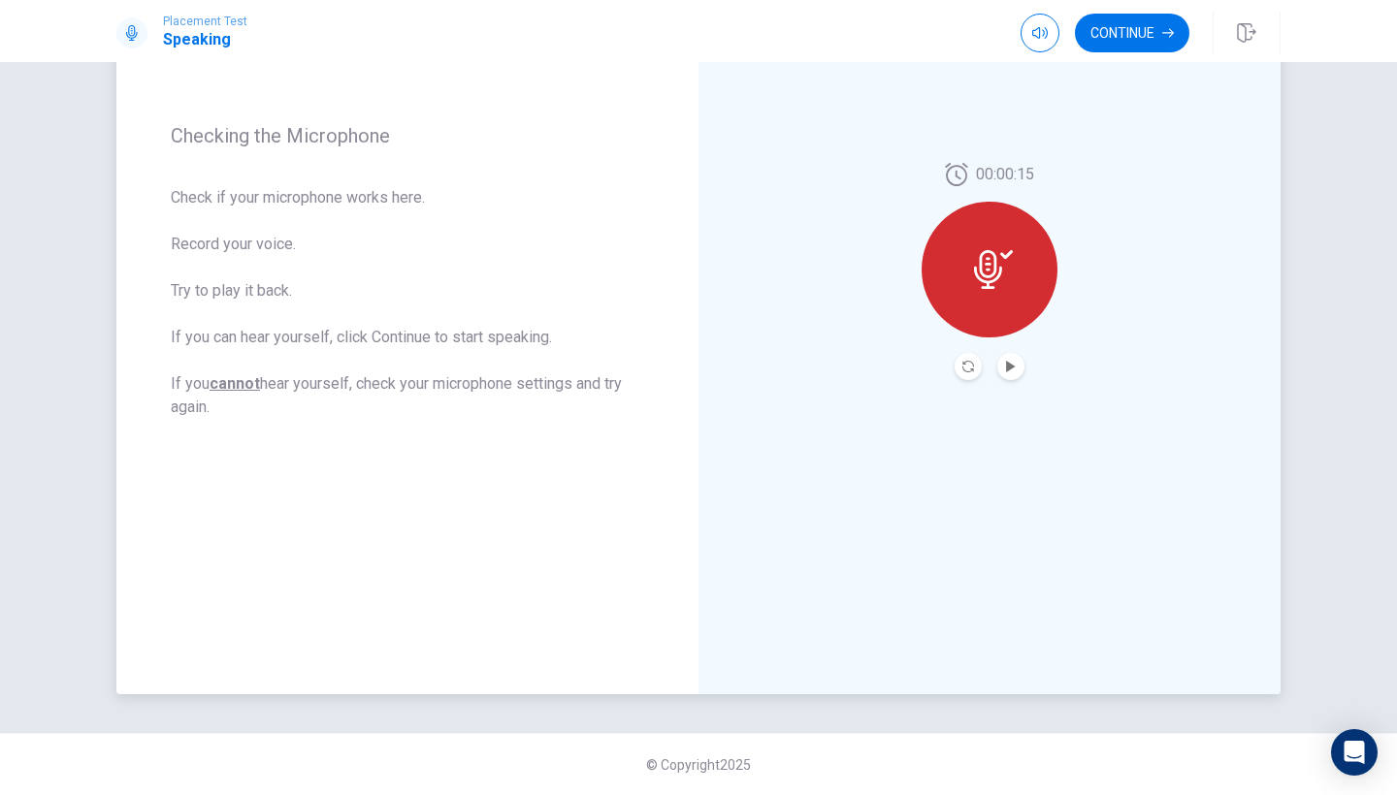
click at [988, 297] on div at bounding box center [989, 270] width 136 height 136
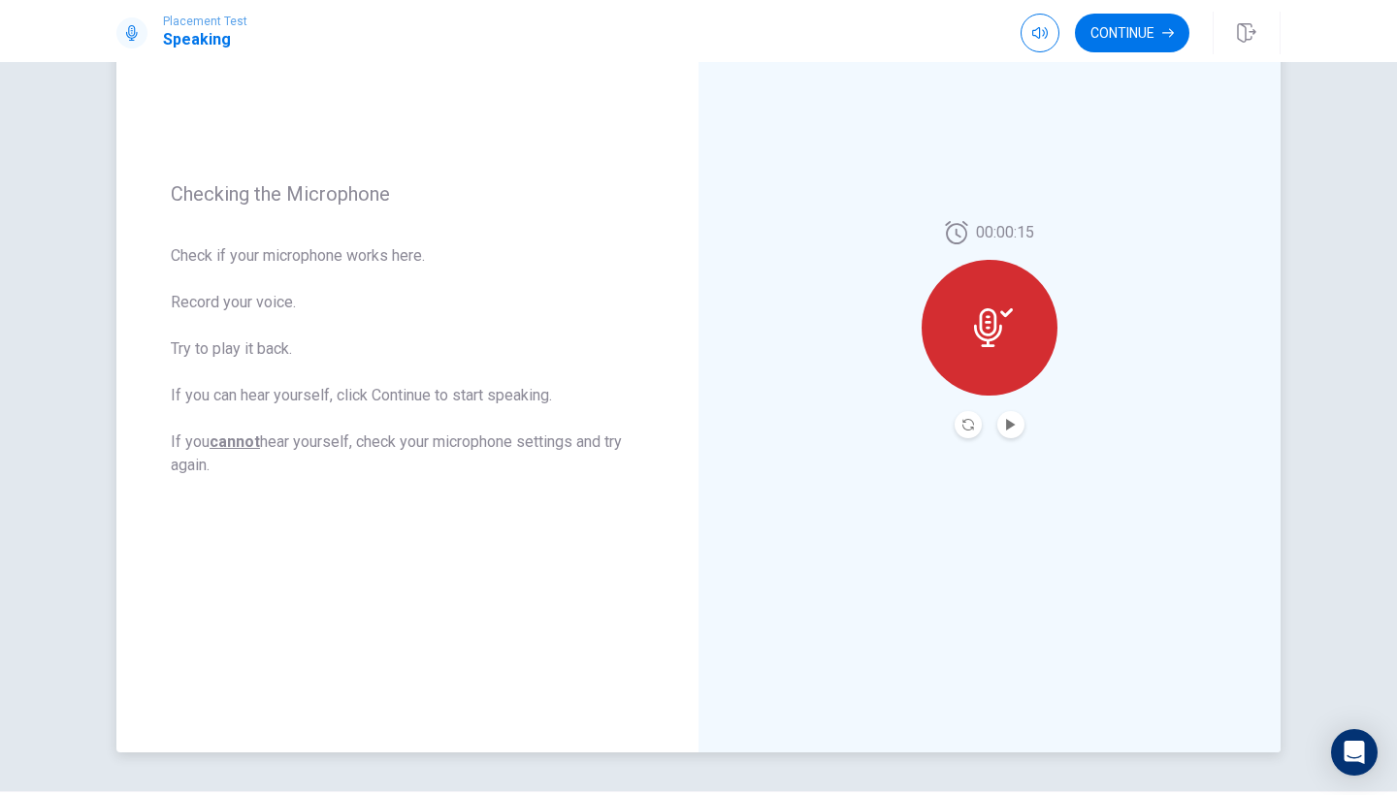
scroll to position [193, 0]
click at [988, 297] on div at bounding box center [989, 329] width 136 height 136
click at [988, 304] on div at bounding box center [989, 329] width 136 height 136
click at [1136, 45] on button "Continue" at bounding box center [1132, 33] width 114 height 39
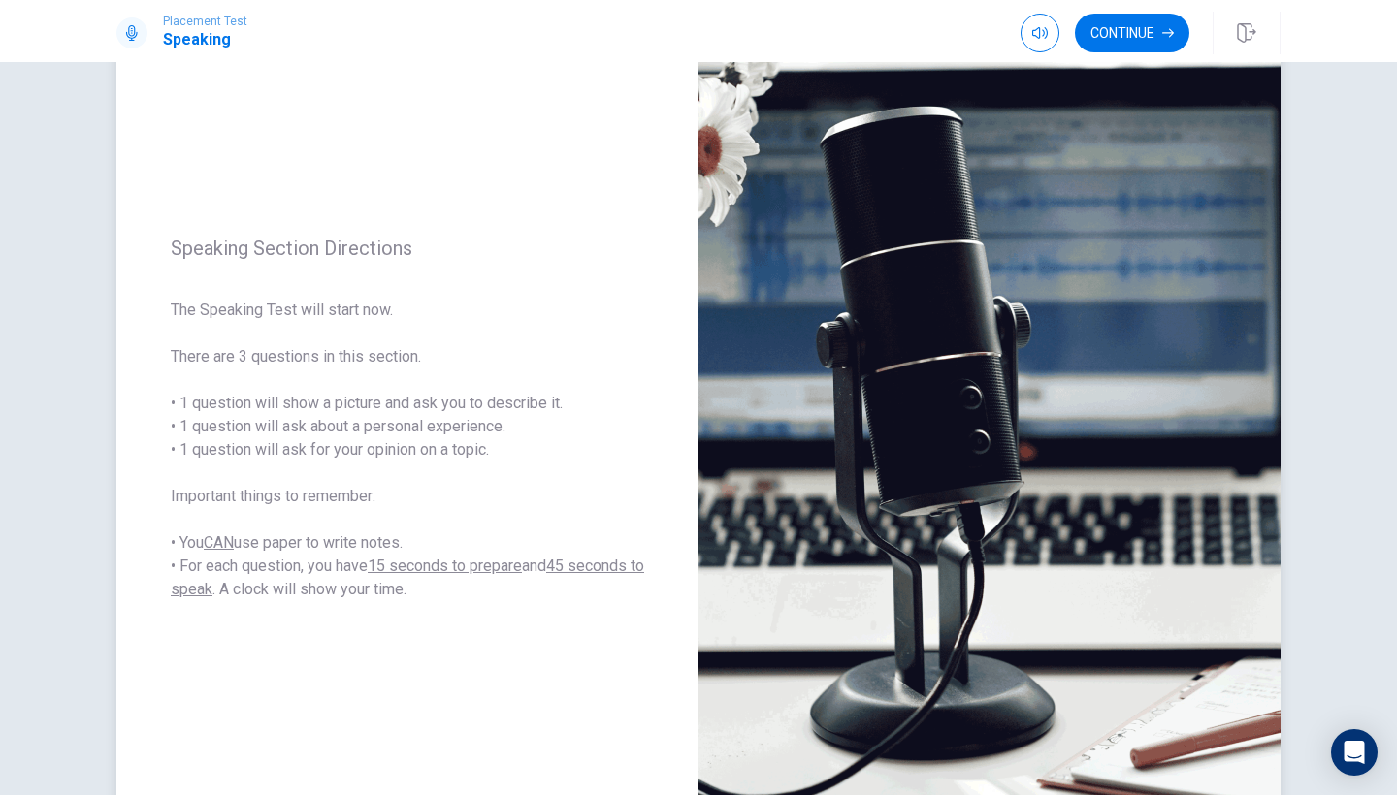
scroll to position [72, 0]
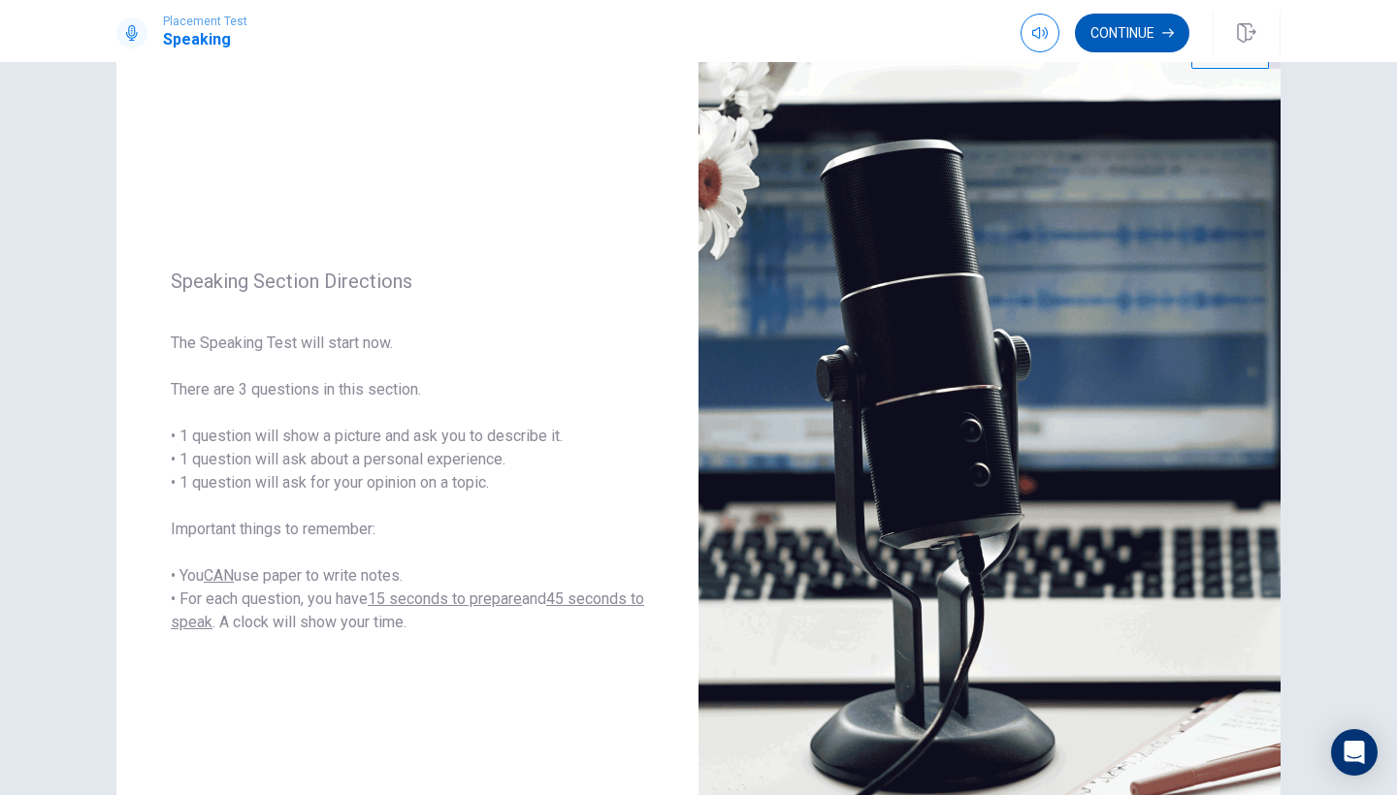
click at [1113, 33] on button "Continue" at bounding box center [1132, 33] width 114 height 39
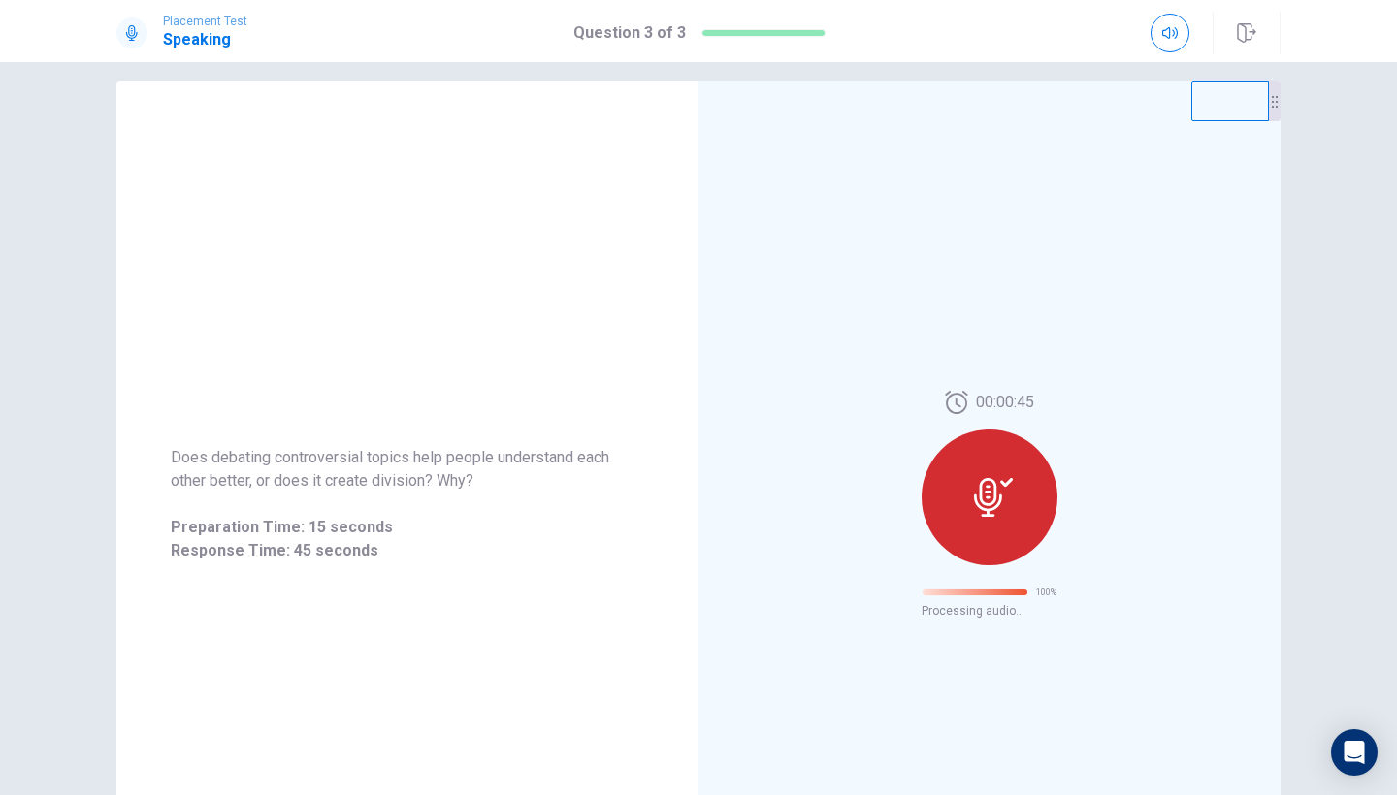
scroll to position [0, 0]
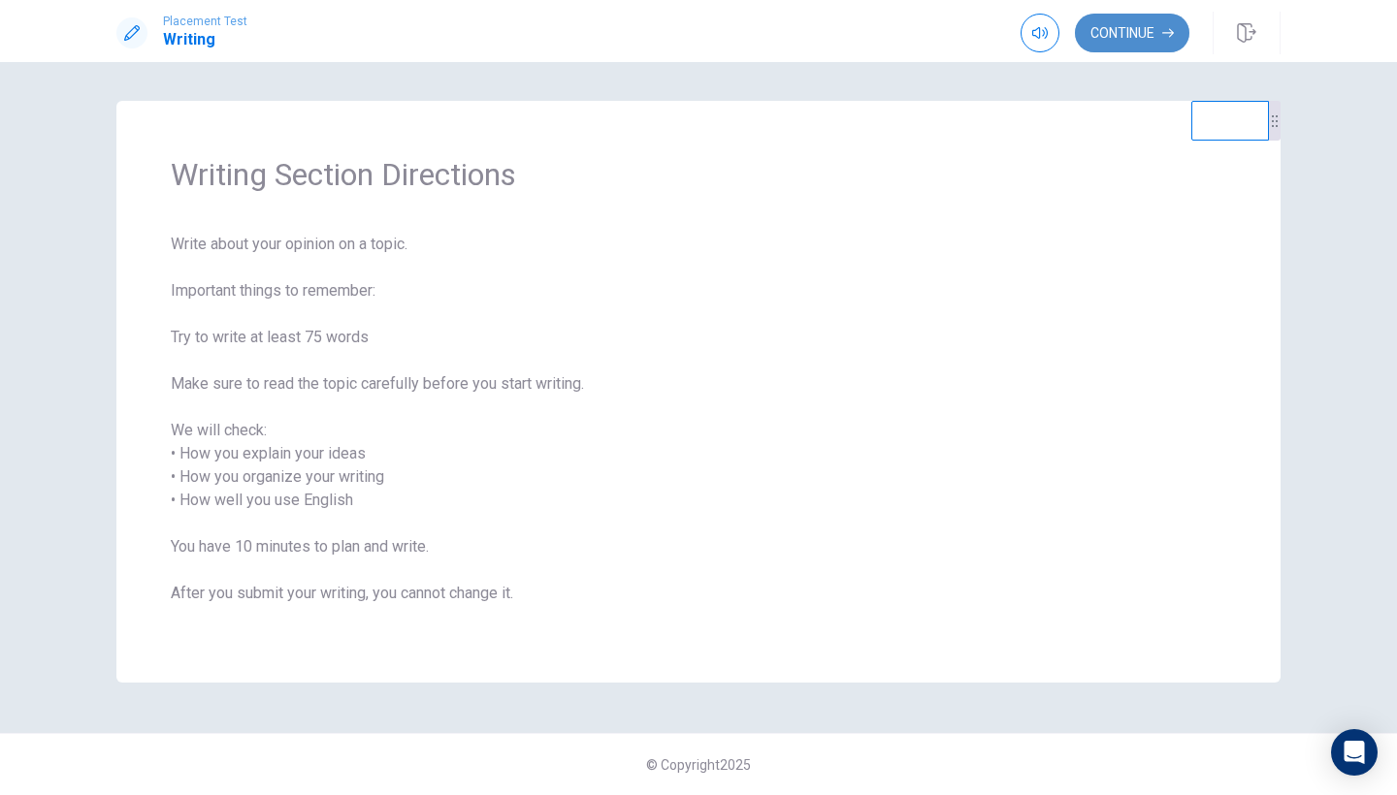
click at [1161, 31] on button "Continue" at bounding box center [1132, 33] width 114 height 39
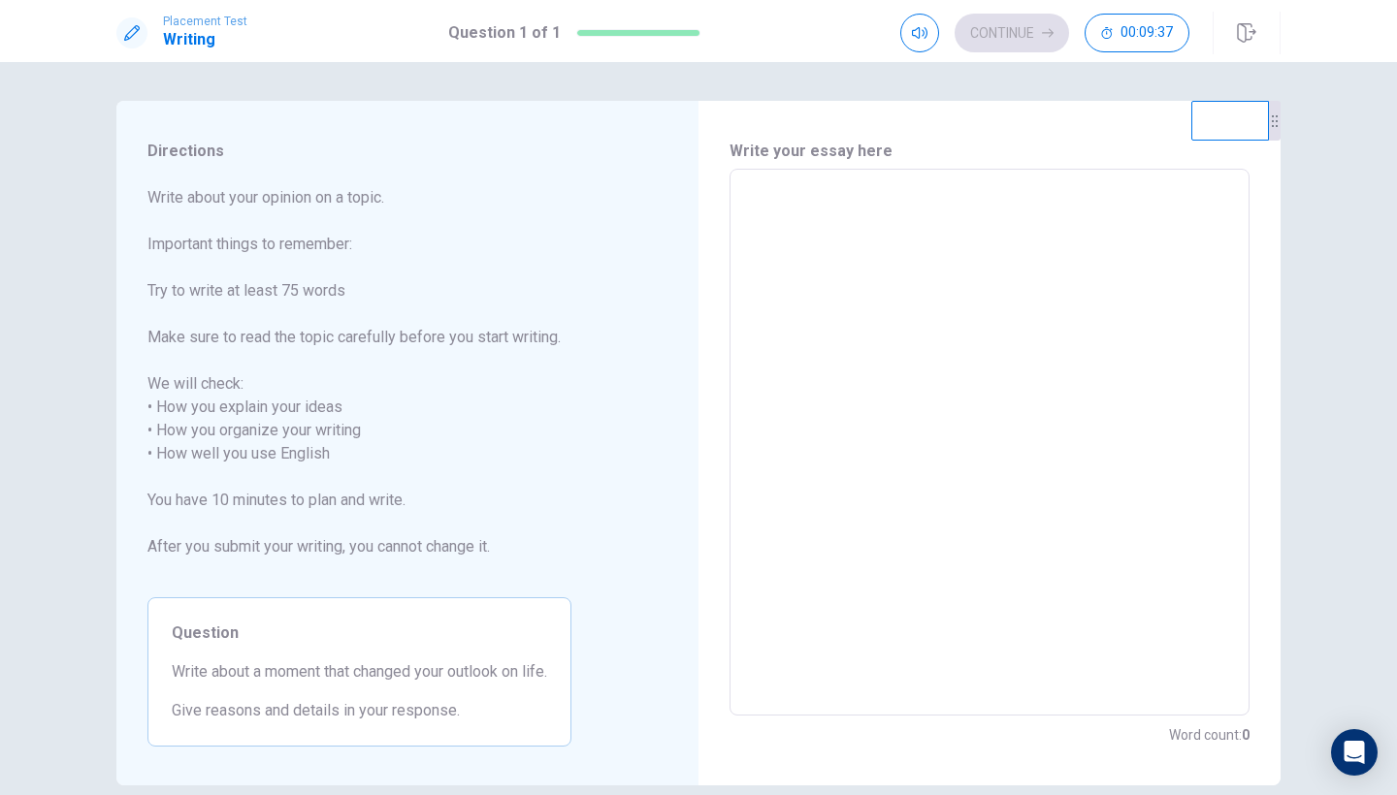
click at [906, 201] on textarea at bounding box center [989, 442] width 493 height 515
type textarea "O"
type textarea "x"
type textarea "Oe"
type textarea "x"
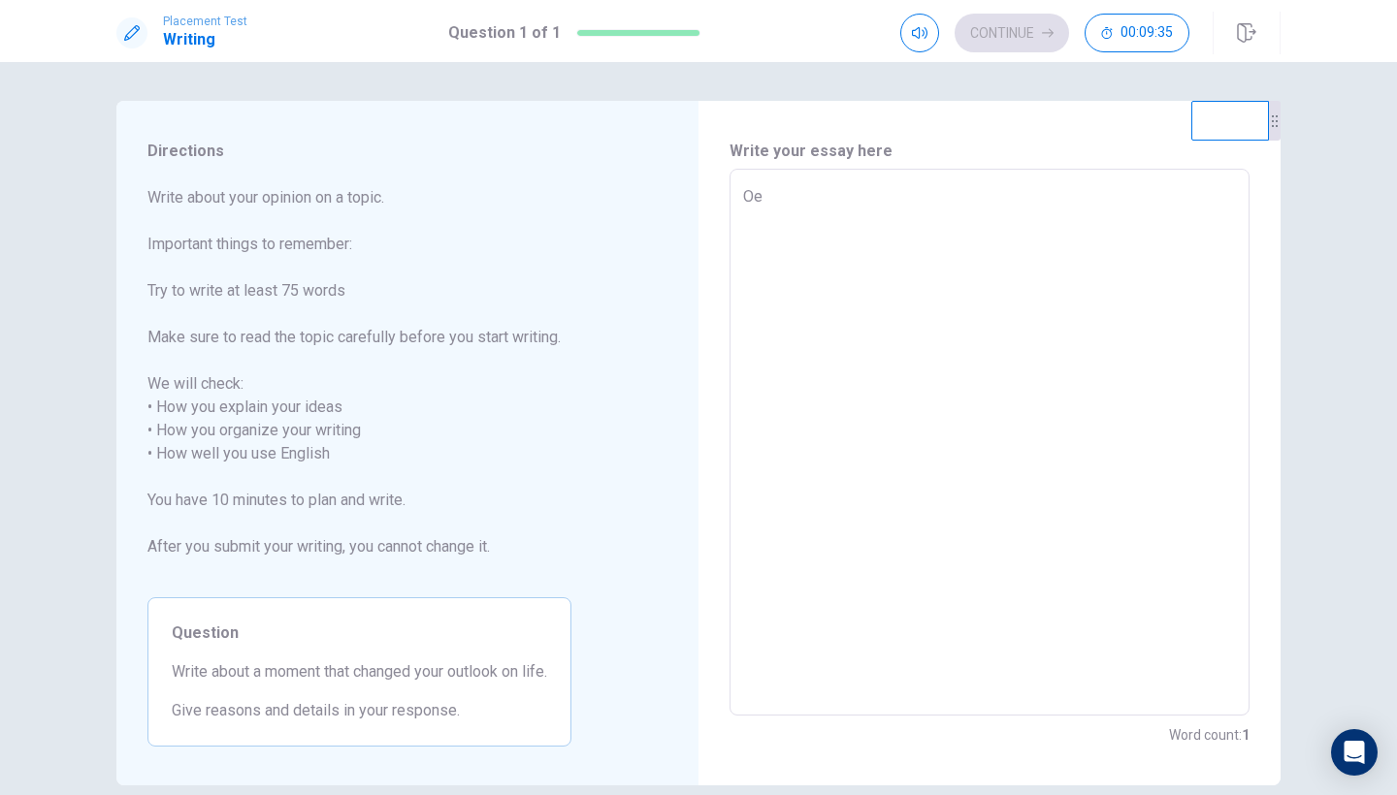
type textarea "Oen"
type textarea "x"
type textarea "Oen"
type textarea "x"
type textarea "Oen m"
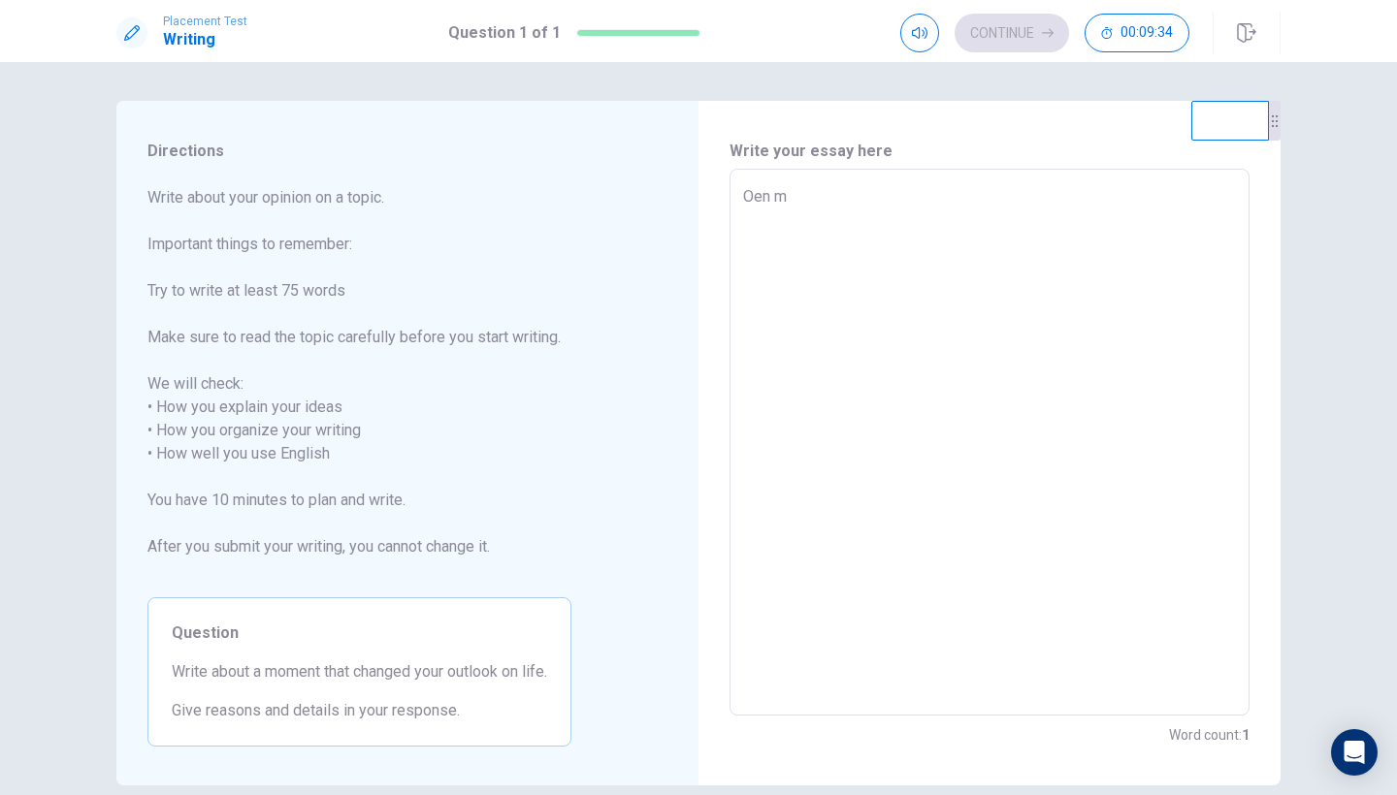
type textarea "x"
type textarea "Oen mo"
type textarea "x"
type textarea "Oen mom"
type textarea "x"
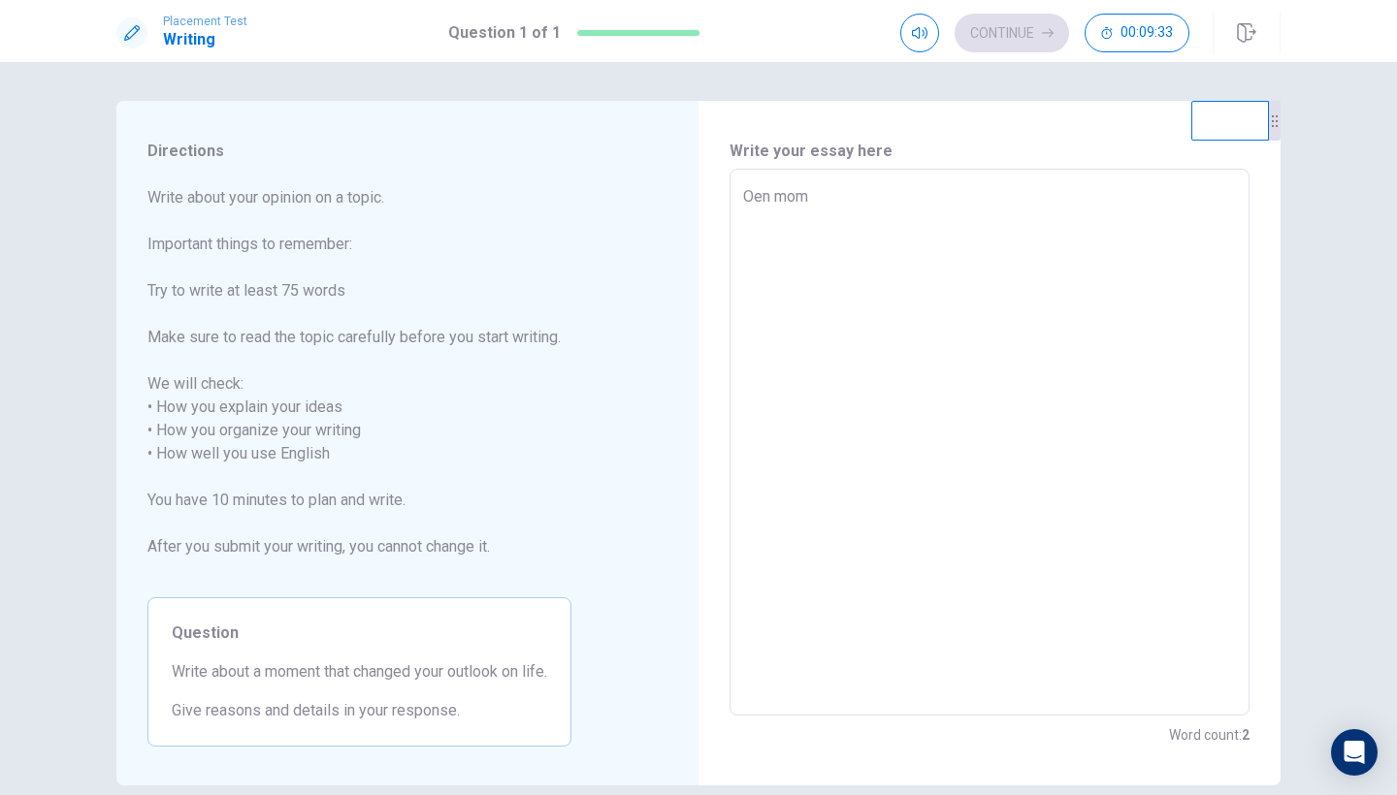
type textarea "Oen mome"
type textarea "x"
type textarea "Oen momen"
type textarea "x"
type textarea "Oen moment"
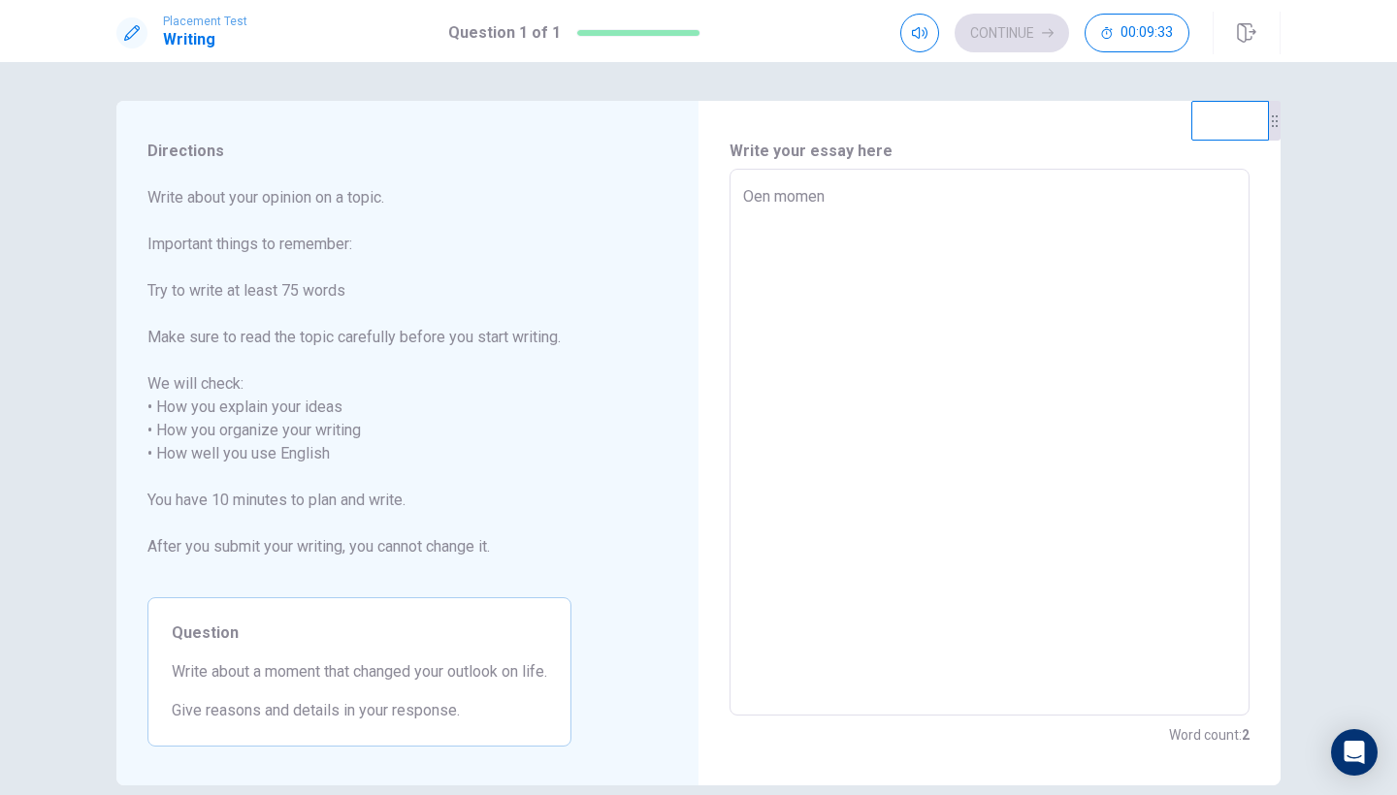
type textarea "x"
type textarea "Oen moment"
type textarea "x"
type textarea "Oen moment t"
type textarea "x"
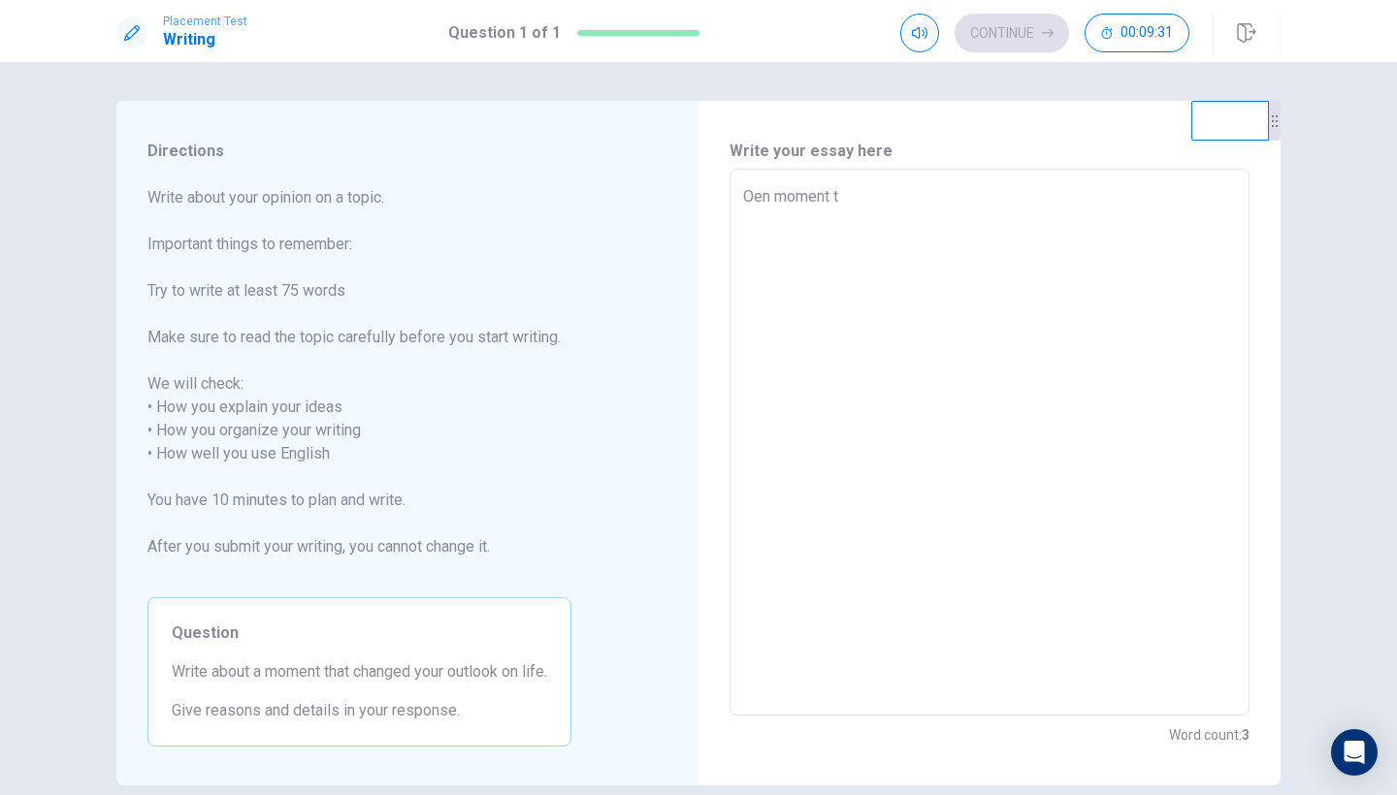
type textarea "Oen moment th"
type textarea "x"
type textarea "Oen moment tha"
type textarea "x"
type textarea "Oen moment that"
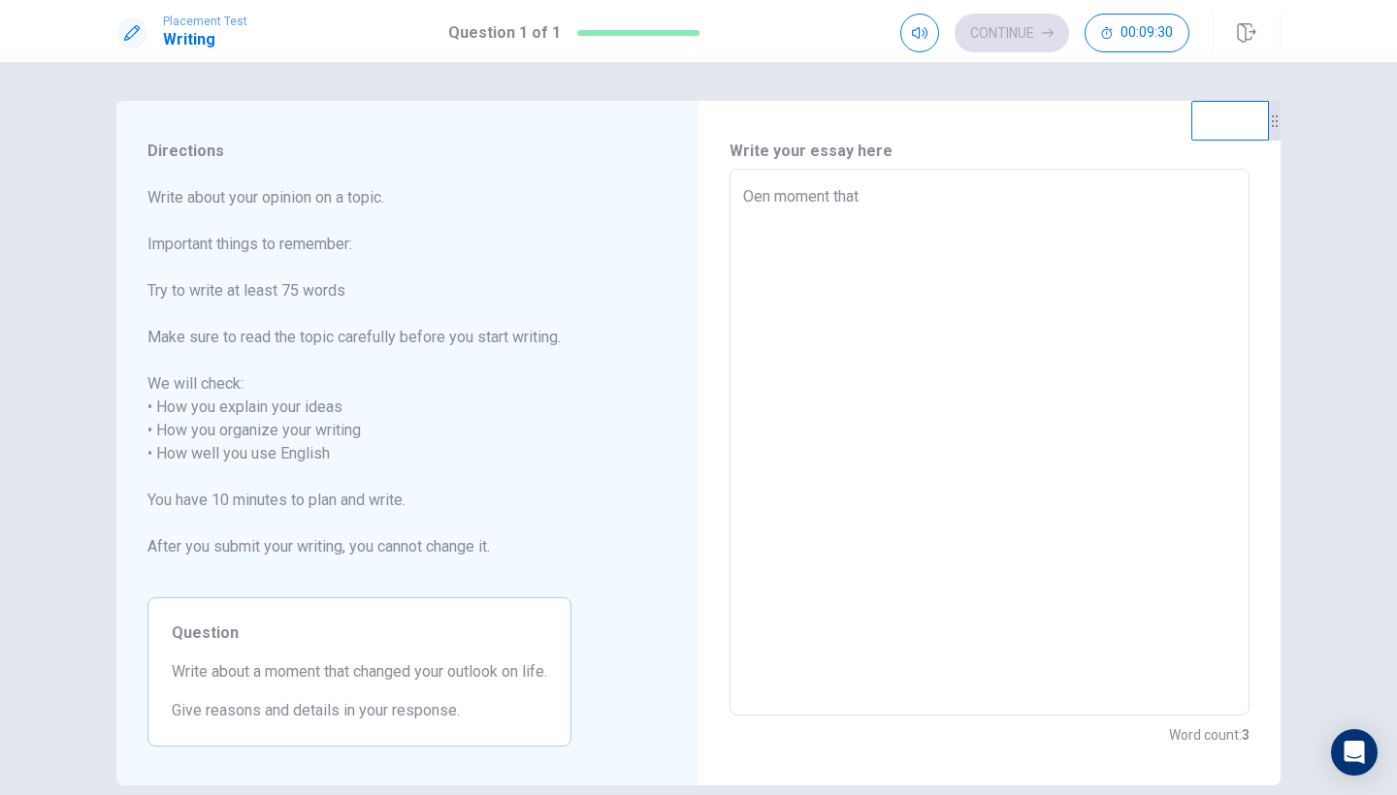
type textarea "x"
type textarea "Oen moment that"
type textarea "x"
type textarea "Oen moment that p"
type textarea "x"
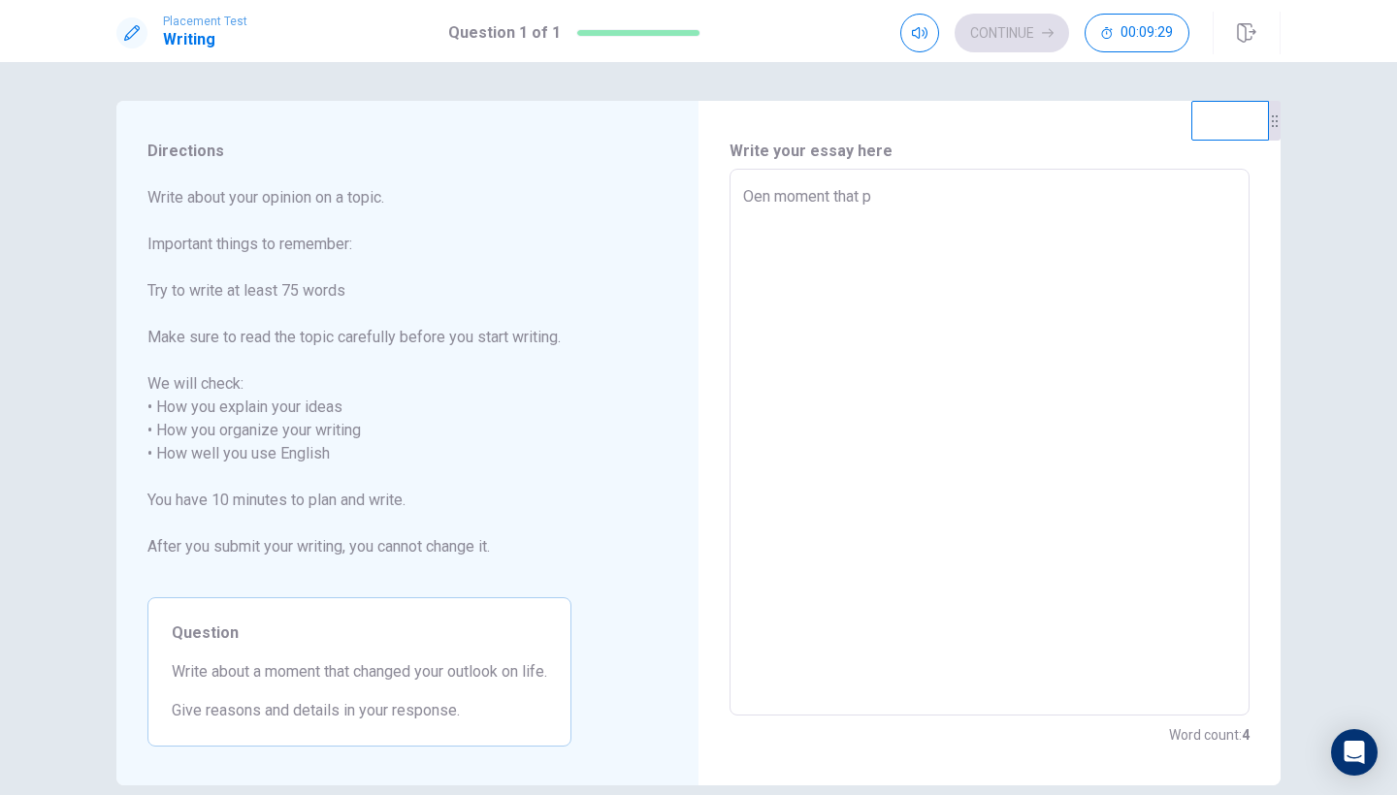
type textarea "Oen moment that pr"
type textarea "x"
type textarea "Oen moment that pro"
type textarea "x"
type textarea "Oen moment that prof"
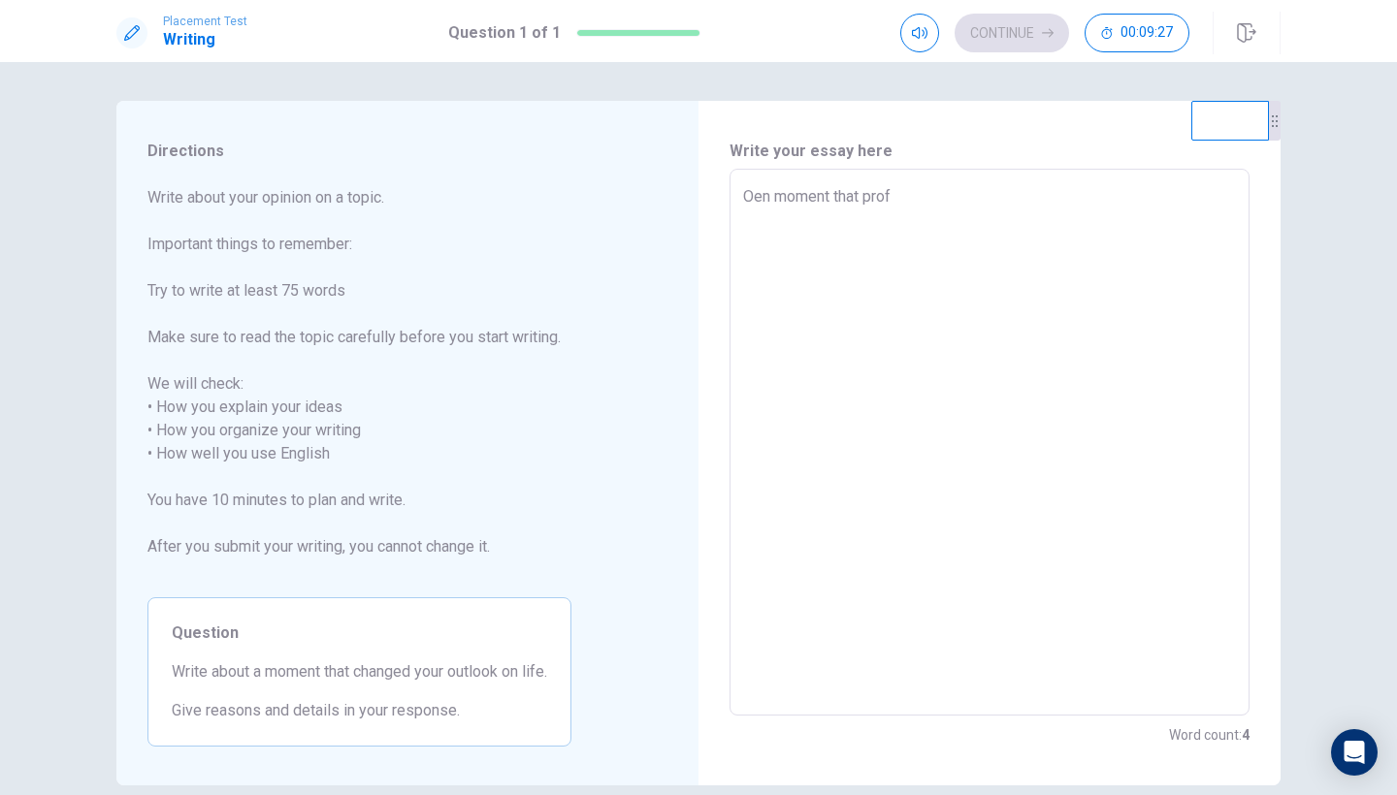
type textarea "x"
type textarea "Oen moment that profo"
type textarea "x"
type textarea "Oen moment that profou"
type textarea "x"
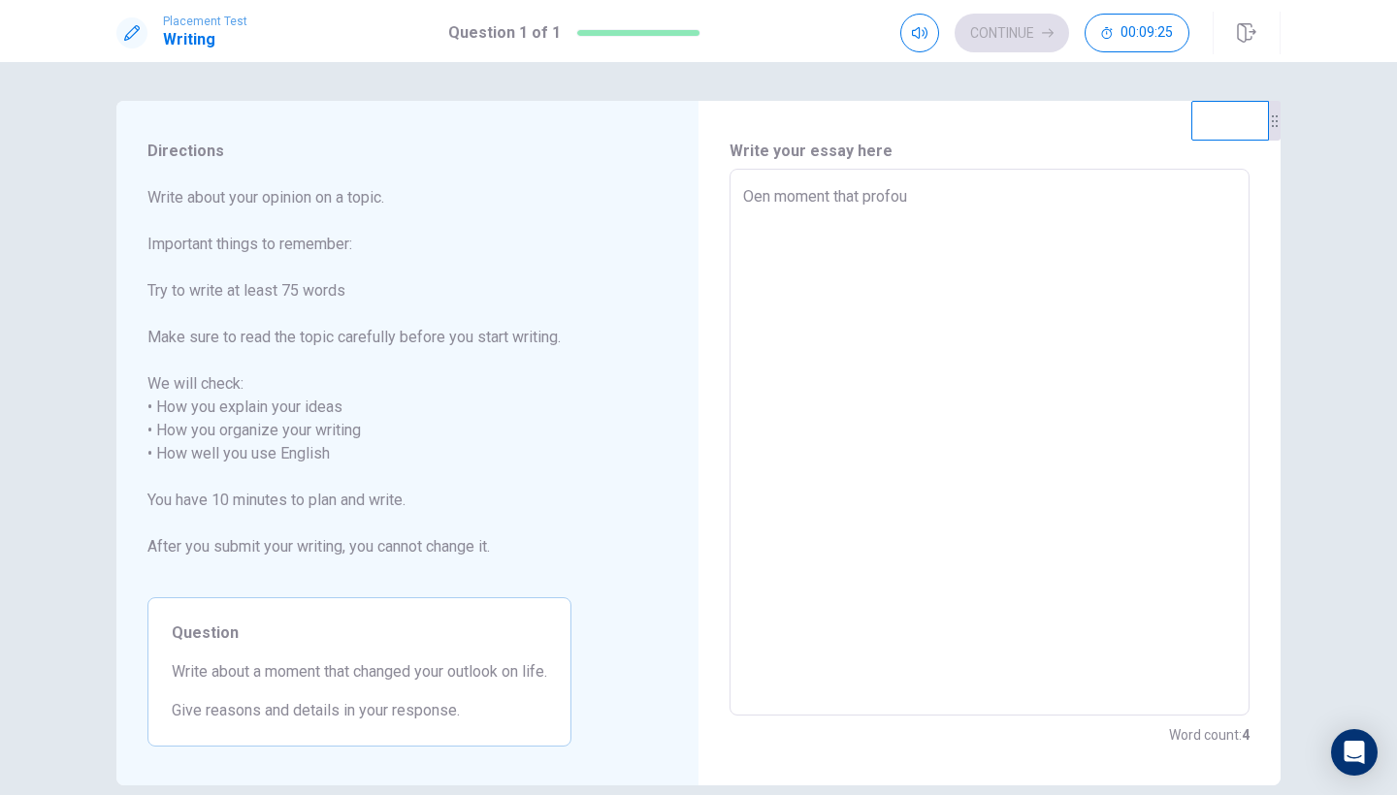
type textarea "Oen moment that profoun"
type textarea "x"
type textarea "Oen moment that profound"
type textarea "x"
type textarea "Oen moment that profoundl"
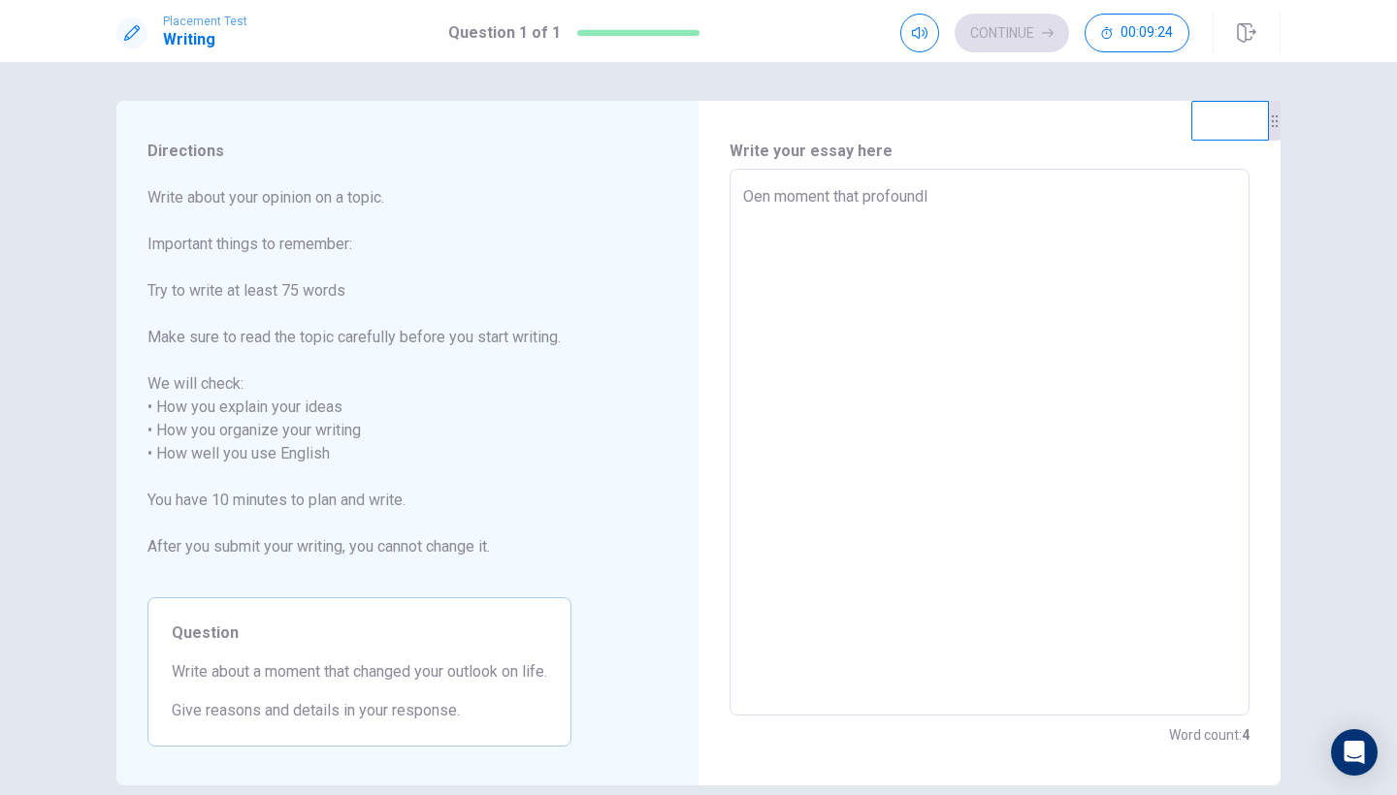
type textarea "x"
type textarea "Oen moment that profoundly"
type textarea "x"
type textarea "Oen moment that profoundly"
type textarea "x"
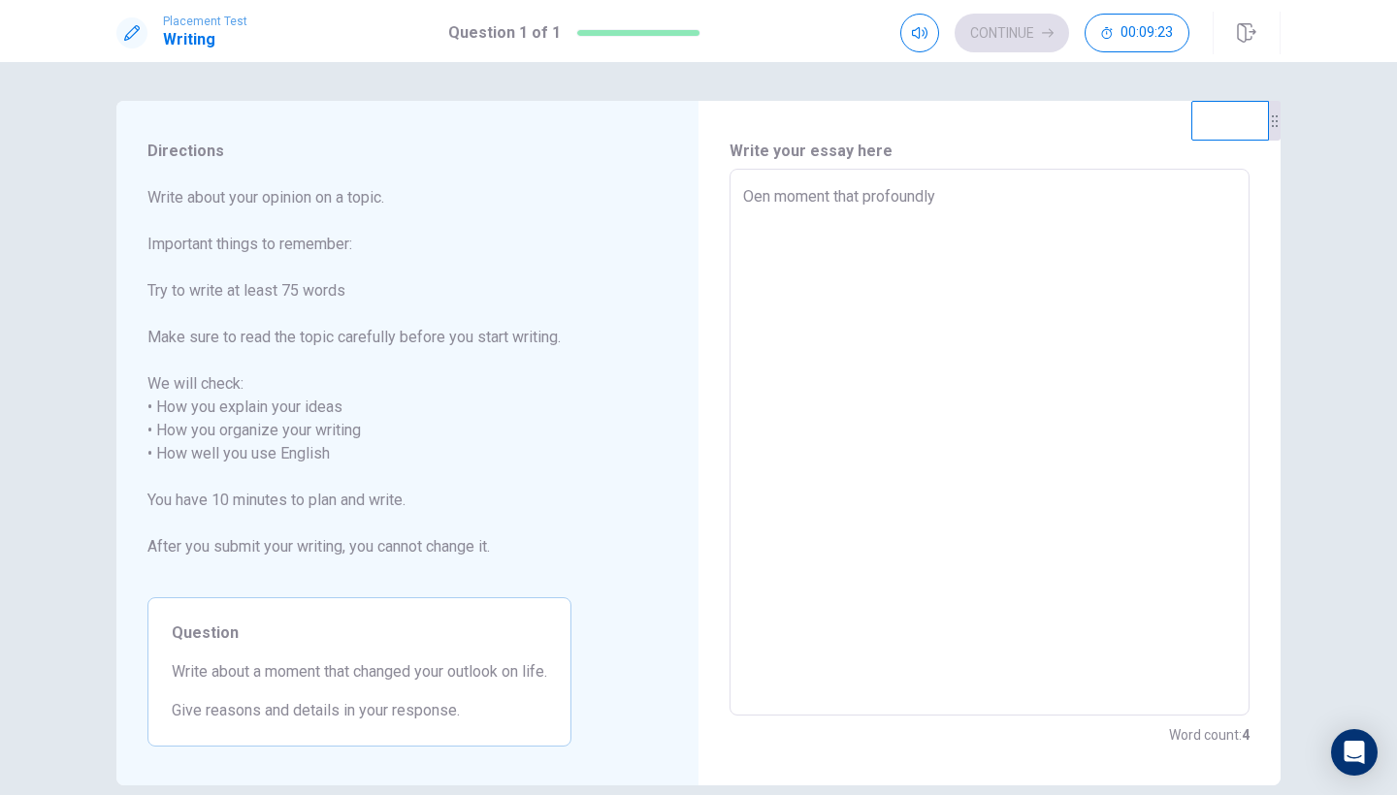
type textarea "Oen moment that profoundly c"
type textarea "x"
type textarea "Oen moment that profoundly ch"
type textarea "x"
type textarea "Oen moment that profoundly cha"
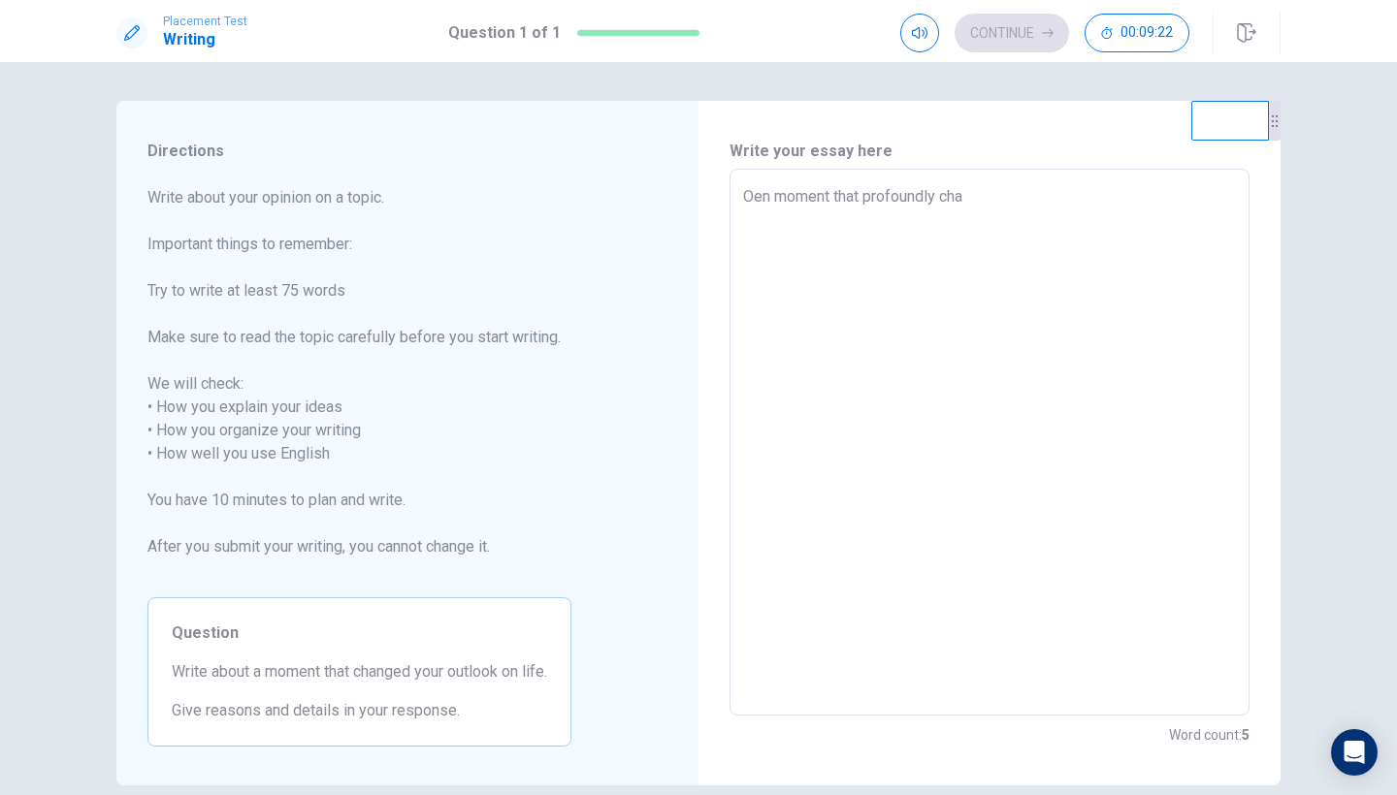
type textarea "x"
type textarea "Oen moment that profoundly chan"
type textarea "x"
type textarea "Oen moment that profoundly [PERSON_NAME]"
type textarea "x"
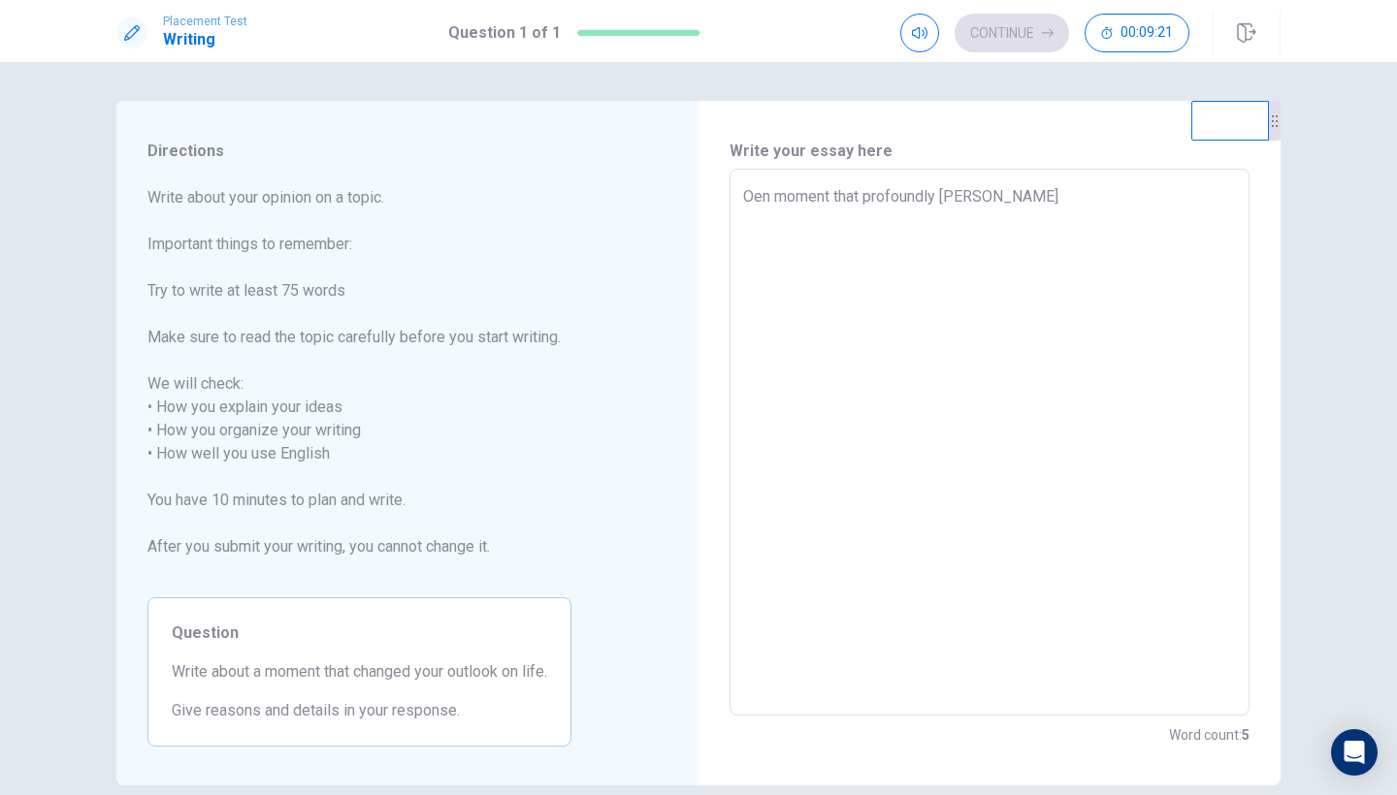
type textarea "Oen moment that profoundly change"
type textarea "x"
type textarea "Oen moment that profoundly changed"
type textarea "x"
type textarea "Oen moment that profoundly changed"
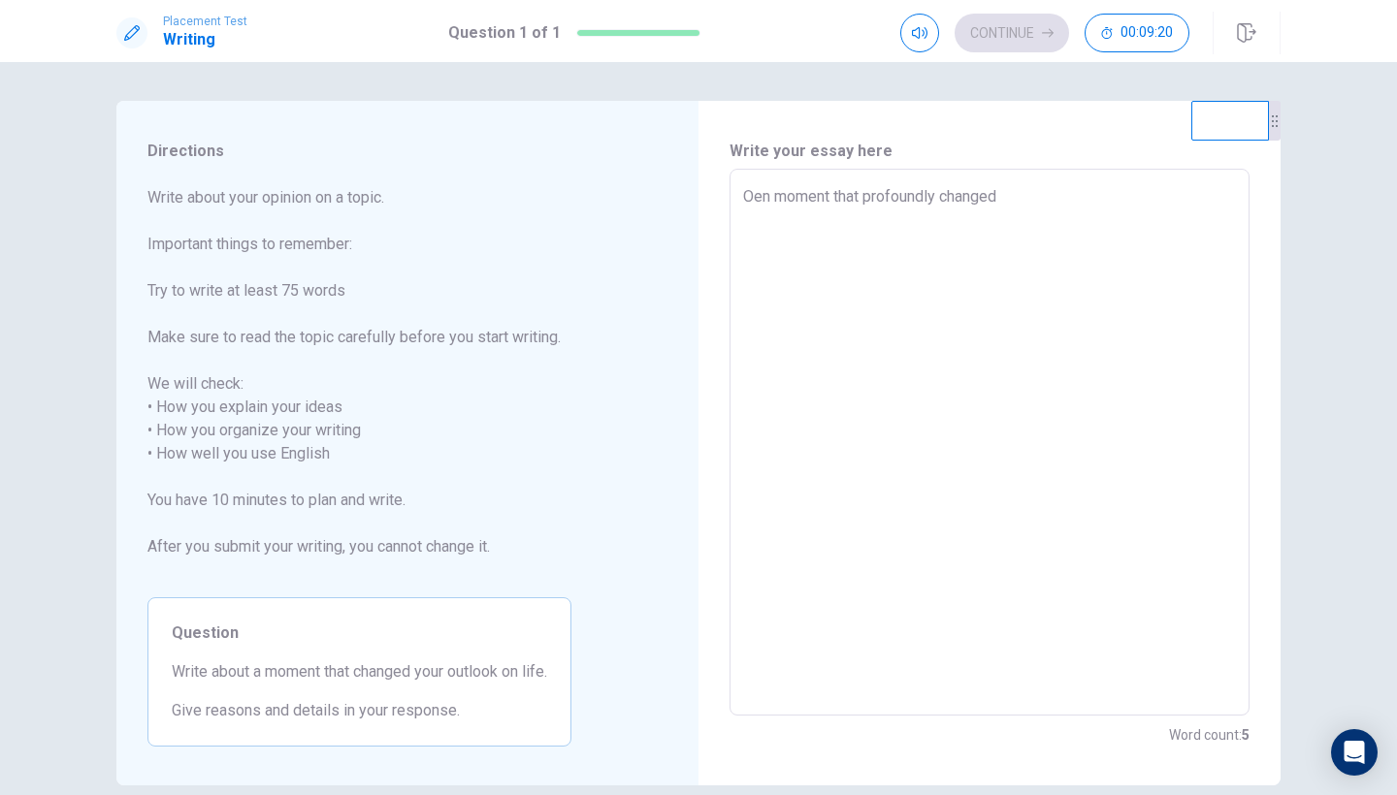
type textarea "x"
type textarea "Oen moment that profoundly changed m"
type textarea "x"
type textarea "Oen moment that profoundly changed my"
type textarea "x"
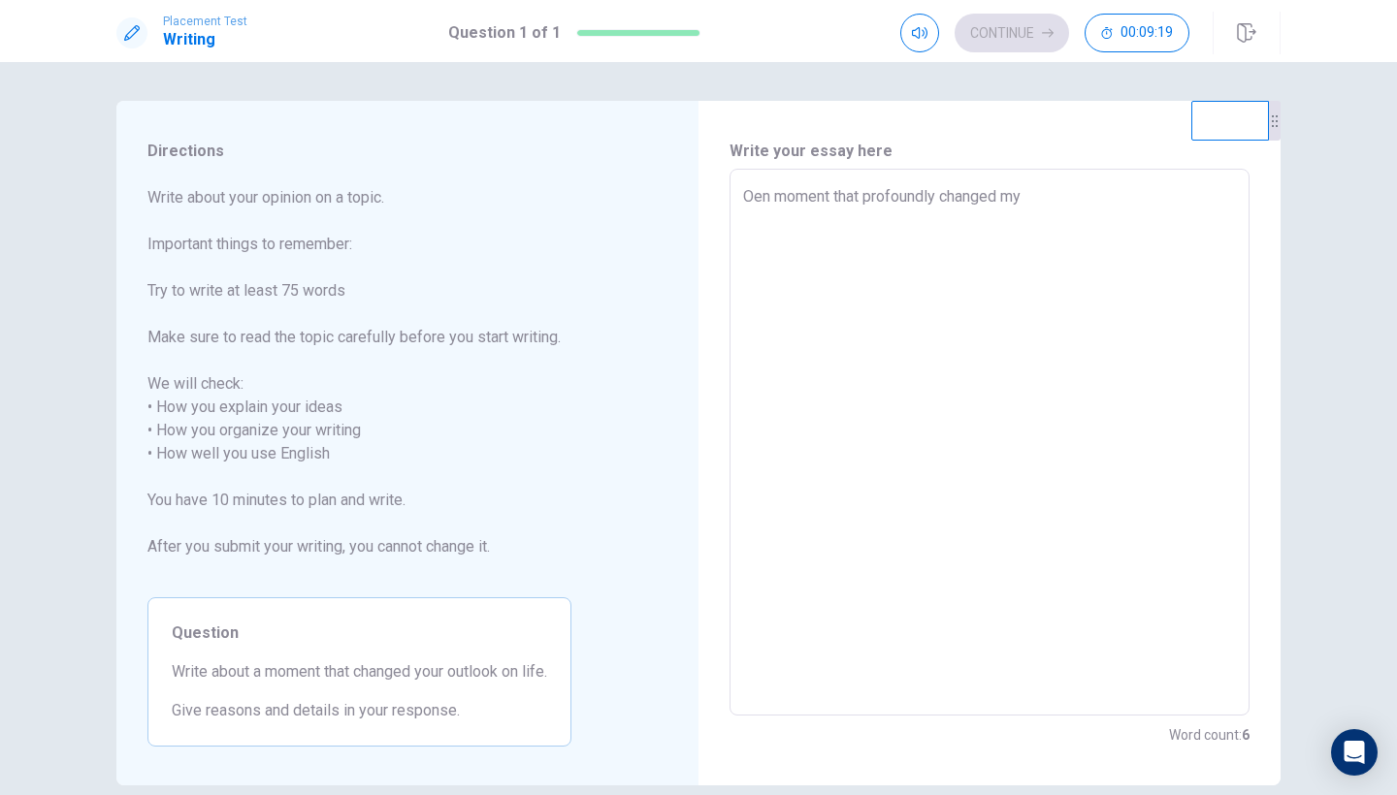
type textarea "Oen moment that profoundly changed my"
type textarea "x"
type textarea "Oen moment that profoundly changed my o"
type textarea "x"
type textarea "Oen moment that profoundly changed my ou"
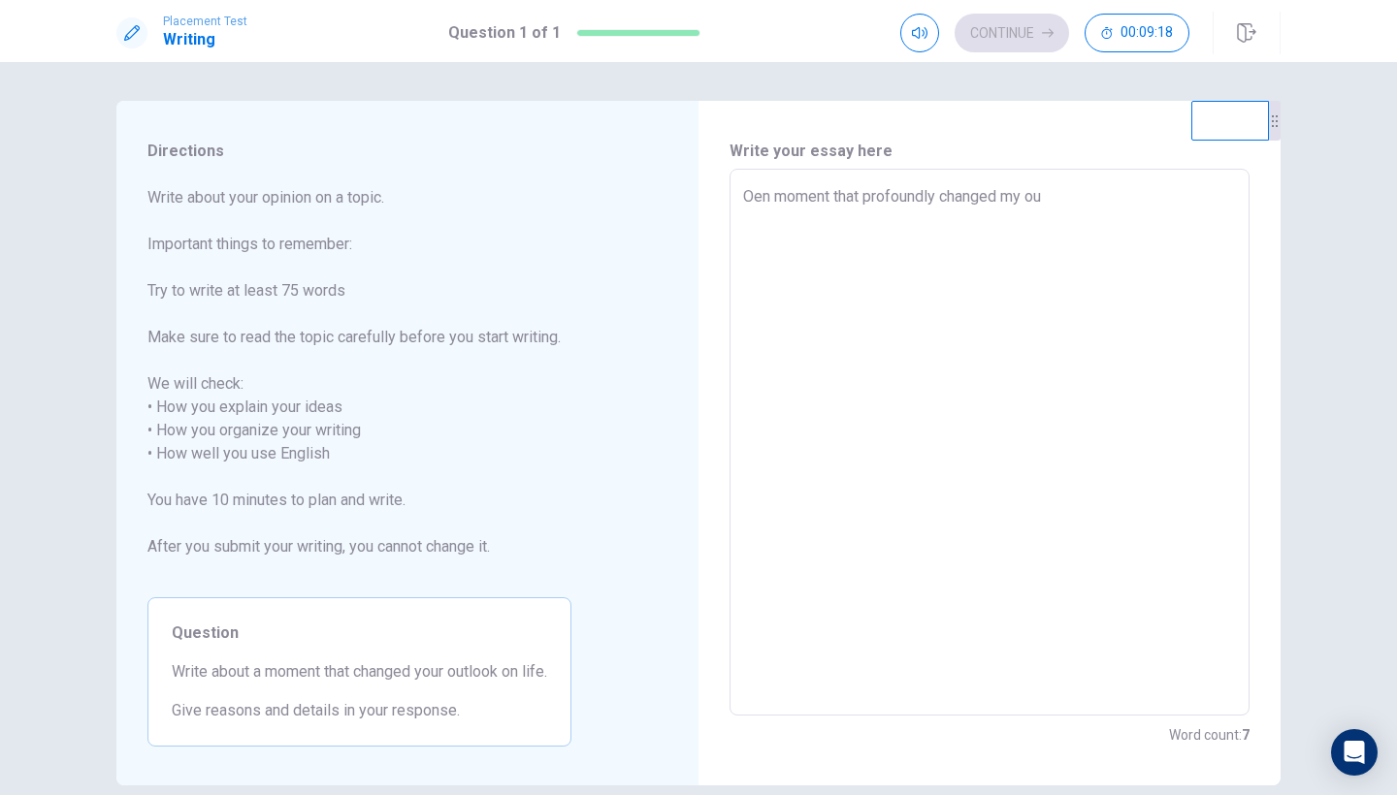
type textarea "x"
type textarea "Oen moment that profoundly changed my out"
type textarea "x"
type textarea "Oen moment that profoundly changed my outl"
type textarea "x"
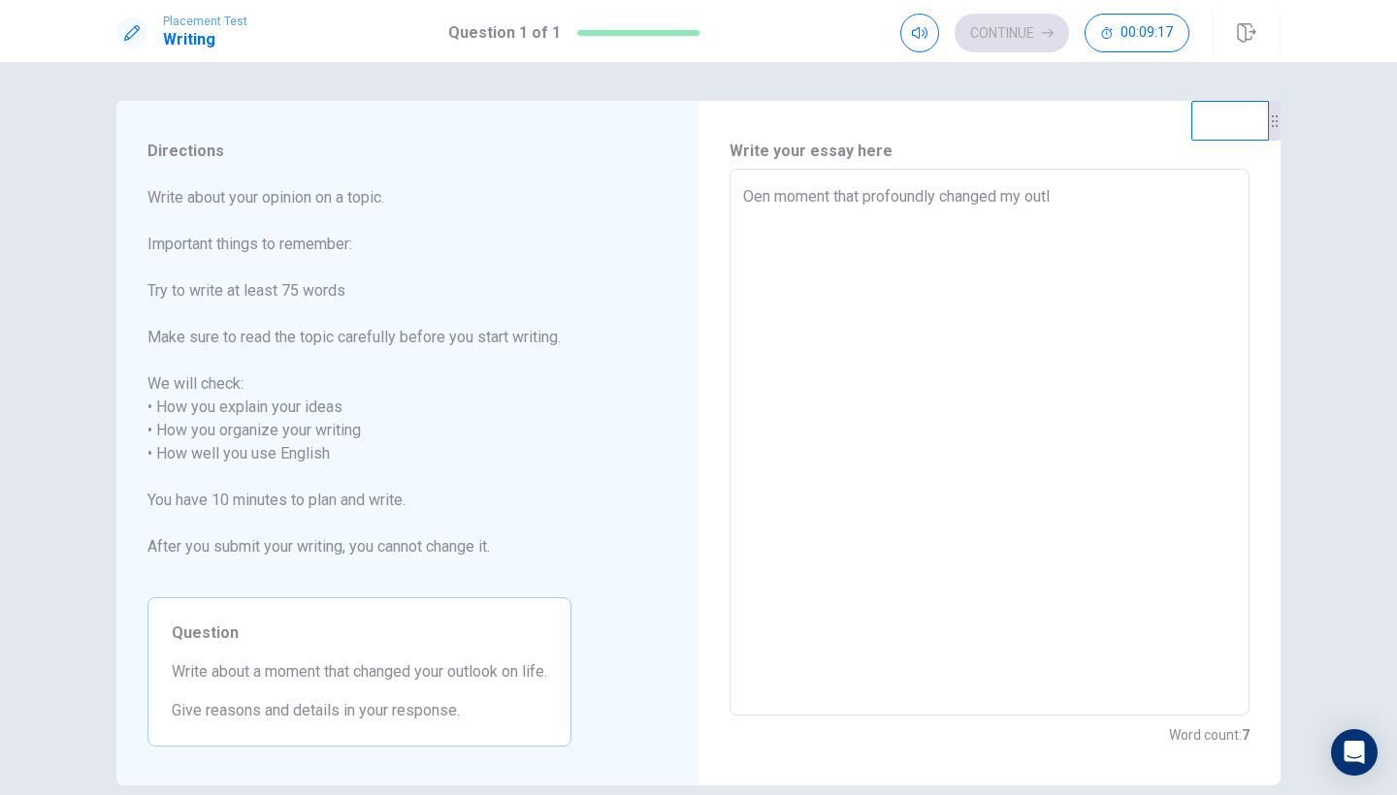
type textarea "Oen moment that profoundly changed my outlo"
type textarea "x"
type textarea "Oen moment that profoundly changed my outloo"
type textarea "x"
type textarea "Oen moment that profoundly changed my outlook"
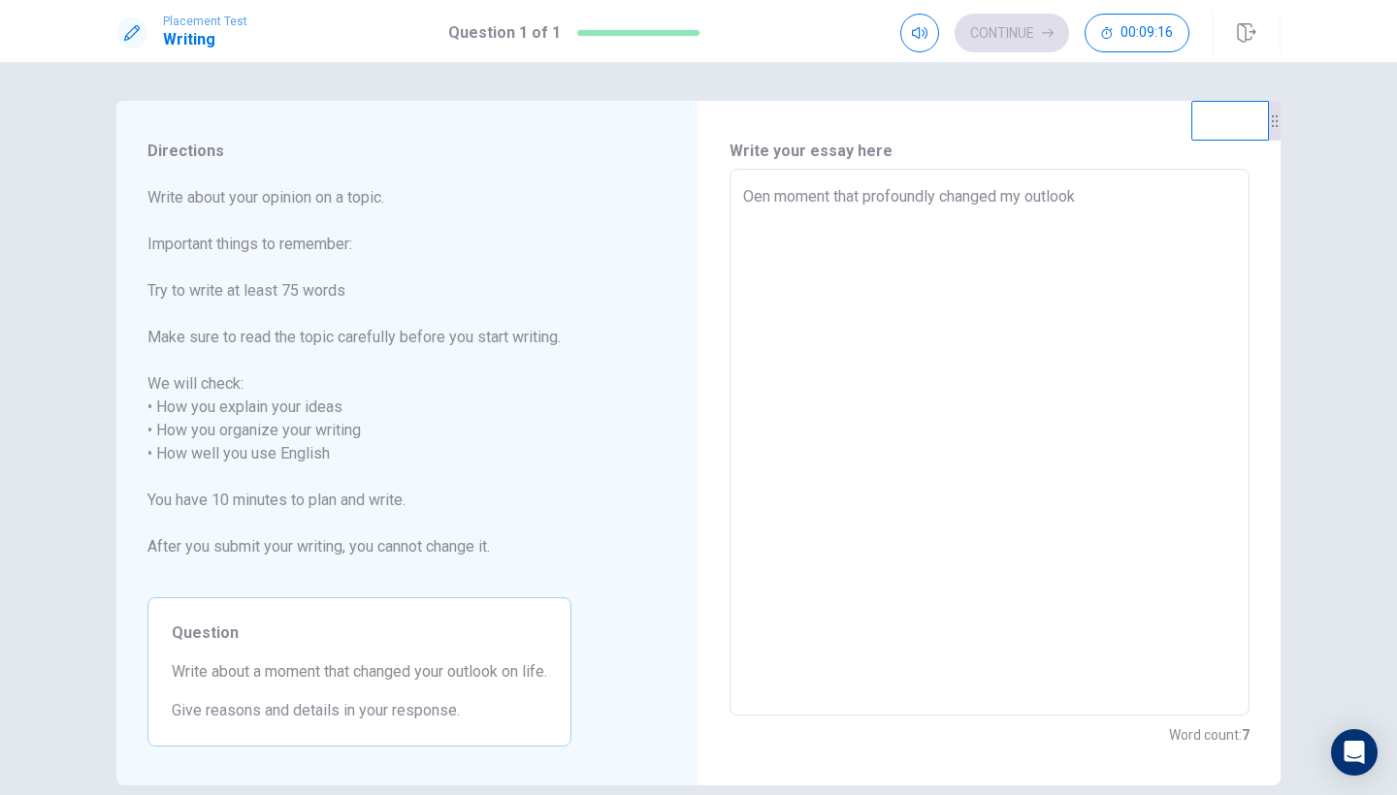
type textarea "x"
type textarea "Oen moment that profoundly changed my outlook"
type textarea "x"
type textarea "Oen moment that profoundly changed my outlook o"
type textarea "x"
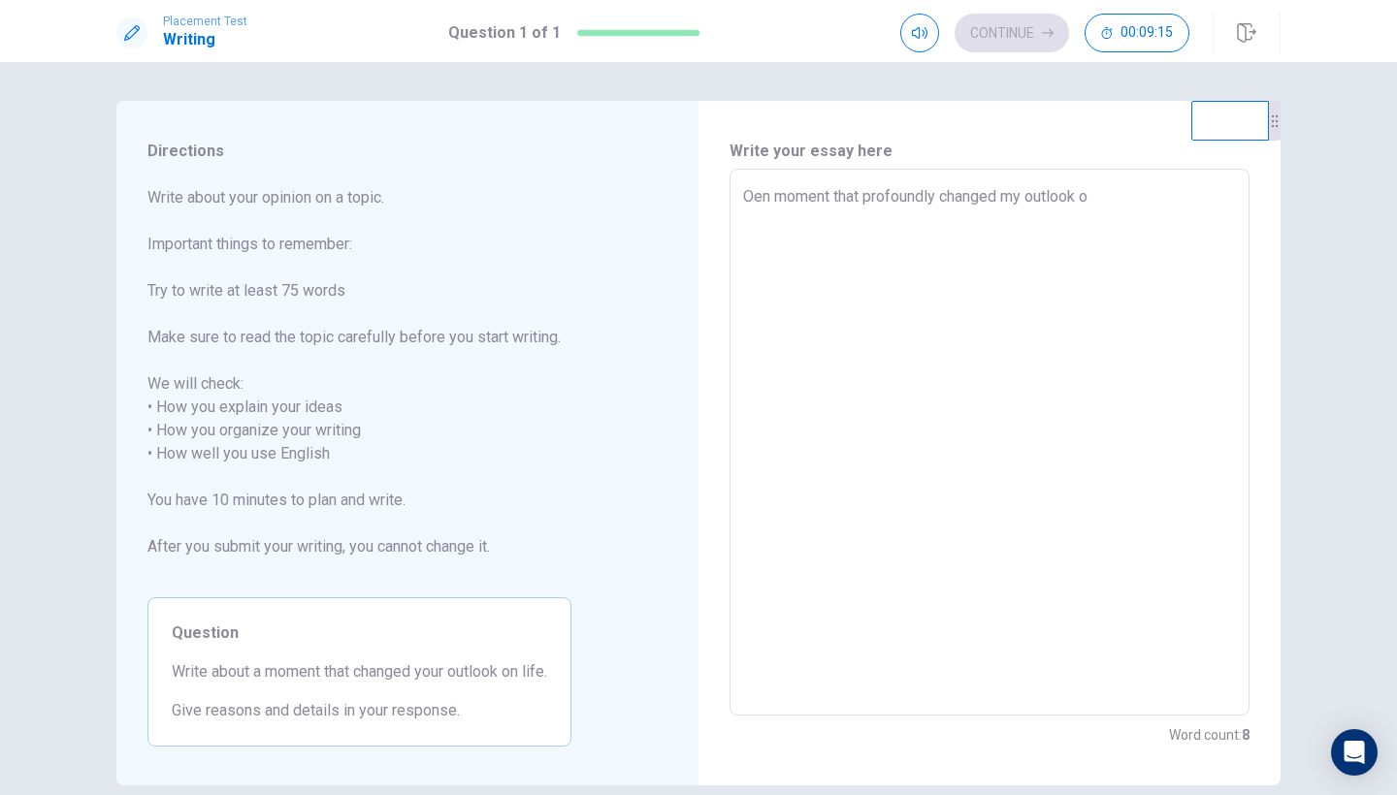
type textarea "Oen moment that profoundly changed my outlook on"
type textarea "x"
type textarea "Oen moment that profoundly changed my outlook on"
type textarea "x"
type textarea "Oen moment that profoundly changed my outlook on l"
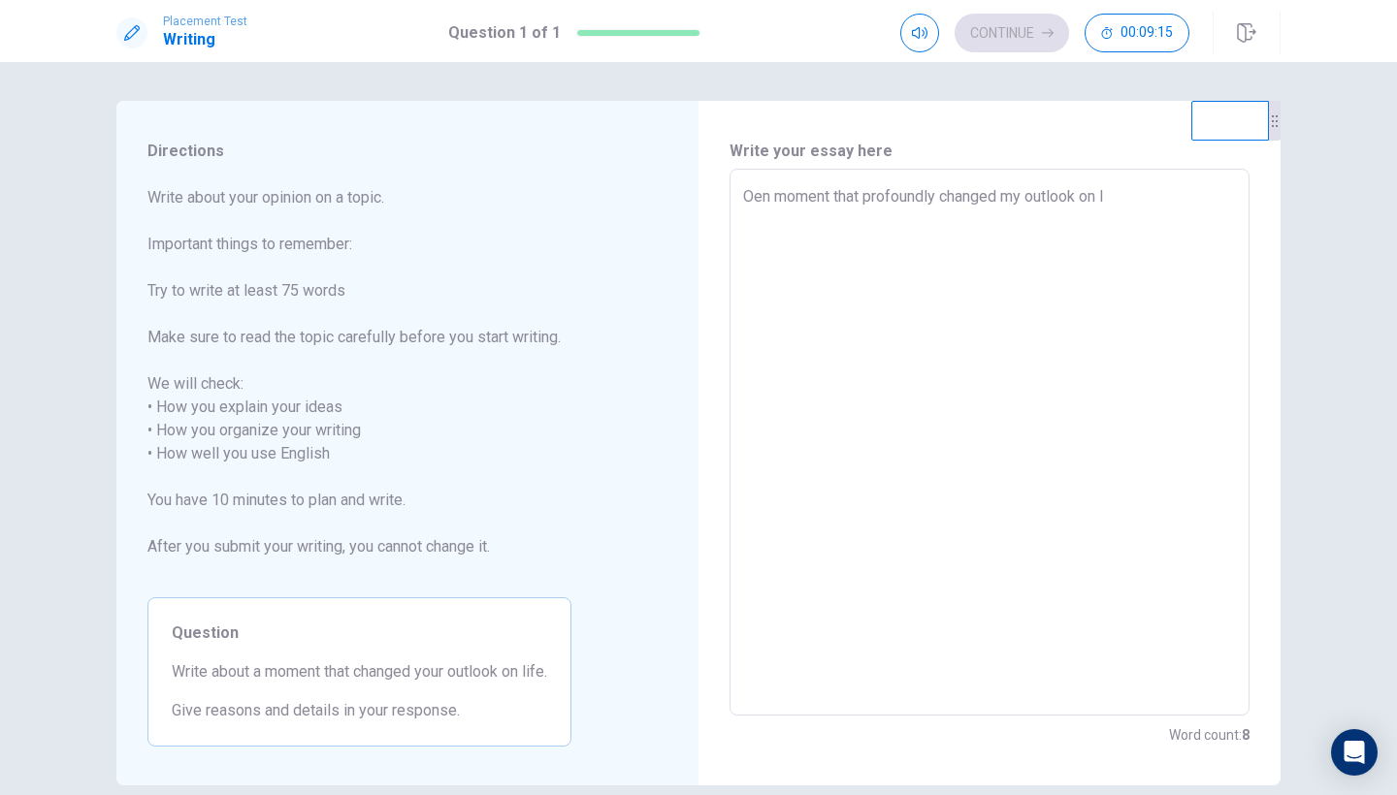
type textarea "x"
type textarea "Oen moment that profoundly changed my outlook on li"
type textarea "x"
type textarea "Oen moment that profoundly changed my outlook on lif"
type textarea "x"
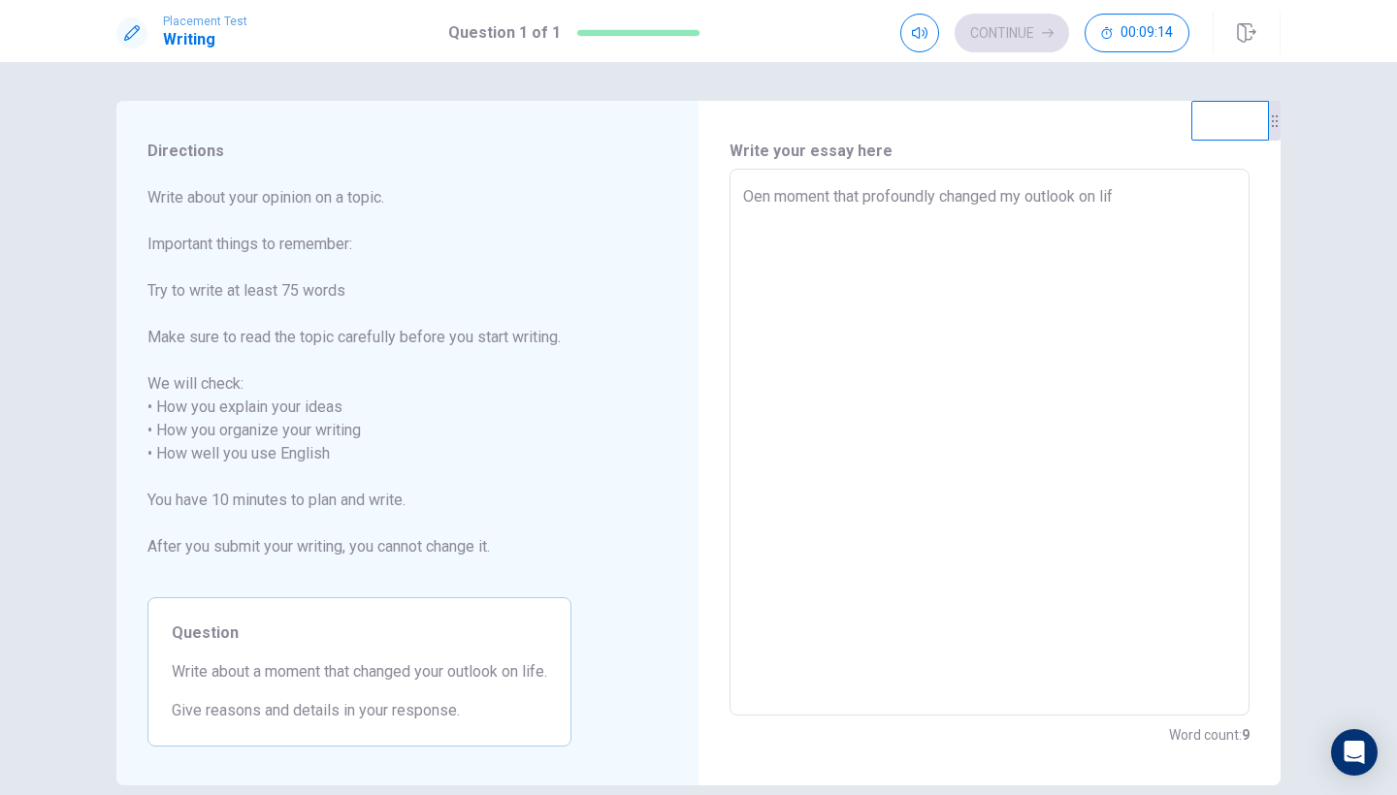
type textarea "Oen moment that profoundly changed my outlook on life"
type textarea "x"
type textarea "Oen moment that profoundly changed my outlook on life"
type textarea "x"
type textarea "Oen moment that profoundly changed my outlook on life w"
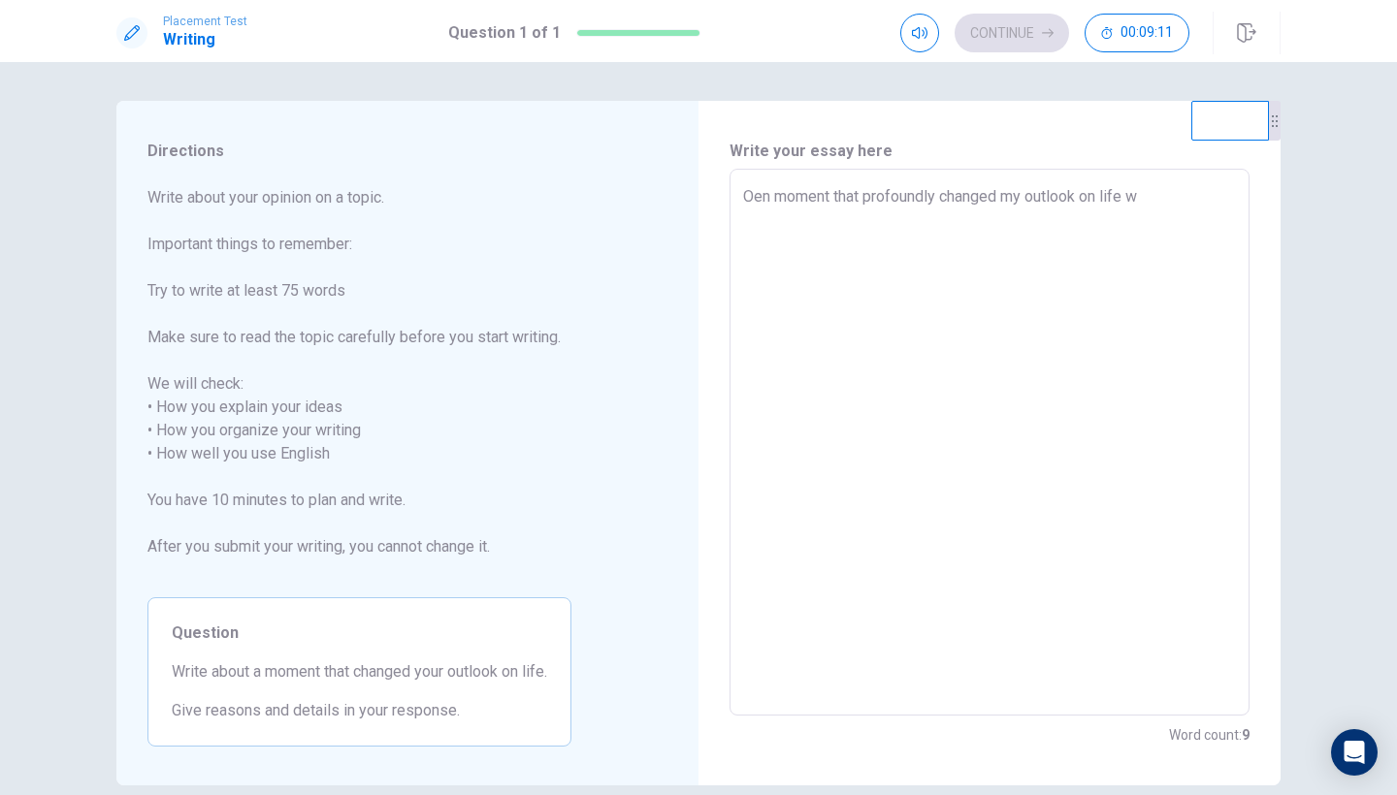
type textarea "x"
type textarea "Oen moment that profoundly changed my outlook on life wa"
type textarea "x"
type textarea "Oen moment that profoundly changed my outlook on life was"
type textarea "x"
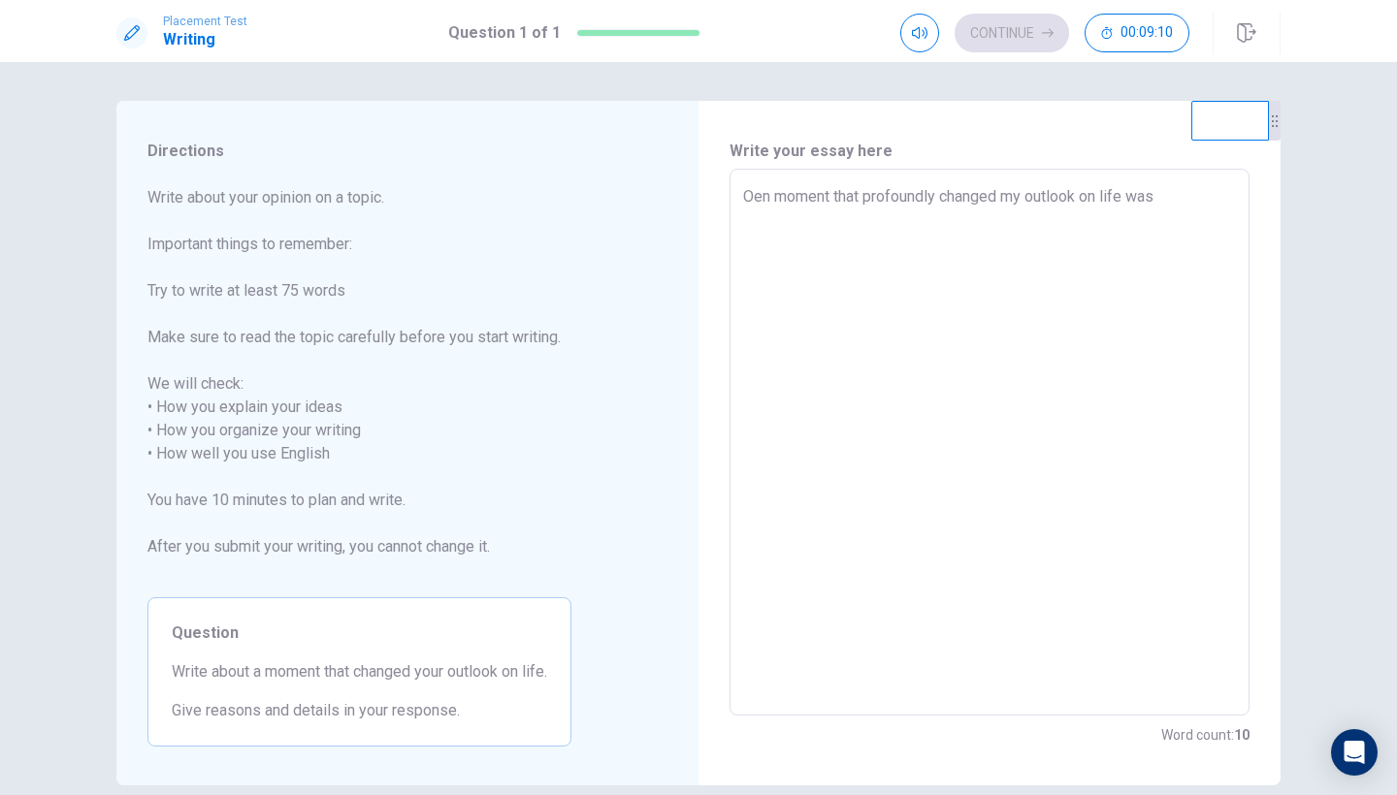
type textarea "Oen moment that profoundly changed my outlook on life was"
type textarea "x"
type textarea "Oen moment that profoundly changed my outlook on life was w"
type textarea "x"
type textarea "Oen moment that profoundly changed my outlook on life was wh"
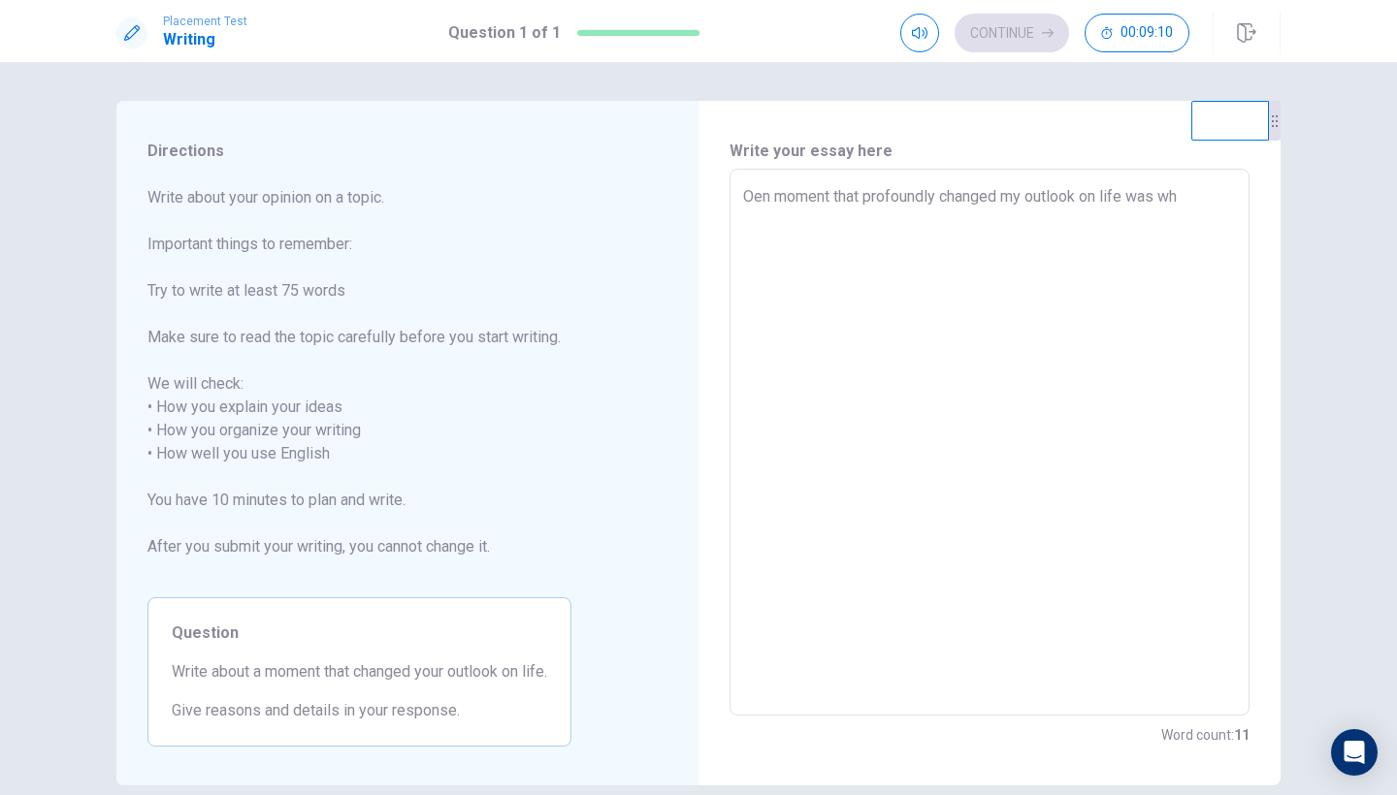
type textarea "x"
type textarea "Oen moment that profoundly changed my outlook on life was whe"
type textarea "x"
type textarea "Oen moment that profoundly changed my outlook on life was when"
type textarea "x"
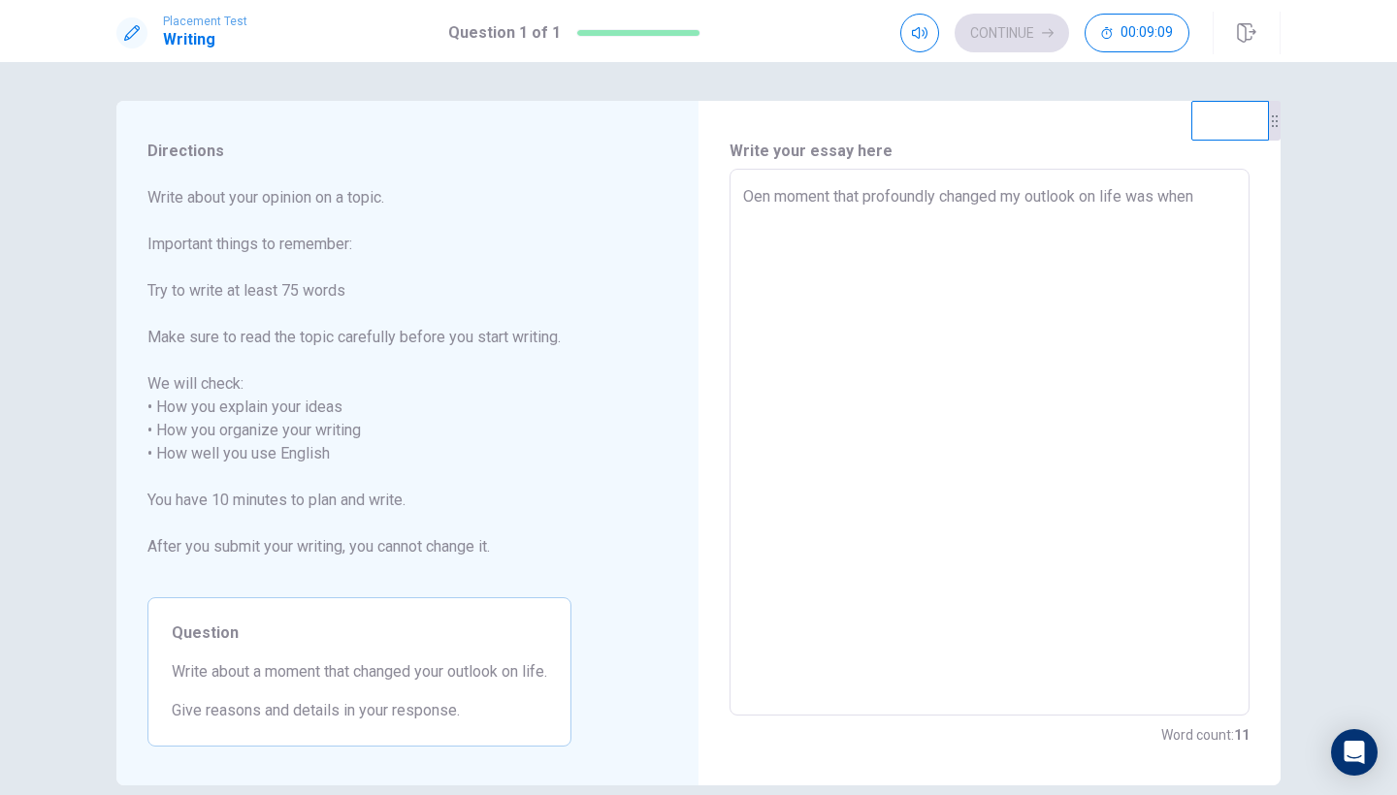
type textarea "Oen moment that profoundly changed my outlook on life was when"
type textarea "x"
type textarea "Oen moment that profoundly changed my outlook on life was when I"
type textarea "x"
type textarea "Oen moment that profoundly changed my outlook on life was when Iv"
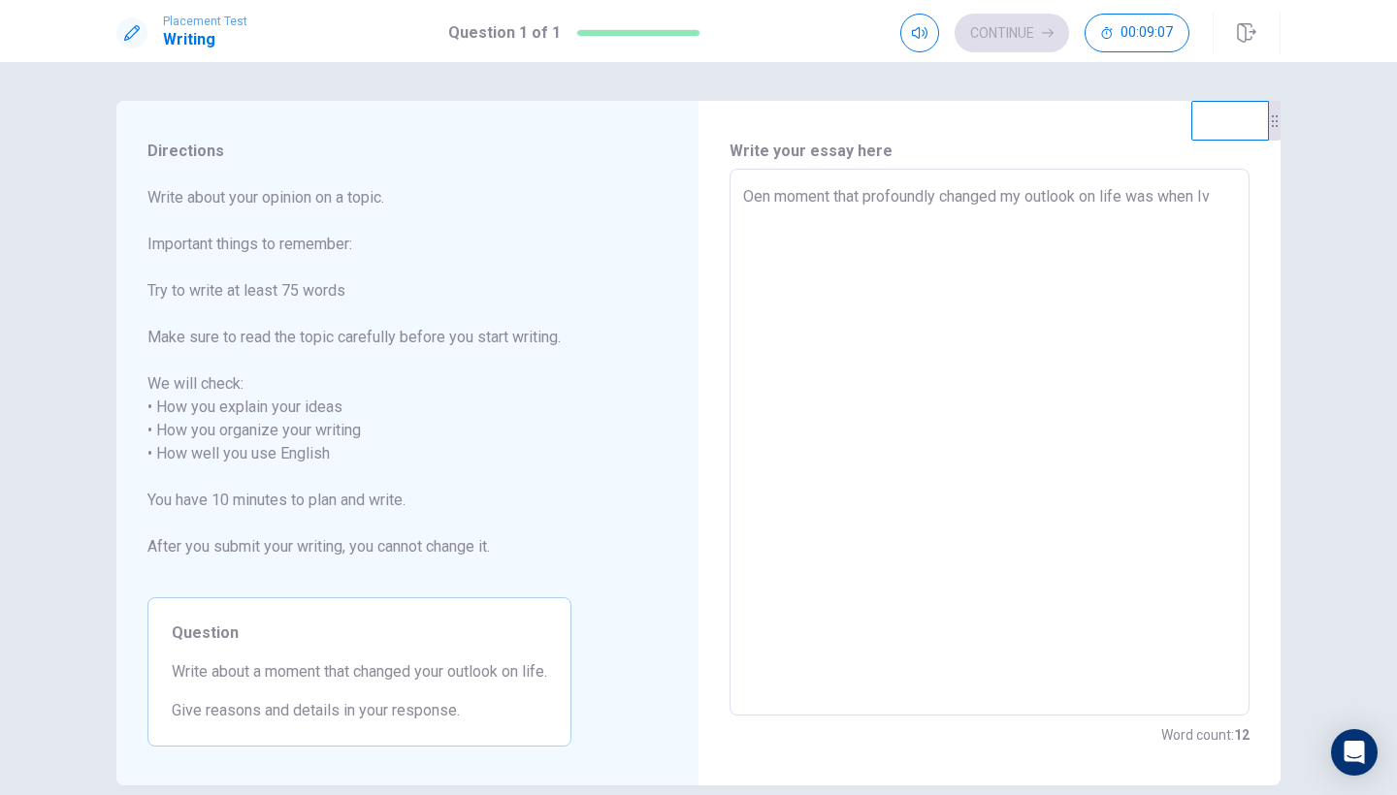
type textarea "x"
type textarea "Oen moment that profoundly changed my outlook on life was when [PERSON_NAME]"
type textarea "x"
type textarea "Oen moment that profoundly changed my outlook on life was when [PERSON_NAME]"
type textarea "x"
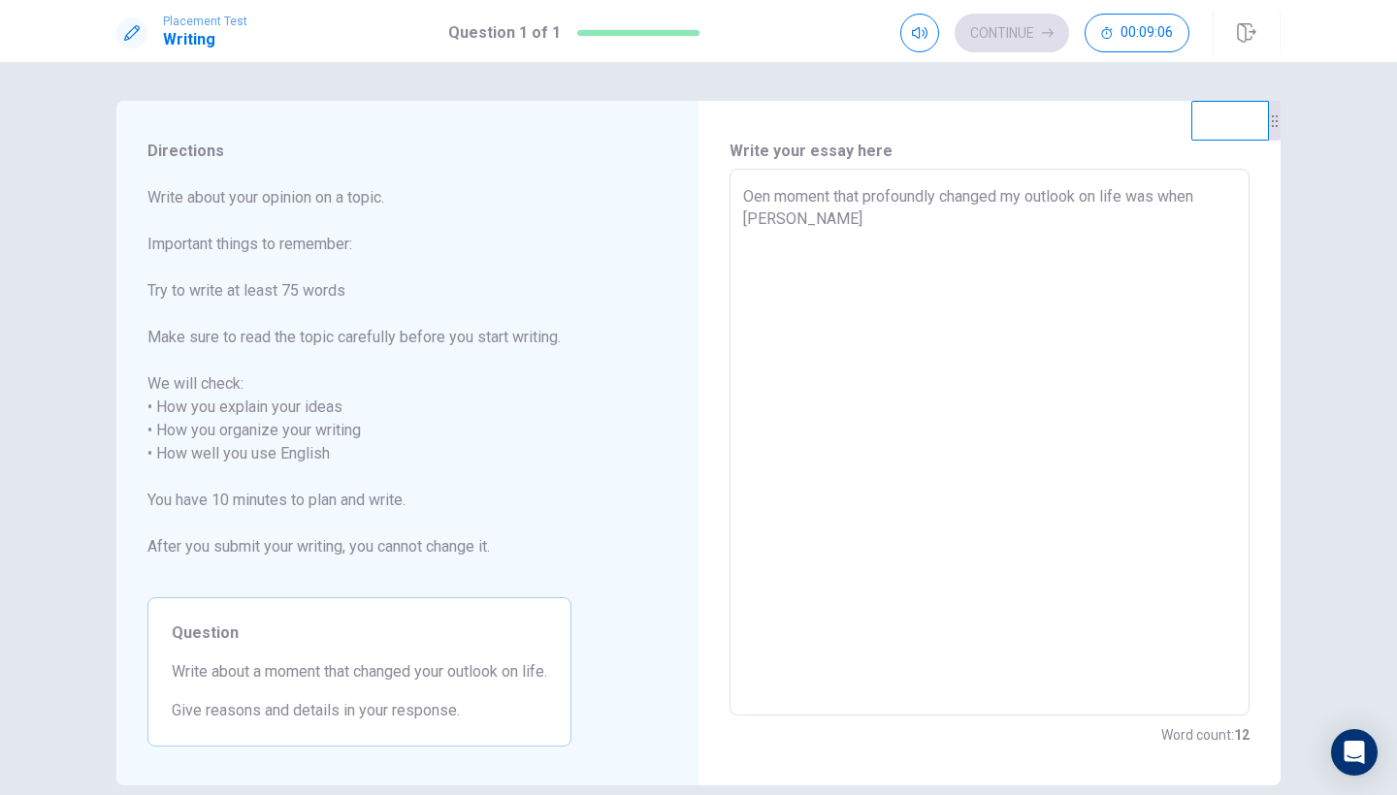
type textarea "Oen moment that profoundly changed my outlook on life was when [PERSON_NAME]"
type textarea "x"
type textarea "Oen moment that profoundly changed my outlook on life was when [PERSON_NAME]"
type textarea "x"
type textarea "Oen moment that profoundly changed my outlook on life was when Ivolunt"
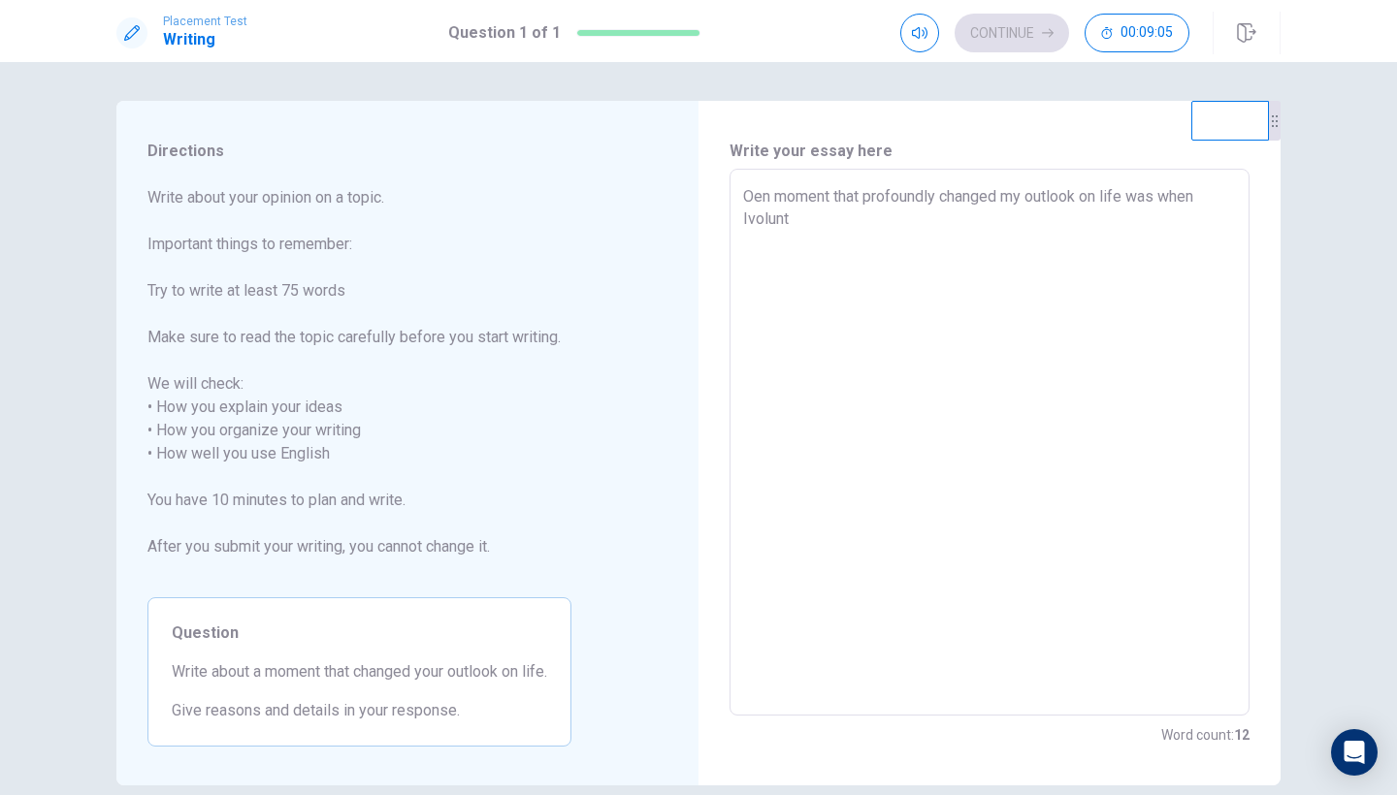
type textarea "x"
type textarea "Oen moment that profoundly changed my outlook on life was when Ivolunte"
type textarea "x"
type textarea "Oen moment that profoundly changed my outlook on life was when Ivoluntee"
type textarea "x"
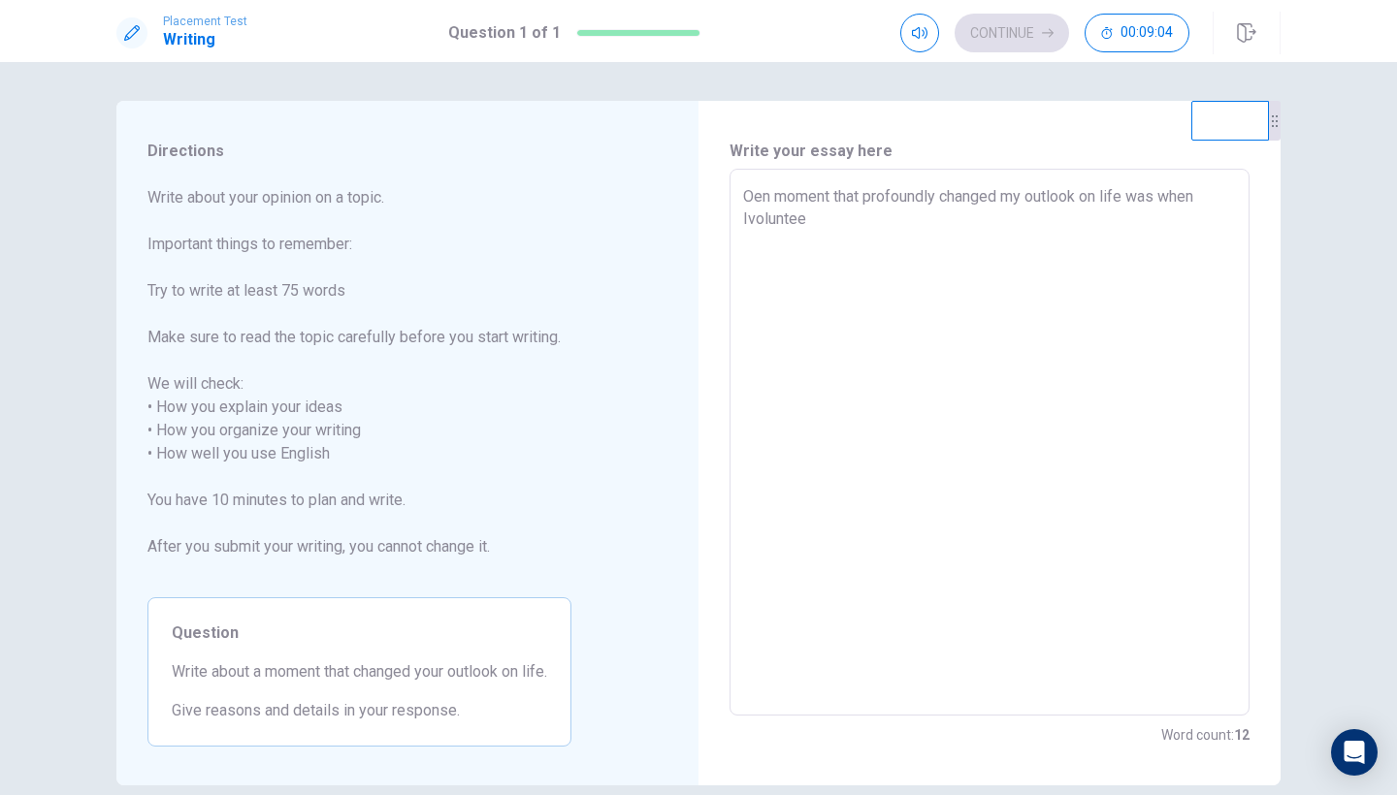
type textarea "Oen moment that profoundly changed my outlook on life was when Ivolunteer"
type textarea "x"
type textarea "Oen moment that profoundly changed my outlook on life was when Ivolunteere"
type textarea "x"
type textarea "Oen moment that profoundly changed my outlook on life was when Ivolunteered"
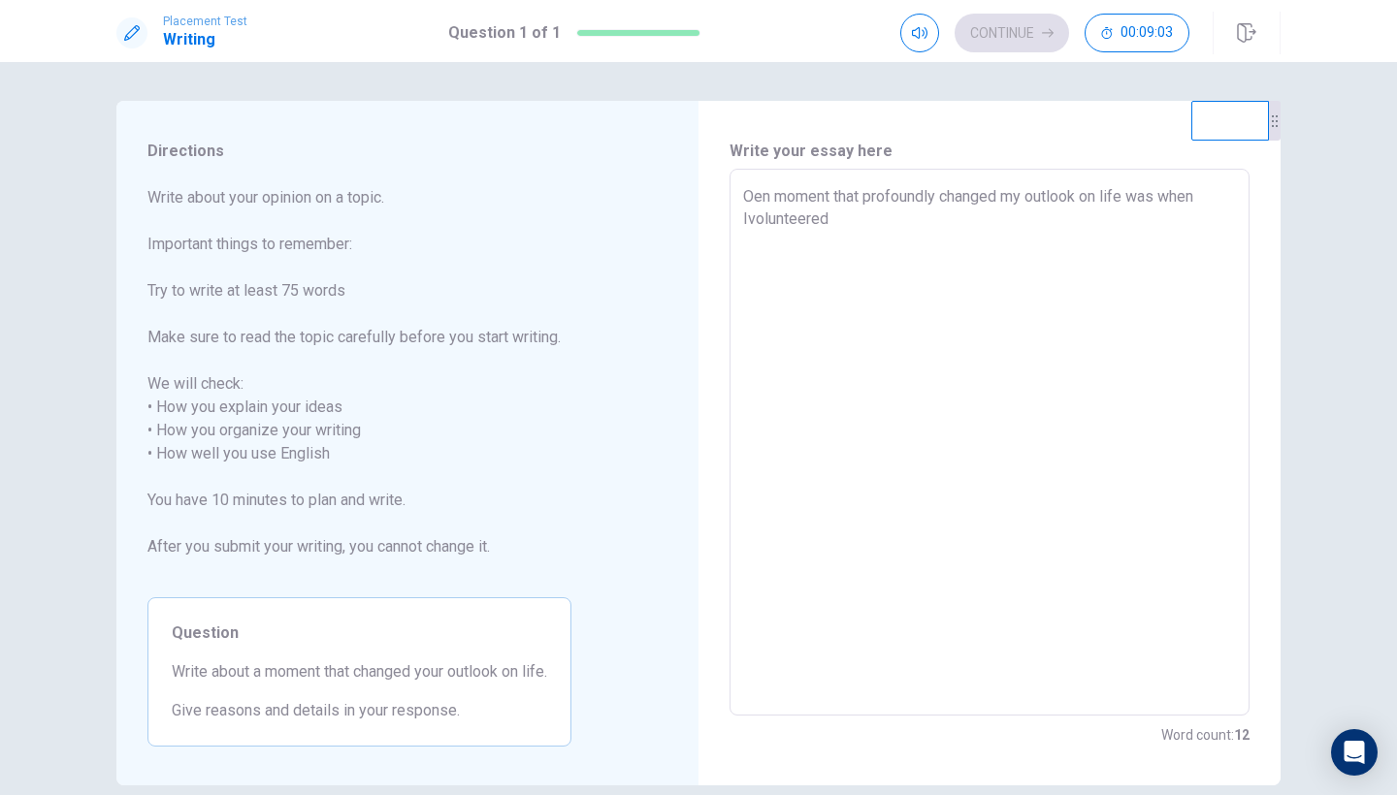
type textarea "x"
type textarea "Oen moment that profoundly changed my outlook on life was when Ivolunteered"
type textarea "x"
type textarea "Oen moment that profoundly changed my outlook on life was when Ivolunteered a"
type textarea "x"
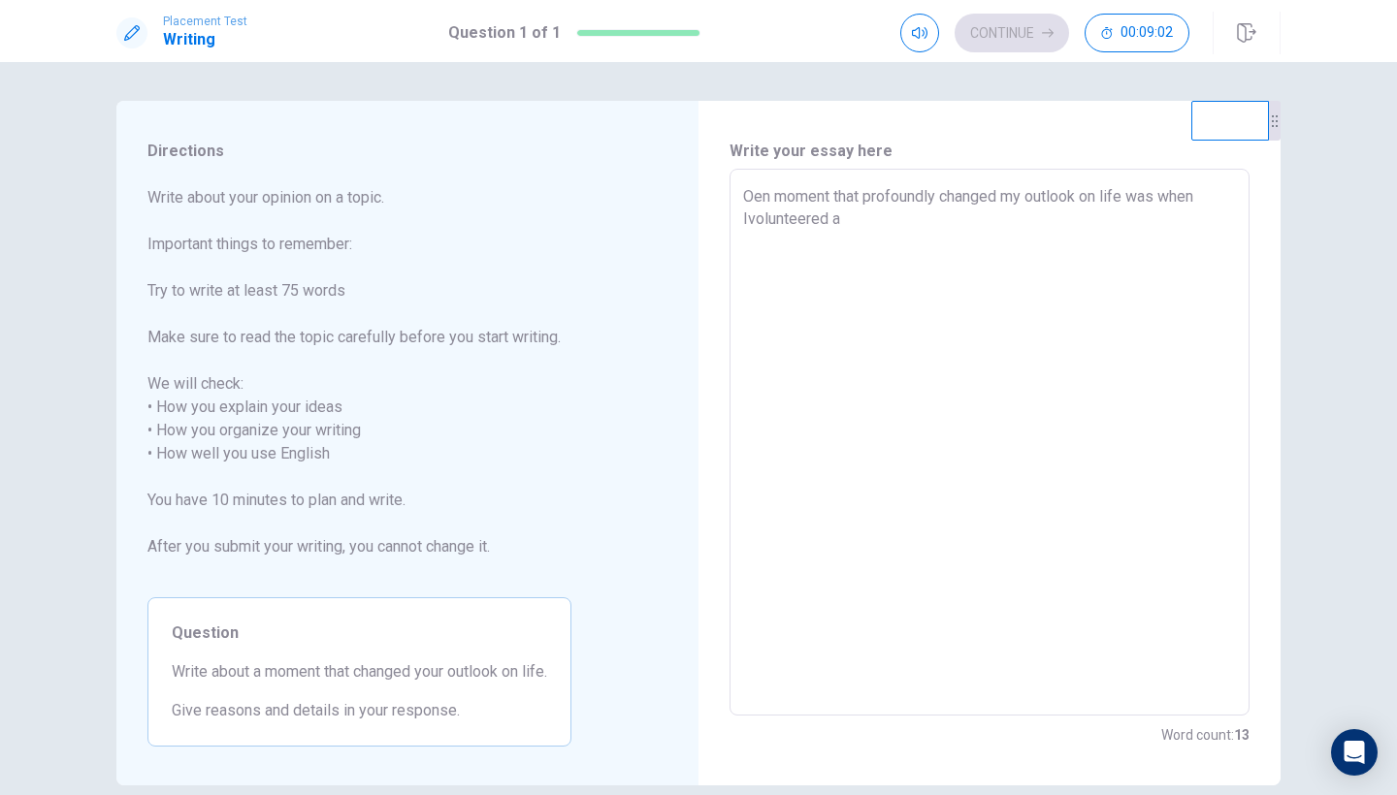
type textarea "Oen moment that profoundly changed my outlook on life was when Ivolunteered at"
type textarea "x"
type textarea "Oen moment that profoundly changed my outlook on life was when Ivolunteered at"
type textarea "x"
type textarea "Oen moment that profoundly changed my outlook on life was when Ivolunteered at a"
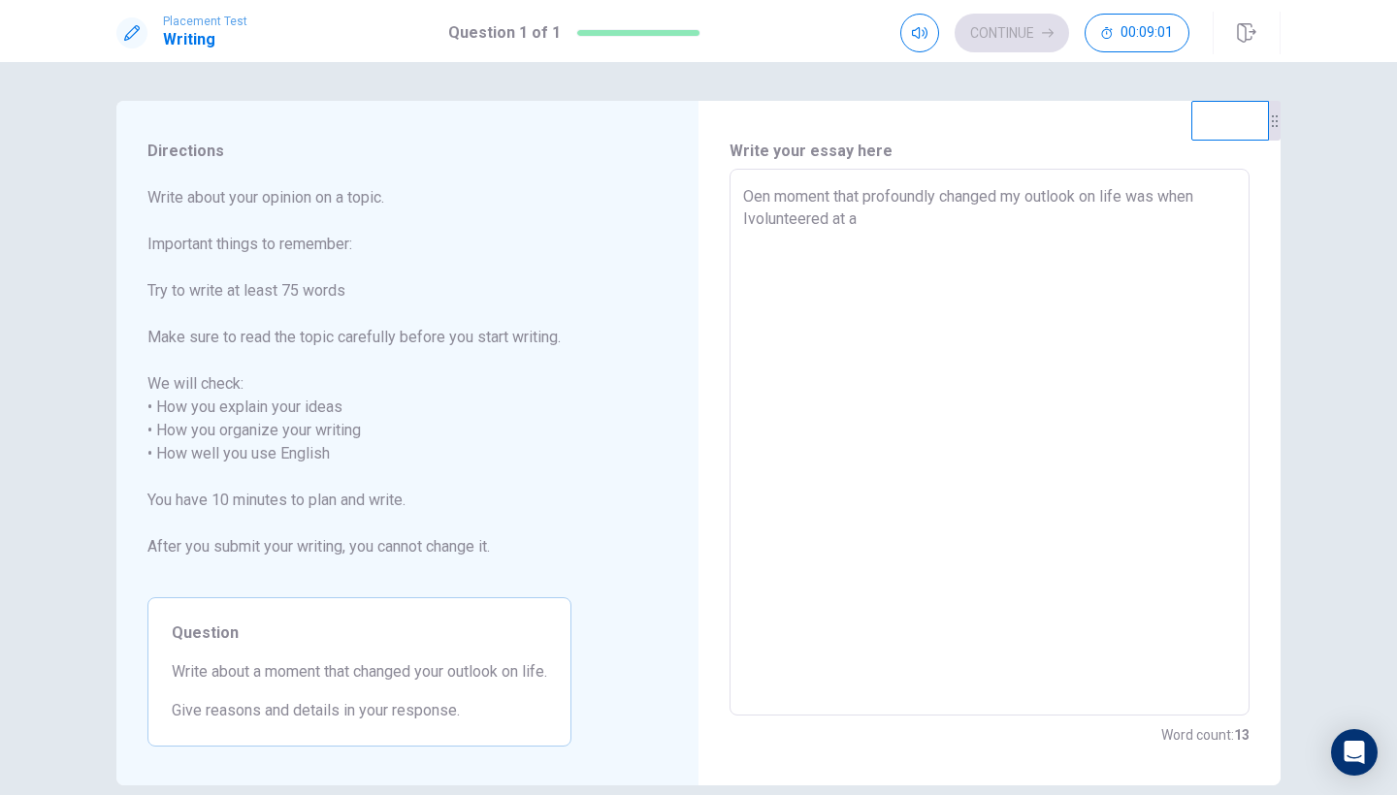
type textarea "x"
type textarea "Oen moment that profoundly changed my outlook on life was when Ivolunteered at a"
type textarea "x"
type textarea "Oen moment that profoundly changed my outlook on life was when Ivolunteered at …"
type textarea "x"
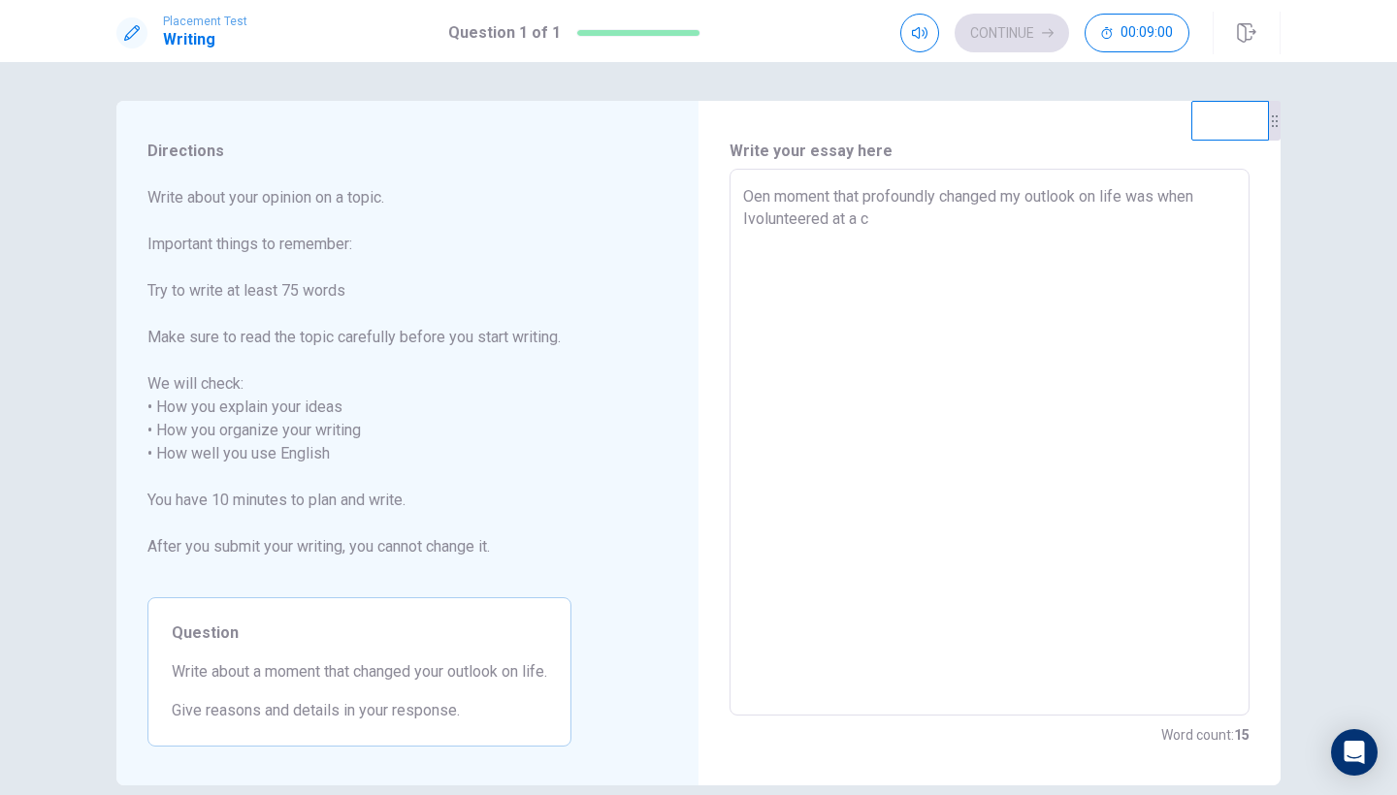
type textarea "Oen moment that profoundly changed my outlook on life was when Ivolunteered at …"
type textarea "x"
type textarea "Oen moment that profoundly changed my outlook on life was when Ivolunteered at …"
type textarea "x"
type textarea "Oen moment that profoundly changed my outlook on life was when Ivolunteered at …"
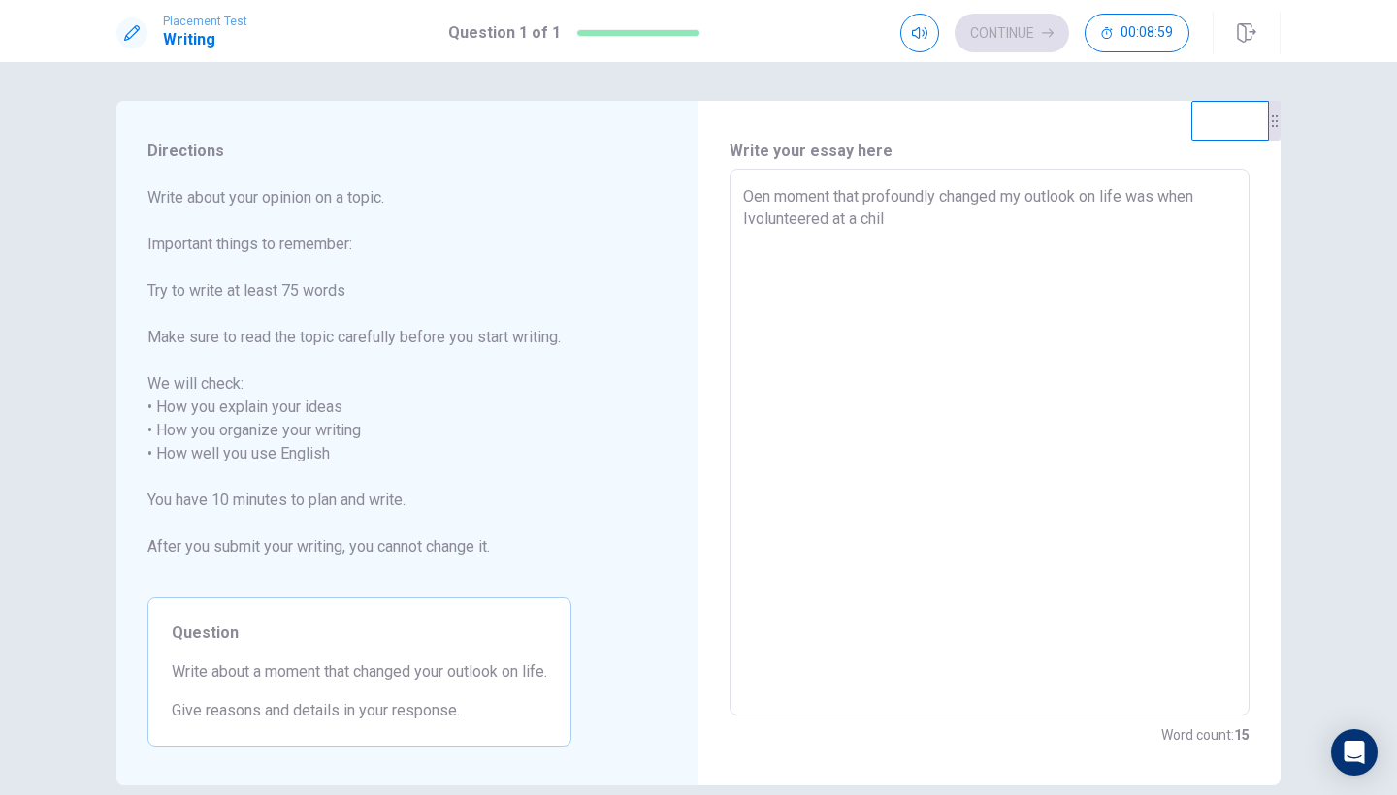
type textarea "x"
type textarea "Oen moment that profoundly changed my outlook on life was when Ivolunteered at …"
type textarea "x"
type textarea "Oen moment that profoundly changed my outlook on life was when Ivolunteered at …"
type textarea "x"
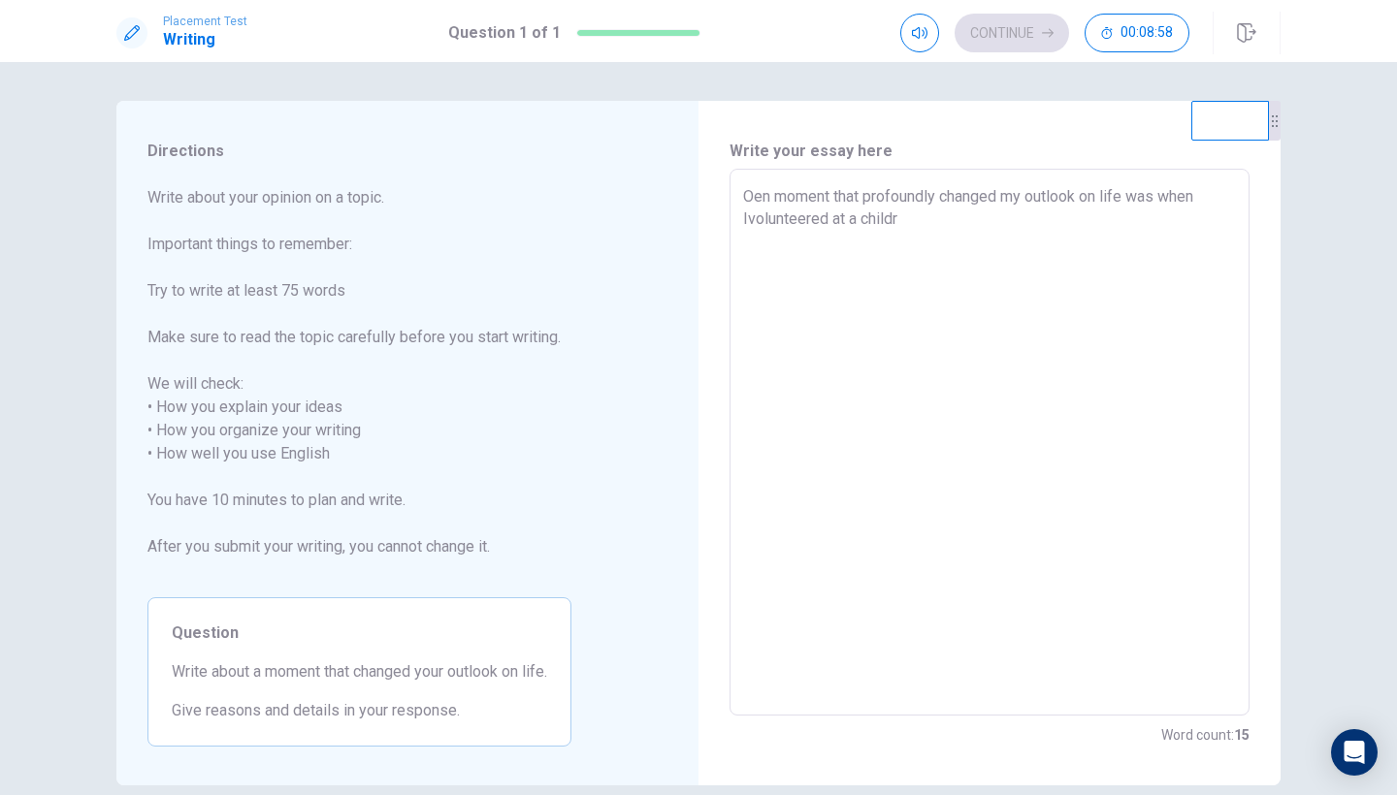
type textarea "Oen moment that profoundly changed my outlook on life was when Ivolunteered at …"
type textarea "x"
type textarea "Oen moment that profoundly changed my outlook on life was when Ivolunteered at …"
type textarea "x"
type textarea "Oen moment that profoundly changed my outlook on life was when Ivolunteered at …"
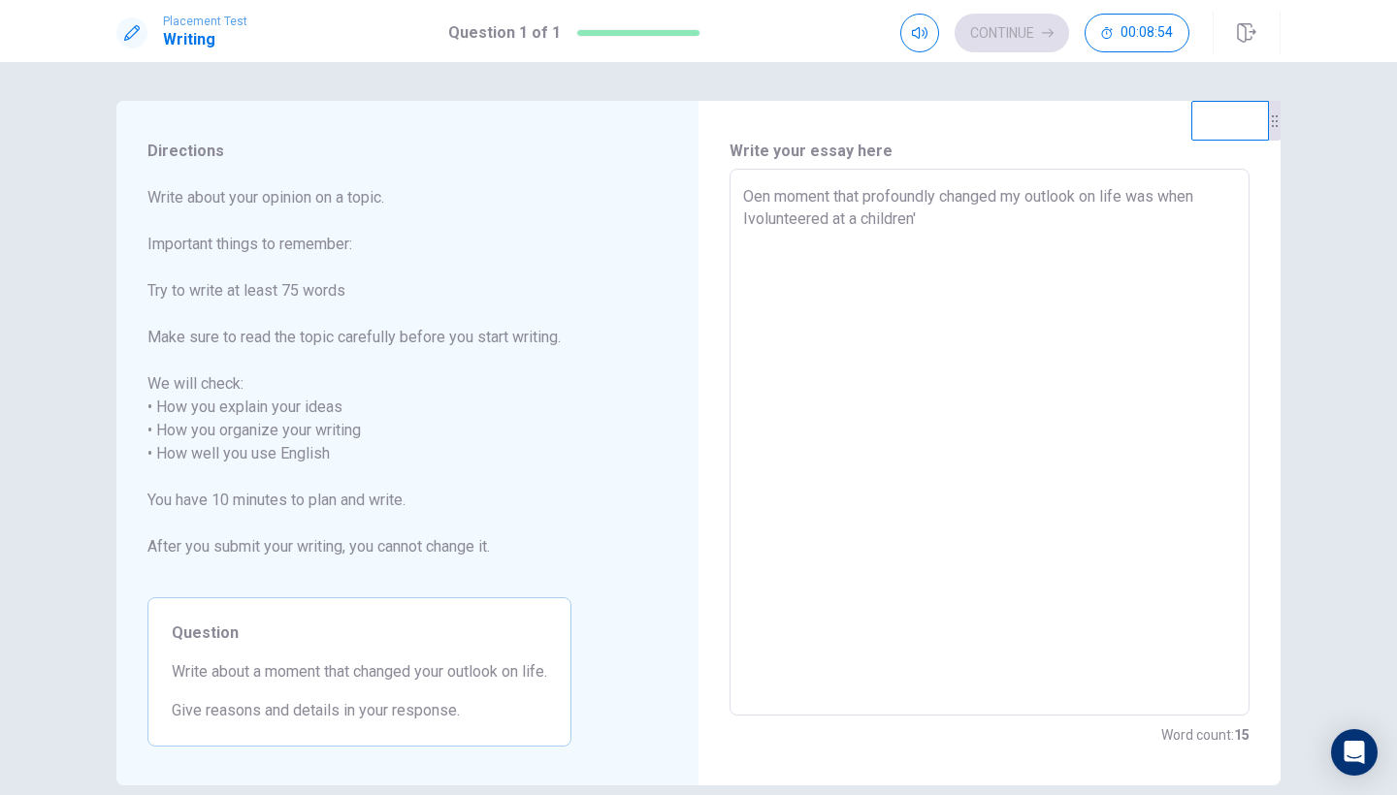
type textarea "x"
type textarea "Oen moment that profoundly changed my outlook on life was when Ivolunteered at …"
type textarea "x"
type textarea "Oen moment that profoundly changed my outlook on life was when Ivolunteered at …"
type textarea "x"
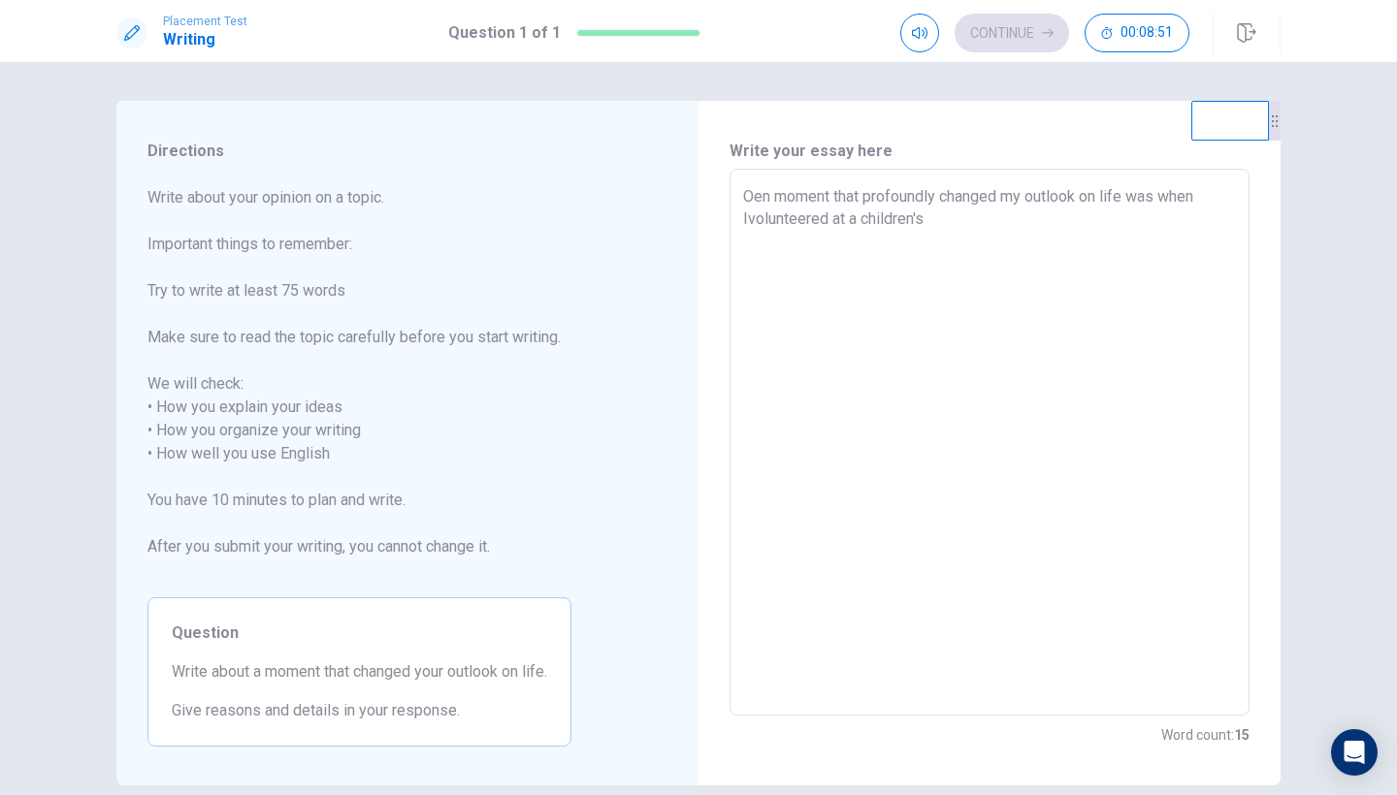
type textarea "Oen moment that profoundly changed my outlook on life was when Ivolunteered at …"
type textarea "x"
type textarea "Oen moment that profoundly changed my outlook on life was when Ivolunteered at …"
type textarea "x"
type textarea "Oen moment that profoundly changed my outlook on life was when Ivolunteered at …"
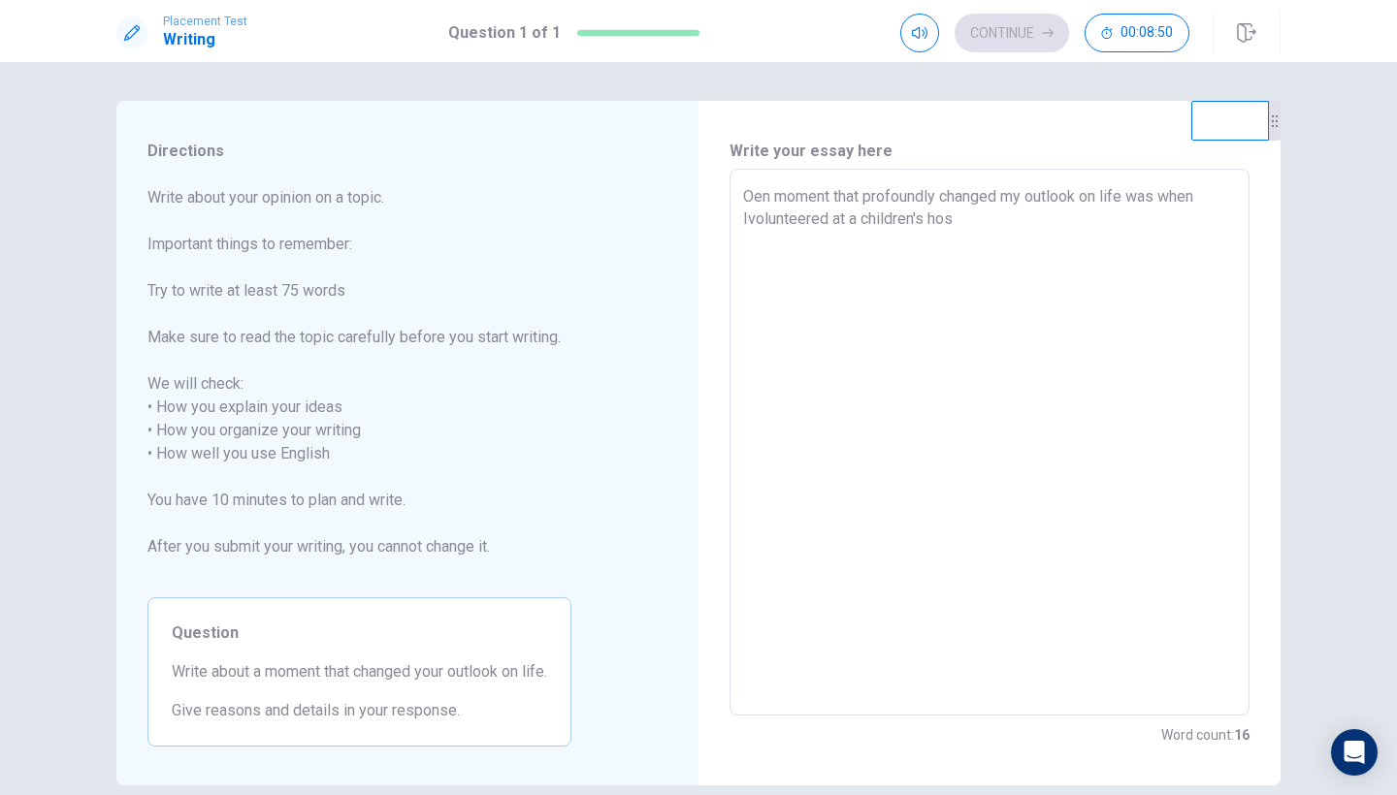
type textarea "x"
type textarea "Oen moment that profoundly changed my outlook on life was when Ivolunteered at …"
type textarea "x"
type textarea "Oen moment that profoundly changed my outlook on life was when Ivolunteered at …"
type textarea "x"
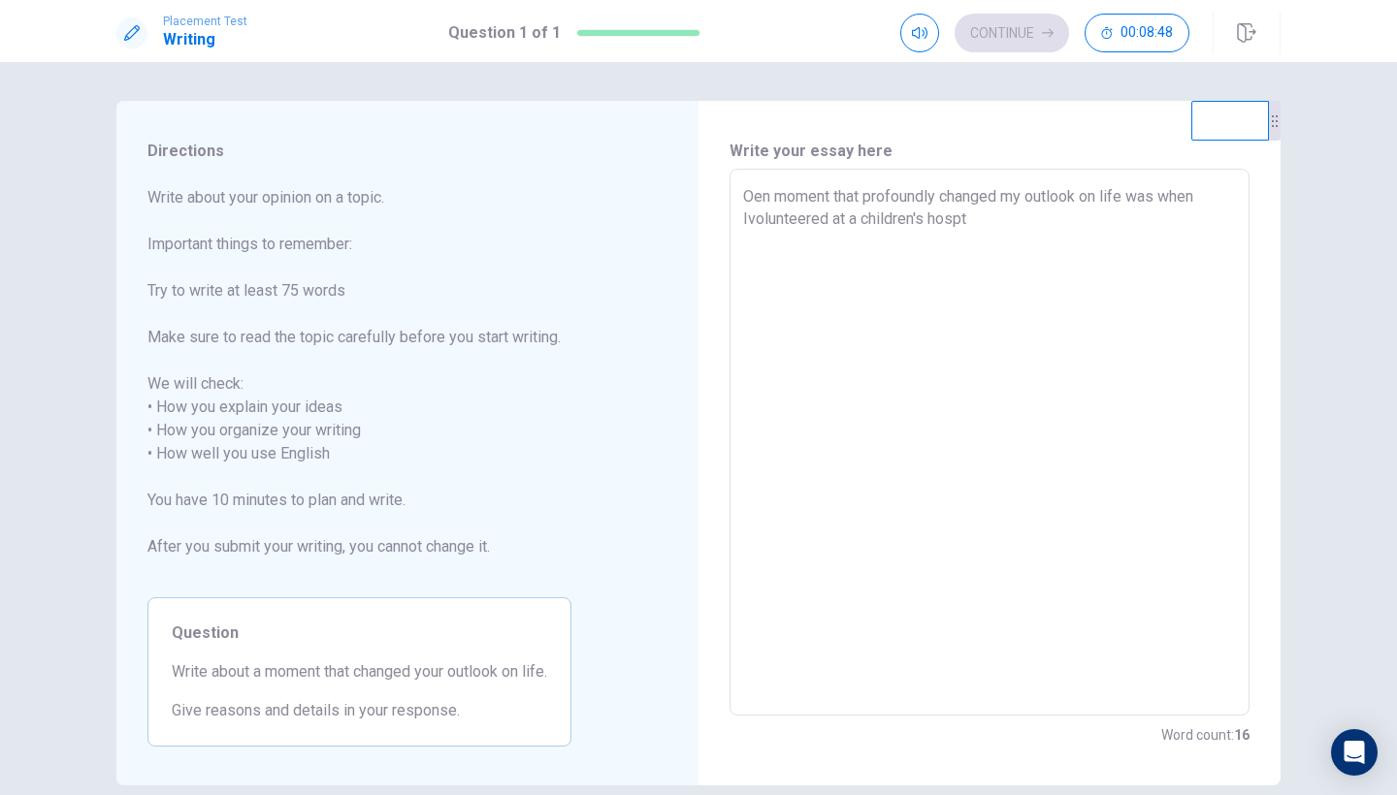
type textarea "Oen moment that profoundly changed my outlook on life was when Ivolunteered at …"
type textarea "x"
type textarea "Oen moment that profoundly changed my outlook on life was when Ivolunteered at …"
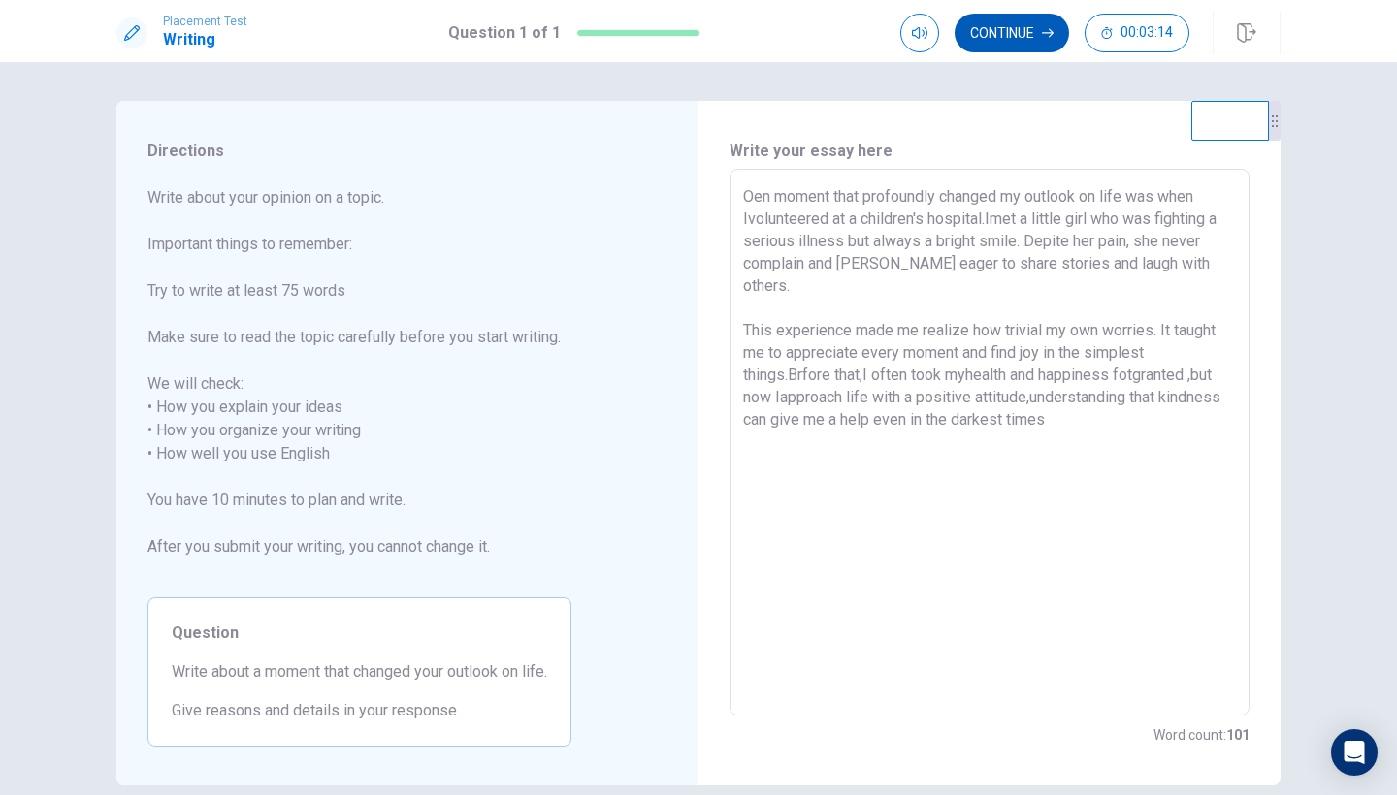
click at [1015, 46] on button "Continue" at bounding box center [1011, 33] width 114 height 39
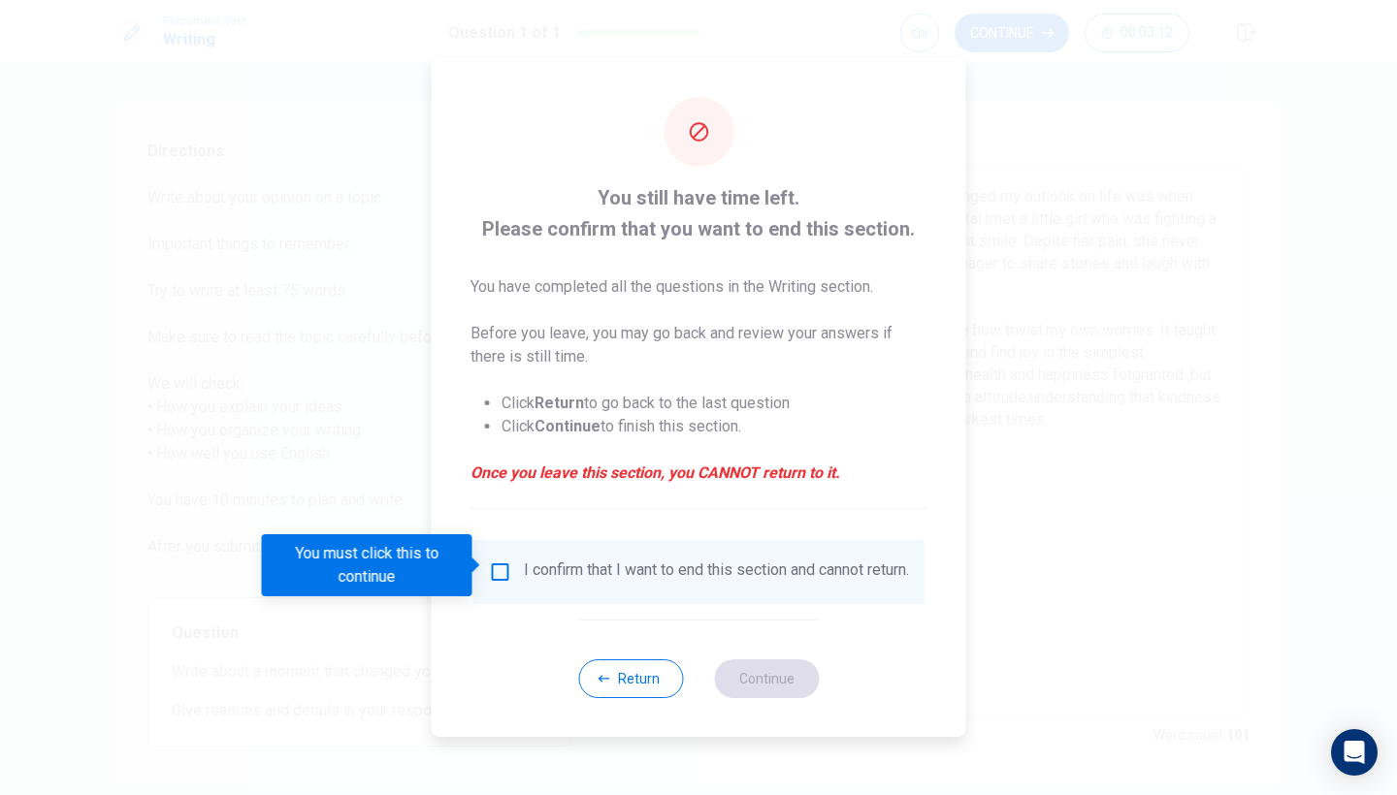
click at [500, 571] on input "You must click this to continue" at bounding box center [500, 572] width 23 height 23
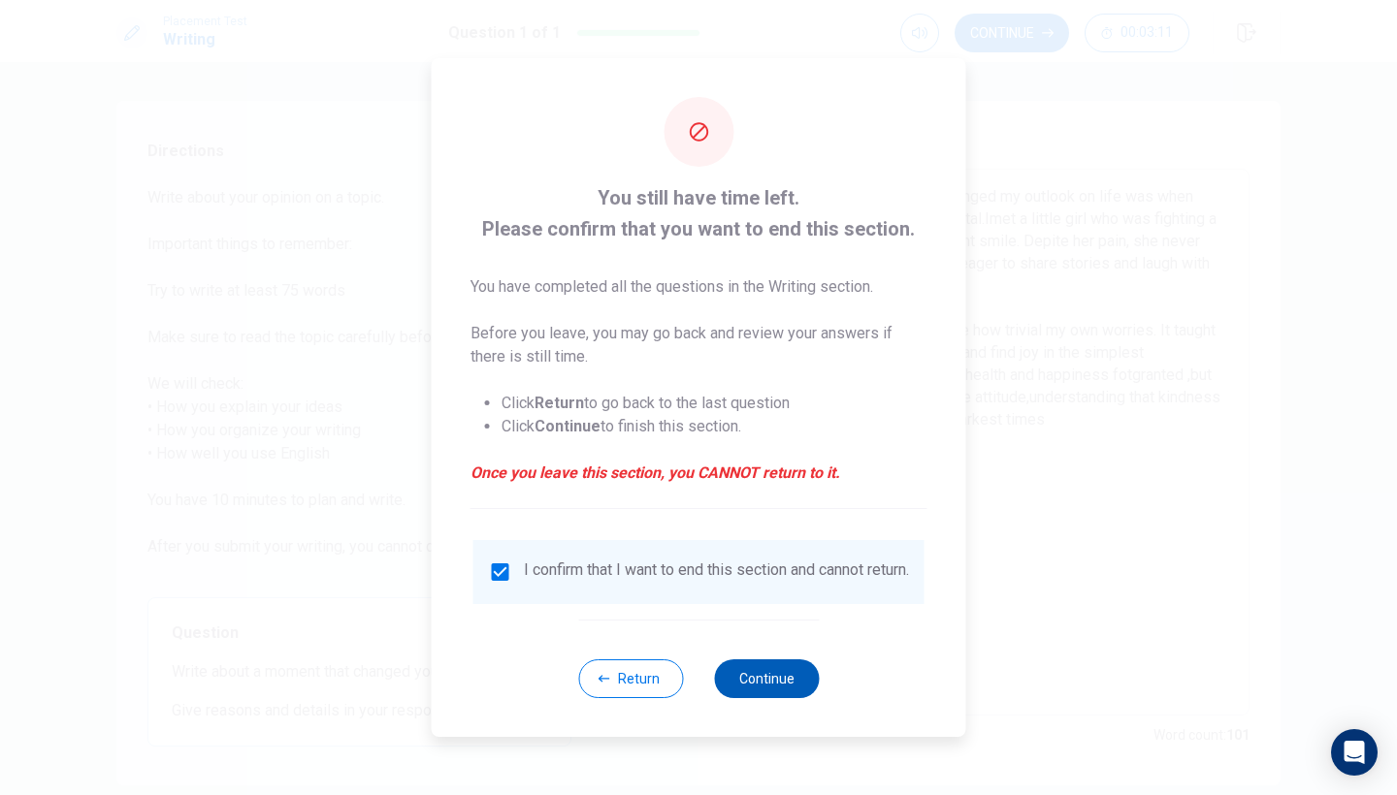
click at [748, 681] on button "Continue" at bounding box center [766, 678] width 105 height 39
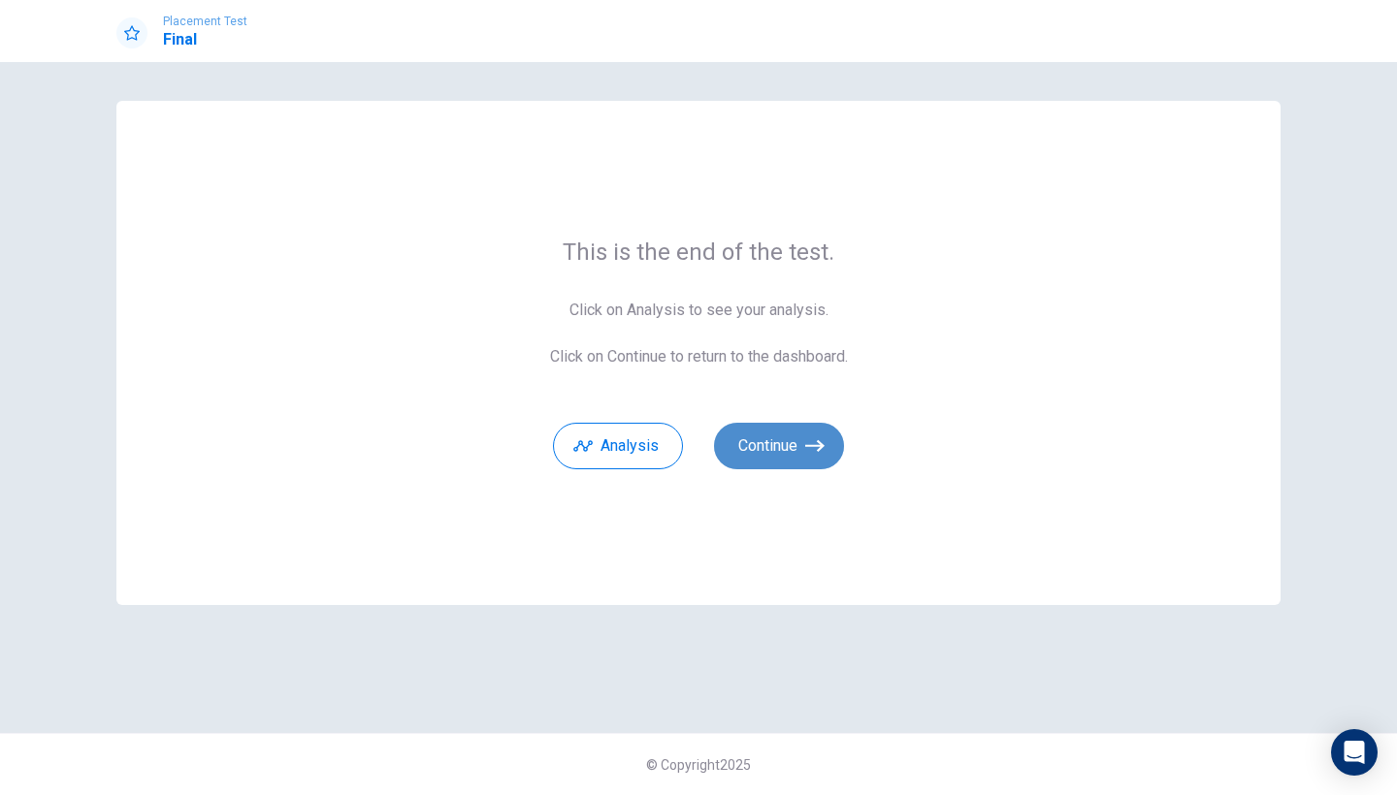
click at [803, 448] on button "Continue" at bounding box center [779, 446] width 130 height 47
